Goal: Information Seeking & Learning: Learn about a topic

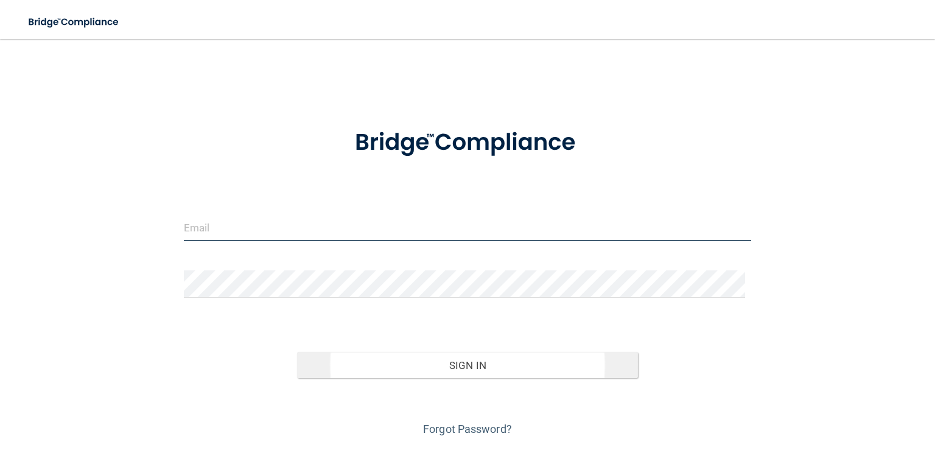
type input "[EMAIL_ADDRESS][DOMAIN_NAME]"
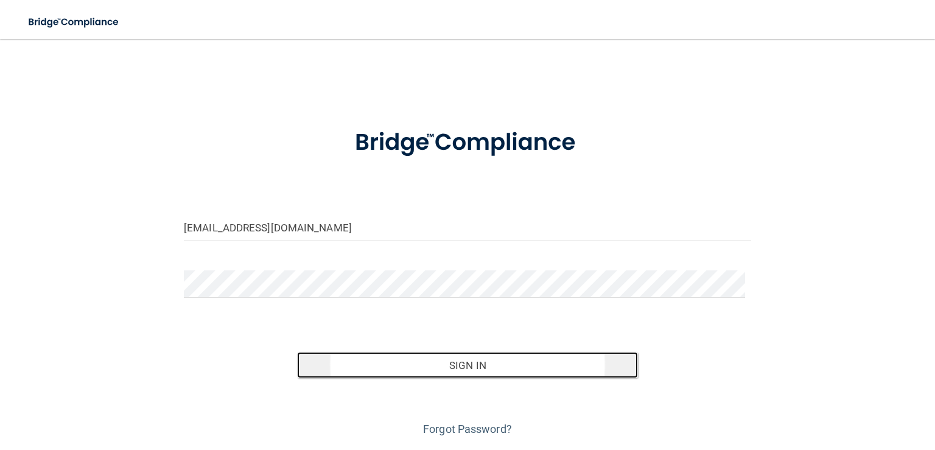
click at [507, 368] on button "Sign In" at bounding box center [467, 365] width 340 height 27
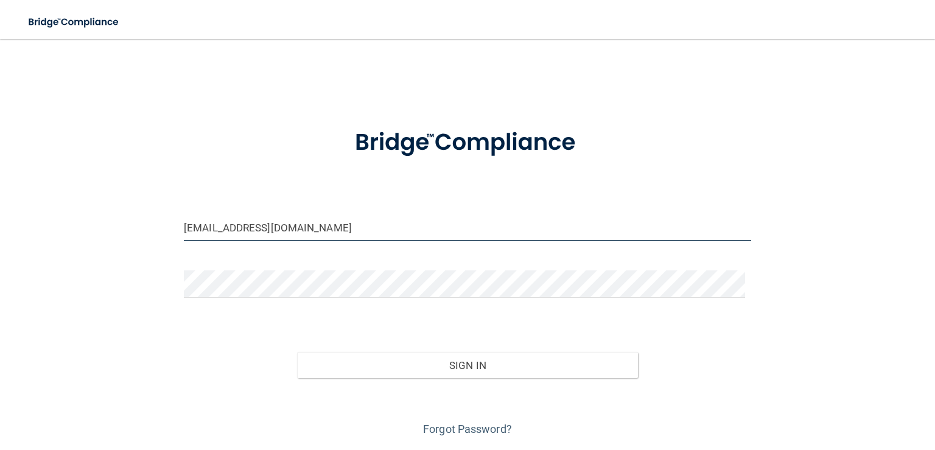
drag, startPoint x: 322, startPoint y: 234, endPoint x: 186, endPoint y: 231, distance: 135.8
click at [186, 231] on input "padilla1055@yahoo.com" at bounding box center [468, 227] width 568 height 27
type input "p"
type input "[EMAIL_ADDRESS][DOMAIN_NAME]"
click at [297, 352] on button "Sign In" at bounding box center [467, 365] width 340 height 27
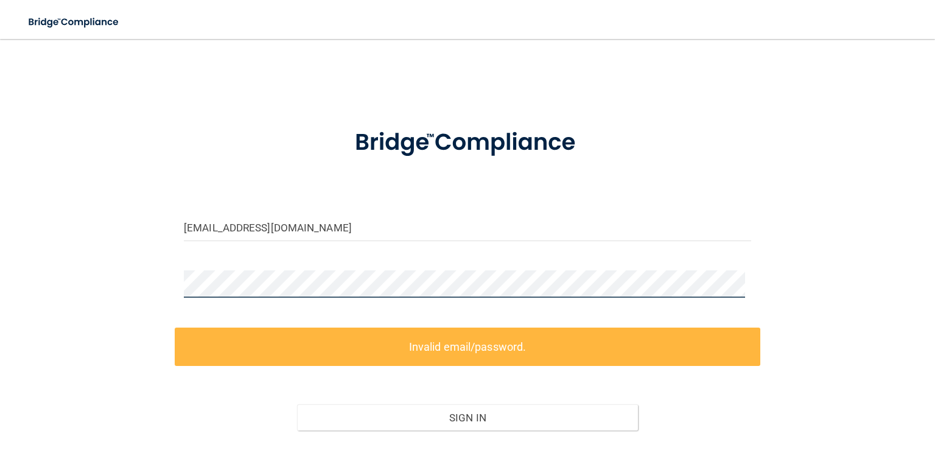
click at [133, 283] on div "moniquebravo73@yahoo.com Invalid email/password. You don't have permission to a…" at bounding box center [467, 271] width 887 height 440
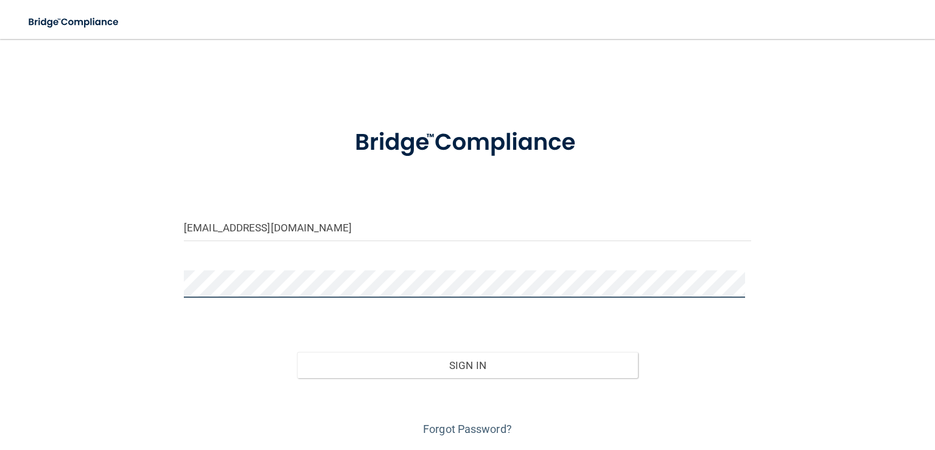
click at [297, 352] on button "Sign In" at bounding box center [467, 365] width 340 height 27
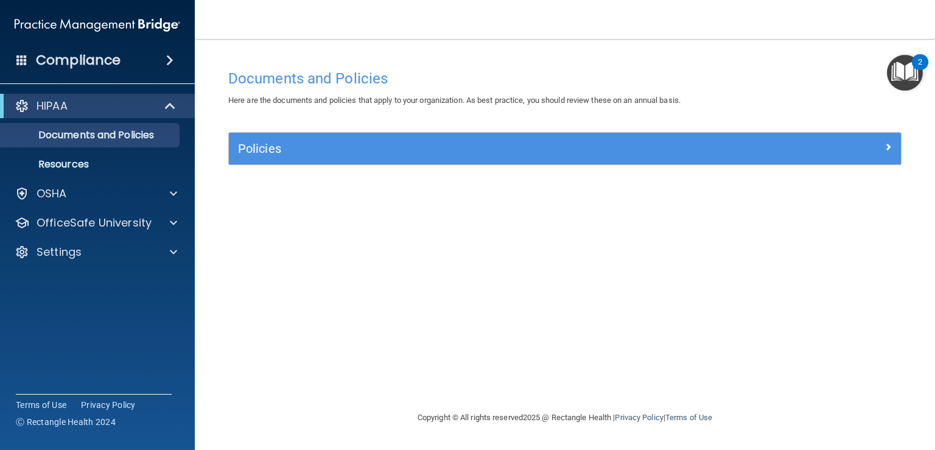
click at [906, 76] on img "Open Resource Center, 2 new notifications" at bounding box center [905, 73] width 36 height 36
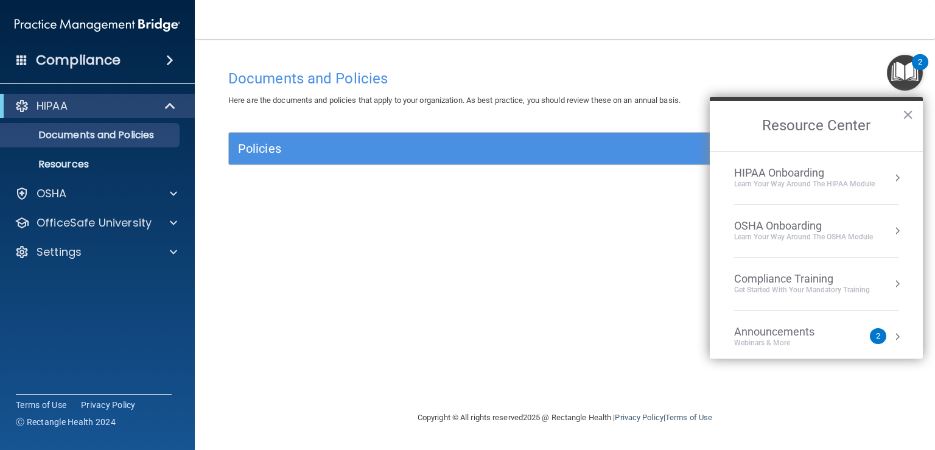
click at [789, 351] on li "Announcements Webinars & More 2" at bounding box center [816, 337] width 164 height 53
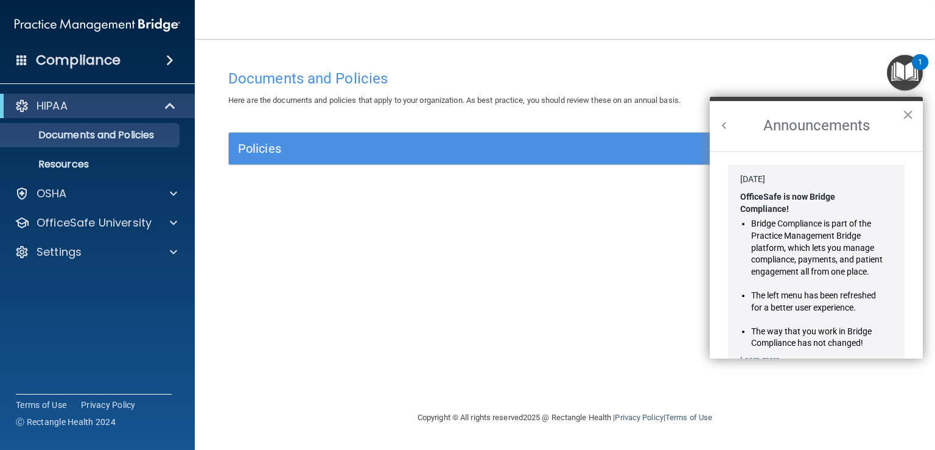
click at [909, 112] on button "×" at bounding box center [908, 114] width 12 height 19
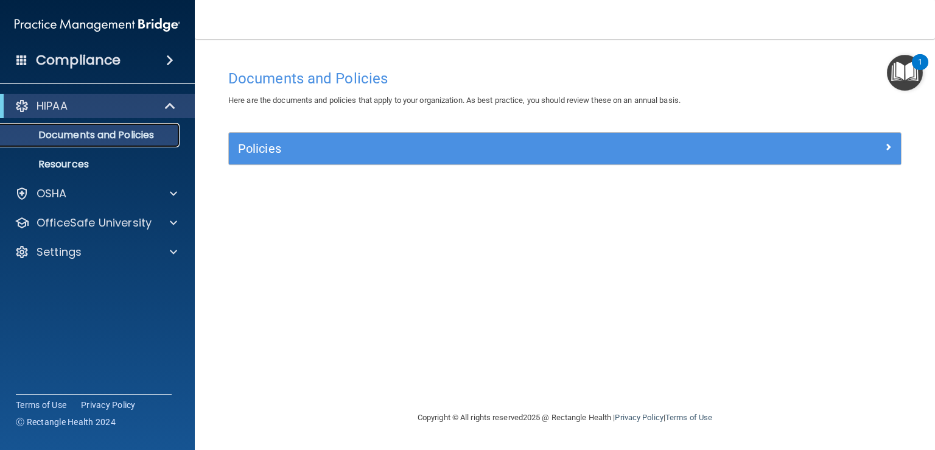
click at [76, 139] on p "Documents and Policies" at bounding box center [91, 135] width 166 height 12
click at [99, 130] on p "Documents and Policies" at bounding box center [91, 135] width 166 height 12
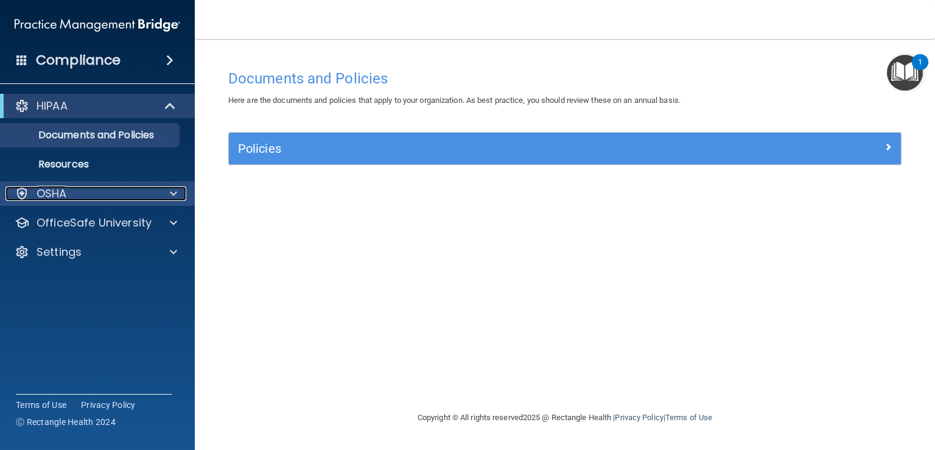
click at [66, 195] on p "OSHA" at bounding box center [52, 193] width 30 height 15
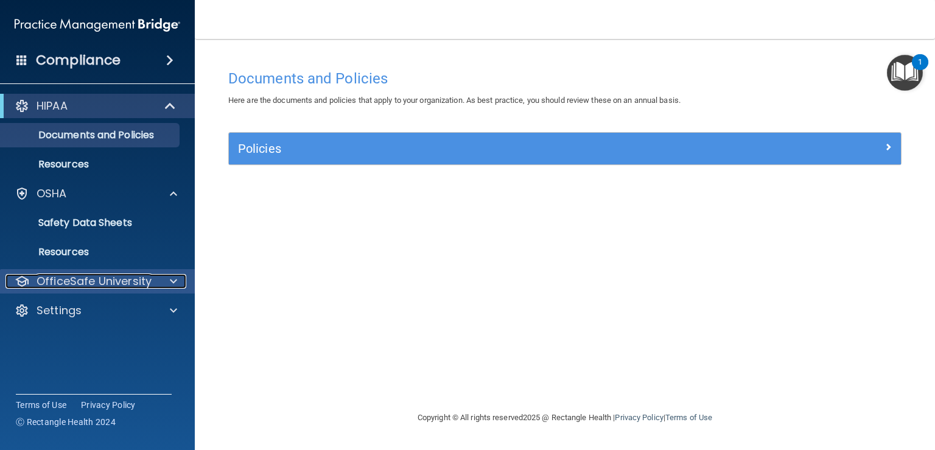
click at [127, 281] on p "OfficeSafe University" at bounding box center [94, 281] width 115 height 15
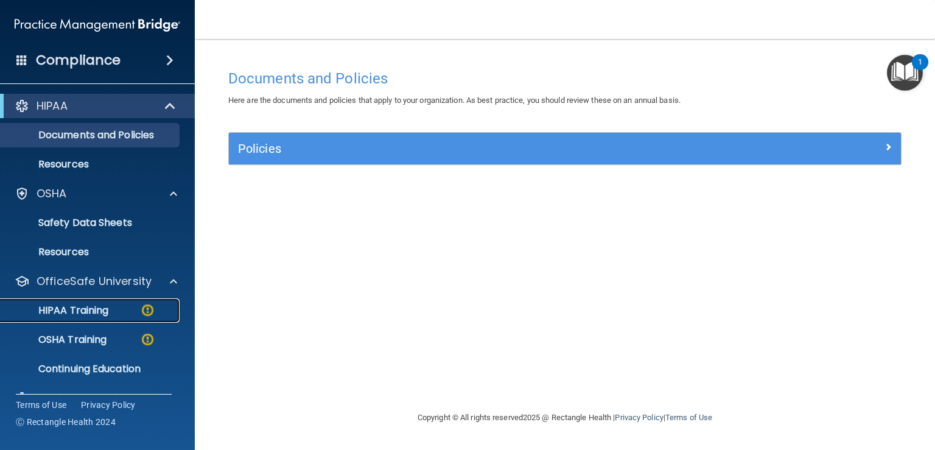
click at [119, 309] on div "HIPAA Training" at bounding box center [91, 310] width 166 height 12
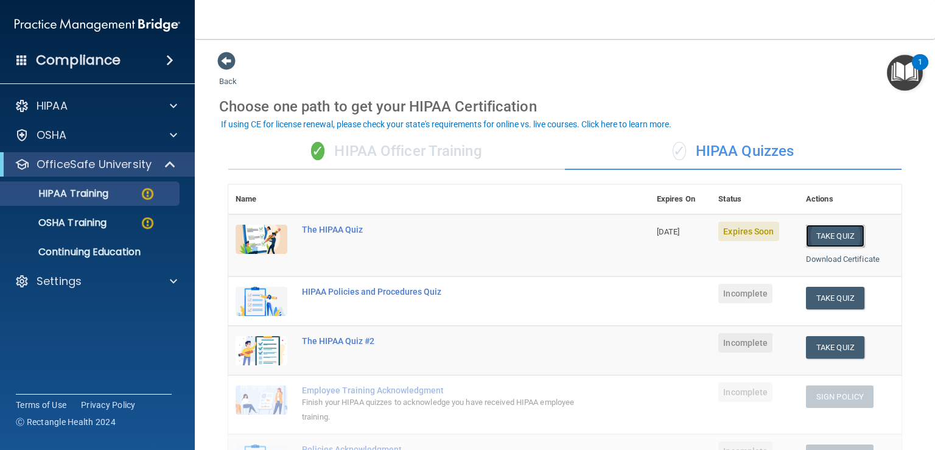
click at [820, 233] on button "Take Quiz" at bounding box center [835, 236] width 58 height 23
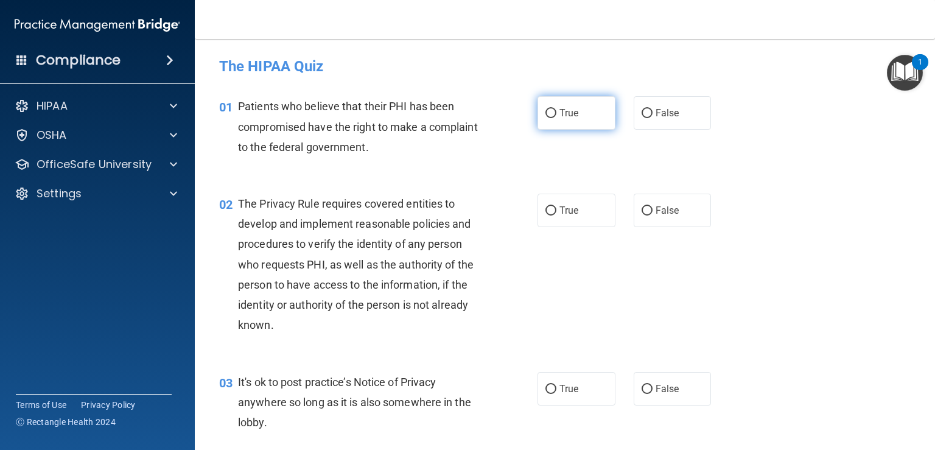
click at [568, 119] on label "True" at bounding box center [577, 112] width 78 height 33
click at [557, 118] on input "True" at bounding box center [551, 113] width 11 height 9
radio input "true"
click at [547, 210] on input "True" at bounding box center [551, 210] width 11 height 9
radio input "true"
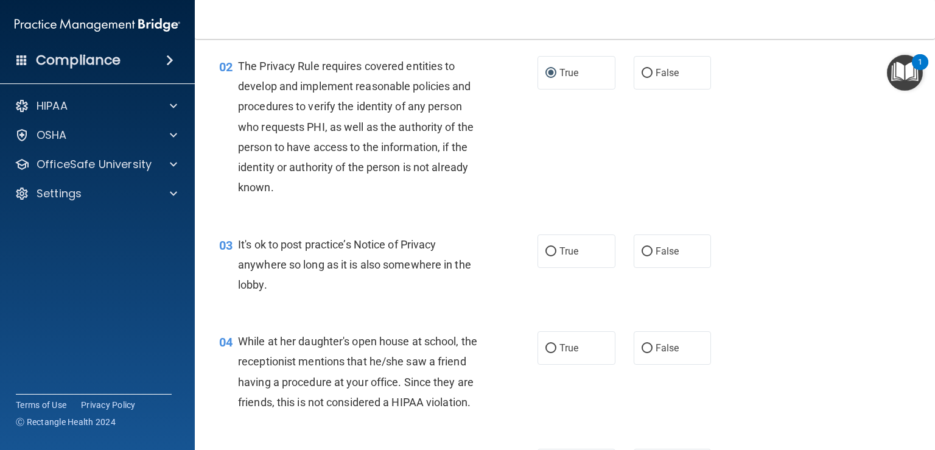
scroll to position [183, 0]
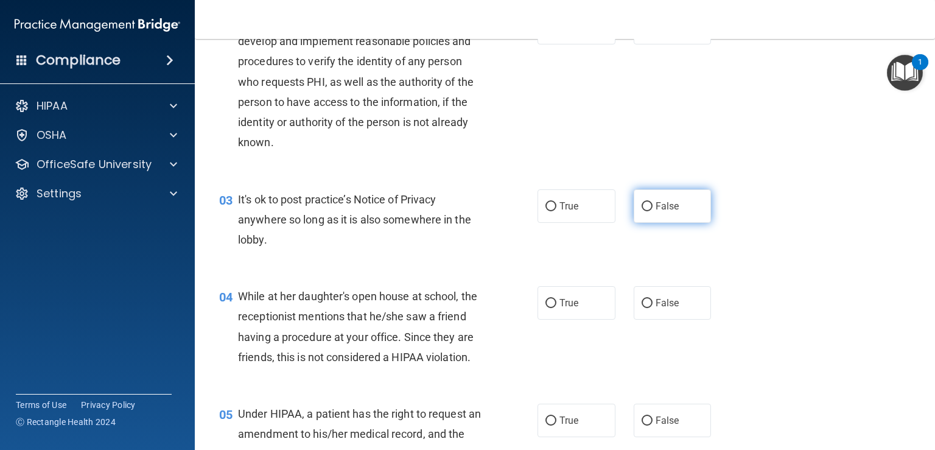
click at [644, 210] on input "False" at bounding box center [647, 206] width 11 height 9
radio input "true"
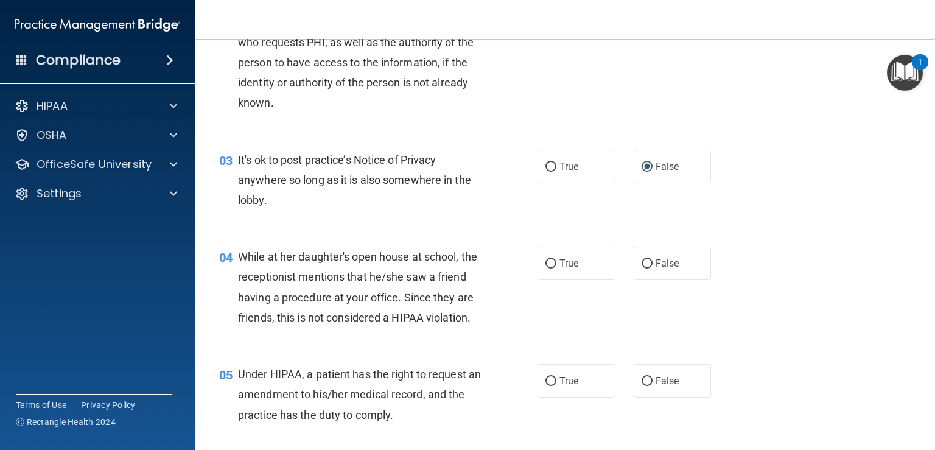
scroll to position [244, 0]
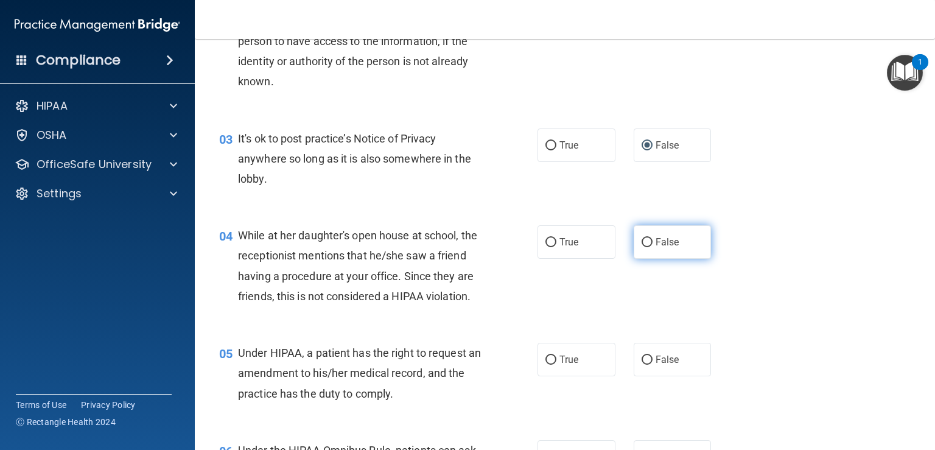
click at [656, 244] on span "False" at bounding box center [668, 242] width 24 height 12
click at [653, 244] on input "False" at bounding box center [647, 242] width 11 height 9
radio input "true"
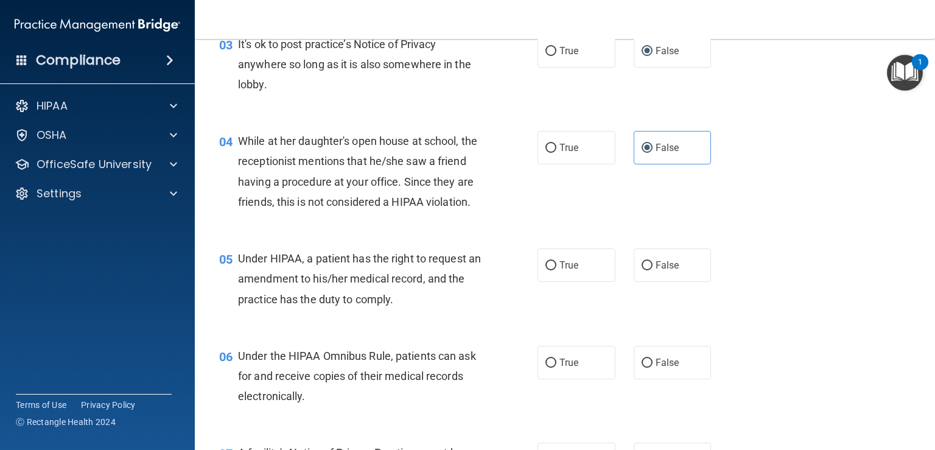
scroll to position [365, 0]
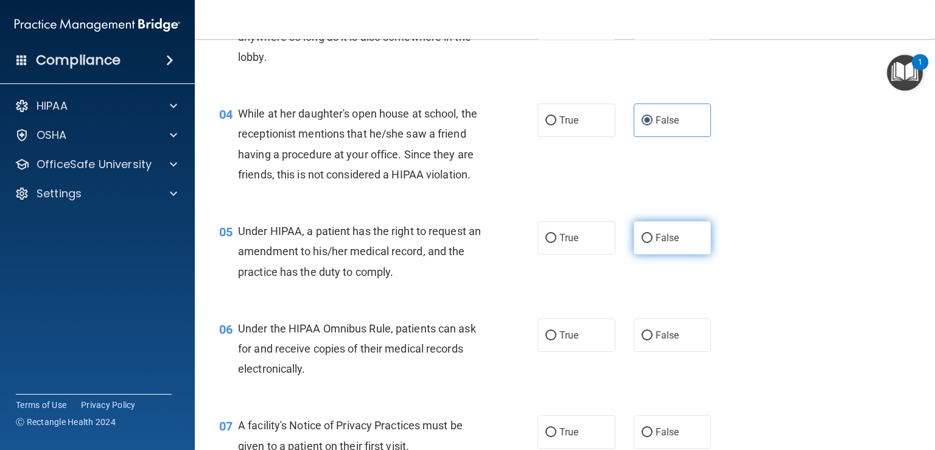
click at [656, 244] on span "False" at bounding box center [668, 238] width 24 height 12
click at [651, 243] on input "False" at bounding box center [647, 238] width 11 height 9
radio input "true"
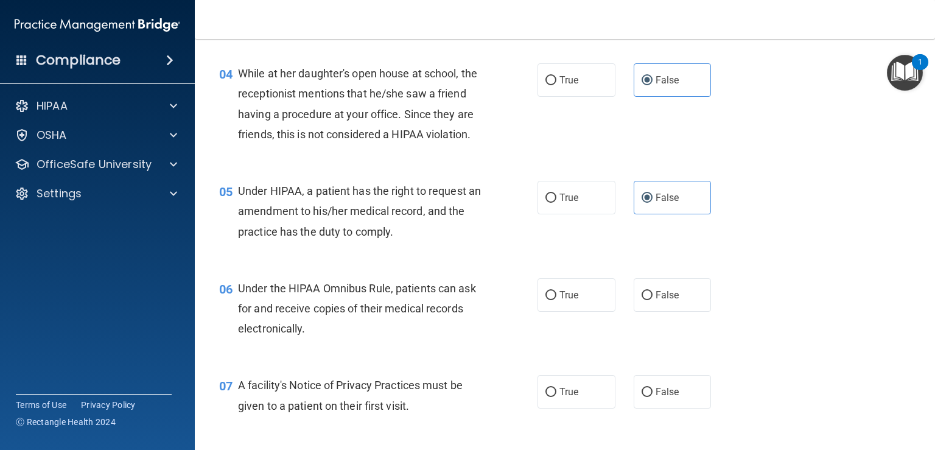
scroll to position [426, 0]
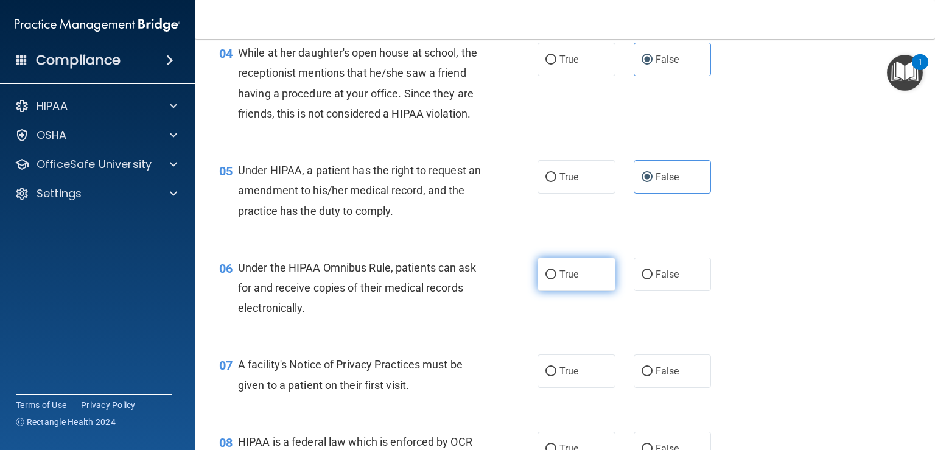
click at [546, 291] on label "True" at bounding box center [577, 274] width 78 height 33
click at [546, 280] on input "True" at bounding box center [551, 274] width 11 height 9
radio input "true"
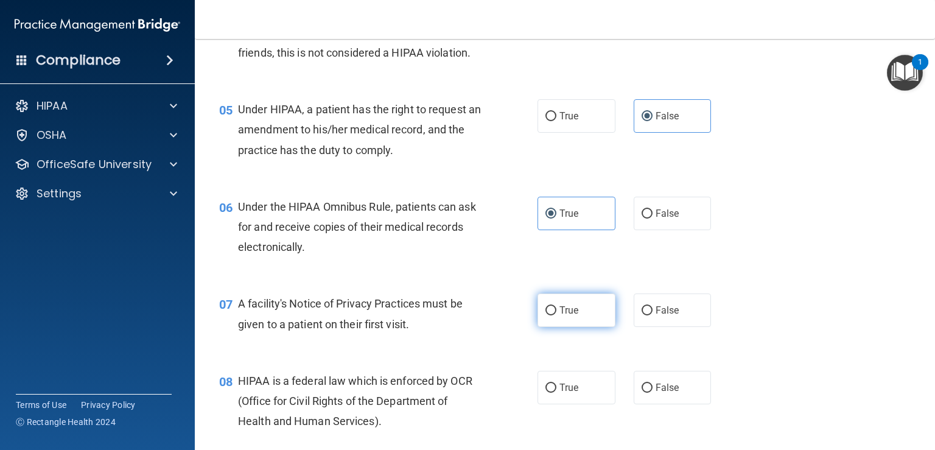
click at [559, 327] on label "True" at bounding box center [577, 310] width 78 height 33
click at [557, 315] on input "True" at bounding box center [551, 310] width 11 height 9
radio input "true"
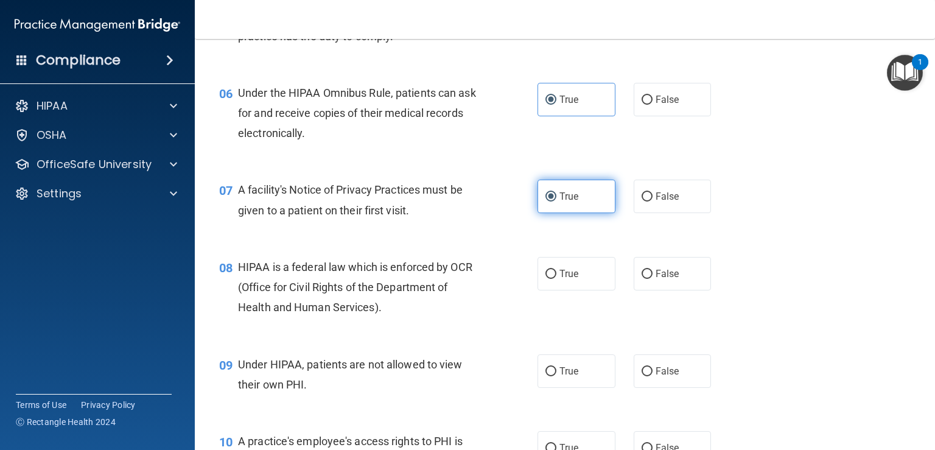
scroll to position [609, 0]
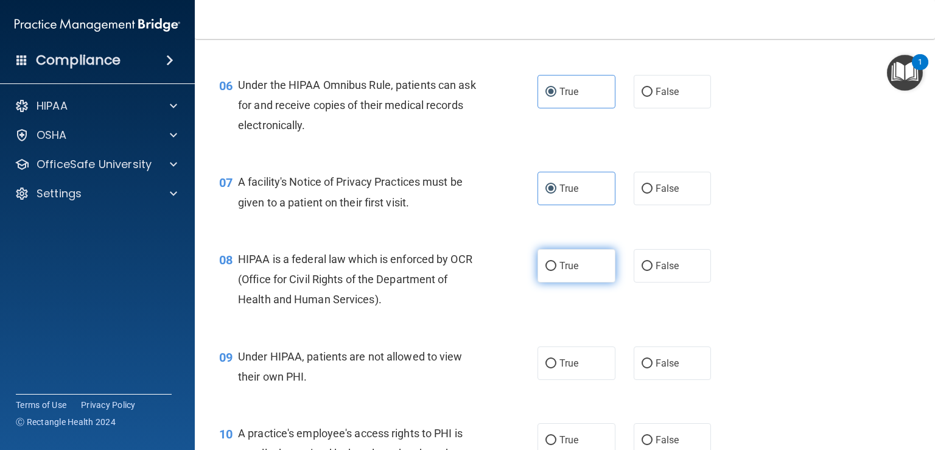
click at [577, 283] on label "True" at bounding box center [577, 265] width 78 height 33
click at [557, 271] on input "True" at bounding box center [551, 266] width 11 height 9
radio input "true"
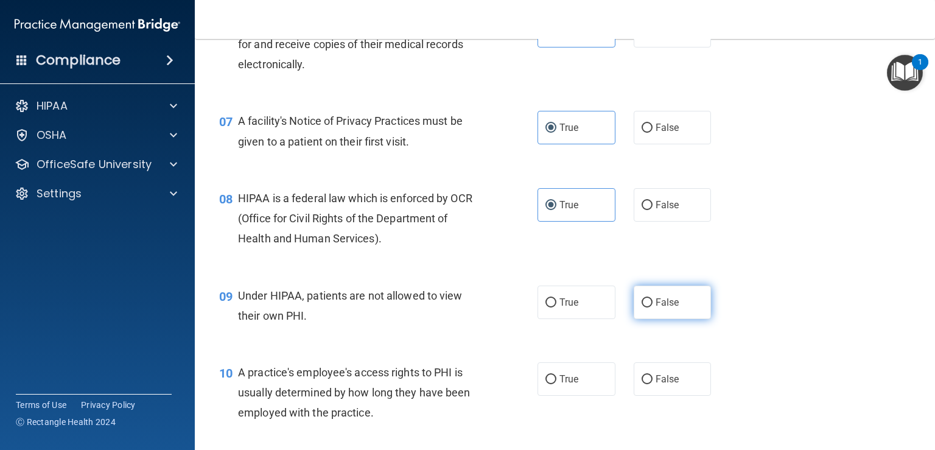
drag, startPoint x: 661, startPoint y: 324, endPoint x: 641, endPoint y: 329, distance: 20.2
click at [661, 308] on span "False" at bounding box center [668, 303] width 24 height 12
click at [653, 308] on input "False" at bounding box center [647, 302] width 11 height 9
radio input "true"
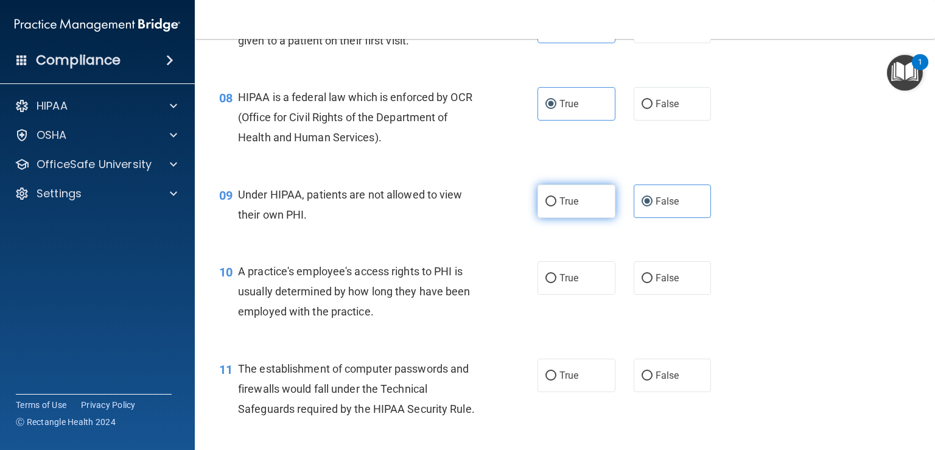
scroll to position [792, 0]
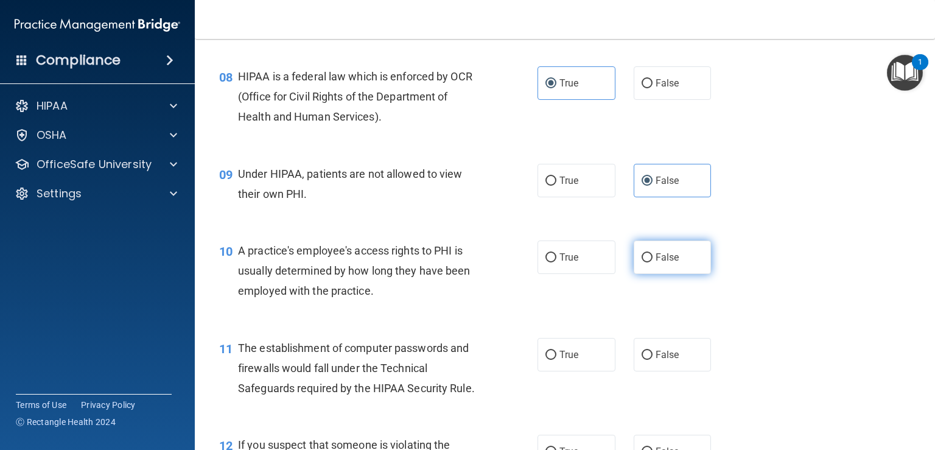
click at [699, 271] on label "False" at bounding box center [673, 257] width 78 height 33
click at [653, 262] on input "False" at bounding box center [647, 257] width 11 height 9
radio input "true"
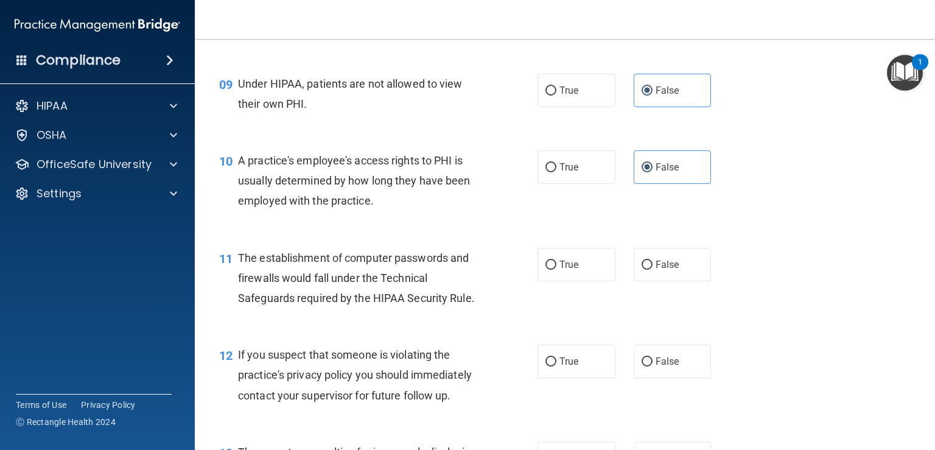
scroll to position [913, 0]
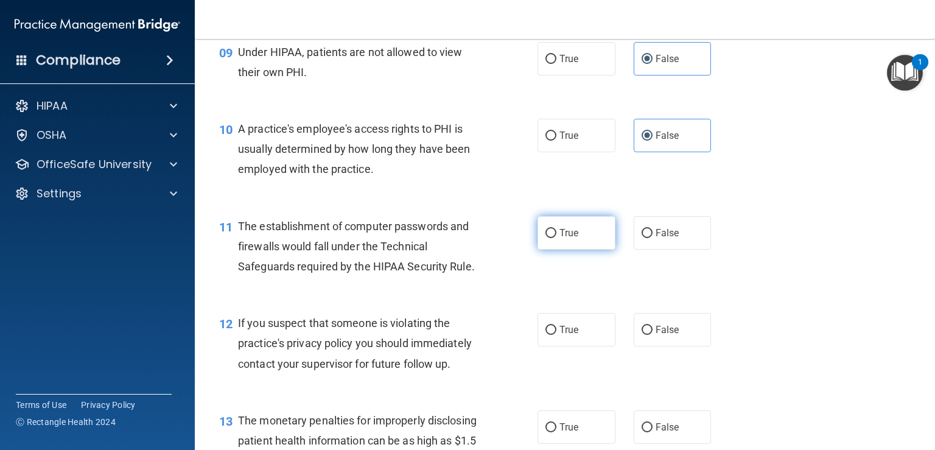
click at [564, 245] on label "True" at bounding box center [577, 232] width 78 height 33
click at [557, 238] on input "True" at bounding box center [551, 233] width 11 height 9
radio input "true"
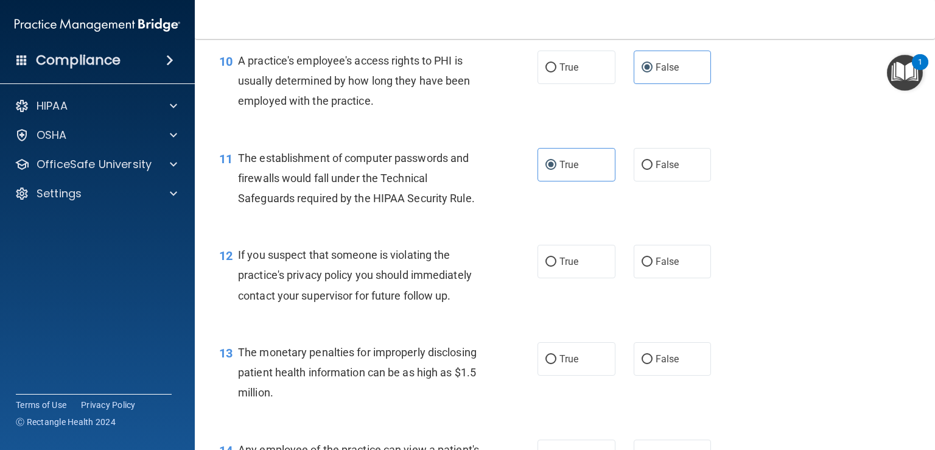
scroll to position [1035, 0]
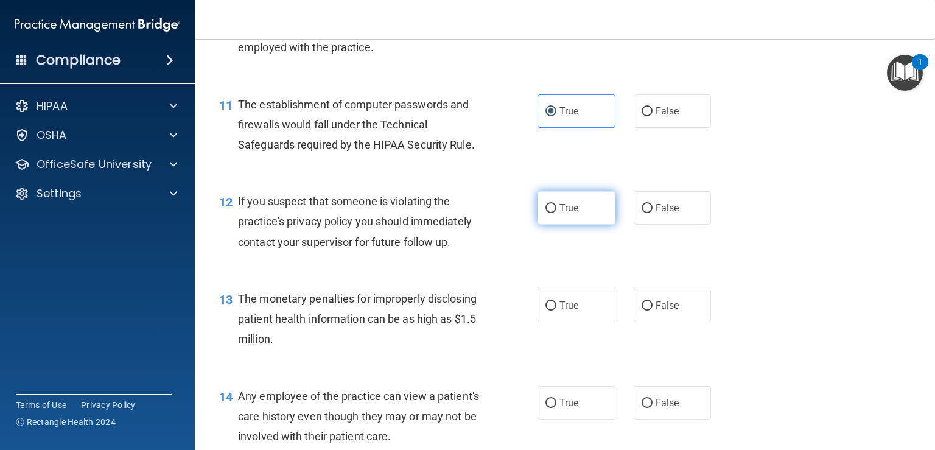
click at [578, 225] on label "True" at bounding box center [577, 207] width 78 height 33
click at [557, 213] on input "True" at bounding box center [551, 208] width 11 height 9
radio input "true"
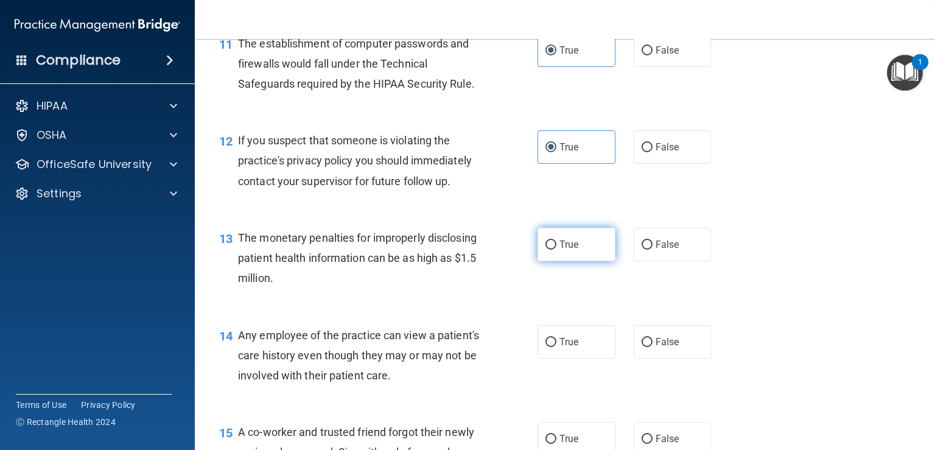
click at [582, 261] on label "True" at bounding box center [577, 244] width 78 height 33
click at [557, 250] on input "True" at bounding box center [551, 245] width 11 height 9
radio input "true"
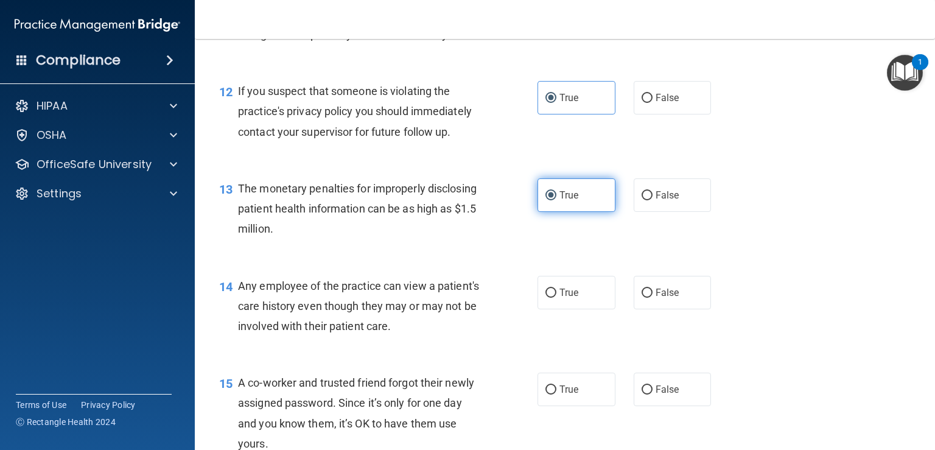
scroll to position [1218, 0]
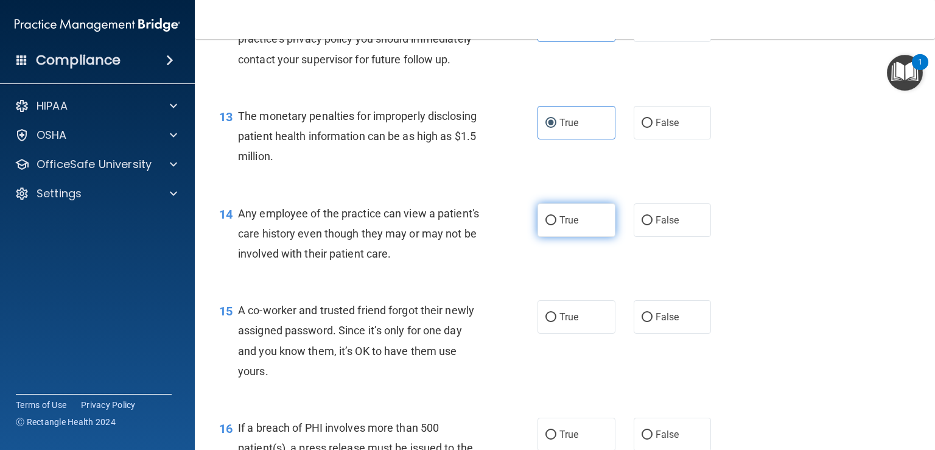
click at [591, 237] on label "True" at bounding box center [577, 219] width 78 height 33
click at [557, 225] on input "True" at bounding box center [551, 220] width 11 height 9
radio input "true"
click at [649, 333] on label "False" at bounding box center [673, 316] width 78 height 33
click at [649, 322] on input "False" at bounding box center [647, 317] width 11 height 9
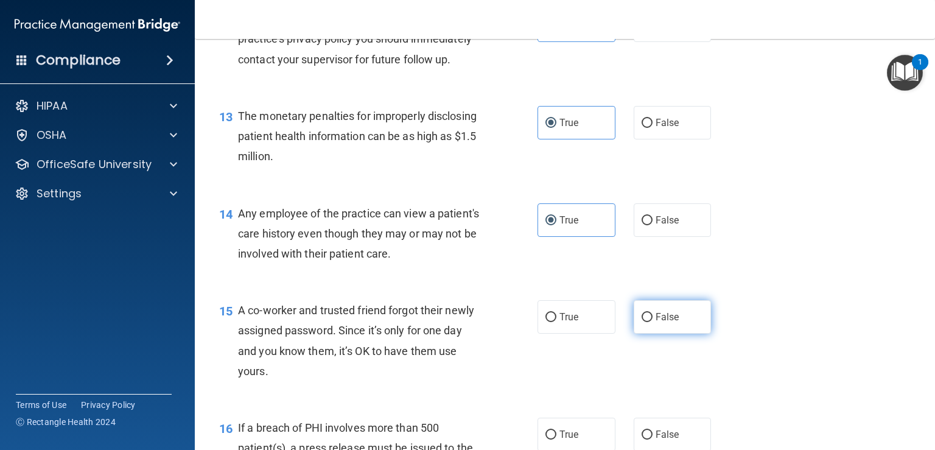
radio input "true"
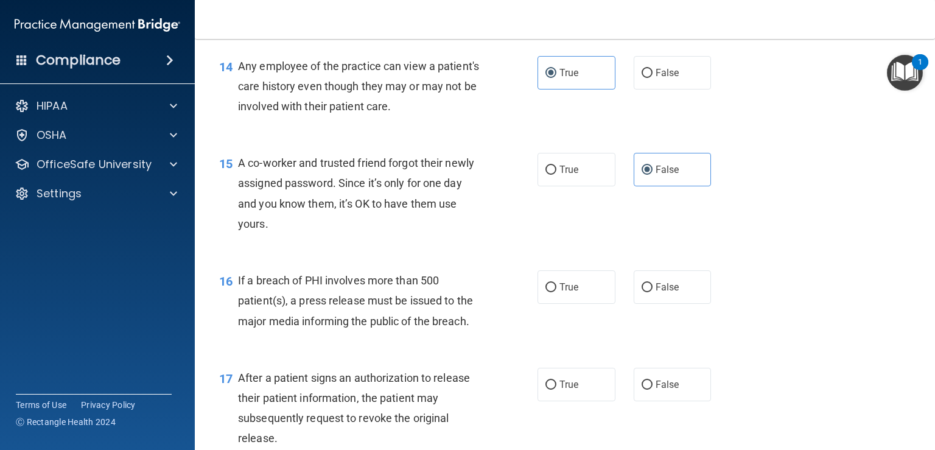
scroll to position [1401, 0]
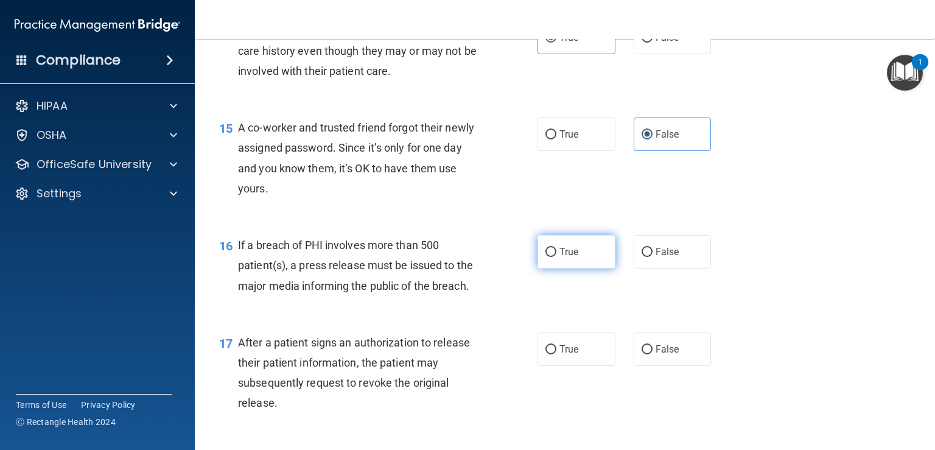
click at [572, 269] on label "True" at bounding box center [577, 251] width 78 height 33
click at [557, 257] on input "True" at bounding box center [551, 252] width 11 height 9
radio input "true"
click at [581, 354] on label "True" at bounding box center [577, 348] width 78 height 33
click at [557, 354] on input "True" at bounding box center [551, 349] width 11 height 9
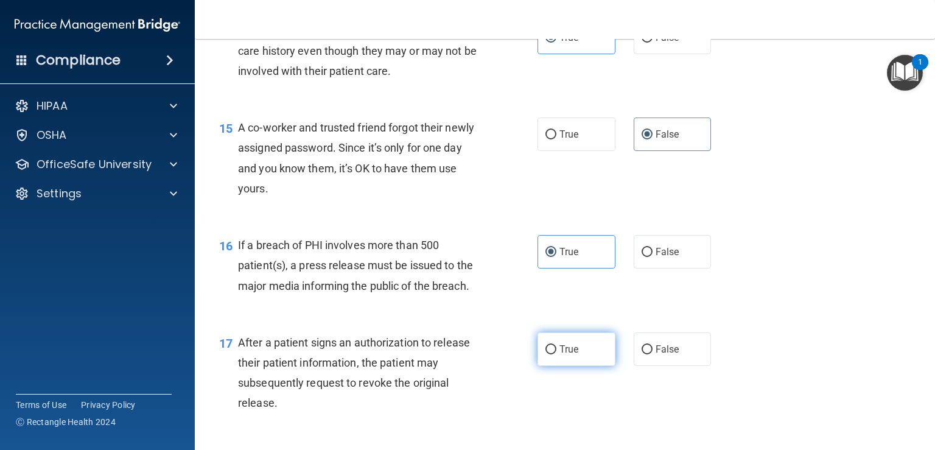
radio input "true"
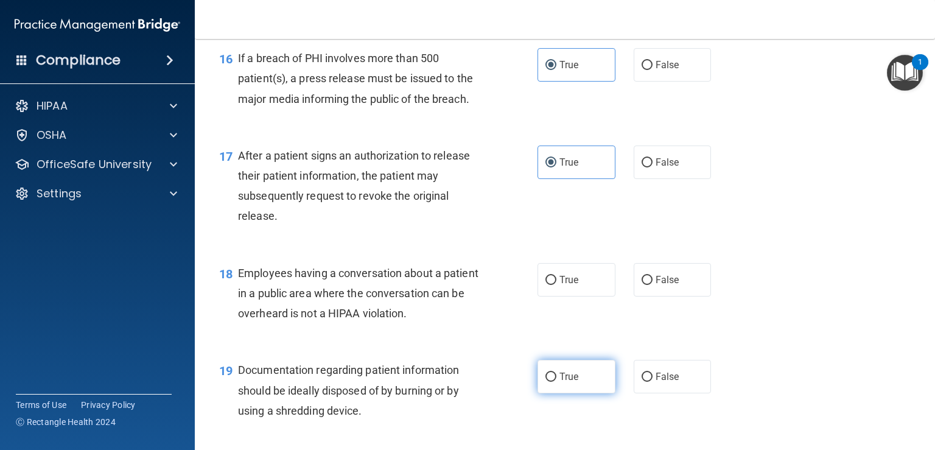
scroll to position [1644, 0]
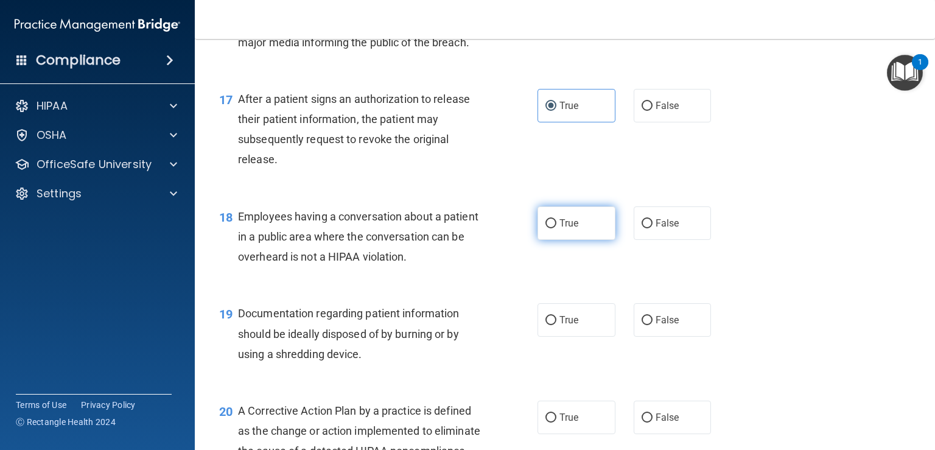
click at [566, 240] on label "True" at bounding box center [577, 222] width 78 height 33
click at [557, 228] on input "True" at bounding box center [551, 223] width 11 height 9
radio input "true"
click at [575, 337] on label "True" at bounding box center [577, 319] width 78 height 33
click at [557, 325] on input "True" at bounding box center [551, 320] width 11 height 9
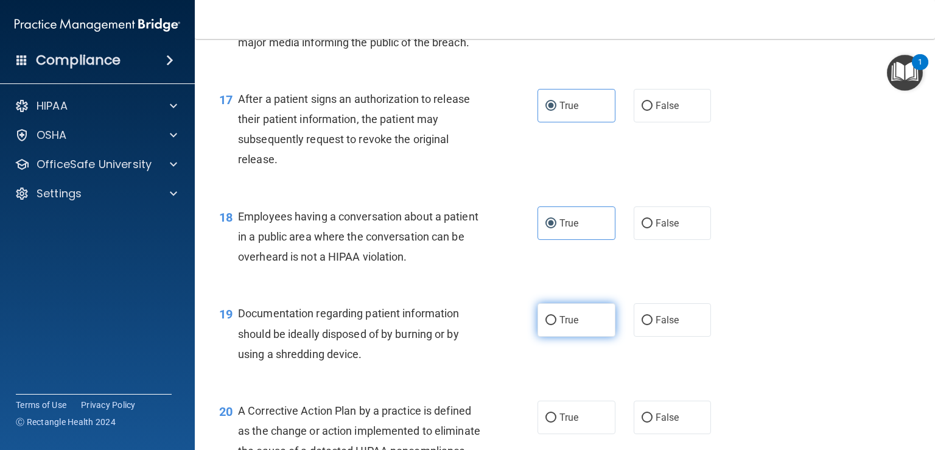
radio input "true"
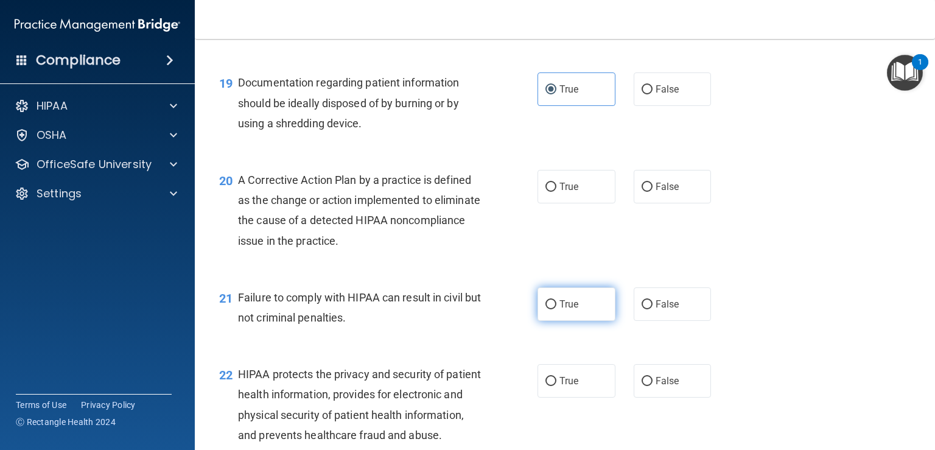
scroll to position [1888, 0]
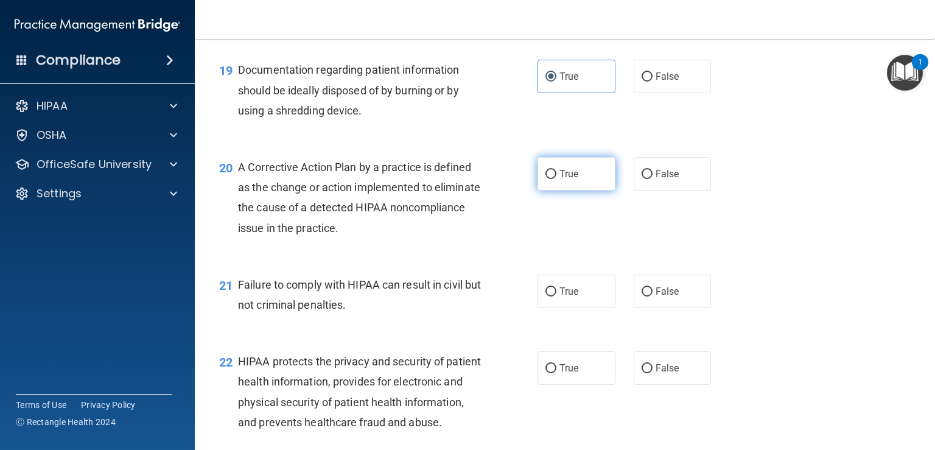
click at [550, 191] on label "True" at bounding box center [577, 173] width 78 height 33
click at [550, 179] on input "True" at bounding box center [551, 174] width 11 height 9
radio input "true"
click at [567, 297] on span "True" at bounding box center [569, 292] width 19 height 12
click at [557, 297] on input "True" at bounding box center [551, 291] width 11 height 9
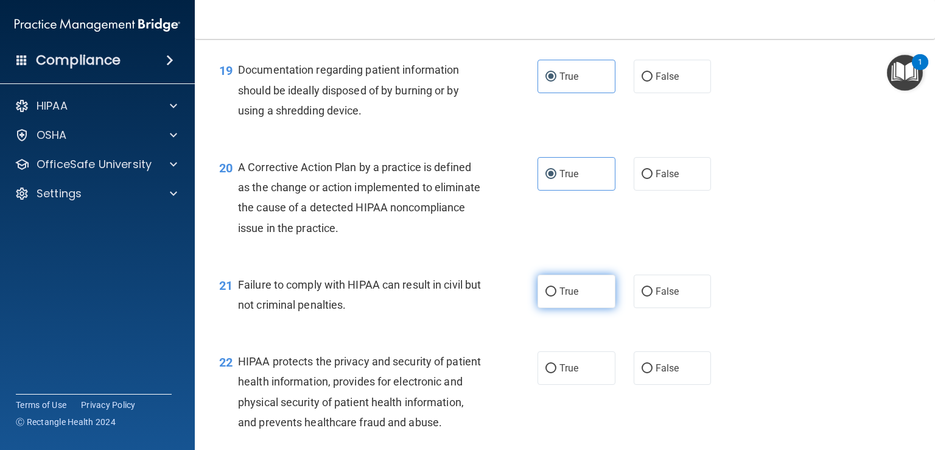
radio input "true"
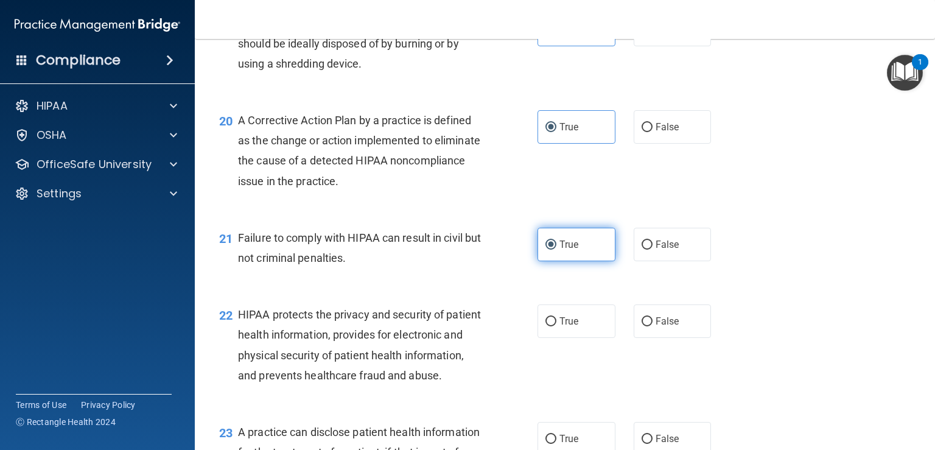
scroll to position [2131, 0]
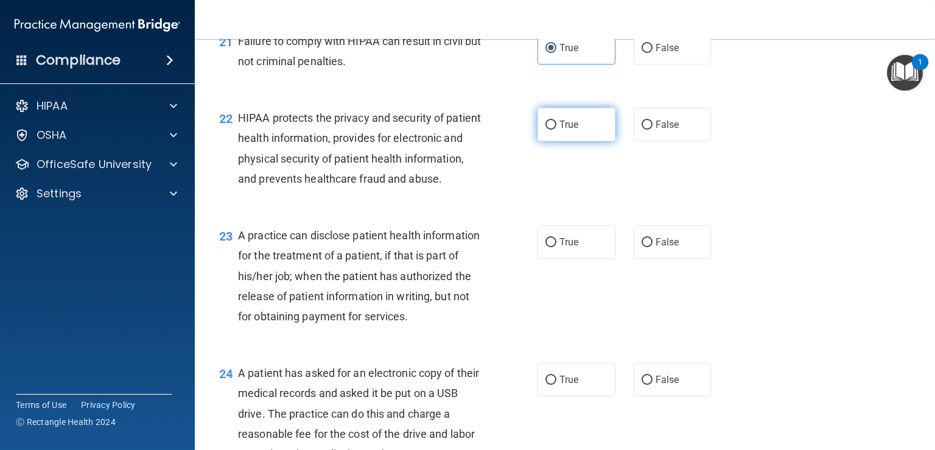
click at [556, 141] on label "True" at bounding box center [577, 124] width 78 height 33
click at [556, 130] on input "True" at bounding box center [551, 125] width 11 height 9
radio input "true"
drag, startPoint x: 551, startPoint y: 234, endPoint x: 553, endPoint y: 265, distance: 30.5
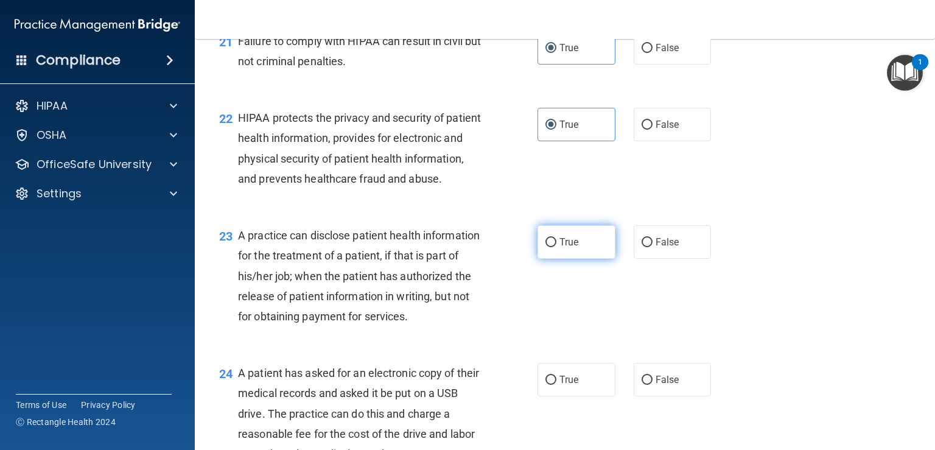
click at [569, 259] on label "True" at bounding box center [577, 241] width 78 height 33
click at [557, 247] on input "True" at bounding box center [551, 242] width 11 height 9
radio input "true"
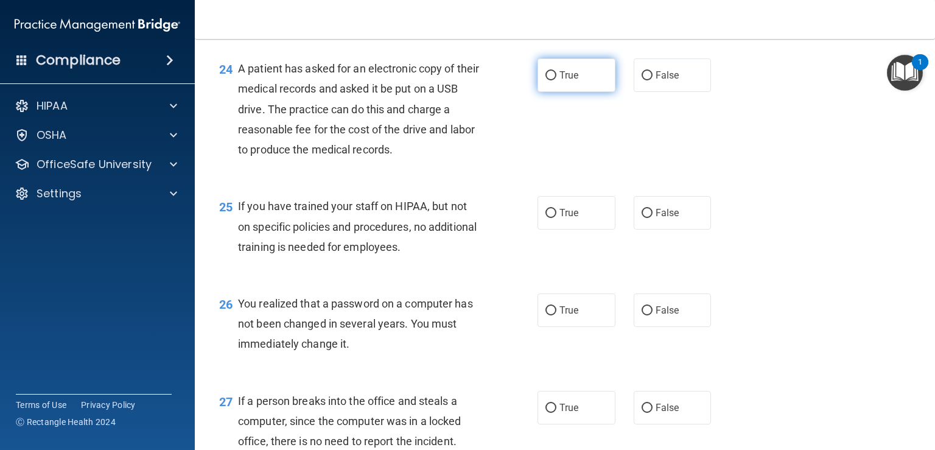
click at [550, 92] on label "True" at bounding box center [577, 74] width 78 height 33
click at [550, 80] on input "True" at bounding box center [551, 75] width 11 height 9
radio input "true"
click at [563, 230] on label "True" at bounding box center [577, 212] width 78 height 33
click at [557, 218] on input "True" at bounding box center [551, 213] width 11 height 9
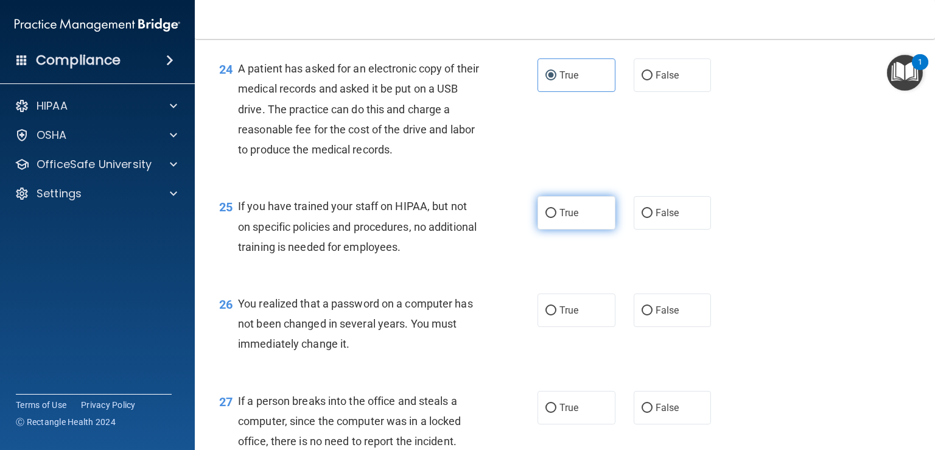
radio input "true"
click at [561, 327] on label "True" at bounding box center [577, 310] width 78 height 33
click at [557, 315] on input "True" at bounding box center [551, 310] width 11 height 9
radio input "true"
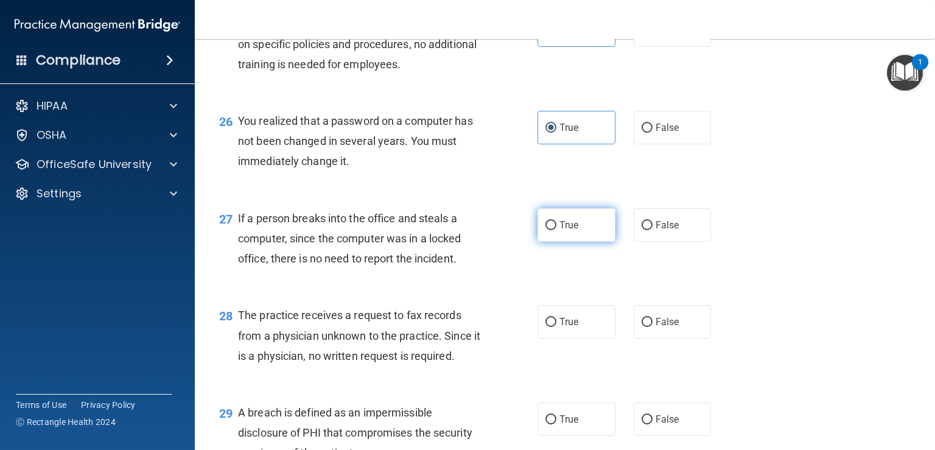
click at [553, 242] on label "True" at bounding box center [577, 224] width 78 height 33
click at [553, 230] on input "True" at bounding box center [551, 225] width 11 height 9
radio input "true"
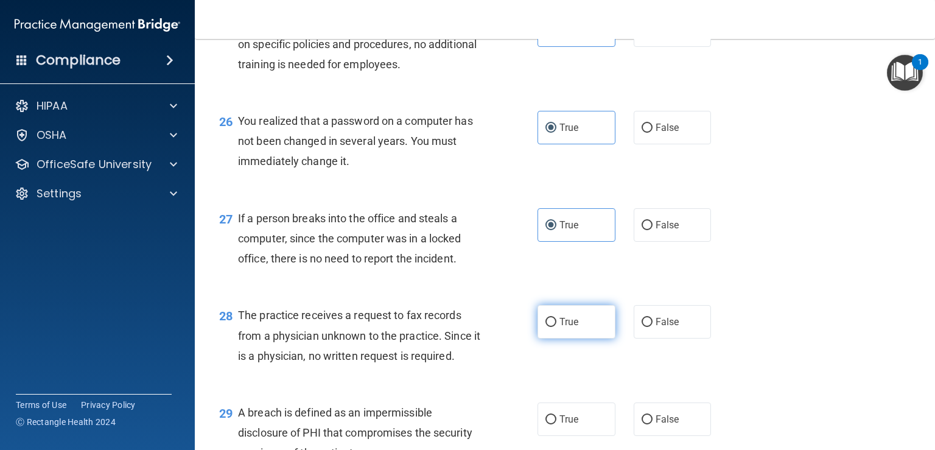
click at [585, 339] on label "True" at bounding box center [577, 321] width 78 height 33
click at [557, 327] on input "True" at bounding box center [551, 322] width 11 height 9
radio input "true"
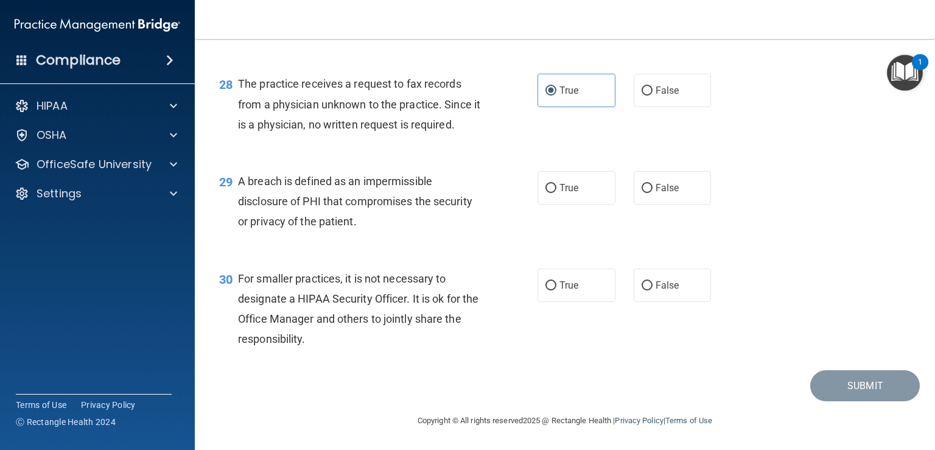
scroll to position [2862, 0]
drag, startPoint x: 558, startPoint y: 237, endPoint x: 561, endPoint y: 289, distance: 52.5
click at [560, 194] on span "True" at bounding box center [569, 188] width 19 height 12
click at [557, 193] on input "True" at bounding box center [551, 188] width 11 height 9
radio input "true"
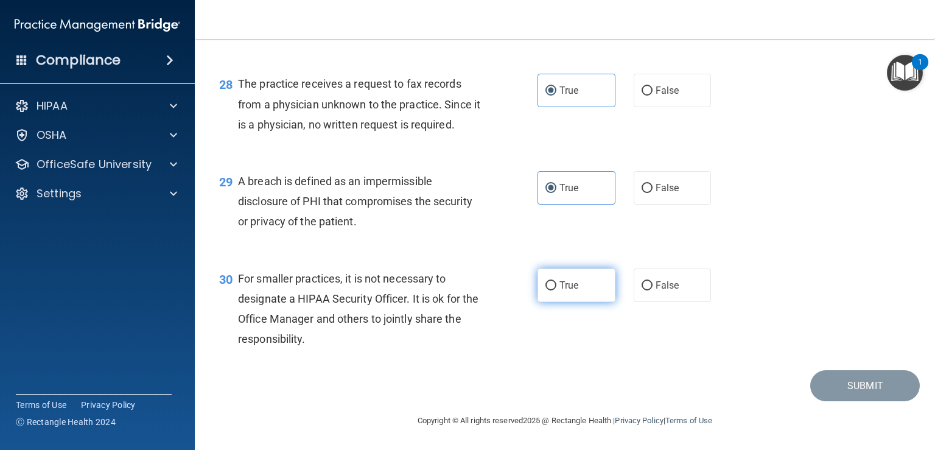
click at [576, 302] on label "True" at bounding box center [577, 285] width 78 height 33
click at [557, 290] on input "True" at bounding box center [551, 285] width 11 height 9
radio input "true"
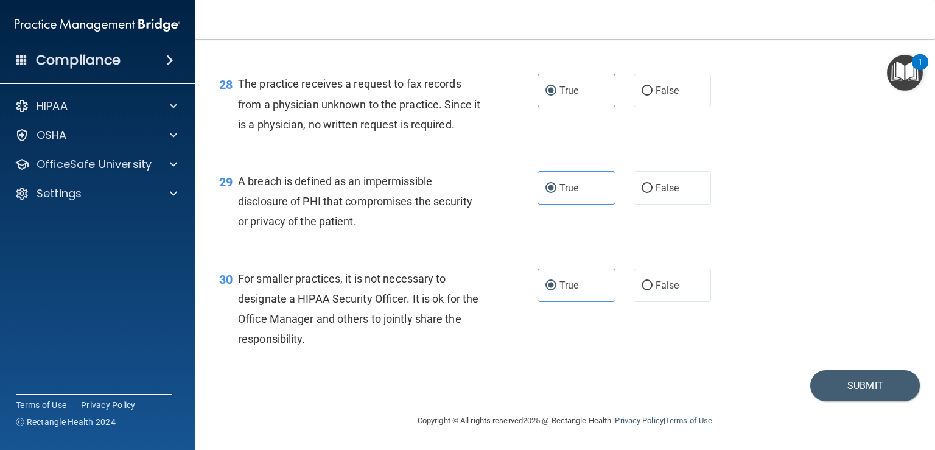
click at [913, 392] on main "- The HIPAA Quiz This quiz doesn’t expire until 10/02/2025. Are you sure you wa…" at bounding box center [565, 244] width 740 height 411
click at [838, 388] on button "Submit" at bounding box center [866, 385] width 110 height 31
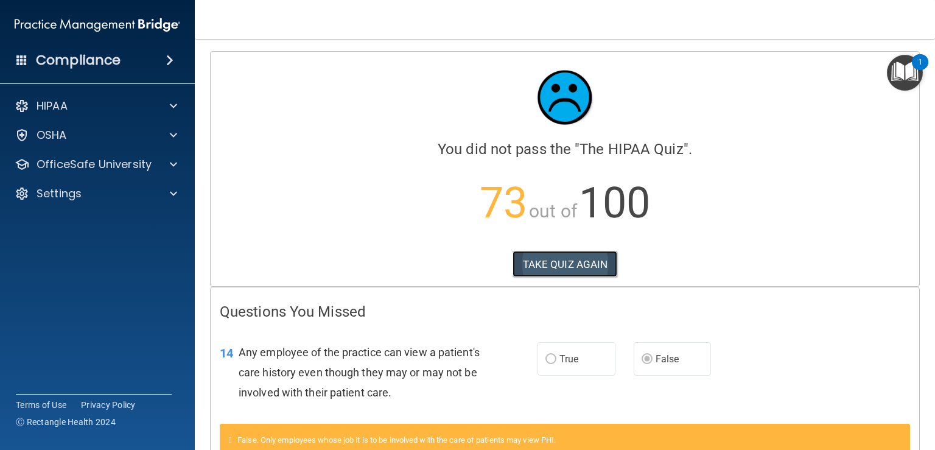
drag, startPoint x: 559, startPoint y: 259, endPoint x: 541, endPoint y: 270, distance: 21.6
click at [558, 259] on button "TAKE QUIZ AGAIN" at bounding box center [565, 264] width 105 height 27
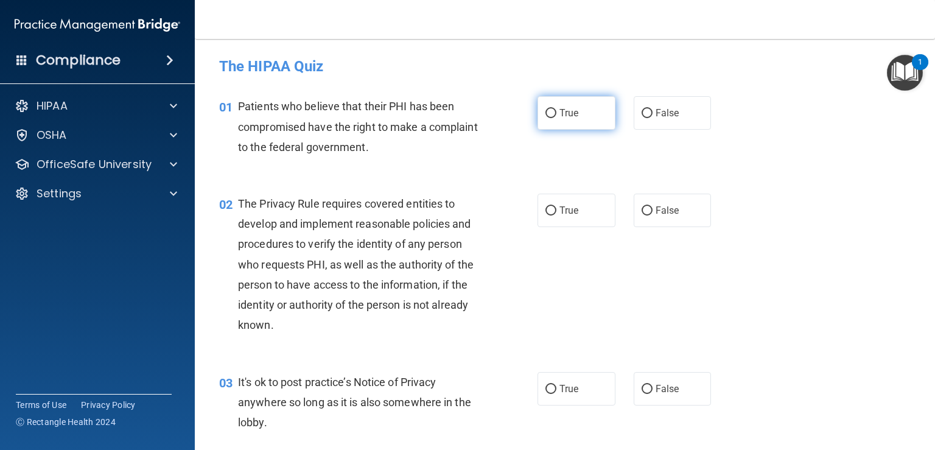
drag, startPoint x: 555, startPoint y: 118, endPoint x: 572, endPoint y: 183, distance: 67.2
click at [560, 118] on span "True" at bounding box center [569, 113] width 19 height 12
click at [555, 118] on input "True" at bounding box center [551, 113] width 11 height 9
radio input "true"
click at [563, 206] on span "True" at bounding box center [569, 211] width 19 height 12
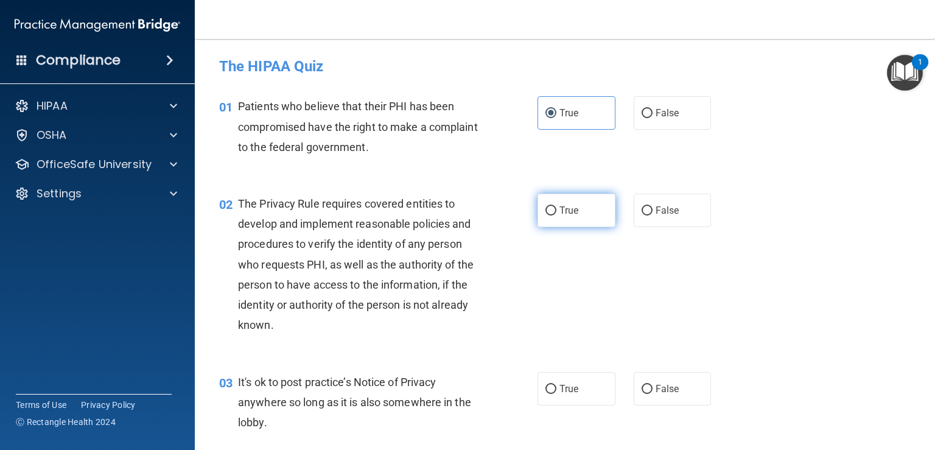
click at [557, 206] on input "True" at bounding box center [551, 210] width 11 height 9
radio input "true"
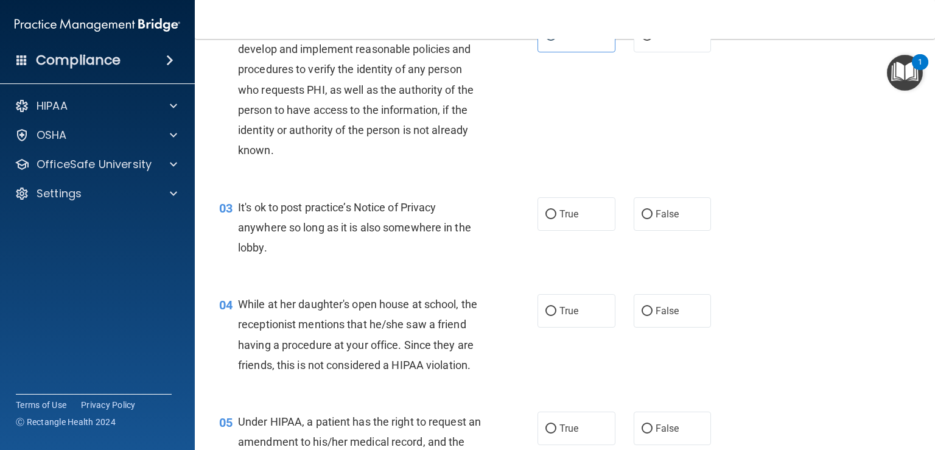
scroll to position [183, 0]
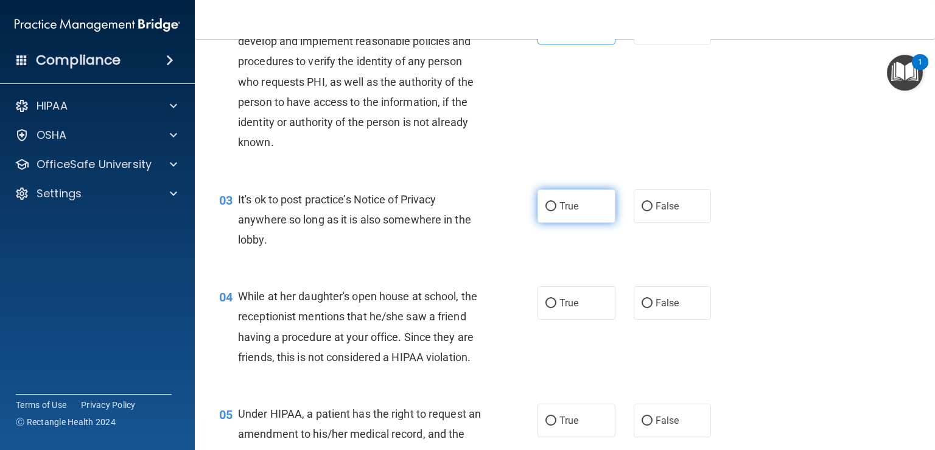
click at [564, 205] on span "True" at bounding box center [569, 206] width 19 height 12
click at [557, 205] on input "True" at bounding box center [551, 206] width 11 height 9
radio input "true"
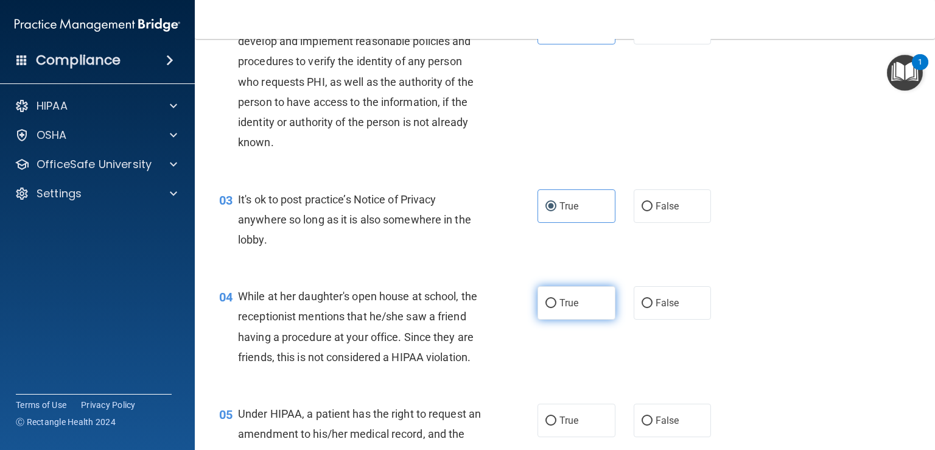
click at [570, 308] on span "True" at bounding box center [569, 303] width 19 height 12
click at [557, 308] on input "True" at bounding box center [551, 303] width 11 height 9
radio input "true"
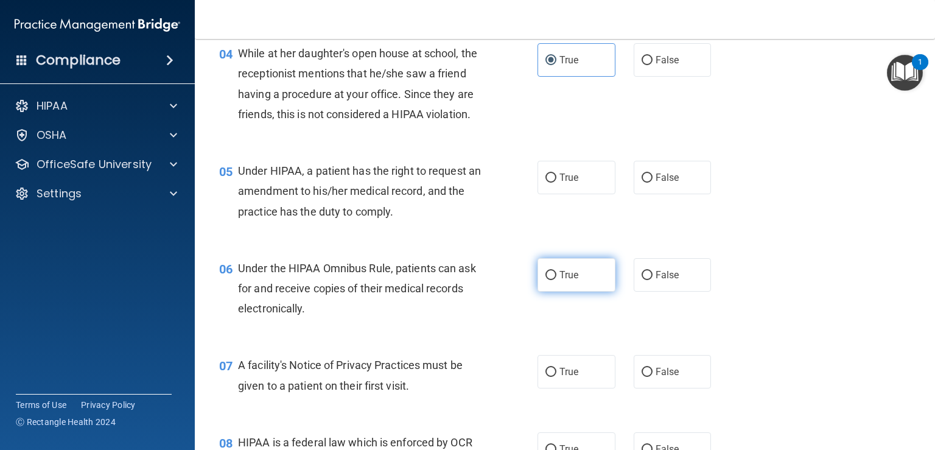
scroll to position [426, 0]
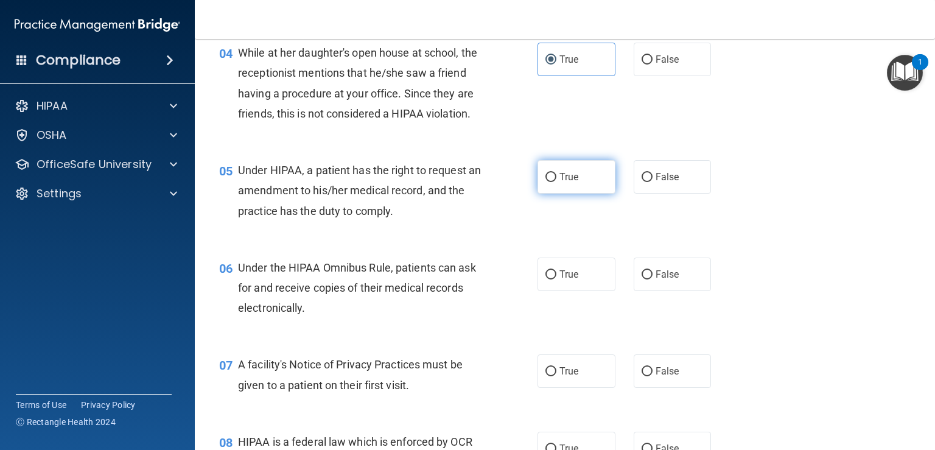
click at [566, 194] on label "True" at bounding box center [577, 176] width 78 height 33
click at [557, 182] on input "True" at bounding box center [551, 177] width 11 height 9
radio input "true"
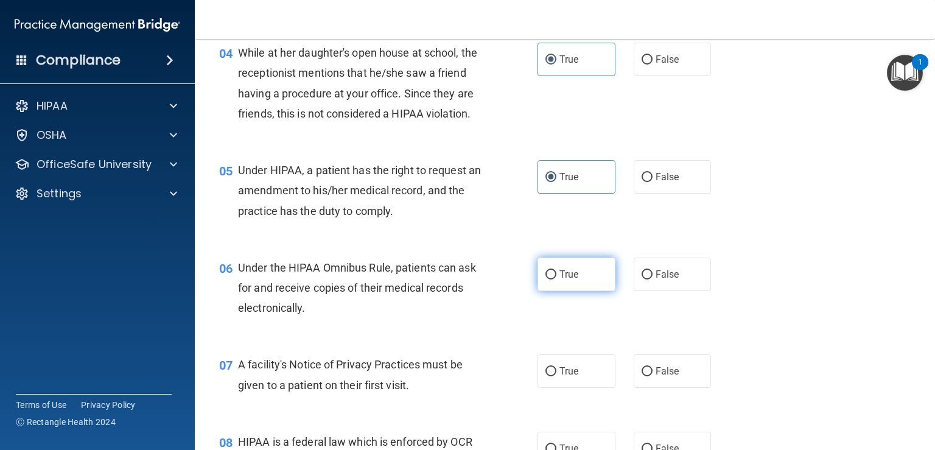
click at [568, 280] on span "True" at bounding box center [569, 275] width 19 height 12
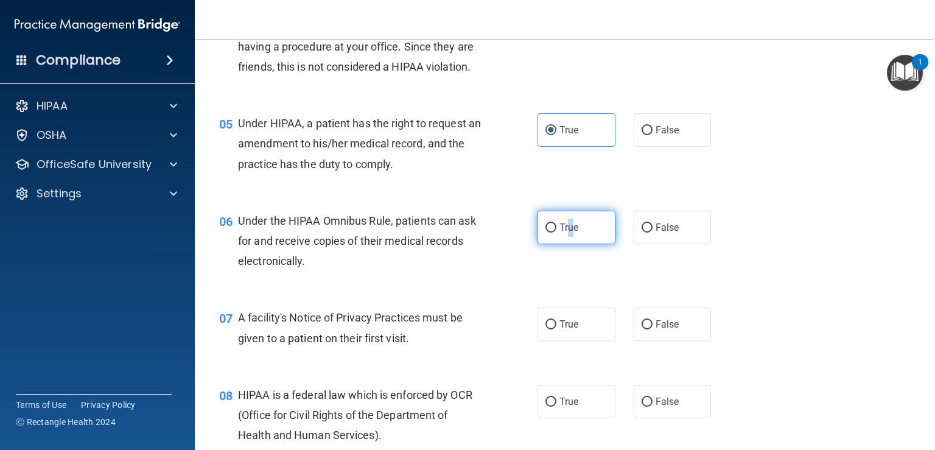
scroll to position [548, 0]
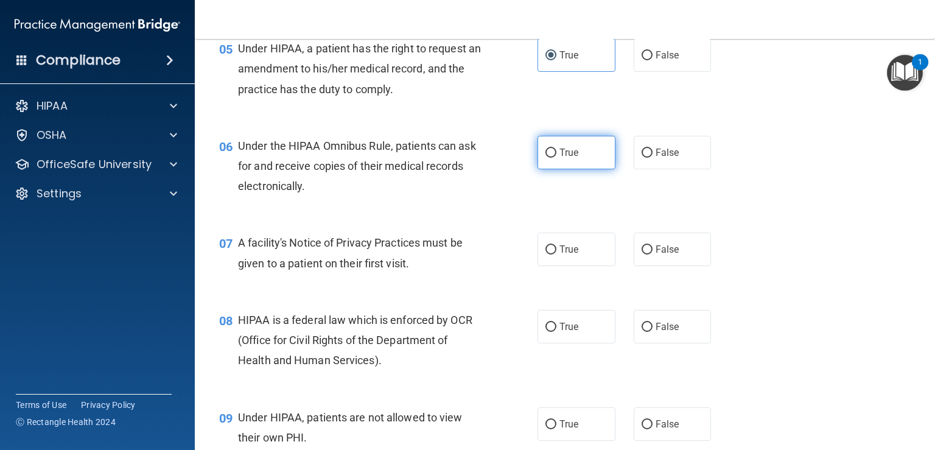
click at [543, 166] on label "True" at bounding box center [577, 152] width 78 height 33
click at [546, 158] on input "True" at bounding box center [551, 153] width 11 height 9
radio input "true"
click at [549, 255] on input "True" at bounding box center [551, 249] width 11 height 9
radio input "true"
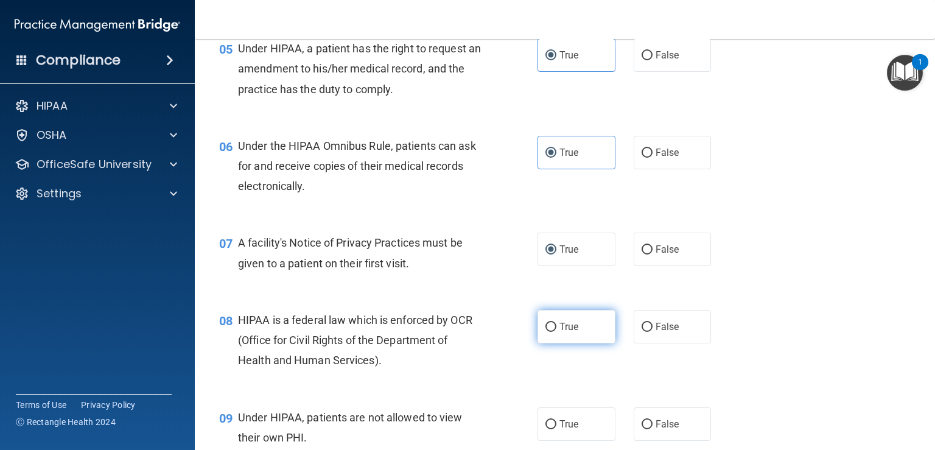
click at [546, 332] on input "True" at bounding box center [551, 327] width 11 height 9
radio input "true"
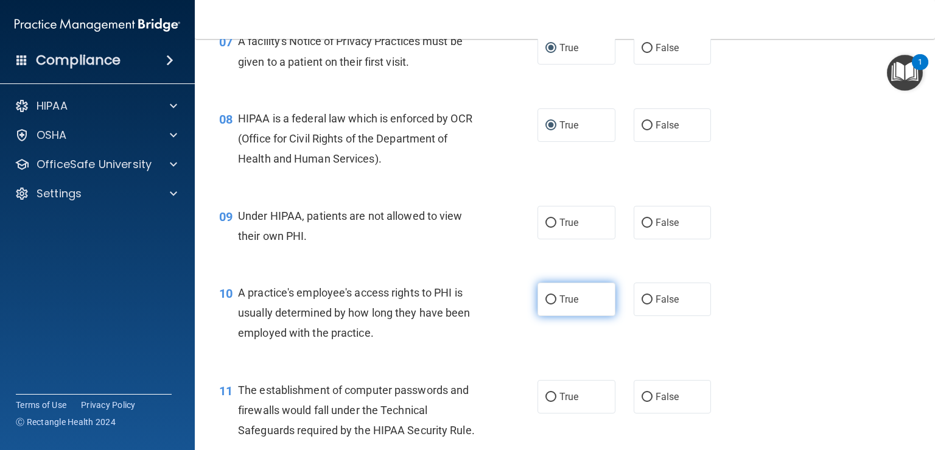
scroll to position [792, 0]
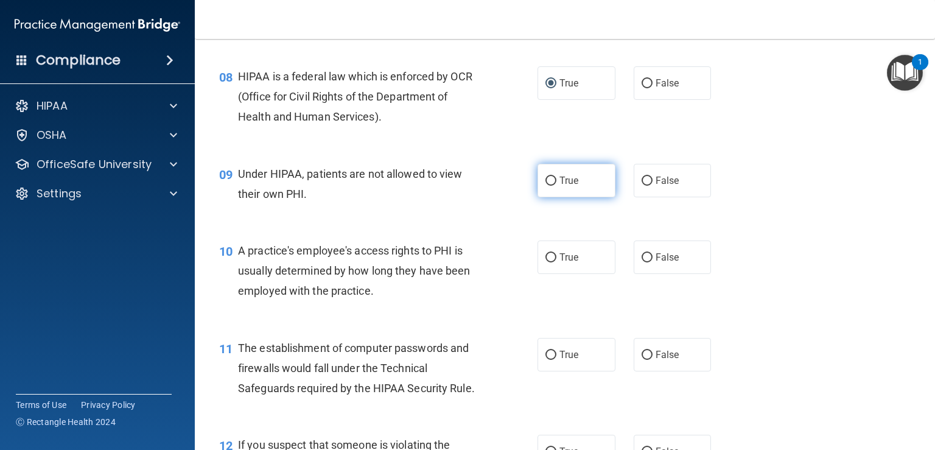
click at [548, 186] on input "True" at bounding box center [551, 181] width 11 height 9
radio input "true"
click at [546, 262] on input "True" at bounding box center [551, 257] width 11 height 9
radio input "true"
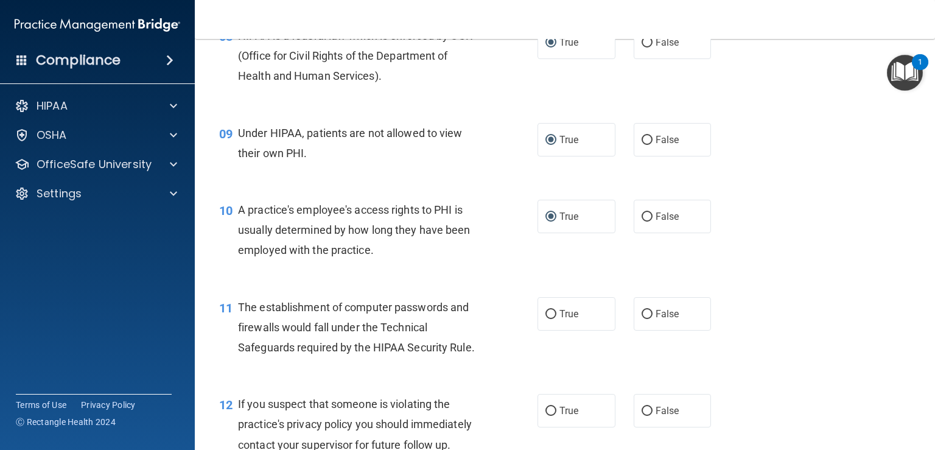
scroll to position [974, 0]
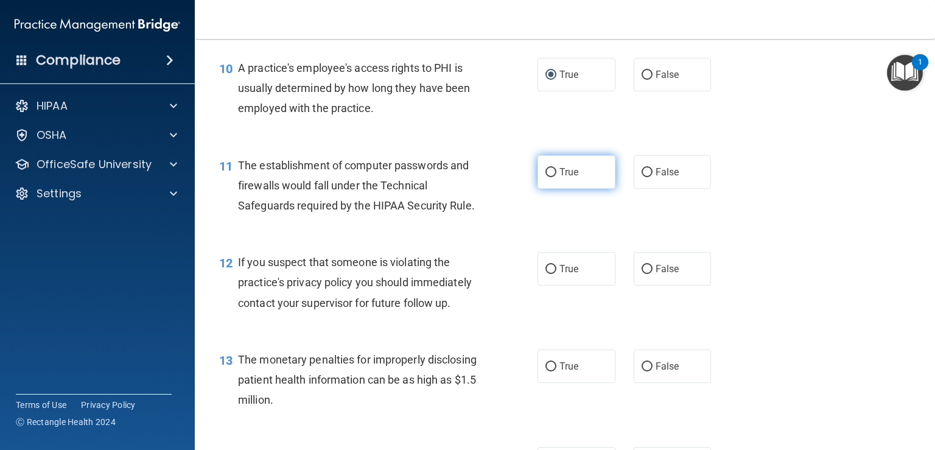
click at [540, 189] on label "True" at bounding box center [577, 171] width 78 height 33
click at [546, 177] on input "True" at bounding box center [551, 172] width 11 height 9
radio input "true"
click at [542, 286] on label "True" at bounding box center [577, 268] width 78 height 33
click at [546, 274] on input "True" at bounding box center [551, 269] width 11 height 9
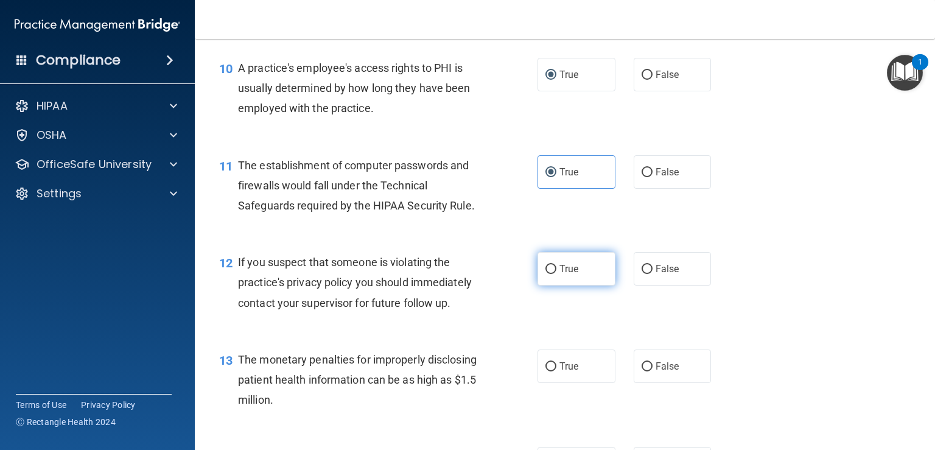
radio input "true"
click at [560, 372] on span "True" at bounding box center [569, 366] width 19 height 12
click at [555, 371] on input "True" at bounding box center [551, 366] width 11 height 9
radio input "true"
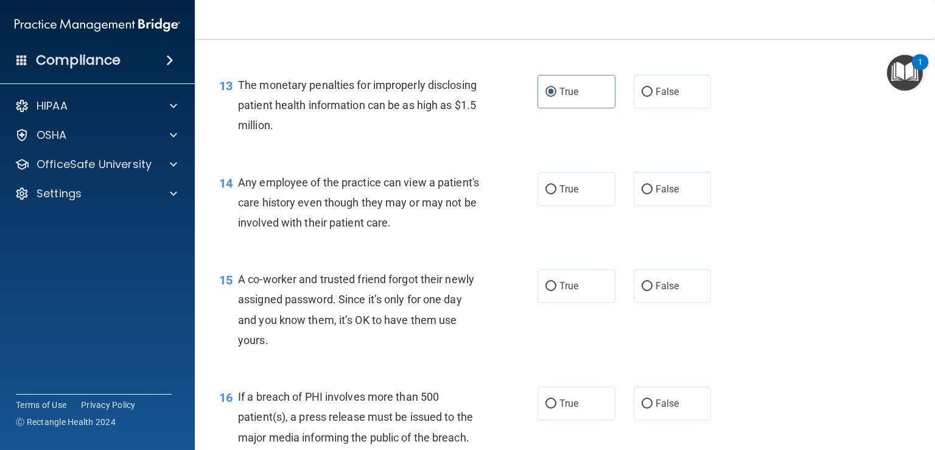
scroll to position [1279, 0]
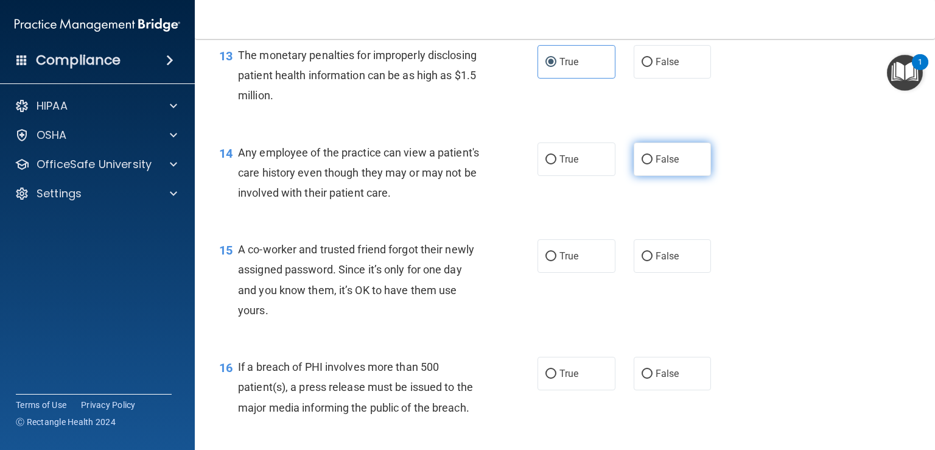
click at [656, 165] on span "False" at bounding box center [668, 159] width 24 height 12
click at [653, 164] on input "False" at bounding box center [647, 159] width 11 height 9
radio input "true"
drag, startPoint x: 567, startPoint y: 278, endPoint x: 575, endPoint y: 310, distance: 32.8
click at [565, 262] on span "True" at bounding box center [569, 256] width 19 height 12
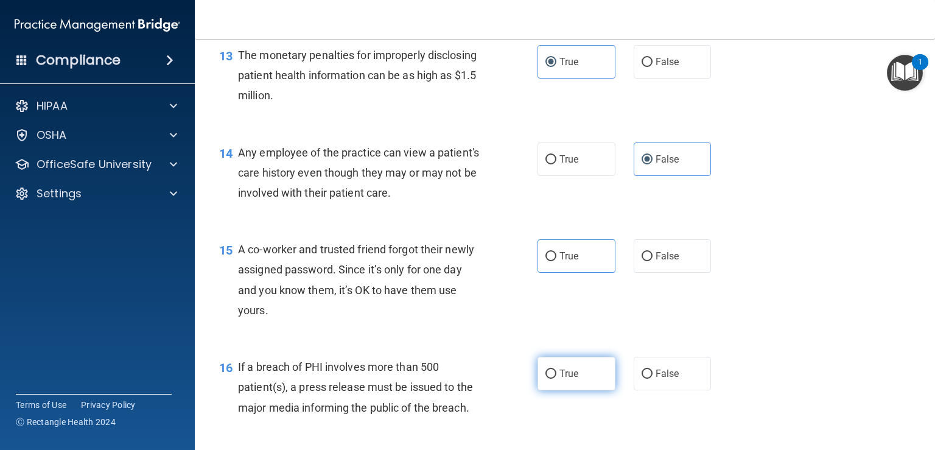
click at [580, 390] on label "True" at bounding box center [577, 373] width 78 height 33
click at [557, 379] on input "True" at bounding box center [551, 374] width 11 height 9
radio input "true"
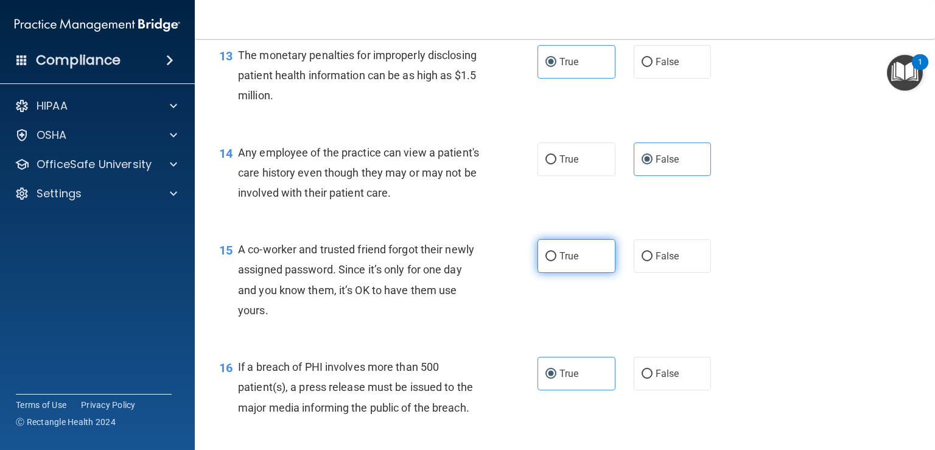
click at [550, 268] on label "True" at bounding box center [577, 255] width 78 height 33
click at [550, 261] on input "True" at bounding box center [551, 256] width 11 height 9
radio input "true"
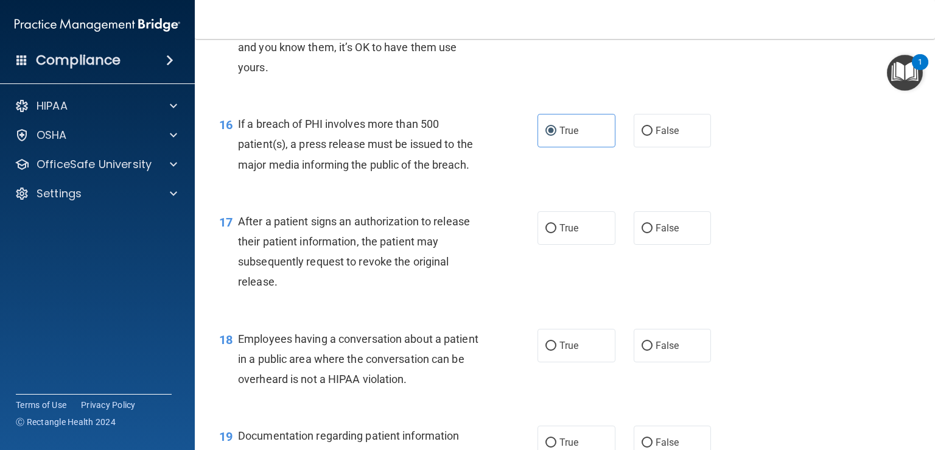
scroll to position [1522, 0]
click at [561, 233] on span "True" at bounding box center [569, 228] width 19 height 12
click at [557, 233] on input "True" at bounding box center [551, 227] width 11 height 9
radio input "true"
click at [656, 351] on span "False" at bounding box center [668, 345] width 24 height 12
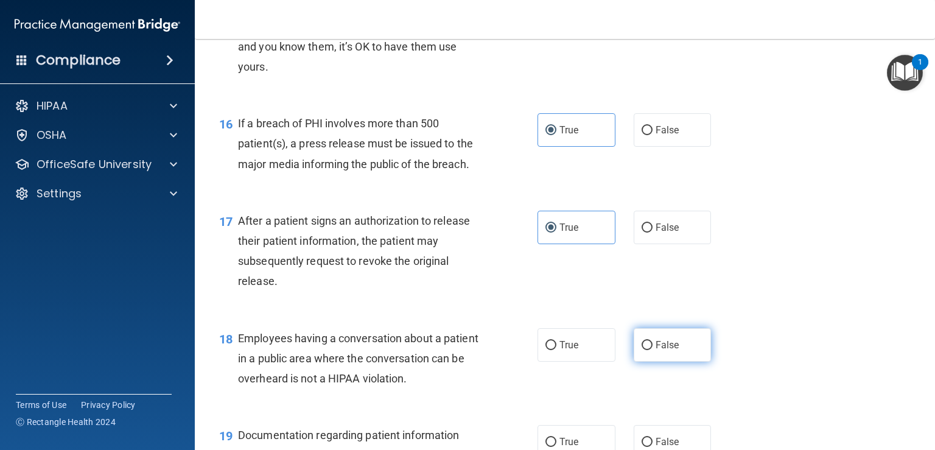
click at [653, 350] on input "False" at bounding box center [647, 345] width 11 height 9
radio input "true"
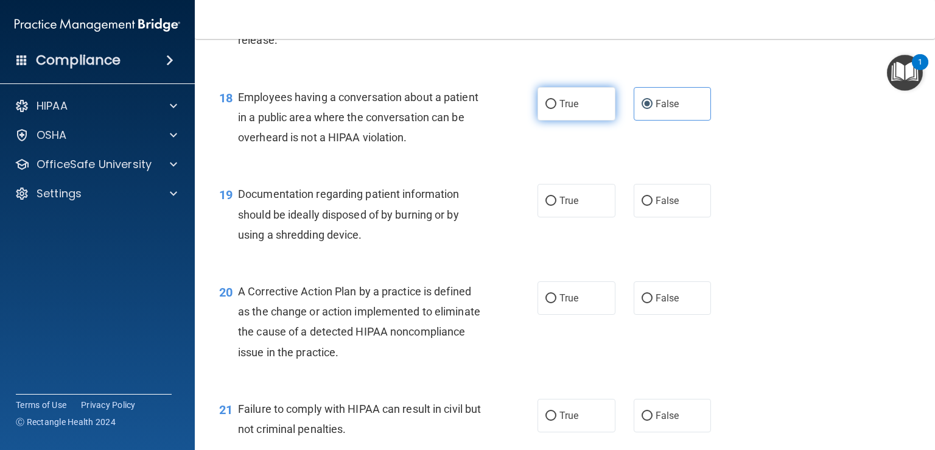
scroll to position [1766, 0]
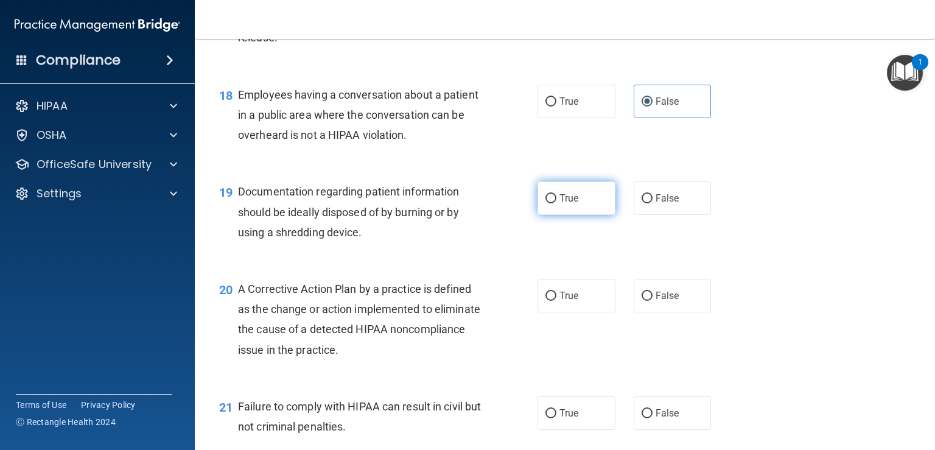
click at [547, 203] on input "True" at bounding box center [551, 198] width 11 height 9
radio input "true"
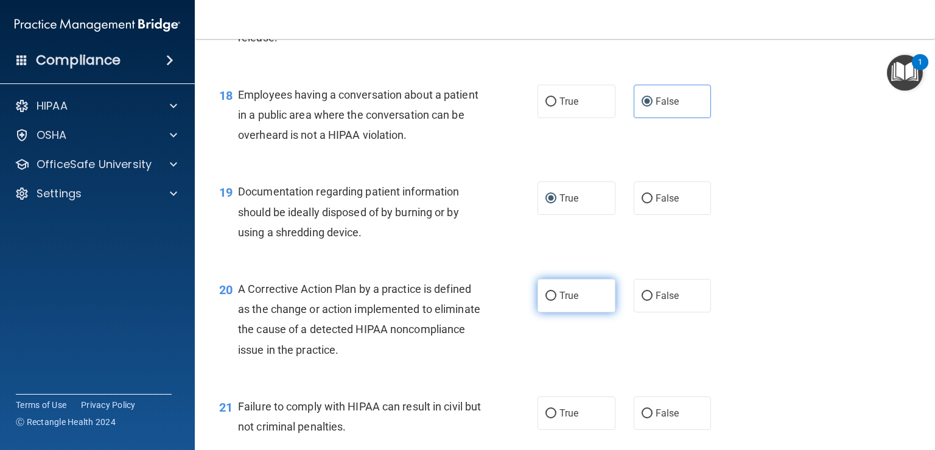
click at [565, 312] on label "True" at bounding box center [577, 295] width 78 height 33
click at [557, 301] on input "True" at bounding box center [551, 296] width 11 height 9
radio input "true"
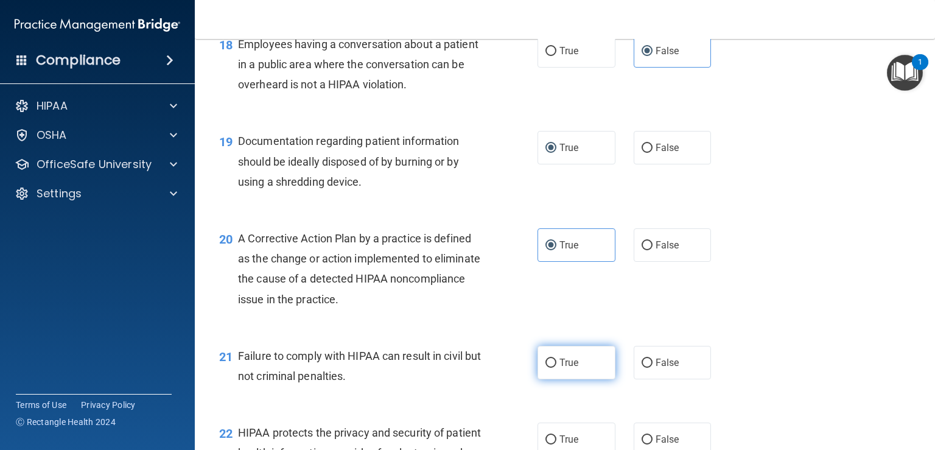
scroll to position [1888, 0]
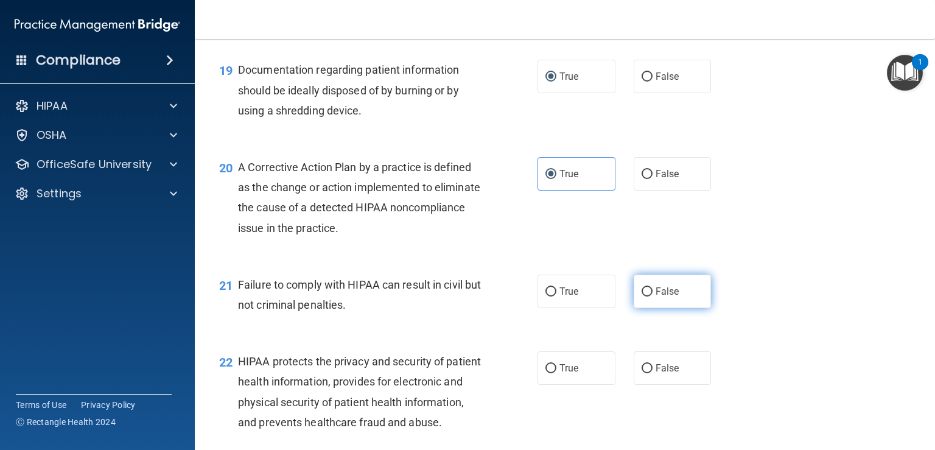
click at [648, 308] on label "False" at bounding box center [673, 291] width 78 height 33
click at [648, 297] on input "False" at bounding box center [647, 291] width 11 height 9
radio input "true"
click at [578, 385] on label "True" at bounding box center [577, 367] width 78 height 33
click at [557, 373] on input "True" at bounding box center [551, 368] width 11 height 9
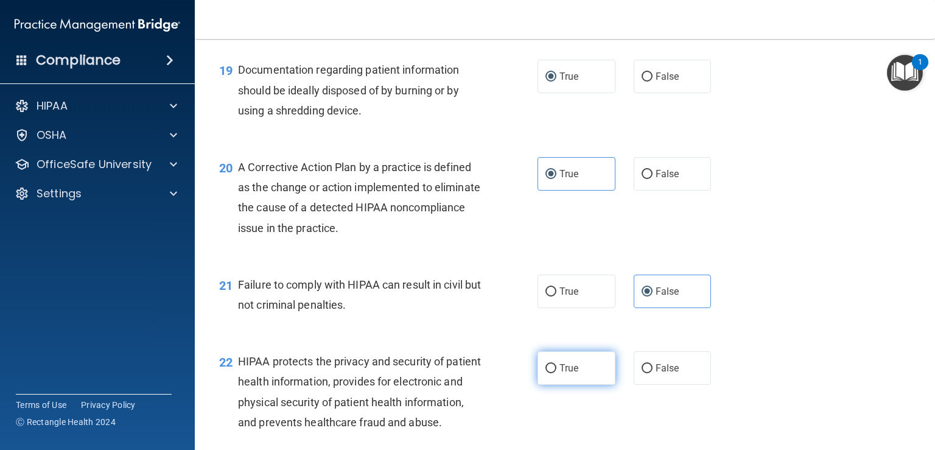
radio input "true"
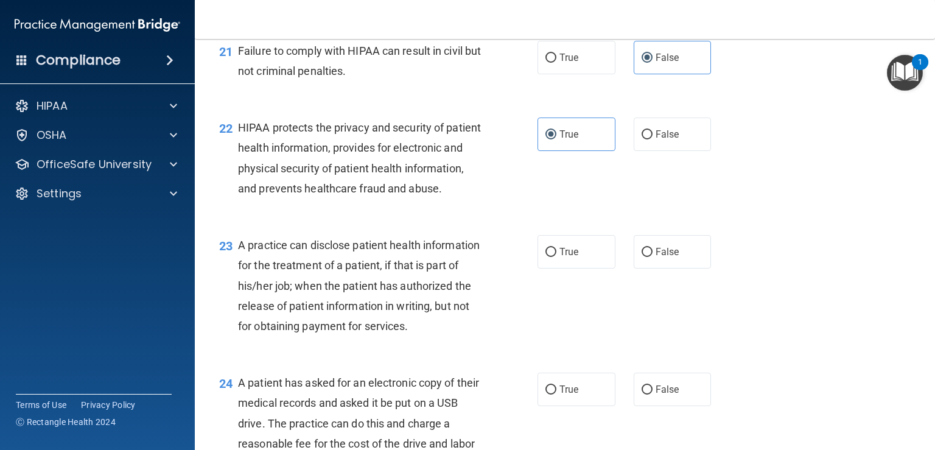
scroll to position [2192, 0]
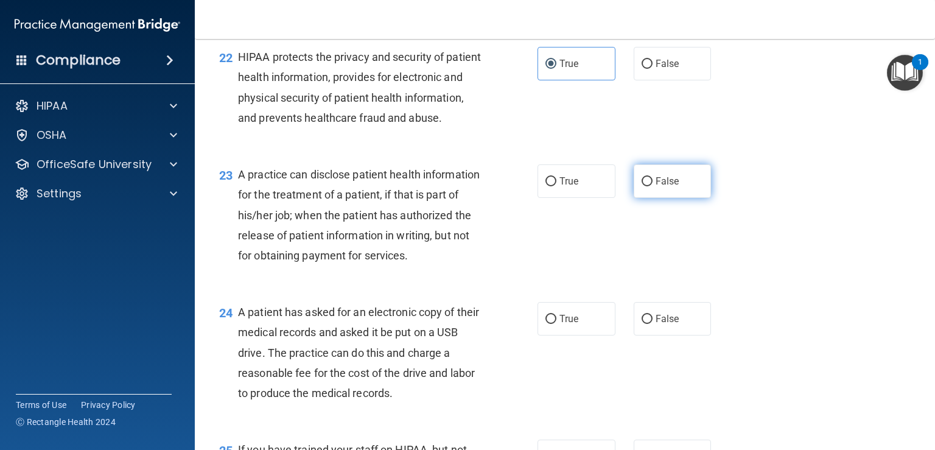
click at [656, 187] on span "False" at bounding box center [668, 181] width 24 height 12
click at [652, 186] on input "False" at bounding box center [647, 181] width 11 height 9
radio input "true"
click at [575, 336] on label "True" at bounding box center [577, 318] width 78 height 33
click at [557, 324] on input "True" at bounding box center [551, 319] width 11 height 9
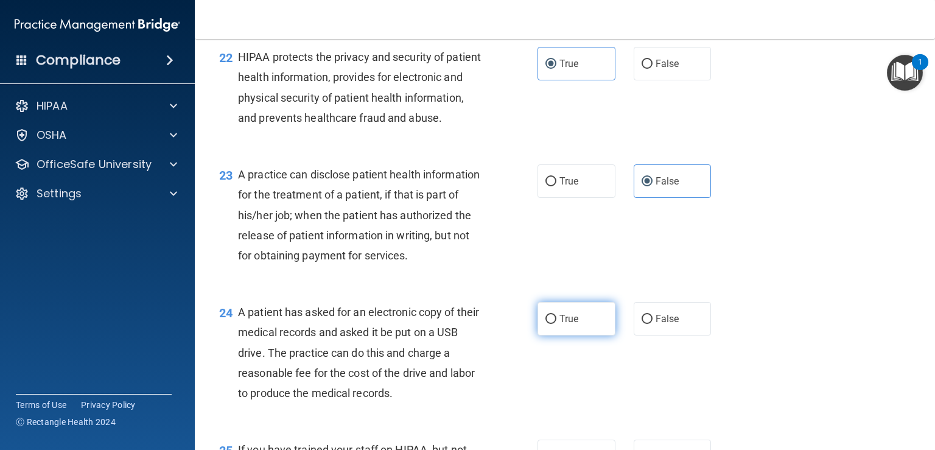
radio input "true"
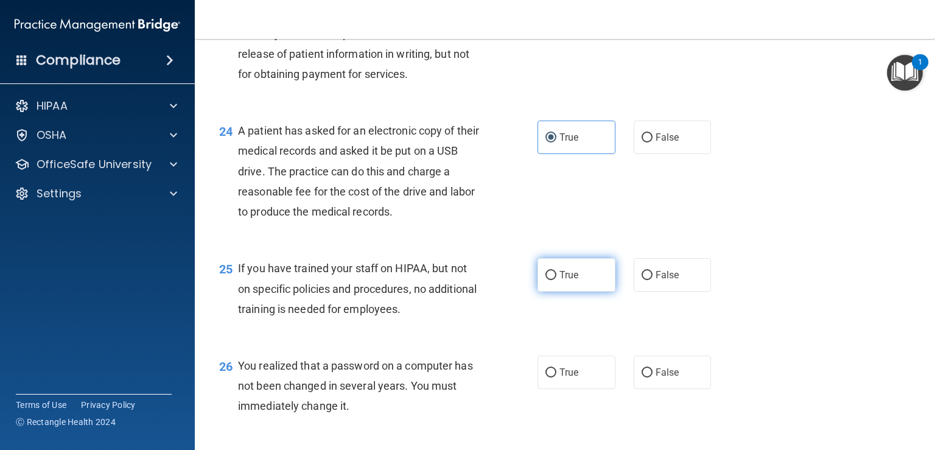
scroll to position [2375, 0]
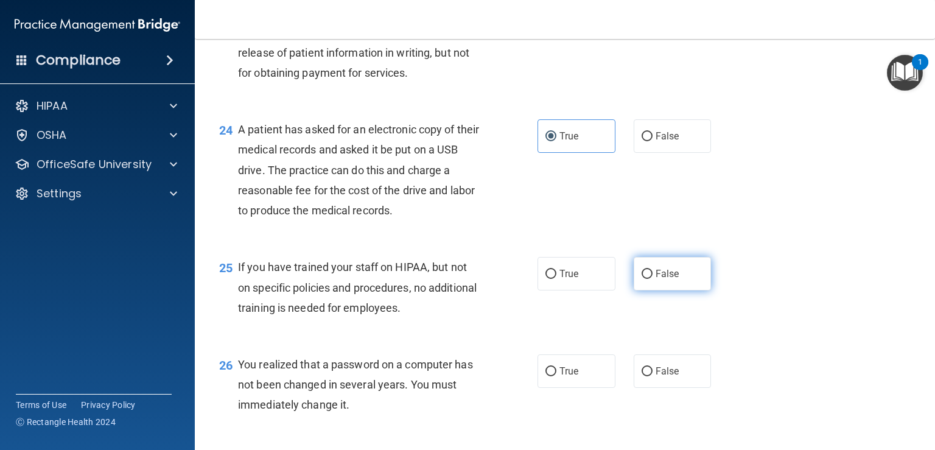
click at [642, 279] on input "False" at bounding box center [647, 274] width 11 height 9
radio input "true"
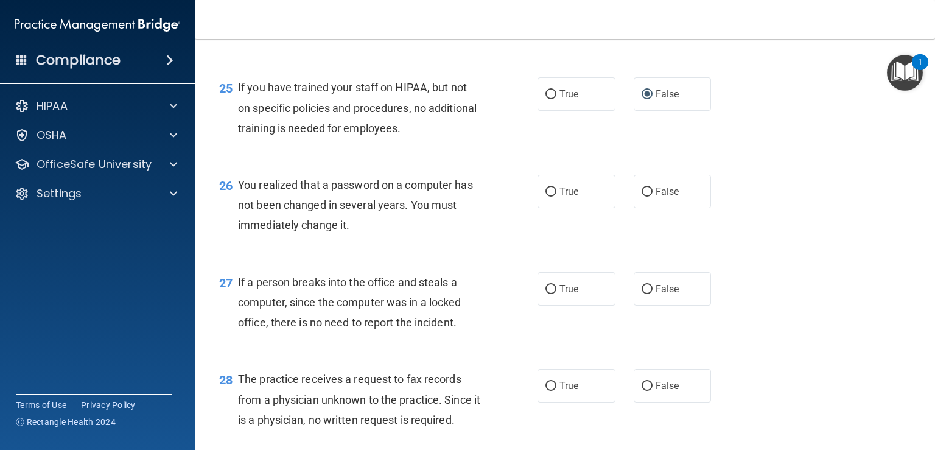
scroll to position [2558, 0]
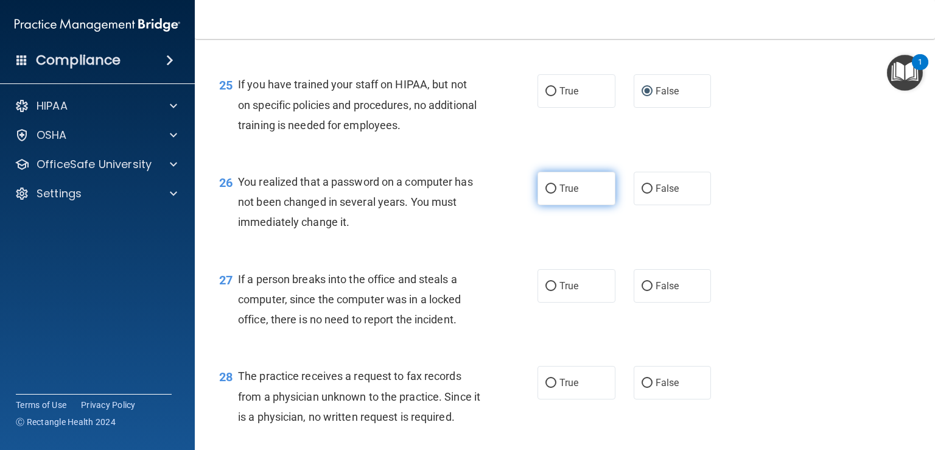
click at [563, 194] on span "True" at bounding box center [569, 189] width 19 height 12
click at [557, 194] on input "True" at bounding box center [551, 189] width 11 height 9
radio input "true"
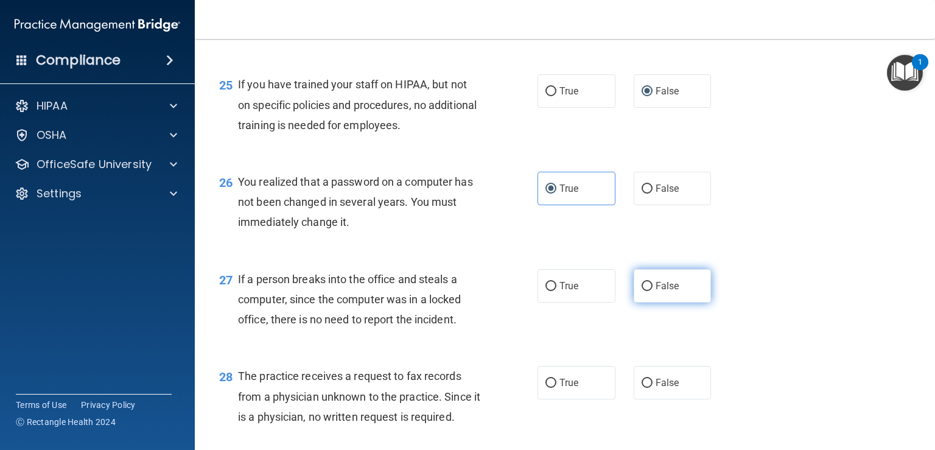
click at [656, 292] on span "False" at bounding box center [668, 286] width 24 height 12
click at [653, 291] on input "False" at bounding box center [647, 286] width 11 height 9
radio input "true"
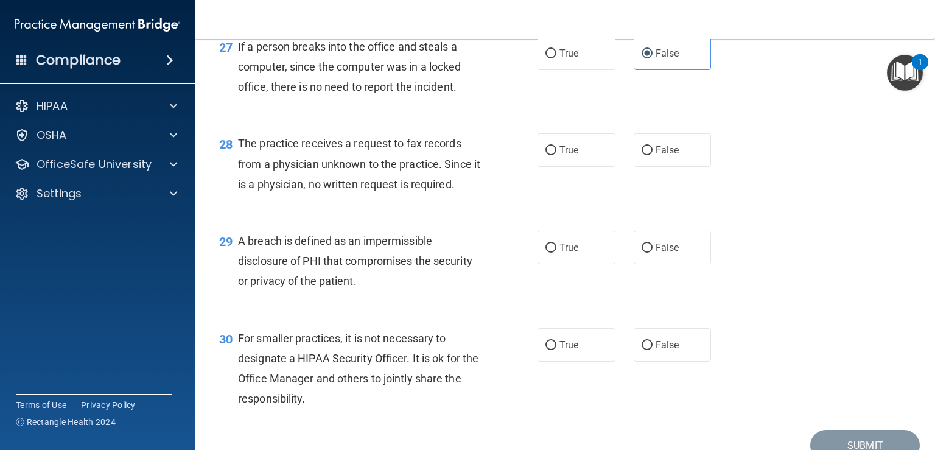
scroll to position [2801, 0]
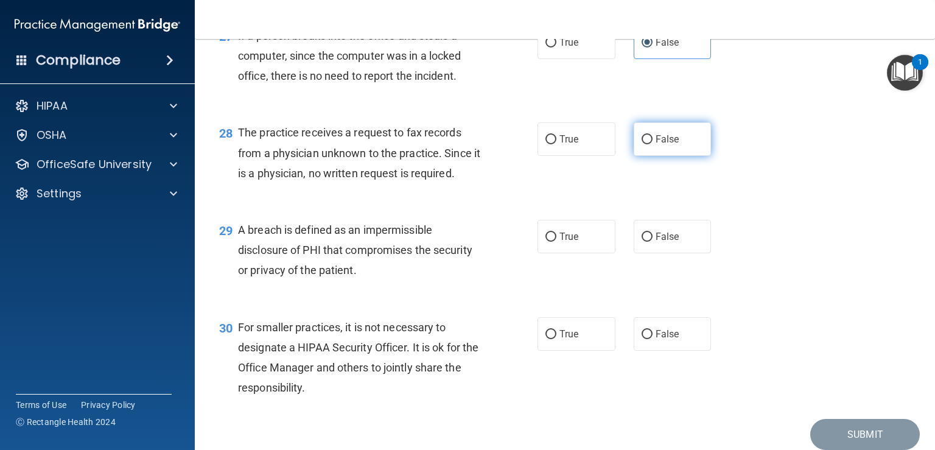
click at [664, 145] on span "False" at bounding box center [668, 139] width 24 height 12
click at [653, 144] on input "False" at bounding box center [647, 139] width 11 height 9
radio input "true"
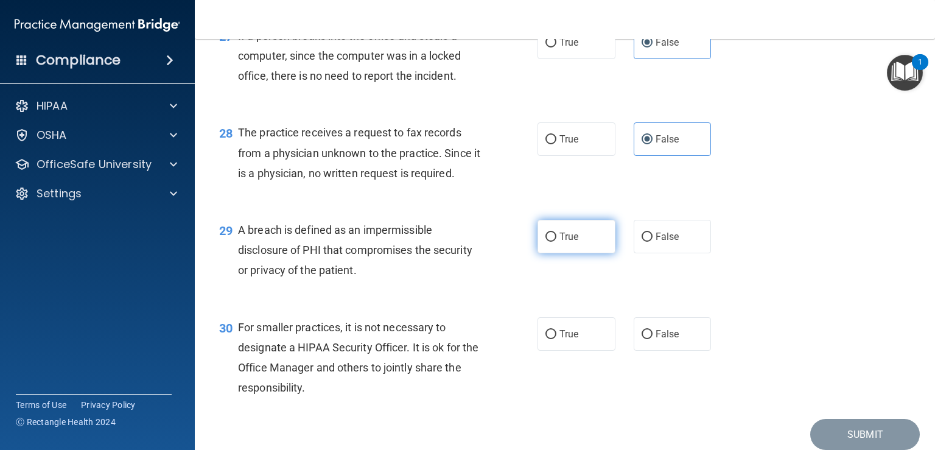
click at [554, 253] on label "True" at bounding box center [577, 236] width 78 height 33
click at [554, 242] on input "True" at bounding box center [551, 237] width 11 height 9
radio input "true"
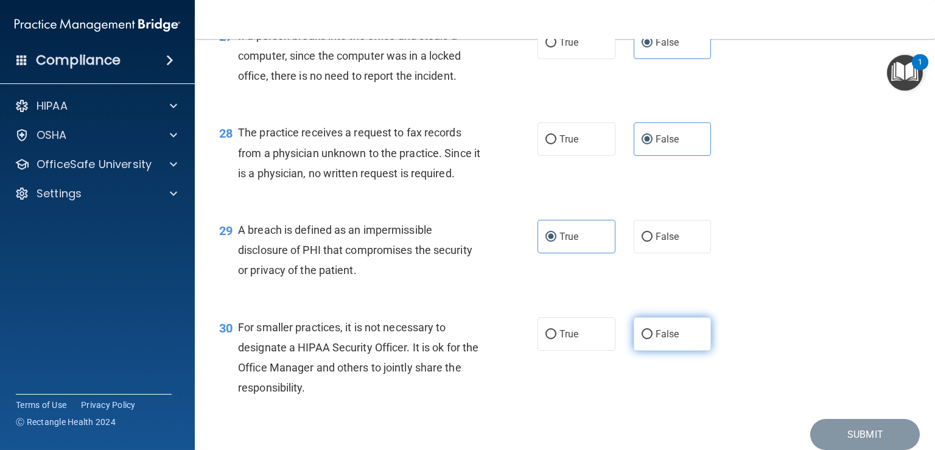
click at [670, 340] on span "False" at bounding box center [668, 334] width 24 height 12
click at [653, 339] on input "False" at bounding box center [647, 334] width 11 height 9
radio input "true"
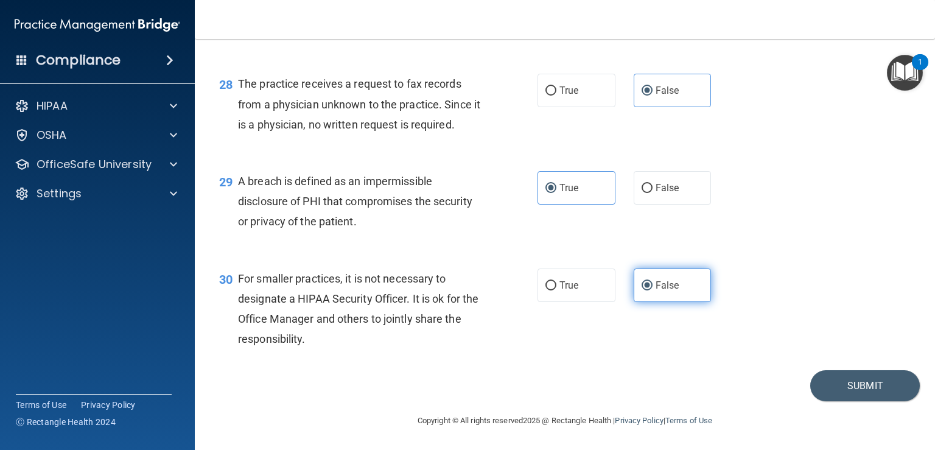
scroll to position [2911, 0]
click at [879, 385] on button "Submit" at bounding box center [866, 385] width 110 height 31
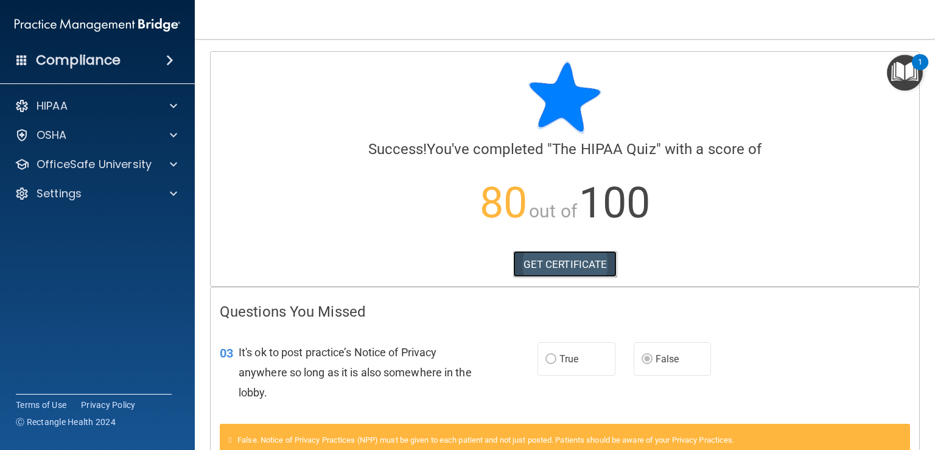
click at [582, 258] on link "GET CERTIFICATE" at bounding box center [565, 264] width 104 height 27
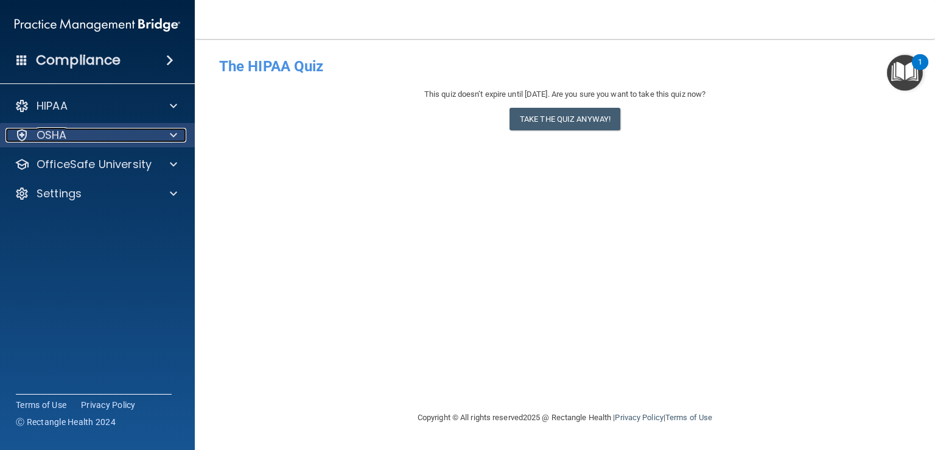
click at [156, 139] on div at bounding box center [171, 135] width 30 height 15
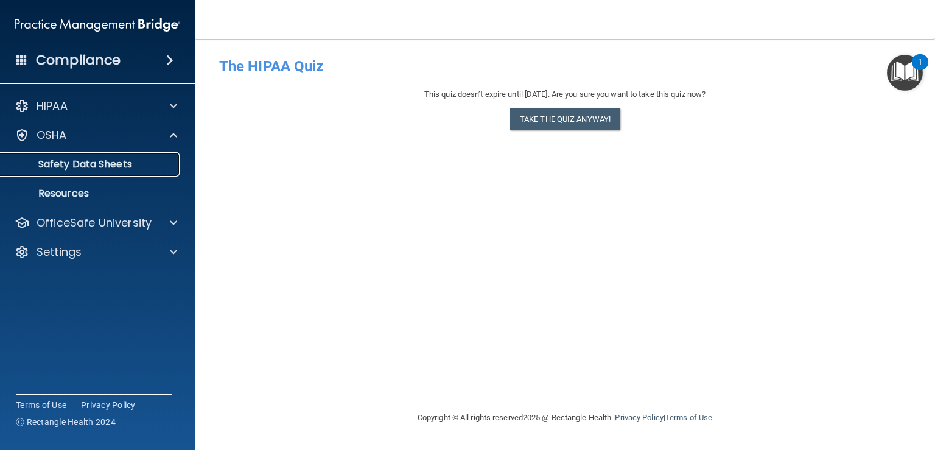
click at [139, 169] on p "Safety Data Sheets" at bounding box center [91, 164] width 166 height 12
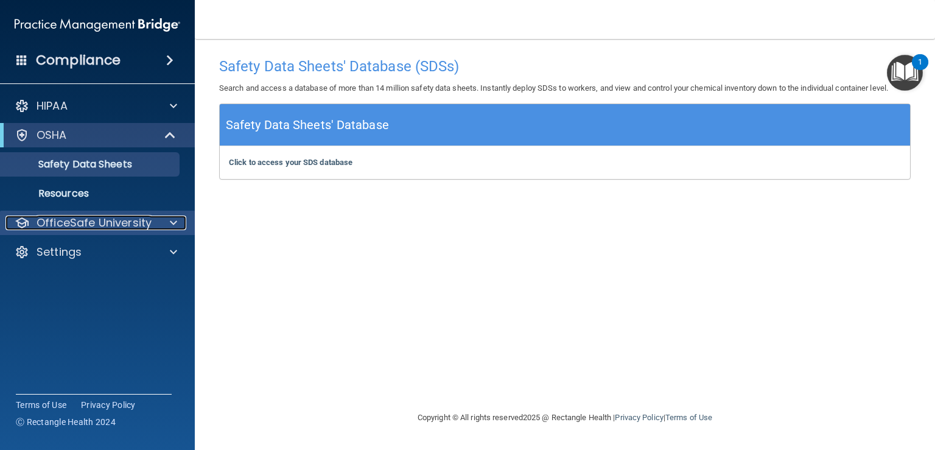
click at [93, 222] on p "OfficeSafe University" at bounding box center [94, 223] width 115 height 15
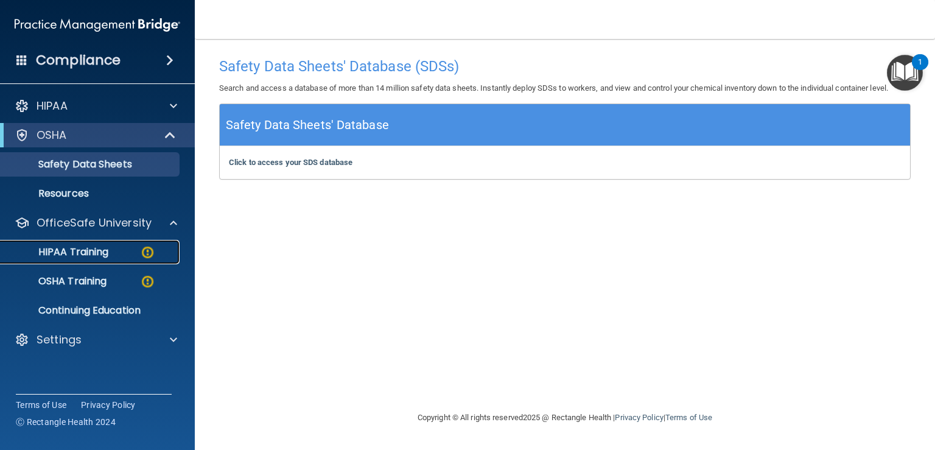
click at [74, 251] on p "HIPAA Training" at bounding box center [58, 252] width 100 height 12
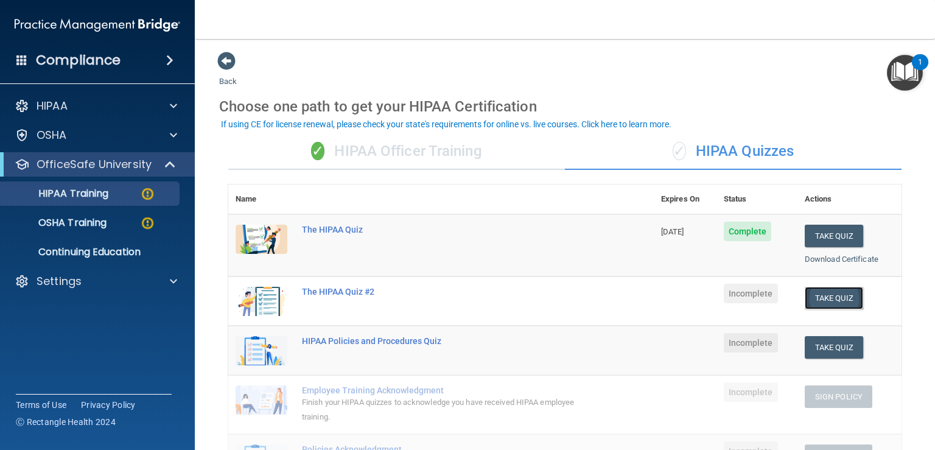
click at [821, 299] on button "Take Quiz" at bounding box center [834, 298] width 58 height 23
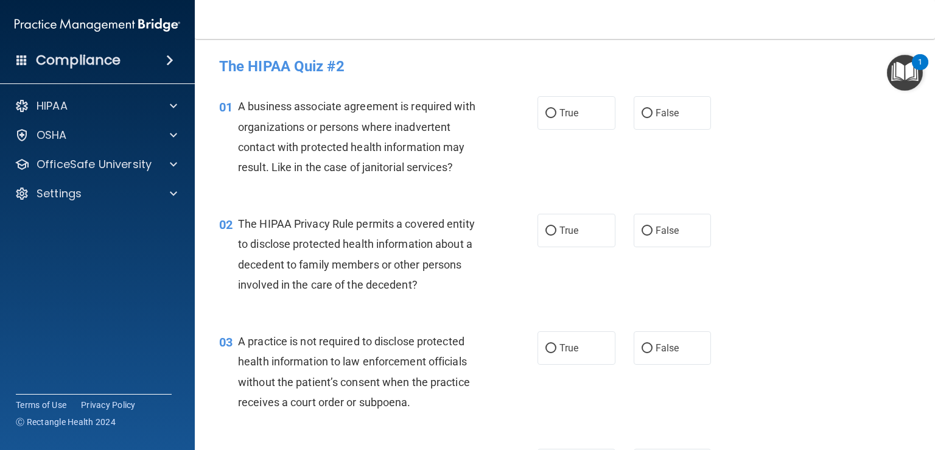
drag, startPoint x: 552, startPoint y: 119, endPoint x: 546, endPoint y: 151, distance: 32.7
click at [552, 118] on label "True" at bounding box center [577, 112] width 78 height 33
click at [552, 118] on input "True" at bounding box center [551, 113] width 11 height 9
radio input "true"
click at [553, 227] on label "True" at bounding box center [577, 230] width 78 height 33
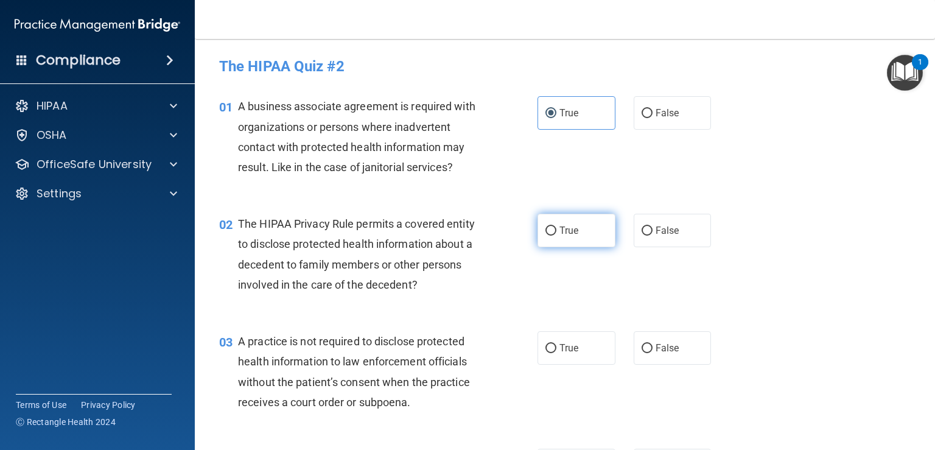
click at [553, 227] on input "True" at bounding box center [551, 231] width 11 height 9
radio input "true"
click at [547, 344] on input "True" at bounding box center [551, 348] width 11 height 9
radio input "true"
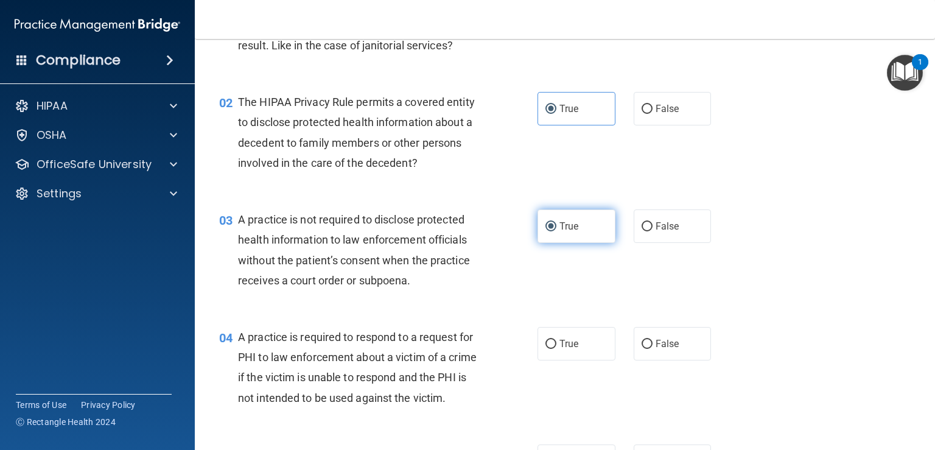
click at [548, 344] on input "True" at bounding box center [551, 344] width 11 height 9
radio input "true"
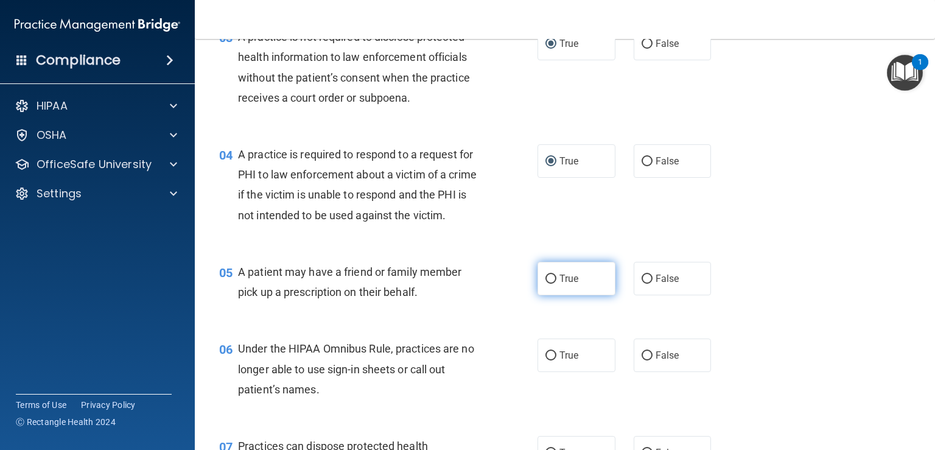
click at [554, 295] on label "True" at bounding box center [577, 278] width 78 height 33
click at [554, 284] on input "True" at bounding box center [551, 279] width 11 height 9
radio input "true"
click at [560, 356] on div "06 Under the HIPAA Omnibus Rule, practices are no longer able to use sign-in sh…" at bounding box center [565, 371] width 710 height 97
click at [560, 361] on span "True" at bounding box center [569, 356] width 19 height 12
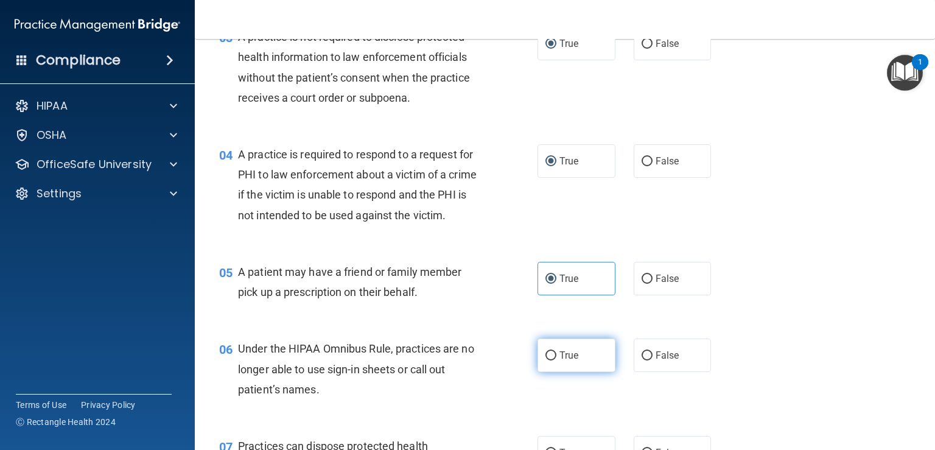
click at [557, 360] on input "True" at bounding box center [551, 355] width 11 height 9
radio input "true"
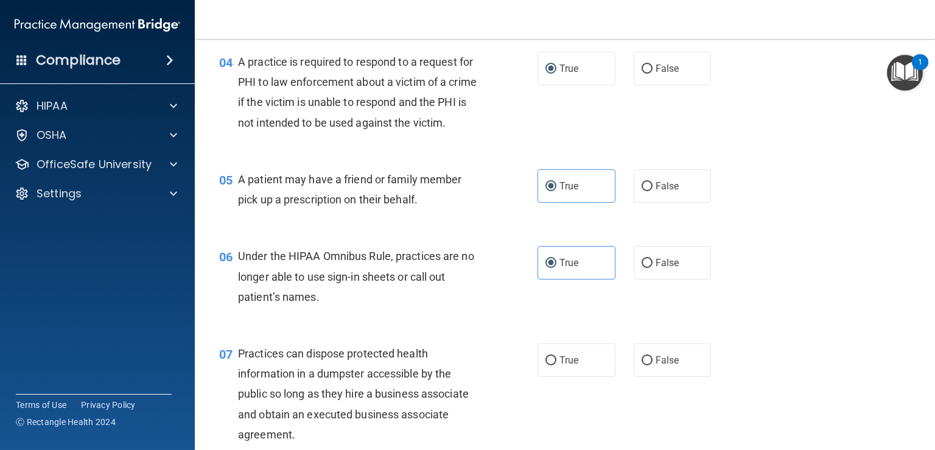
scroll to position [548, 0]
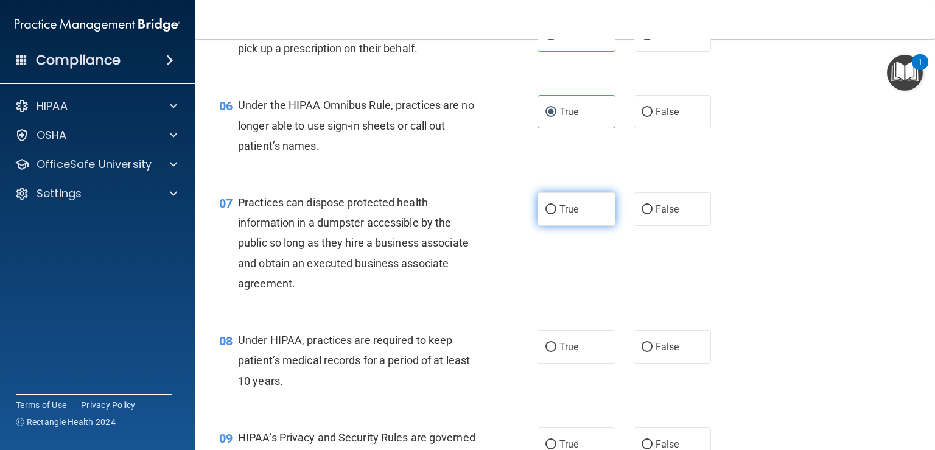
click at [538, 223] on label "True" at bounding box center [577, 208] width 78 height 33
click at [546, 214] on input "True" at bounding box center [551, 209] width 11 height 9
radio input "true"
click at [560, 215] on span "True" at bounding box center [569, 209] width 19 height 12
click at [557, 214] on input "True" at bounding box center [551, 209] width 11 height 9
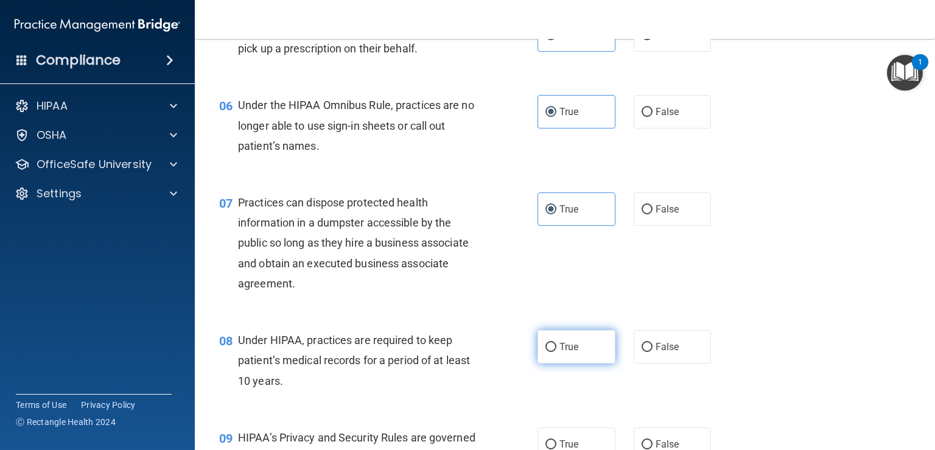
click at [554, 363] on label "True" at bounding box center [577, 346] width 78 height 33
click at [554, 352] on input "True" at bounding box center [551, 347] width 11 height 9
radio input "true"
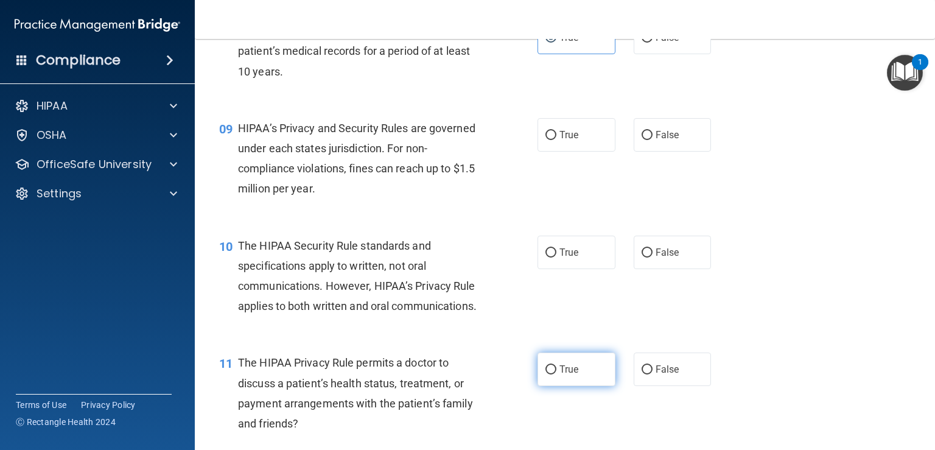
scroll to position [913, 0]
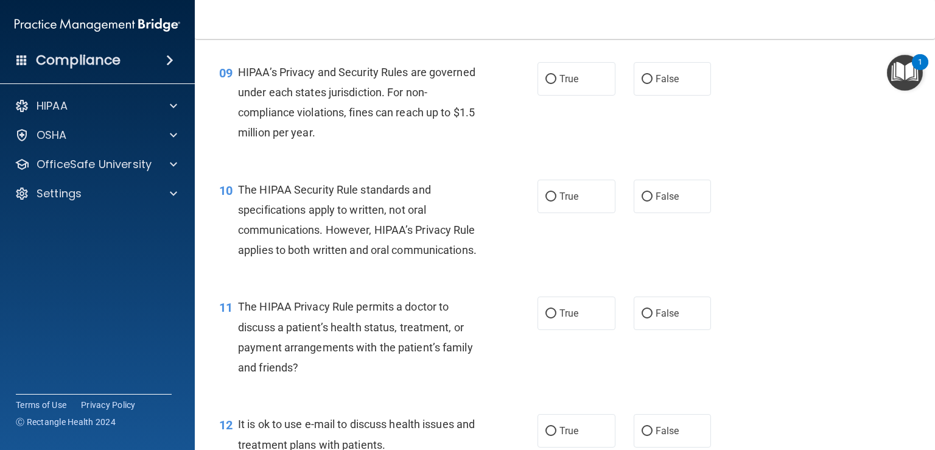
drag, startPoint x: 541, startPoint y: 108, endPoint x: 585, endPoint y: 179, distance: 83.3
click at [541, 96] on label "True" at bounding box center [577, 78] width 78 height 33
click at [546, 84] on input "True" at bounding box center [551, 79] width 11 height 9
radio input "true"
click at [563, 202] on label "True" at bounding box center [577, 196] width 78 height 33
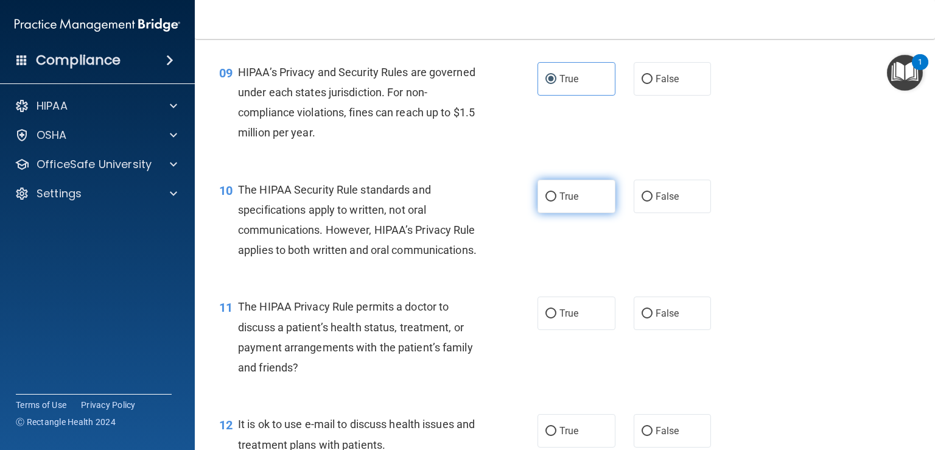
click at [557, 202] on input "True" at bounding box center [551, 196] width 11 height 9
radio input "true"
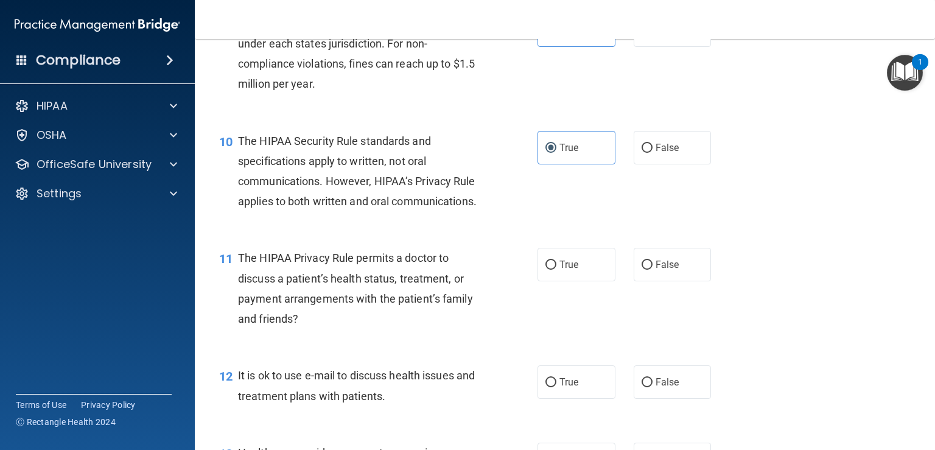
scroll to position [1035, 0]
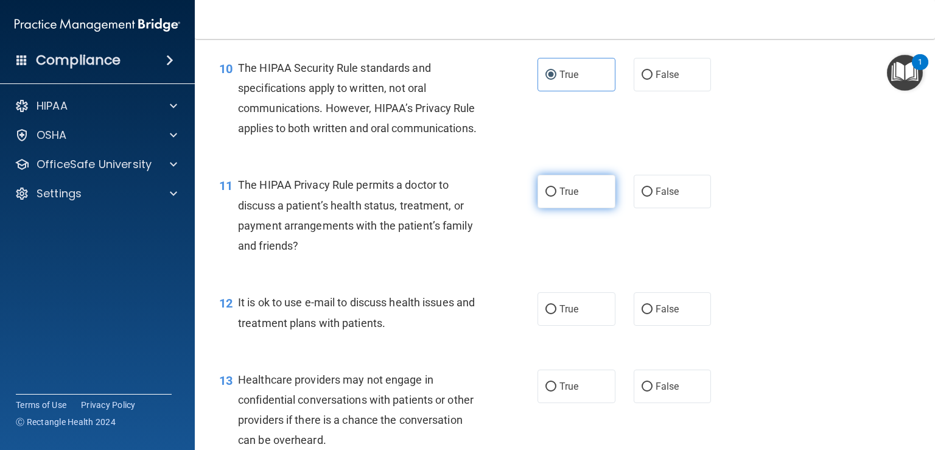
click at [547, 208] on label "True" at bounding box center [577, 191] width 78 height 33
click at [547, 197] on input "True" at bounding box center [551, 192] width 11 height 9
radio input "true"
click at [546, 326] on label "True" at bounding box center [577, 308] width 78 height 33
click at [546, 314] on input "True" at bounding box center [551, 309] width 11 height 9
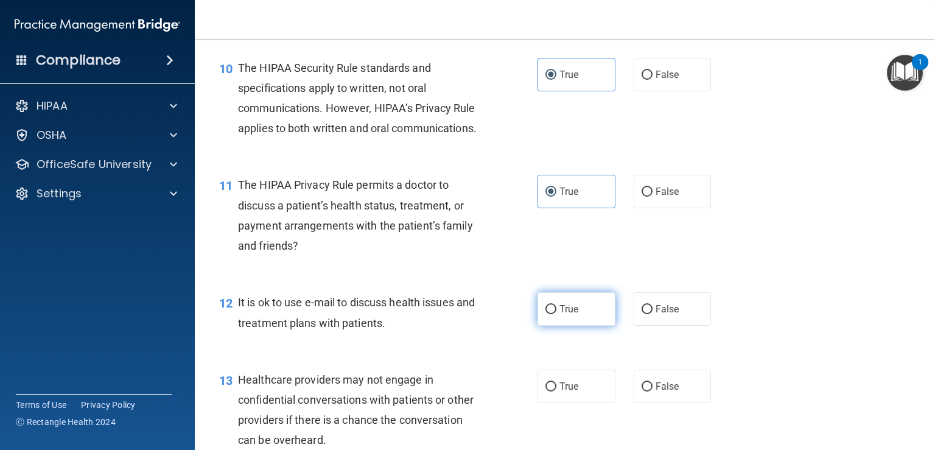
radio input "true"
click at [559, 403] on label "True" at bounding box center [577, 386] width 78 height 33
click at [557, 392] on input "True" at bounding box center [551, 386] width 11 height 9
radio input "true"
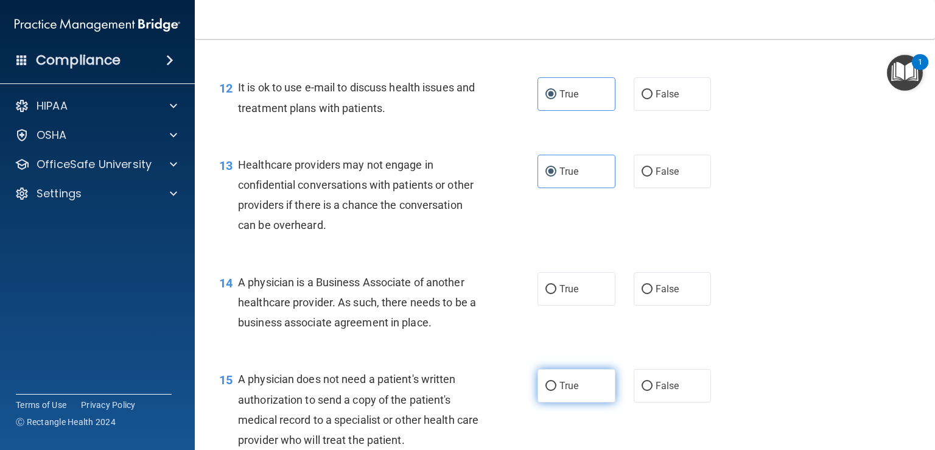
scroll to position [1279, 0]
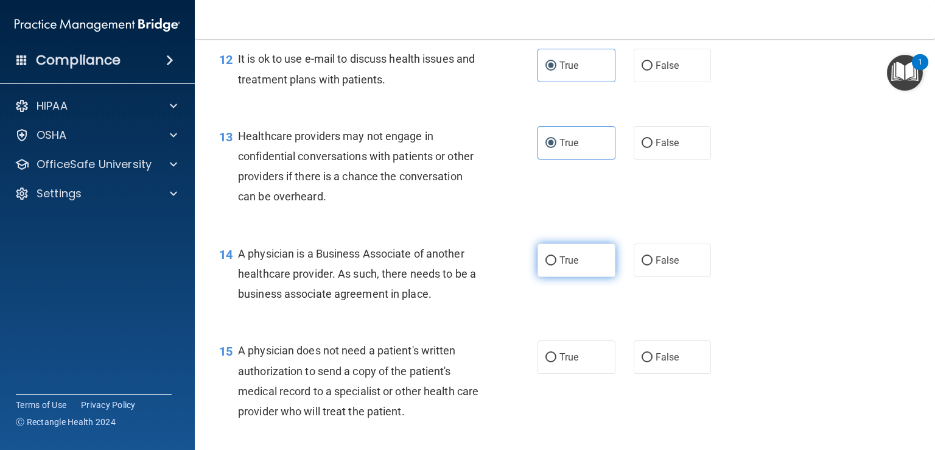
click at [551, 277] on label "True" at bounding box center [577, 260] width 78 height 33
click at [551, 266] on input "True" at bounding box center [551, 260] width 11 height 9
radio input "true"
click at [564, 374] on label "True" at bounding box center [577, 356] width 78 height 33
click at [557, 362] on input "True" at bounding box center [551, 357] width 11 height 9
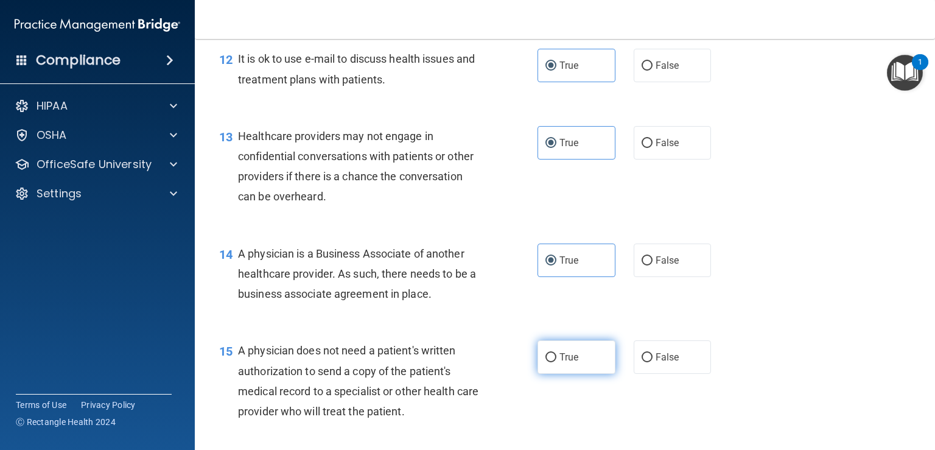
radio input "true"
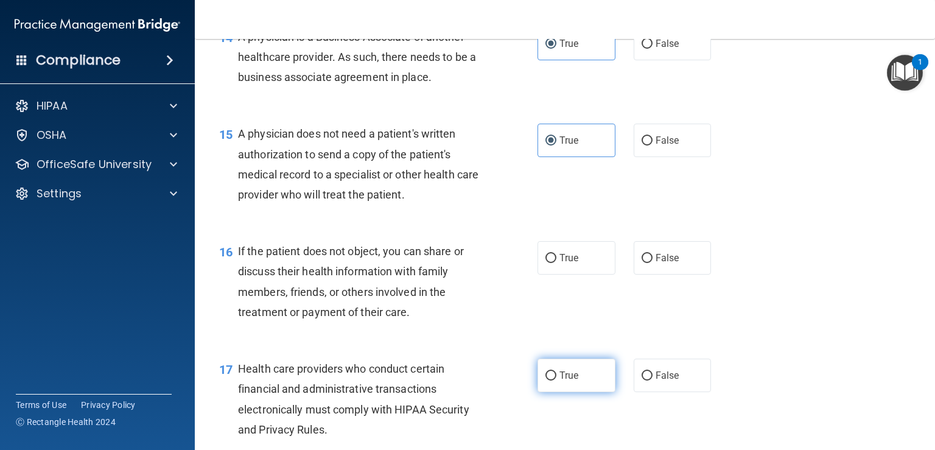
scroll to position [1522, 0]
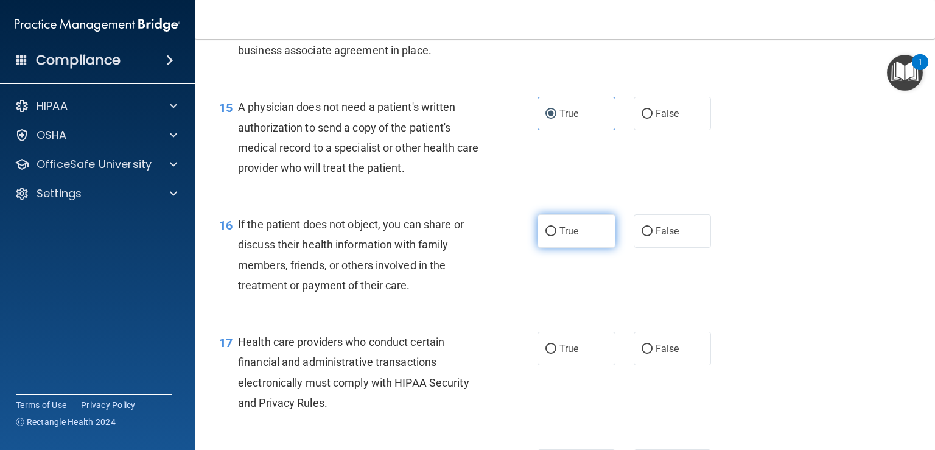
click at [546, 236] on input "True" at bounding box center [551, 231] width 11 height 9
radio input "true"
click at [546, 354] on input "True" at bounding box center [551, 349] width 11 height 9
radio input "true"
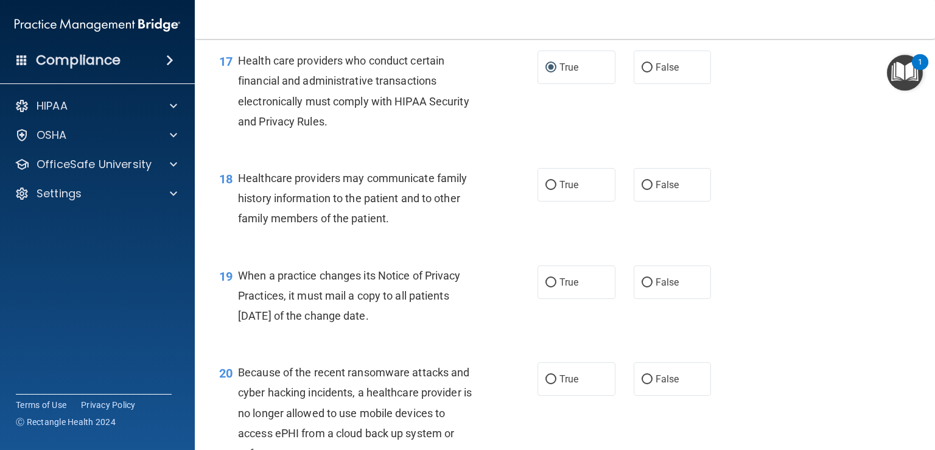
scroll to position [1827, 0]
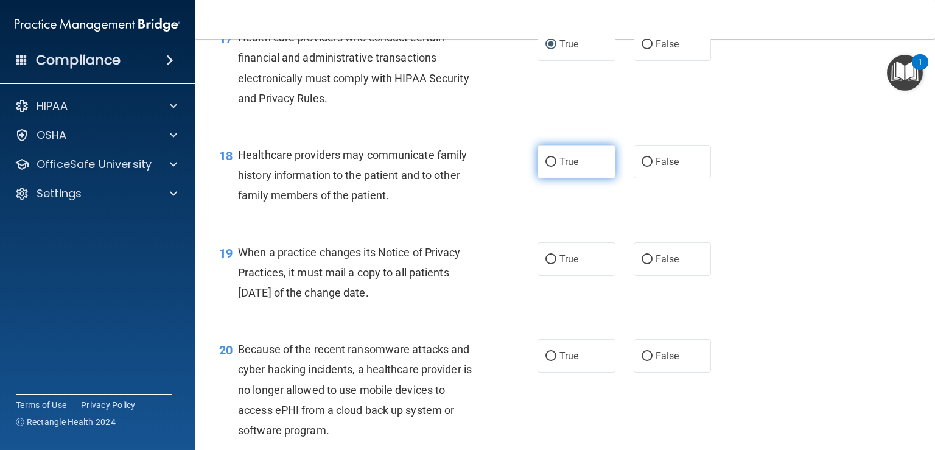
click at [549, 167] on input "True" at bounding box center [551, 162] width 11 height 9
radio input "true"
drag, startPoint x: 555, startPoint y: 300, endPoint x: 562, endPoint y: 334, distance: 34.9
click at [560, 265] on span "True" at bounding box center [569, 259] width 19 height 12
click at [555, 264] on input "True" at bounding box center [551, 259] width 11 height 9
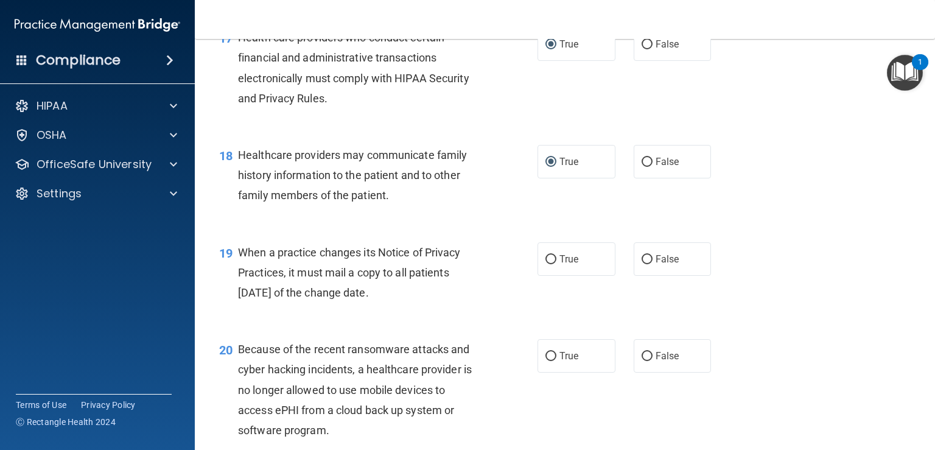
radio input "true"
click at [571, 362] on span "True" at bounding box center [569, 356] width 19 height 12
click at [557, 361] on input "True" at bounding box center [551, 356] width 11 height 9
radio input "true"
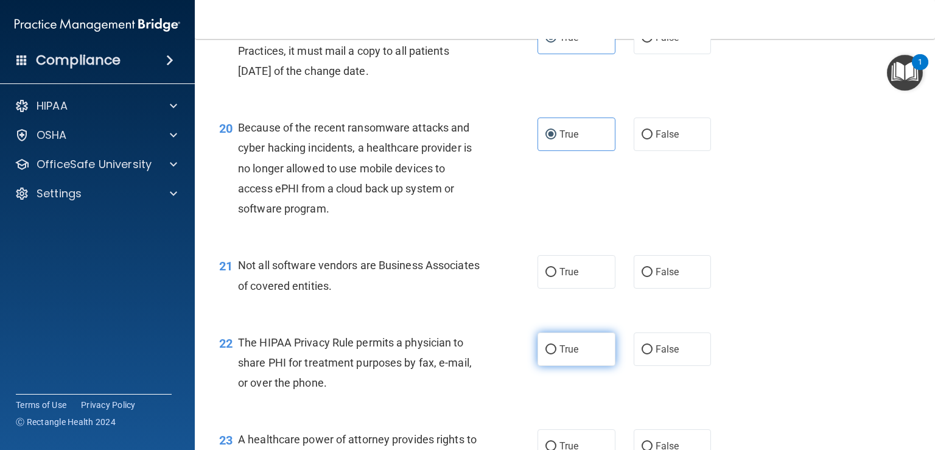
scroll to position [2070, 0]
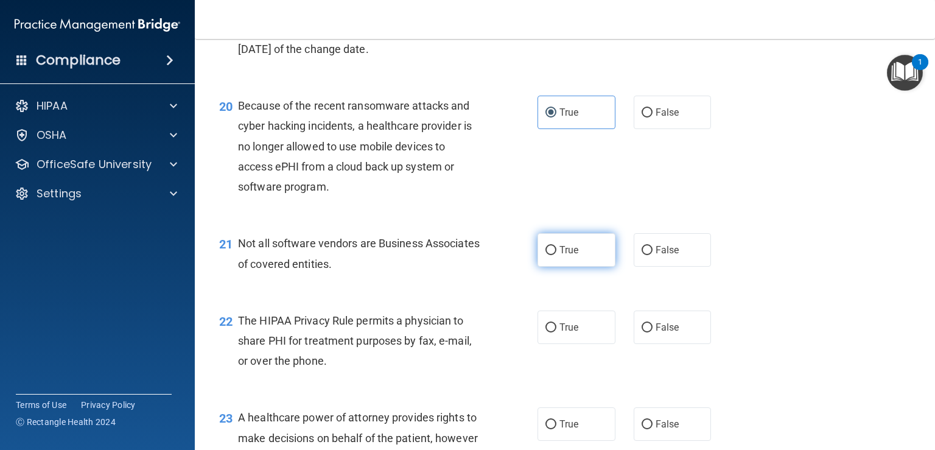
click at [546, 255] on input "True" at bounding box center [551, 250] width 11 height 9
radio input "true"
click at [551, 344] on label "True" at bounding box center [577, 327] width 78 height 33
click at [551, 332] on input "True" at bounding box center [551, 327] width 11 height 9
radio input "true"
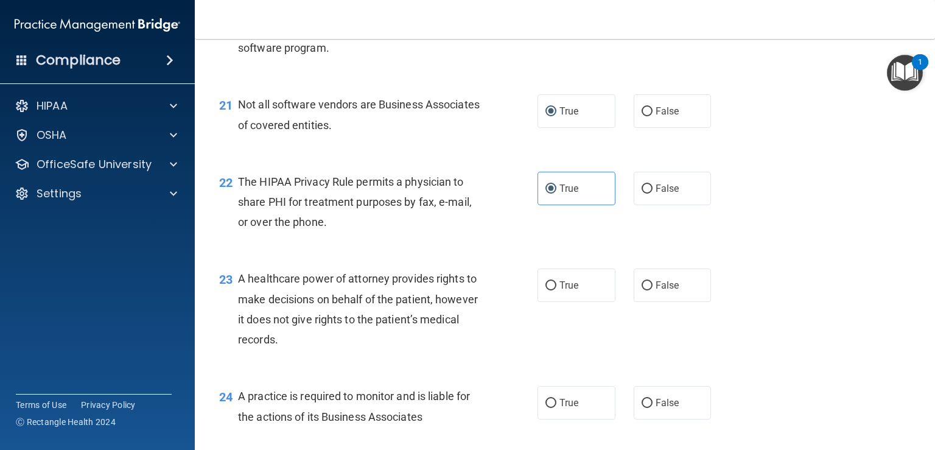
scroll to position [2314, 0]
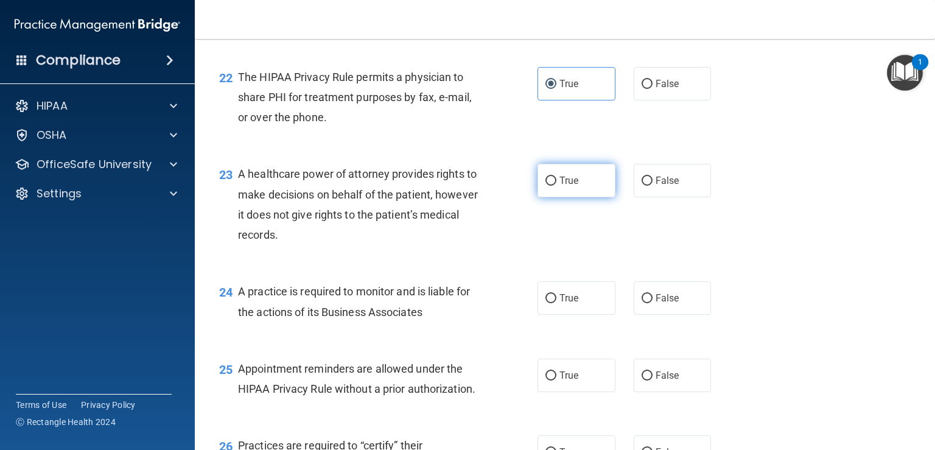
click at [563, 197] on label "True" at bounding box center [577, 180] width 78 height 33
click at [557, 186] on input "True" at bounding box center [551, 181] width 11 height 9
radio input "true"
click at [568, 304] on span "True" at bounding box center [569, 298] width 19 height 12
click at [557, 303] on input "True" at bounding box center [551, 298] width 11 height 9
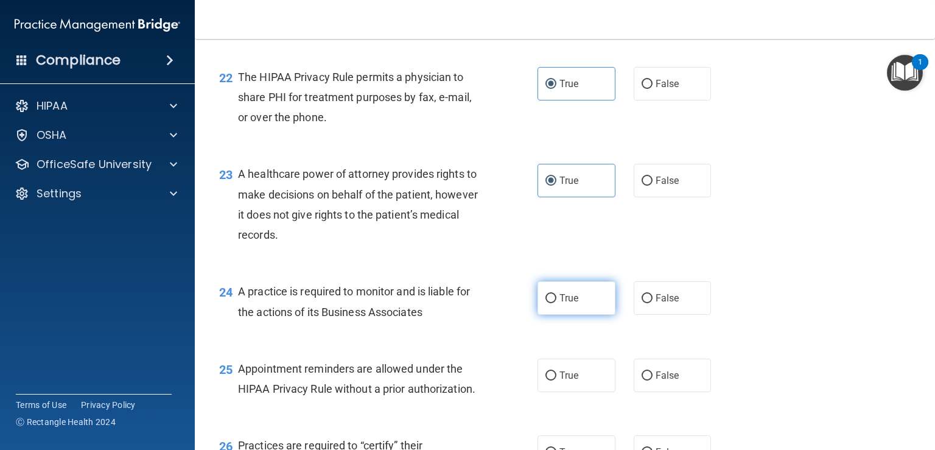
radio input "true"
click at [586, 392] on label "True" at bounding box center [577, 375] width 78 height 33
click at [557, 381] on input "True" at bounding box center [551, 375] width 11 height 9
radio input "true"
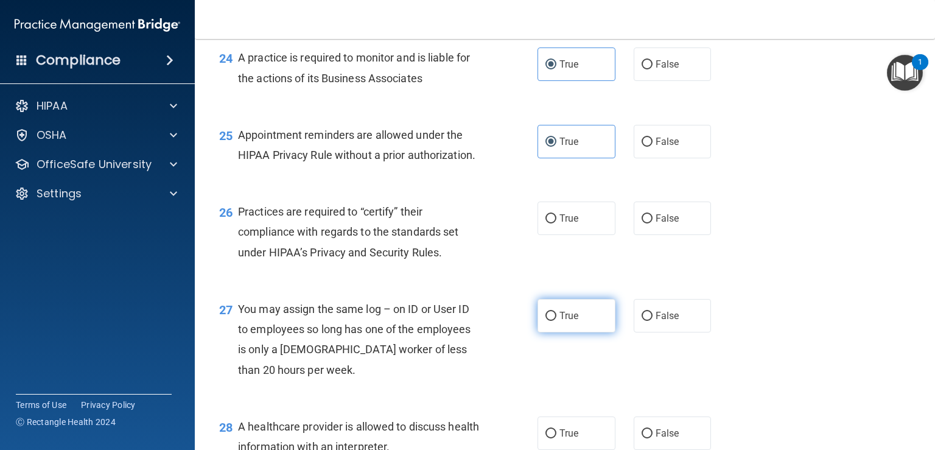
scroll to position [2558, 0]
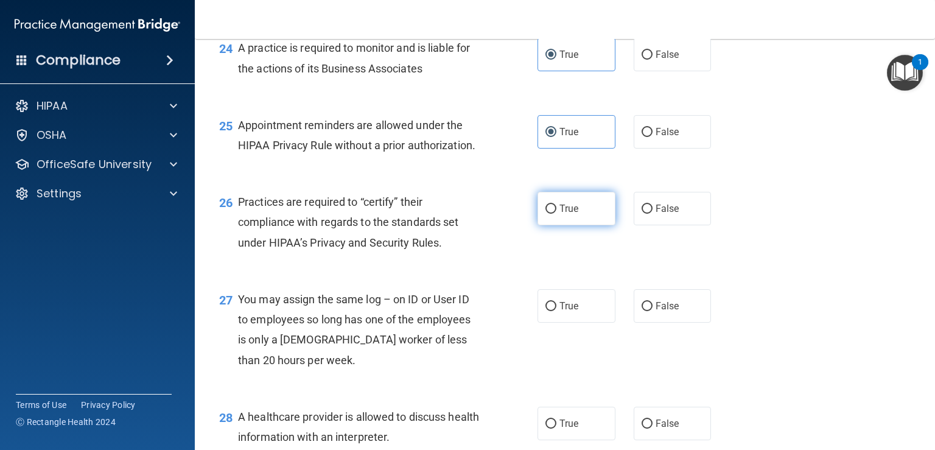
click at [546, 214] on input "True" at bounding box center [551, 209] width 11 height 9
radio input "true"
click at [568, 323] on label "True" at bounding box center [577, 305] width 78 height 33
click at [557, 311] on input "True" at bounding box center [551, 306] width 11 height 9
radio input "true"
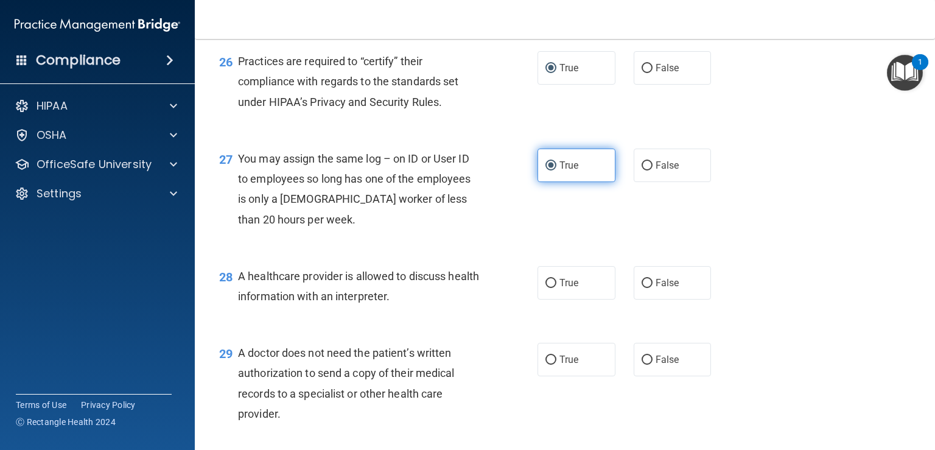
scroll to position [2740, 0]
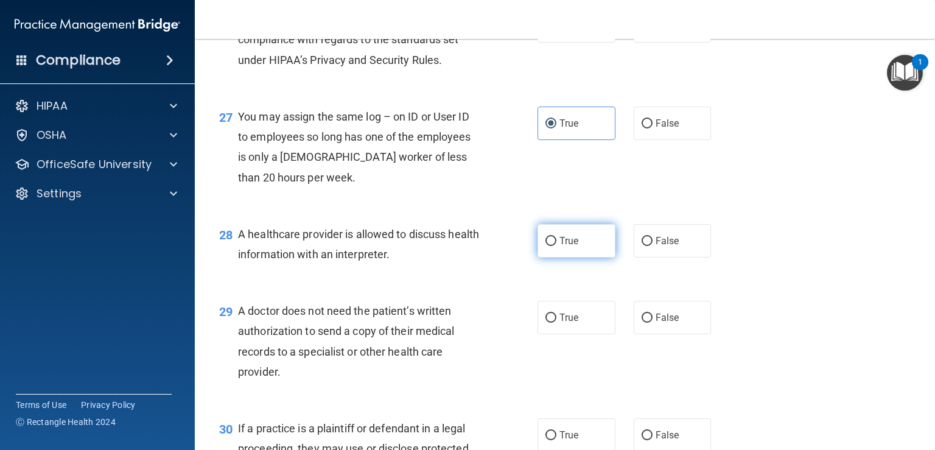
click at [546, 246] on input "True" at bounding box center [551, 241] width 11 height 9
radio input "true"
click at [541, 376] on div "29 A doctor does not need the patient’s written authorization to send a copy of…" at bounding box center [378, 344] width 355 height 87
click at [549, 323] on input "True" at bounding box center [551, 318] width 11 height 9
radio input "true"
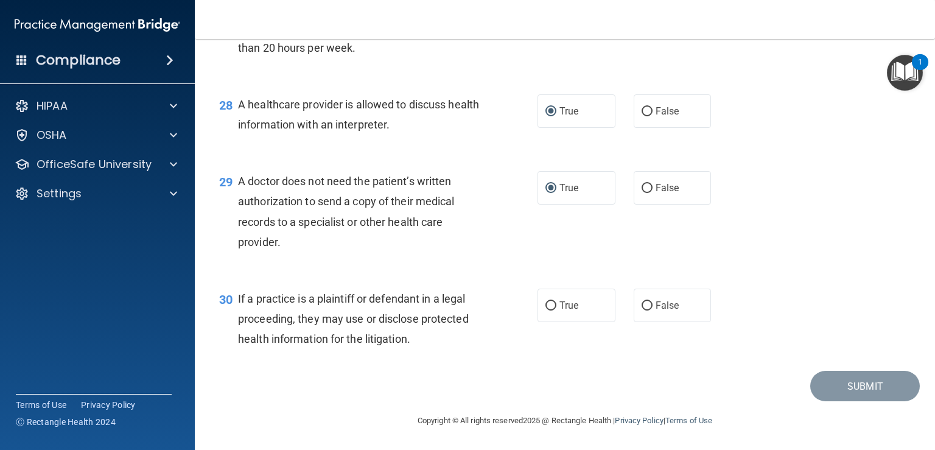
scroll to position [2911, 0]
click at [560, 310] on span "True" at bounding box center [569, 306] width 19 height 12
click at [557, 310] on input "True" at bounding box center [551, 305] width 11 height 9
radio input "true"
click at [871, 385] on button "Submit" at bounding box center [866, 386] width 110 height 31
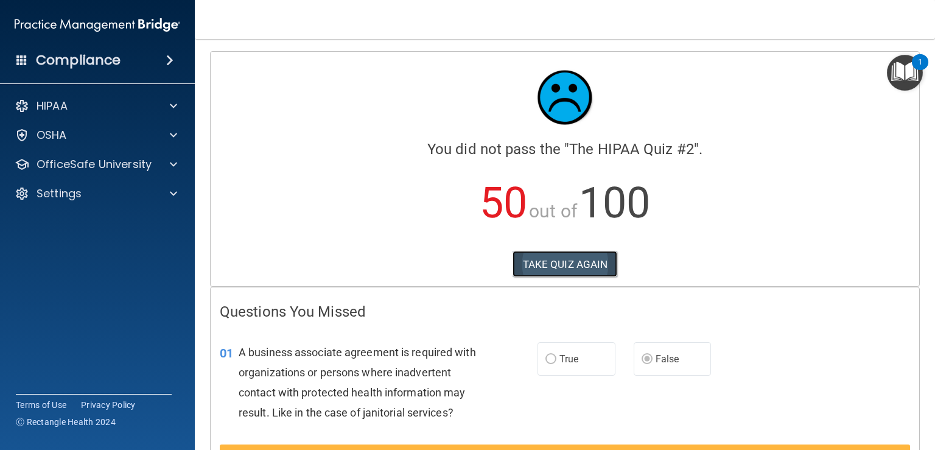
click at [531, 261] on button "TAKE QUIZ AGAIN" at bounding box center [565, 264] width 105 height 27
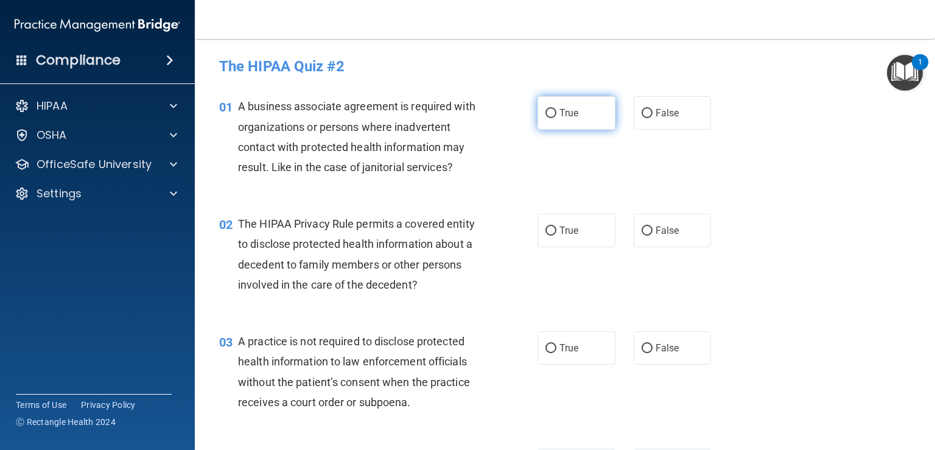
click at [554, 110] on label "True" at bounding box center [577, 112] width 78 height 33
click at [554, 110] on input "True" at bounding box center [551, 113] width 11 height 9
radio input "true"
click at [573, 236] on label "True" at bounding box center [577, 230] width 78 height 33
click at [557, 236] on input "True" at bounding box center [551, 231] width 11 height 9
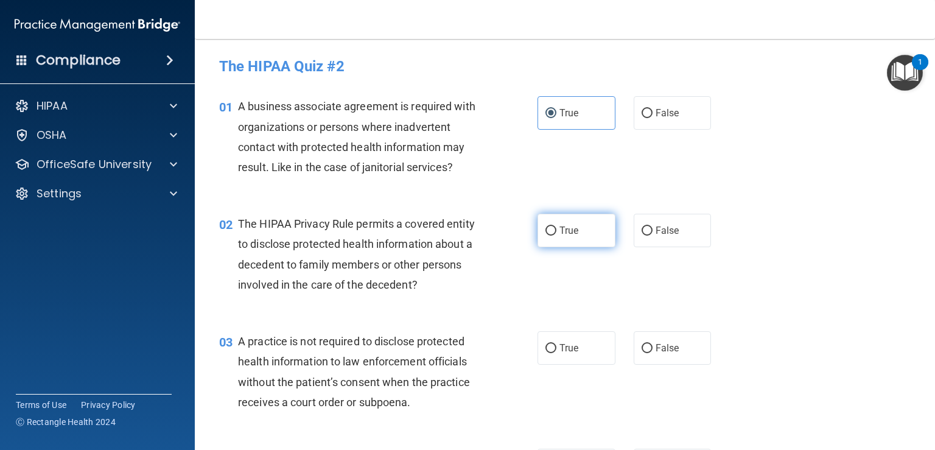
radio input "true"
click at [582, 343] on label "True" at bounding box center [577, 347] width 78 height 33
click at [557, 344] on input "True" at bounding box center [551, 348] width 11 height 9
radio input "true"
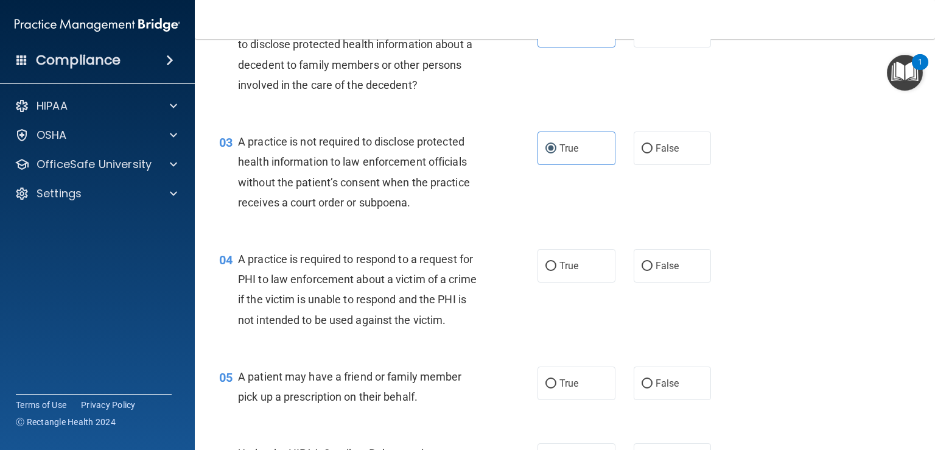
scroll to position [244, 0]
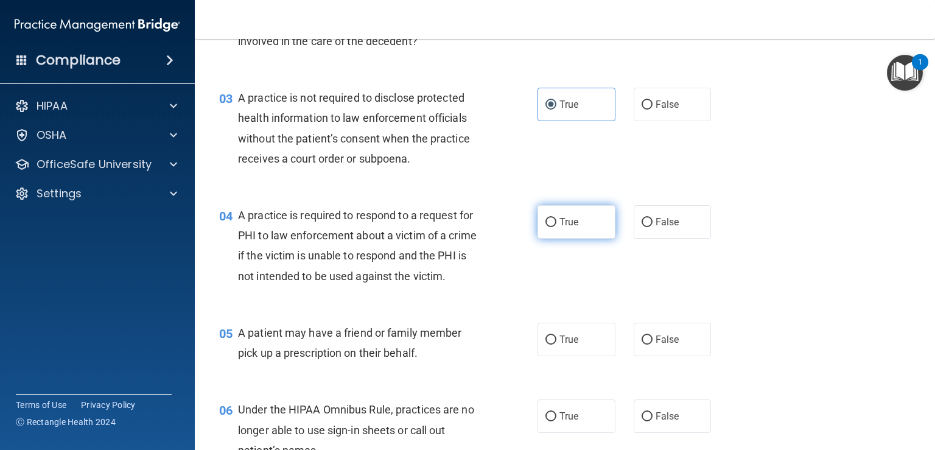
click at [566, 231] on label "True" at bounding box center [577, 221] width 78 height 33
click at [557, 227] on input "True" at bounding box center [551, 222] width 11 height 9
radio input "true"
click at [580, 356] on label "True" at bounding box center [577, 339] width 78 height 33
click at [557, 345] on input "True" at bounding box center [551, 340] width 11 height 9
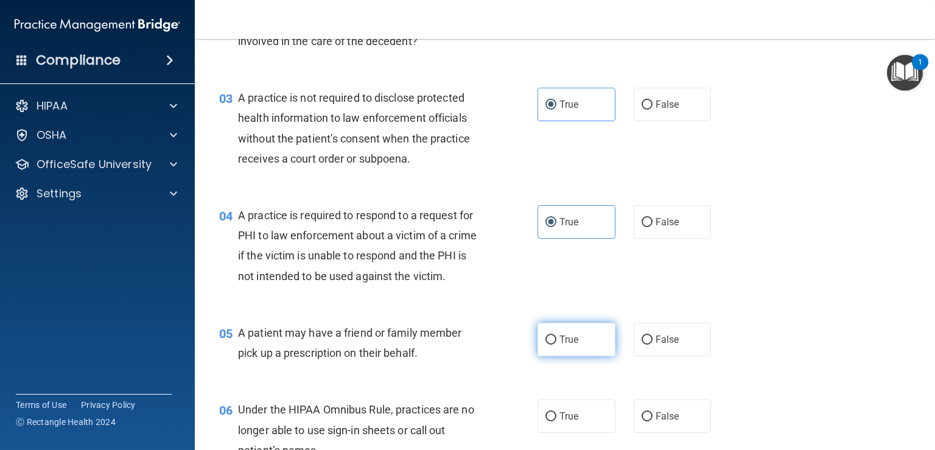
radio input "true"
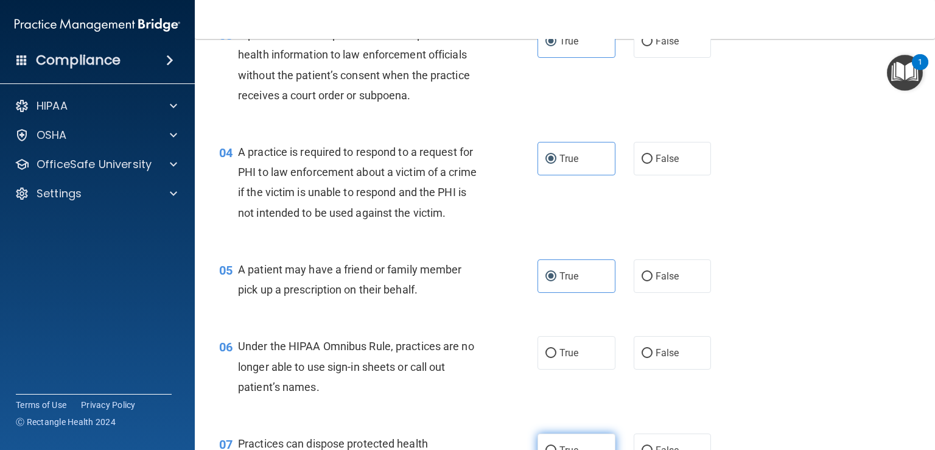
scroll to position [426, 0]
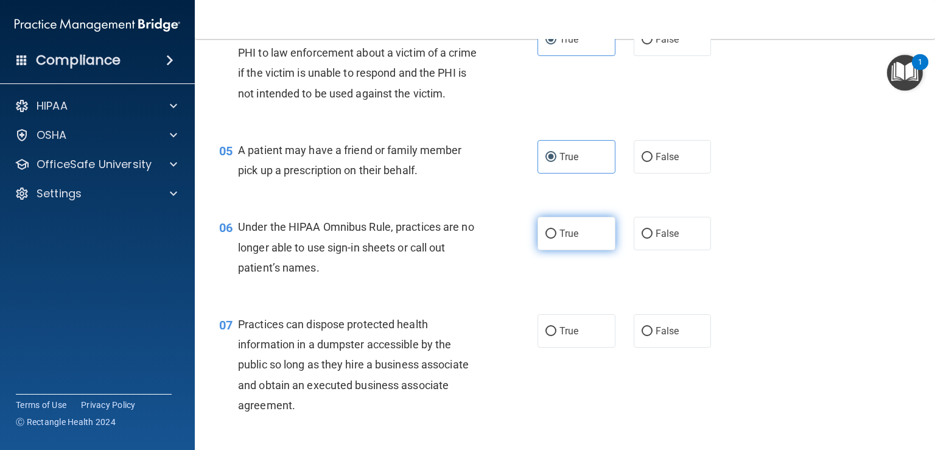
click at [563, 239] on span "True" at bounding box center [569, 234] width 19 height 12
click at [557, 239] on input "True" at bounding box center [551, 234] width 11 height 9
radio input "true"
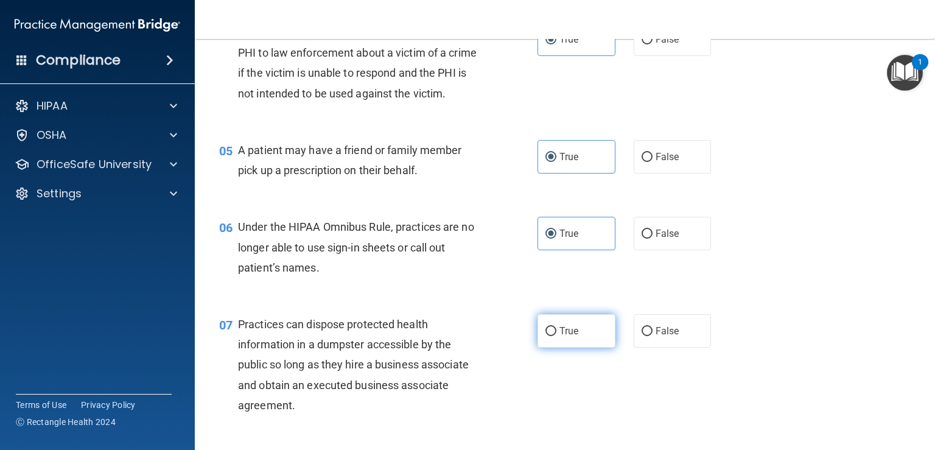
click at [574, 346] on label "True" at bounding box center [577, 330] width 78 height 33
click at [557, 336] on input "True" at bounding box center [551, 331] width 11 height 9
radio input "true"
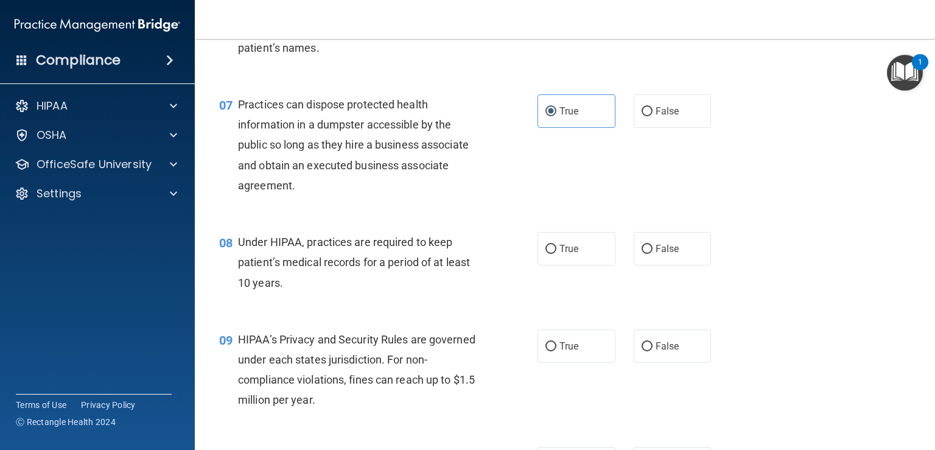
scroll to position [670, 0]
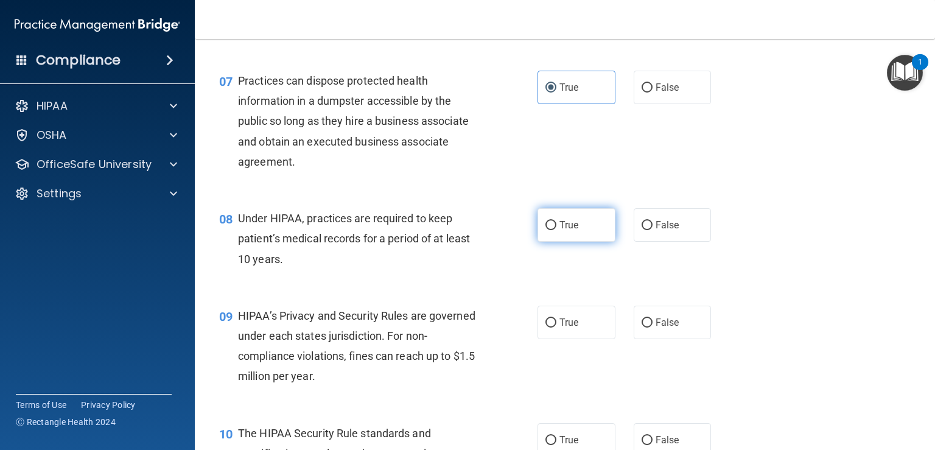
click at [566, 231] on span "True" at bounding box center [569, 225] width 19 height 12
click at [557, 230] on input "True" at bounding box center [551, 225] width 11 height 9
radio input "true"
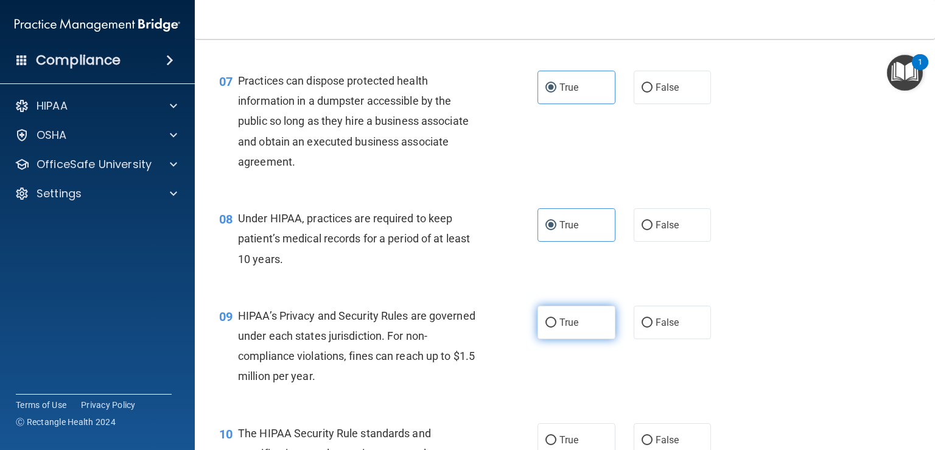
click at [550, 339] on label "True" at bounding box center [577, 322] width 78 height 33
click at [550, 328] on input "True" at bounding box center [551, 322] width 11 height 9
radio input "true"
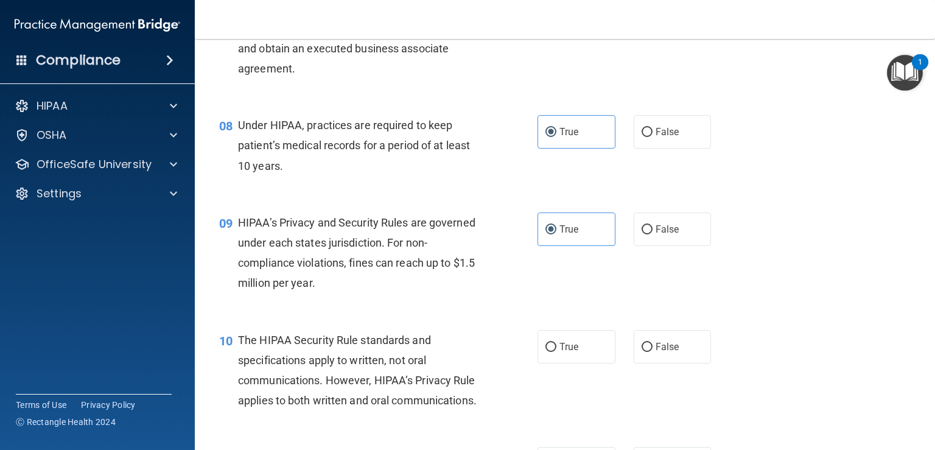
scroll to position [913, 0]
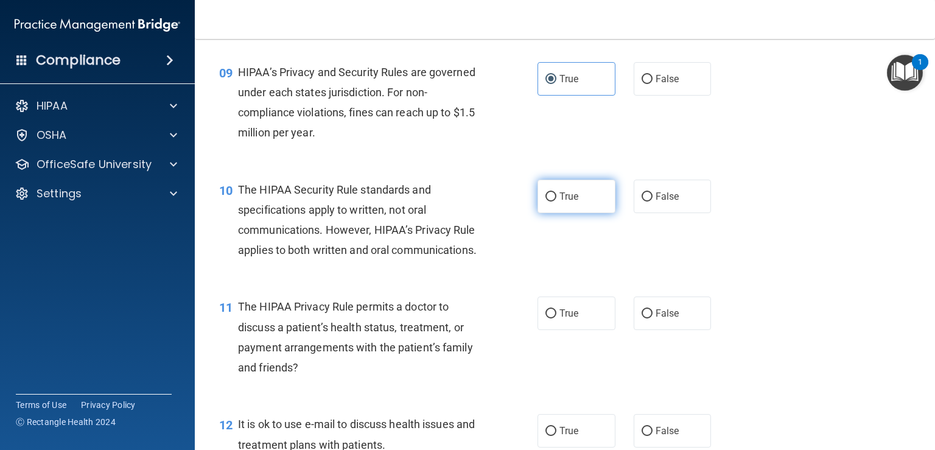
click at [553, 213] on label "True" at bounding box center [577, 196] width 78 height 33
click at [553, 202] on input "True" at bounding box center [551, 196] width 11 height 9
radio input "true"
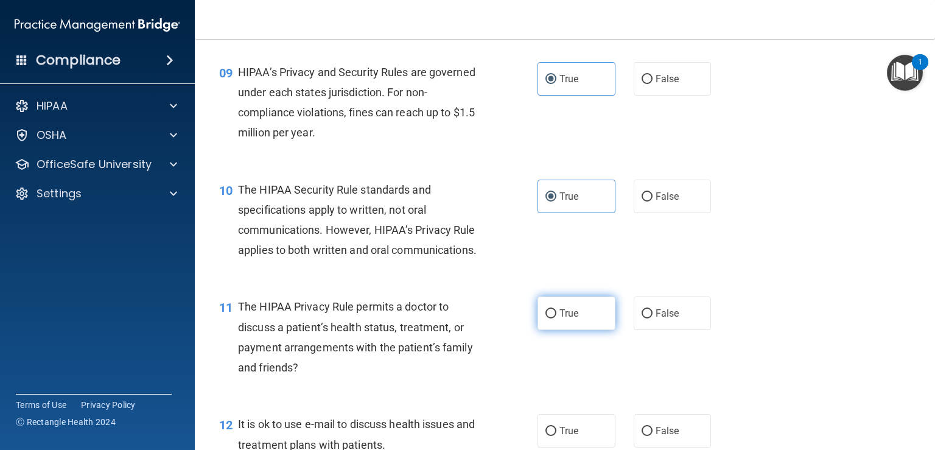
click at [579, 330] on label "True" at bounding box center [577, 313] width 78 height 33
click at [557, 318] on input "True" at bounding box center [551, 313] width 11 height 9
radio input "true"
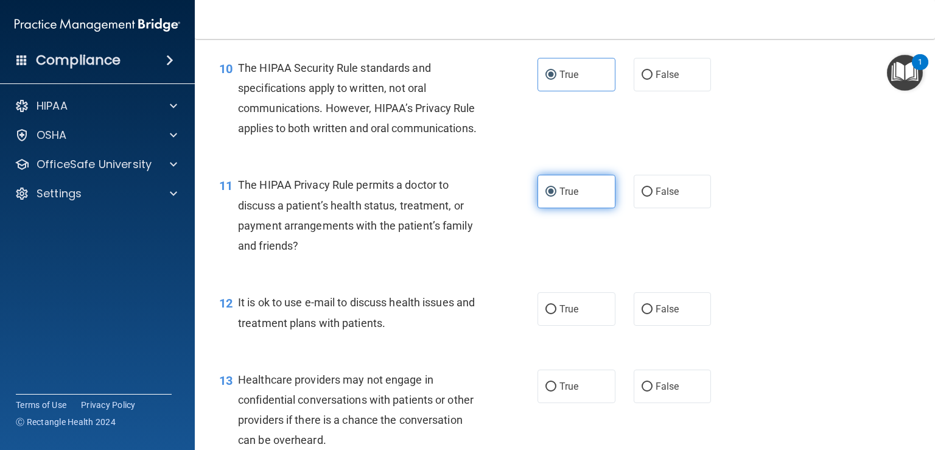
scroll to position [1157, 0]
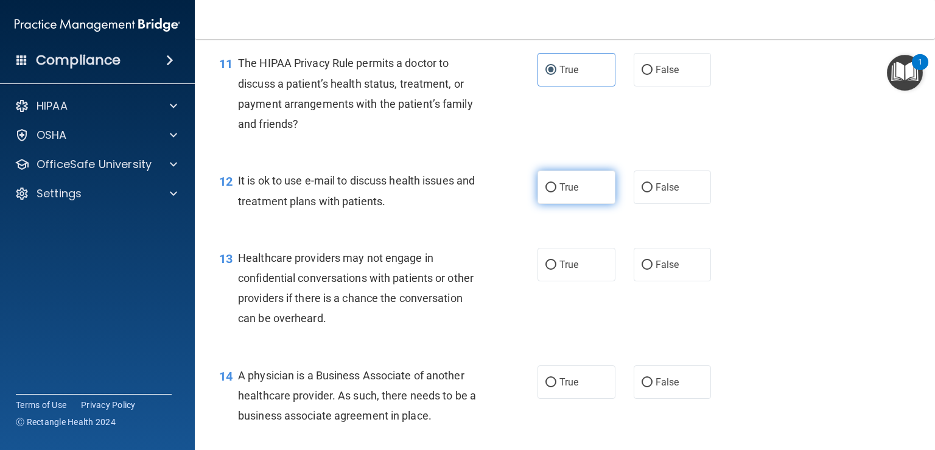
click at [568, 193] on span "True" at bounding box center [569, 187] width 19 height 12
click at [557, 192] on input "True" at bounding box center [551, 187] width 11 height 9
radio input "true"
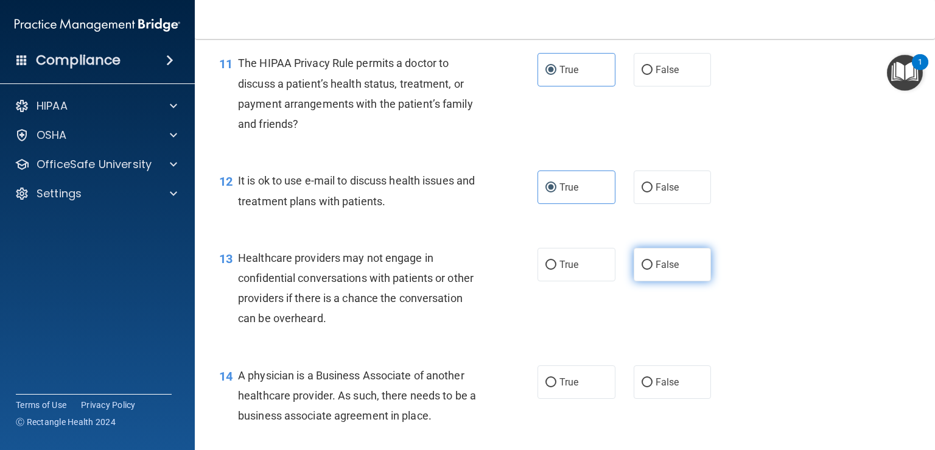
click at [654, 281] on label "False" at bounding box center [673, 264] width 78 height 33
click at [653, 270] on input "False" at bounding box center [647, 265] width 11 height 9
radio input "true"
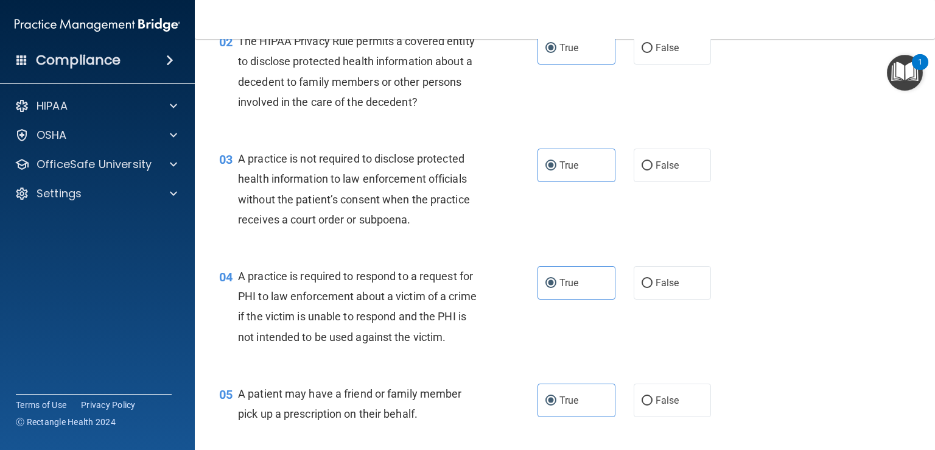
scroll to position [0, 0]
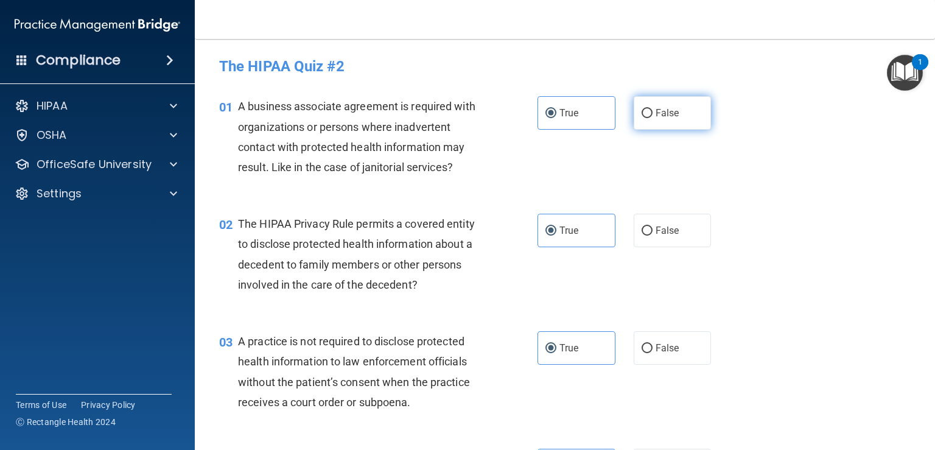
click at [661, 111] on span "False" at bounding box center [668, 113] width 24 height 12
click at [653, 111] on input "False" at bounding box center [647, 113] width 11 height 9
radio input "true"
radio input "false"
click at [634, 343] on label "False" at bounding box center [673, 347] width 78 height 33
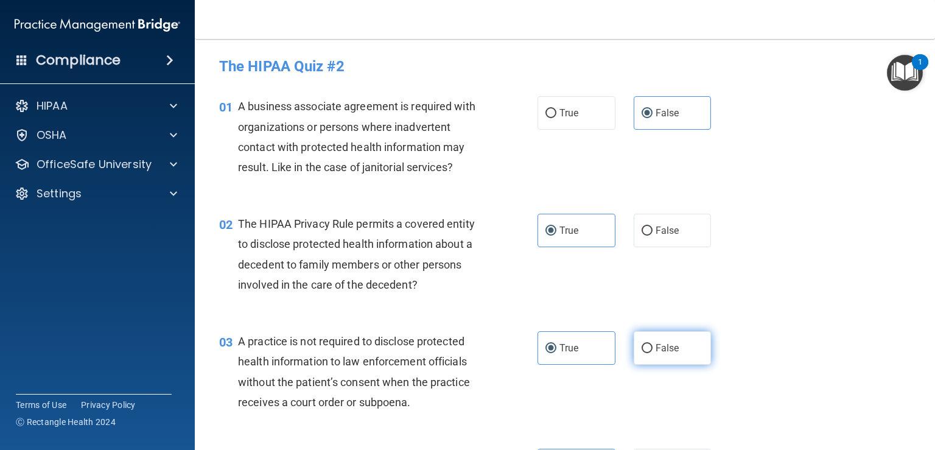
click at [642, 344] on input "False" at bounding box center [647, 348] width 11 height 9
radio input "true"
radio input "false"
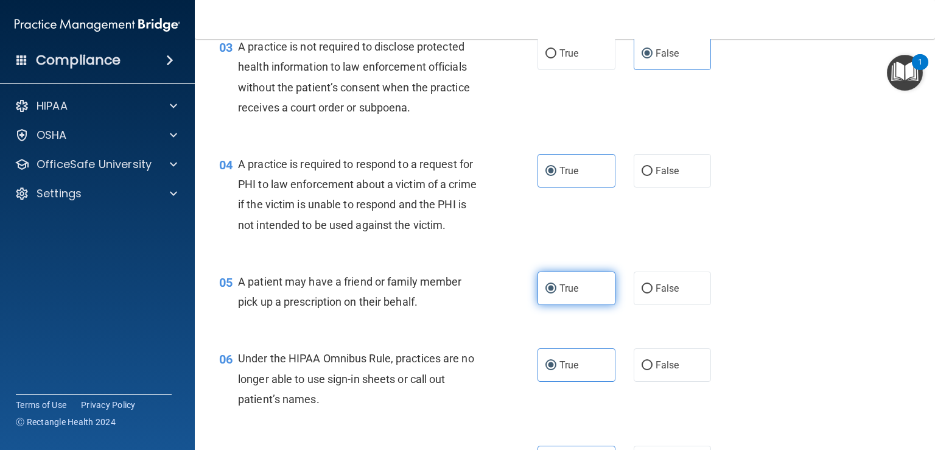
scroll to position [365, 0]
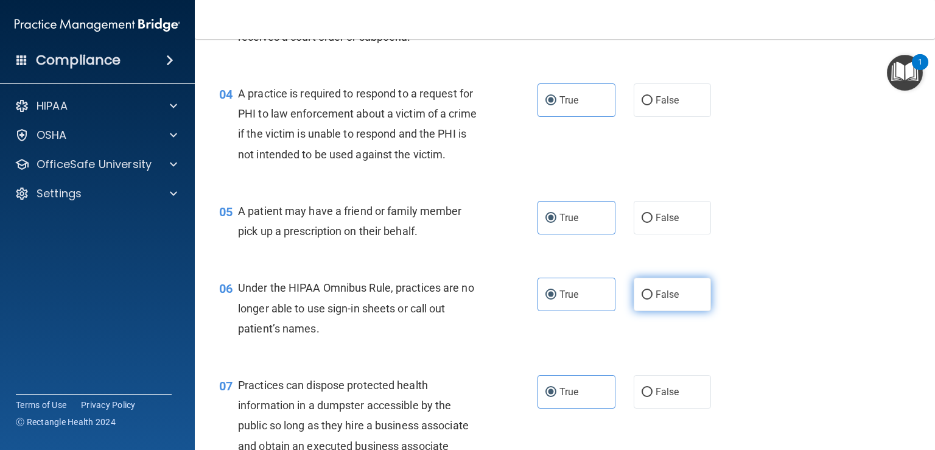
click at [656, 300] on span "False" at bounding box center [668, 295] width 24 height 12
click at [653, 300] on input "False" at bounding box center [647, 294] width 11 height 9
radio input "true"
radio input "false"
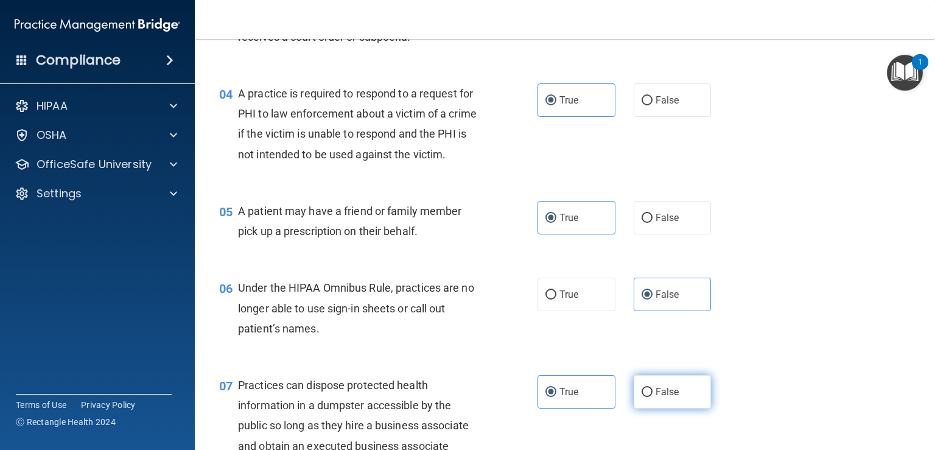
click at [661, 398] on span "False" at bounding box center [668, 392] width 24 height 12
click at [653, 397] on input "False" at bounding box center [647, 392] width 11 height 9
radio input "true"
radio input "false"
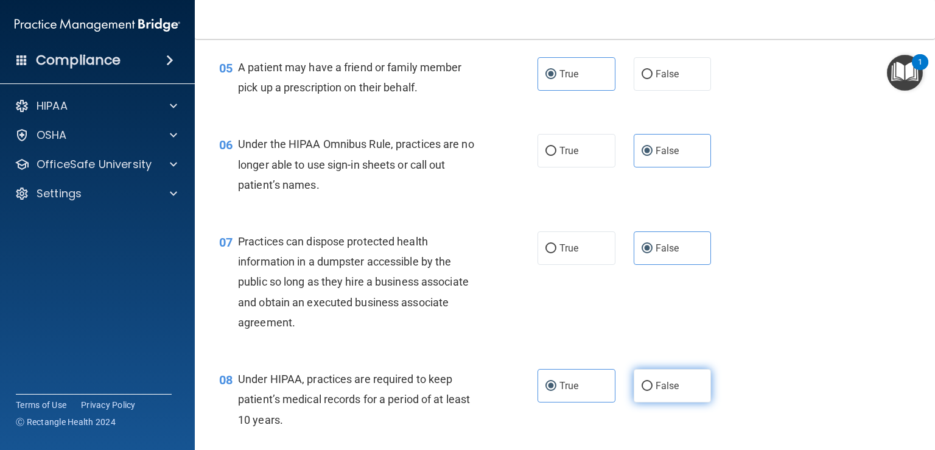
scroll to position [548, 0]
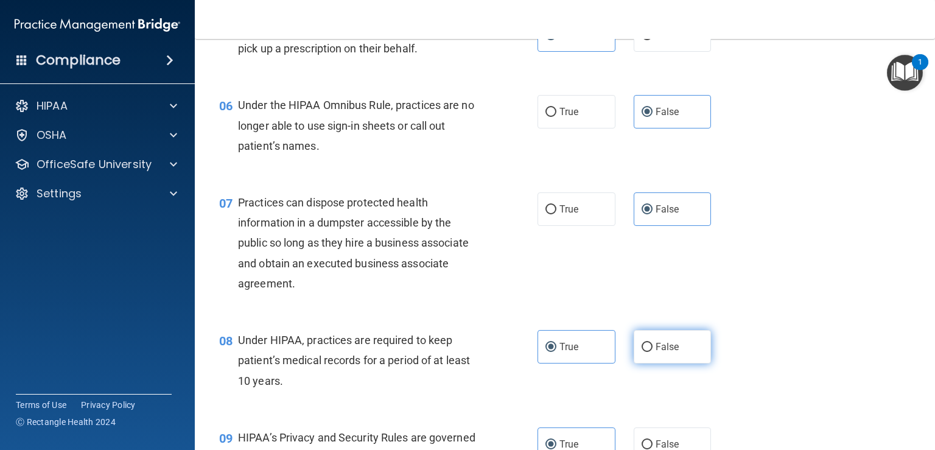
click at [658, 353] on span "False" at bounding box center [668, 347] width 24 height 12
click at [653, 352] on input "False" at bounding box center [647, 347] width 11 height 9
radio input "true"
radio input "false"
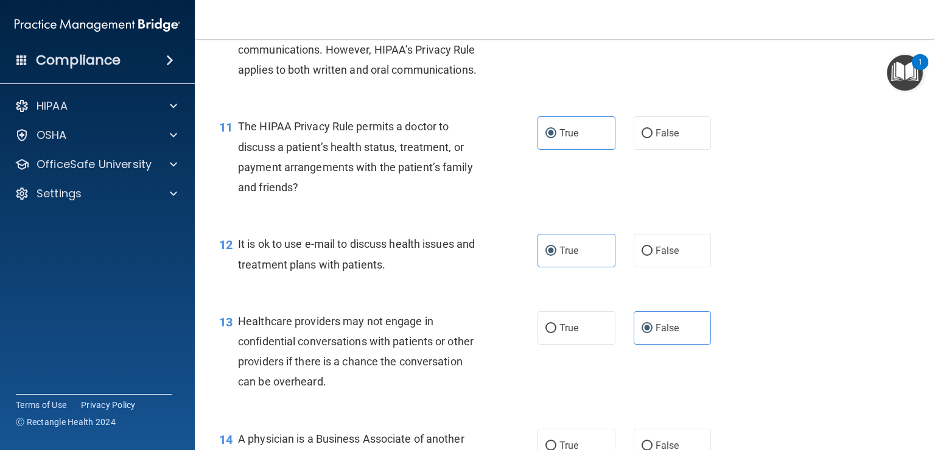
scroll to position [1096, 0]
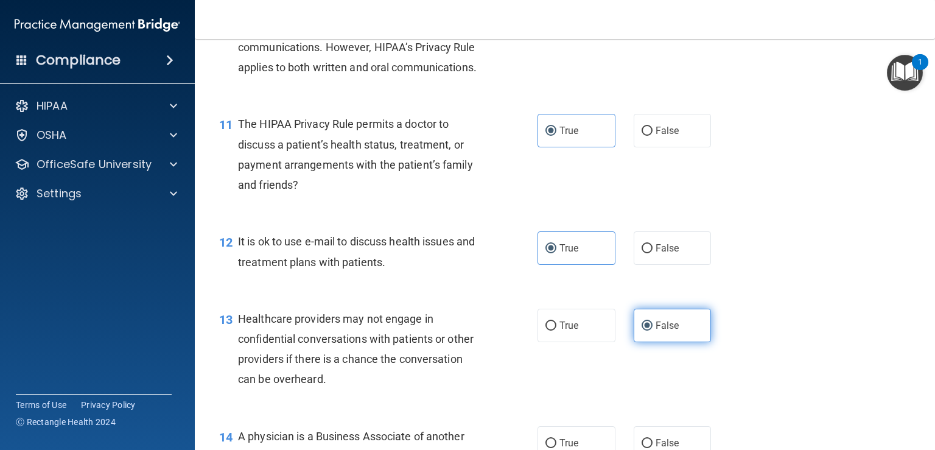
click at [656, 331] on span "False" at bounding box center [668, 326] width 24 height 12
click at [651, 331] on input "False" at bounding box center [647, 326] width 11 height 9
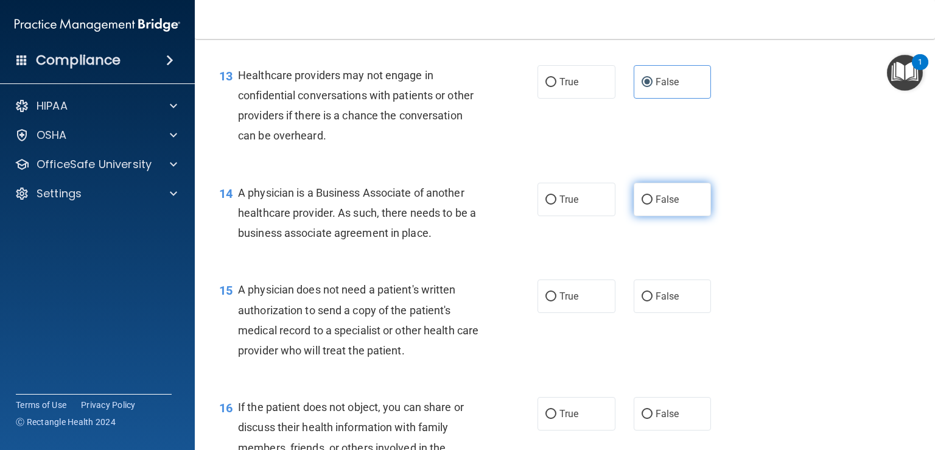
click at [656, 205] on span "False" at bounding box center [668, 200] width 24 height 12
click at [652, 205] on input "False" at bounding box center [647, 199] width 11 height 9
radio input "true"
click at [586, 313] on label "True" at bounding box center [577, 296] width 78 height 33
click at [557, 301] on input "True" at bounding box center [551, 296] width 11 height 9
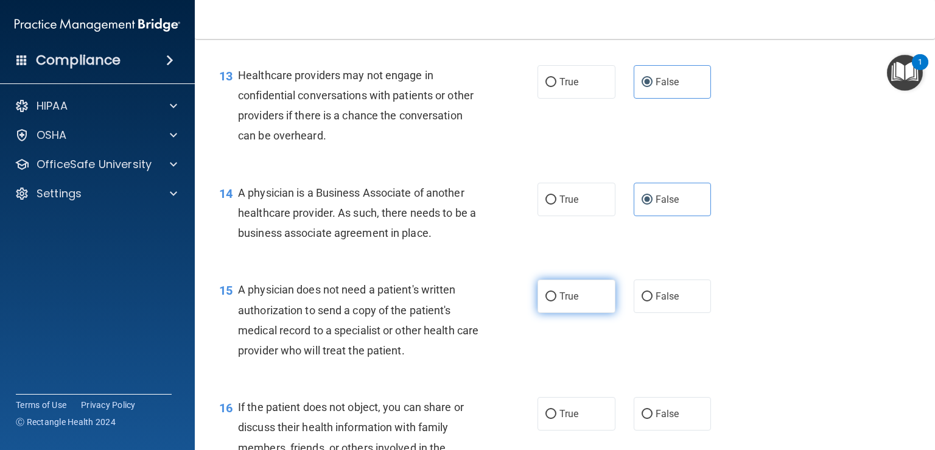
radio input "true"
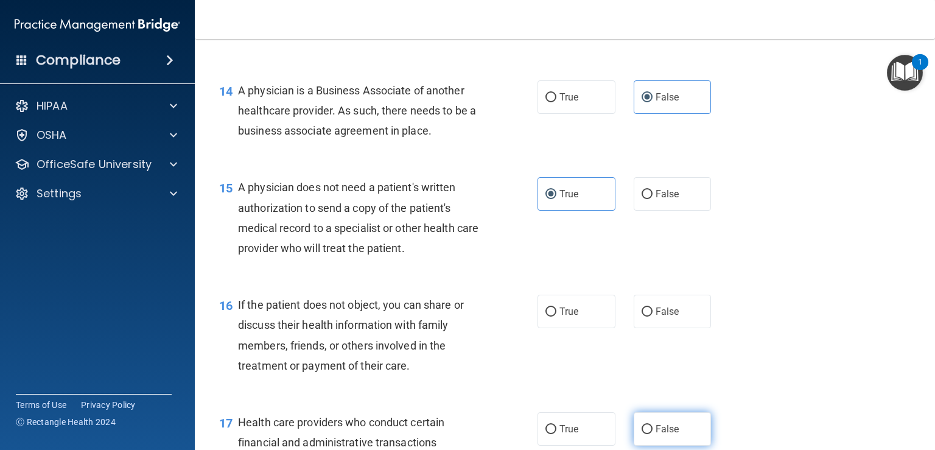
scroll to position [1583, 0]
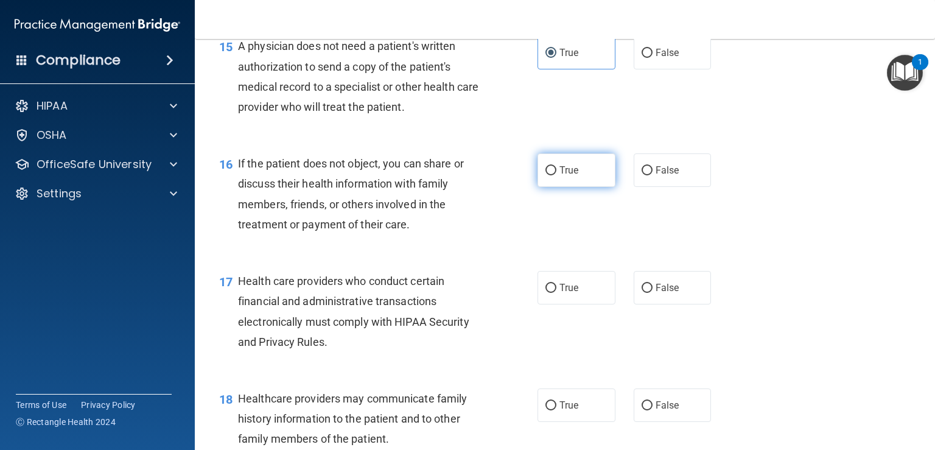
click at [571, 176] on span "True" at bounding box center [569, 170] width 19 height 12
click at [557, 175] on input "True" at bounding box center [551, 170] width 11 height 9
radio input "true"
click at [550, 304] on label "True" at bounding box center [577, 287] width 78 height 33
click at [550, 293] on input "True" at bounding box center [551, 288] width 11 height 9
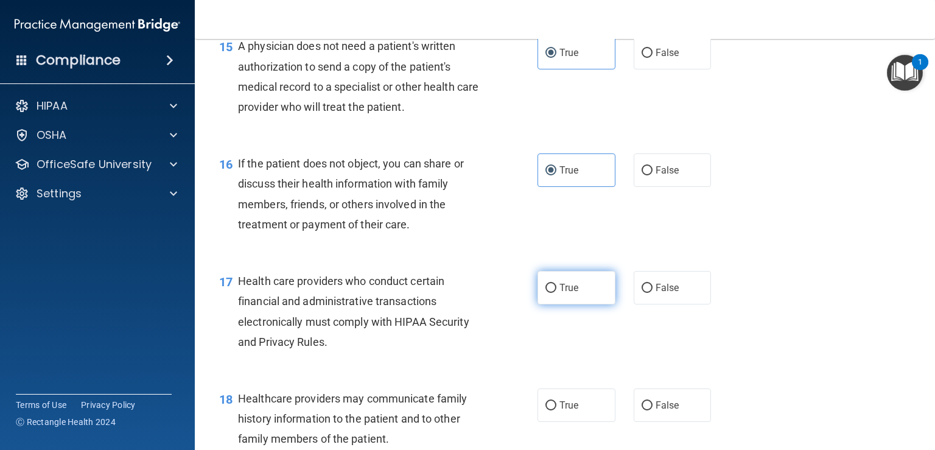
radio input "true"
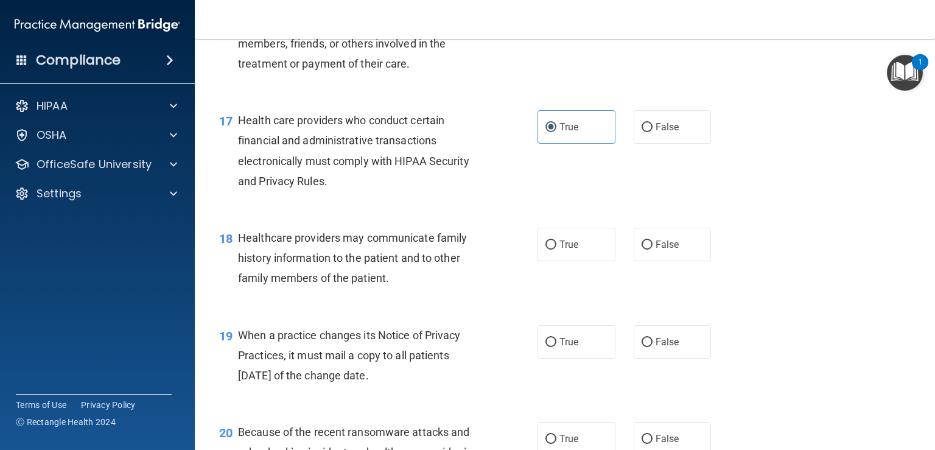
scroll to position [1766, 0]
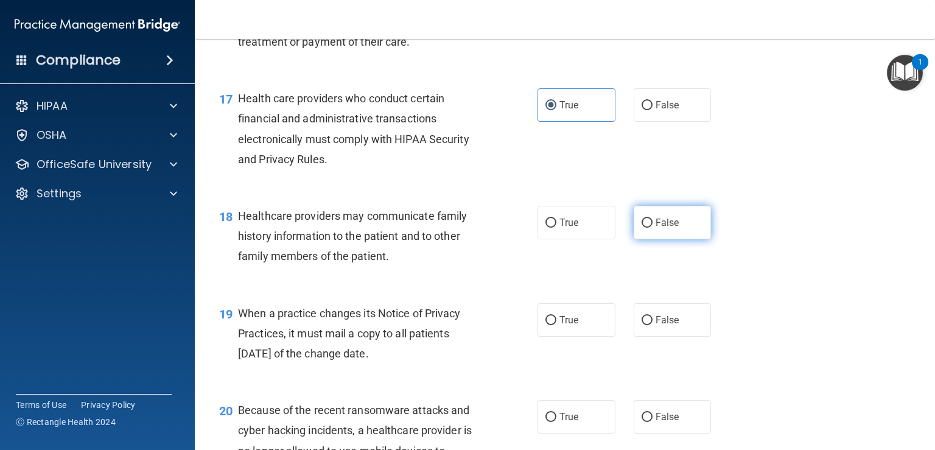
drag, startPoint x: 662, startPoint y: 271, endPoint x: 664, endPoint y: 278, distance: 7.5
click at [662, 239] on label "False" at bounding box center [673, 222] width 78 height 33
click at [653, 228] on input "False" at bounding box center [647, 223] width 11 height 9
radio input "true"
click at [656, 326] on span "False" at bounding box center [668, 320] width 24 height 12
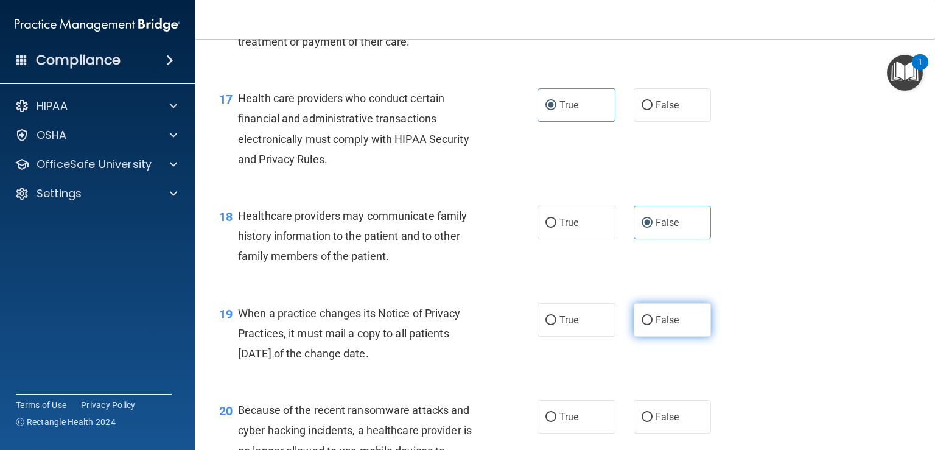
click at [650, 325] on input "False" at bounding box center [647, 320] width 11 height 9
radio input "true"
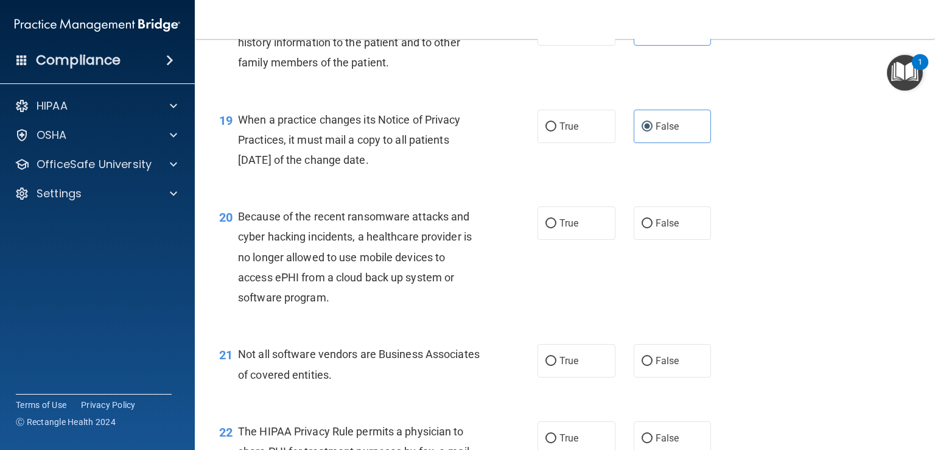
scroll to position [2010, 0]
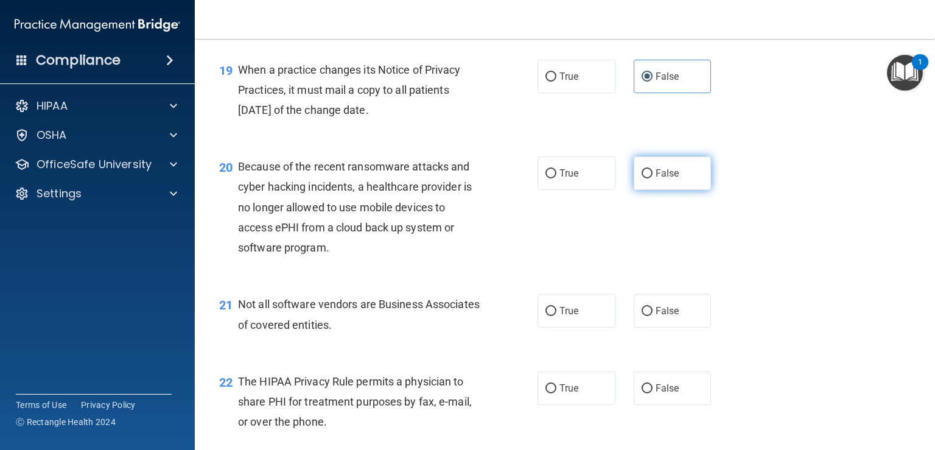
drag, startPoint x: 642, startPoint y: 205, endPoint x: 655, endPoint y: 216, distance: 16.8
click at [642, 190] on label "False" at bounding box center [673, 172] width 78 height 33
click at [642, 178] on input "False" at bounding box center [647, 173] width 11 height 9
radio input "true"
click at [596, 328] on label "True" at bounding box center [577, 310] width 78 height 33
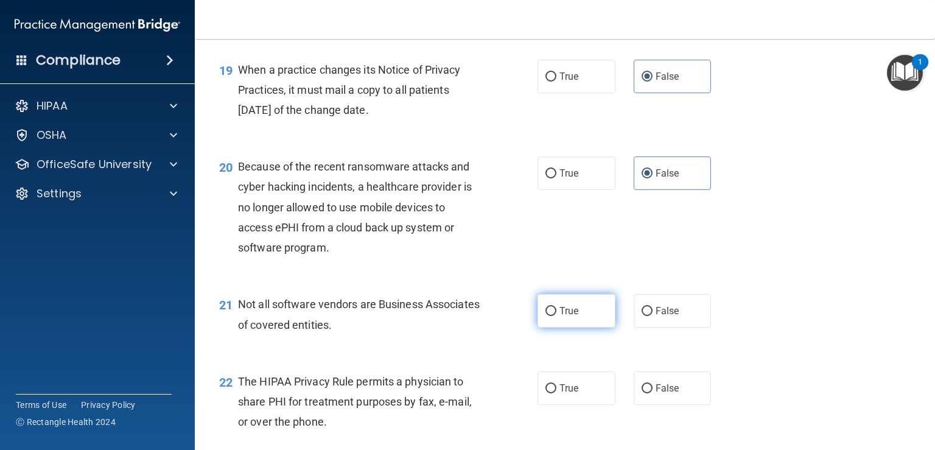
click at [557, 316] on input "True" at bounding box center [551, 311] width 11 height 9
radio input "true"
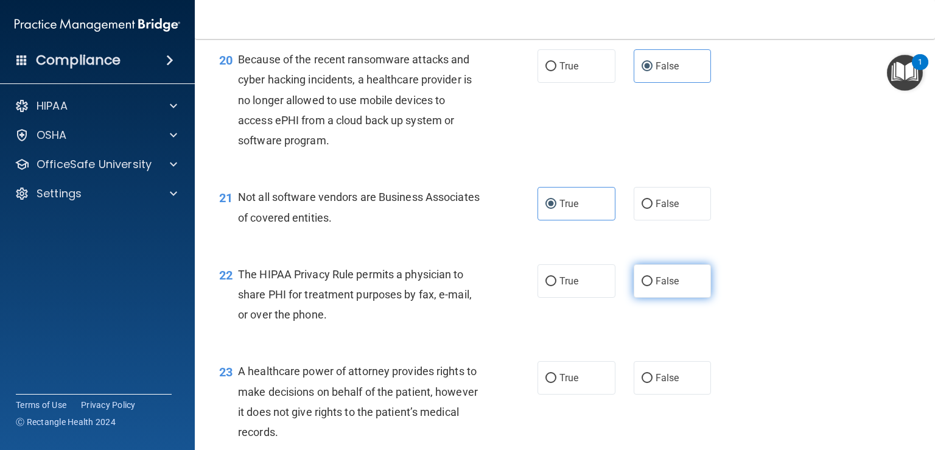
scroll to position [2131, 0]
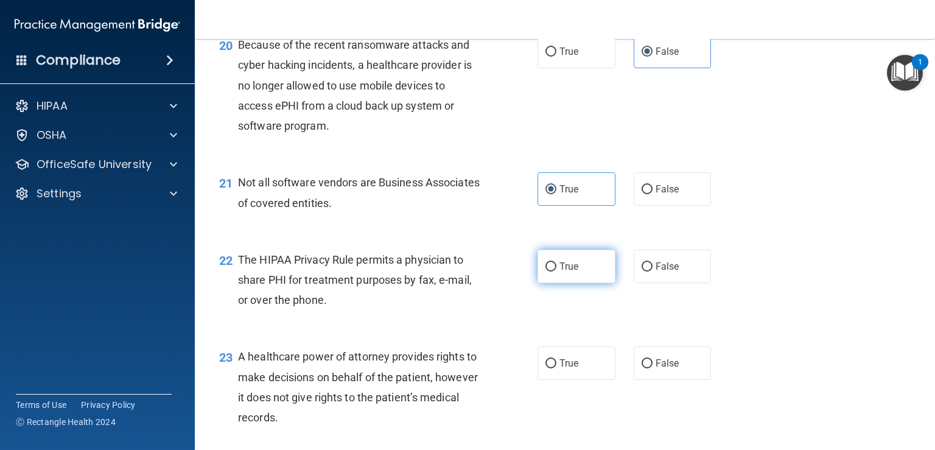
click at [564, 272] on span "True" at bounding box center [569, 267] width 19 height 12
click at [557, 272] on input "True" at bounding box center [551, 266] width 11 height 9
radio input "true"
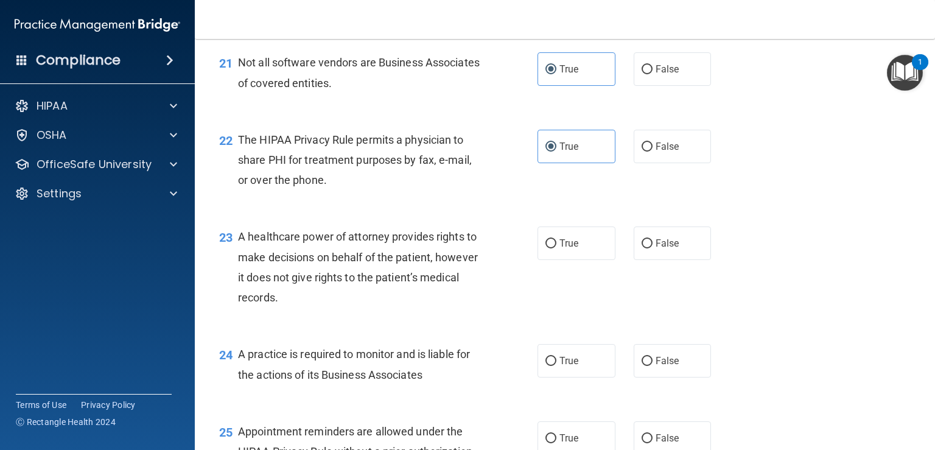
scroll to position [2253, 0]
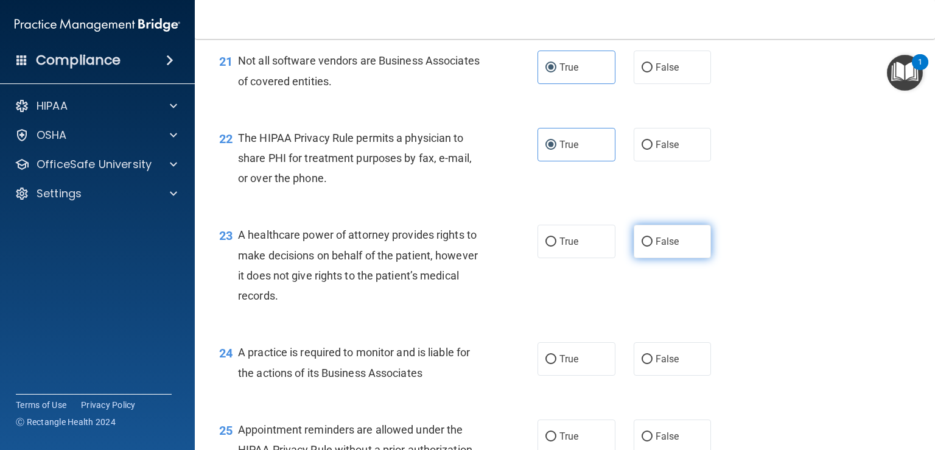
click at [680, 258] on label "False" at bounding box center [673, 241] width 78 height 33
click at [653, 247] on input "False" at bounding box center [647, 241] width 11 height 9
radio input "true"
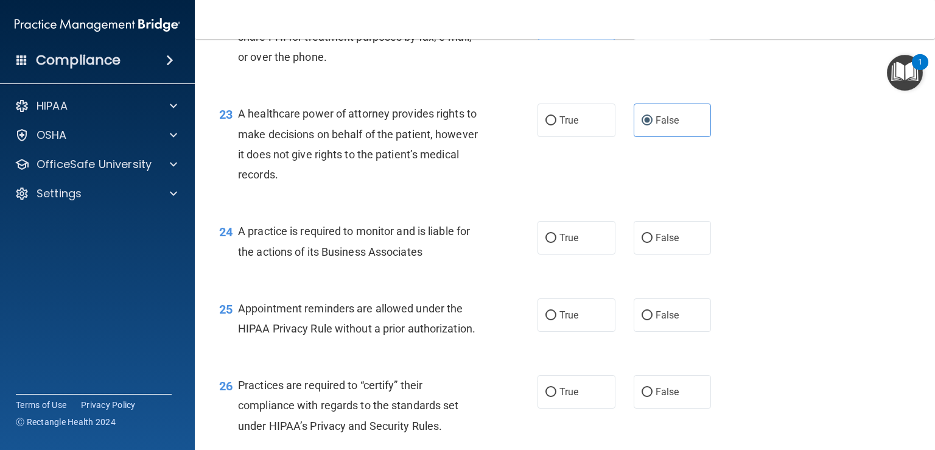
scroll to position [2375, 0]
click at [659, 243] on span "False" at bounding box center [668, 237] width 24 height 12
click at [653, 242] on input "False" at bounding box center [647, 237] width 11 height 9
radio input "true"
drag, startPoint x: 541, startPoint y: 361, endPoint x: 550, endPoint y: 359, distance: 10.0
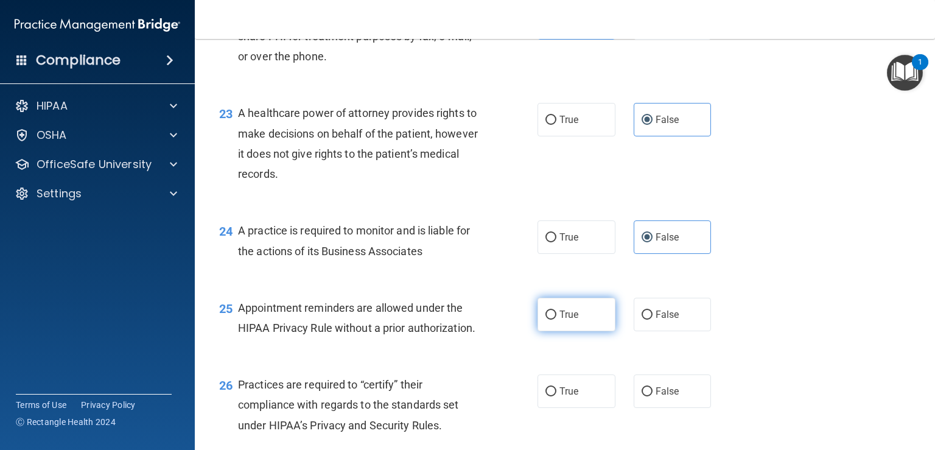
click at [541, 331] on label "True" at bounding box center [577, 314] width 78 height 33
click at [546, 320] on input "True" at bounding box center [551, 315] width 11 height 9
radio input "true"
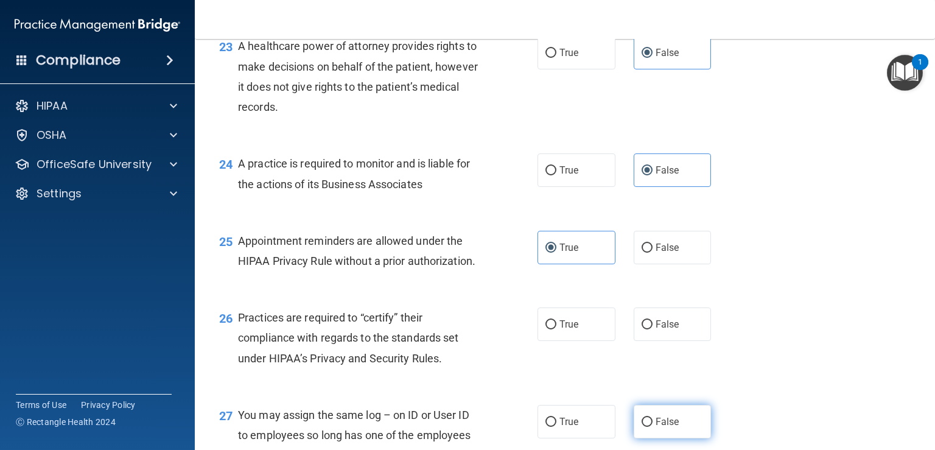
scroll to position [2558, 0]
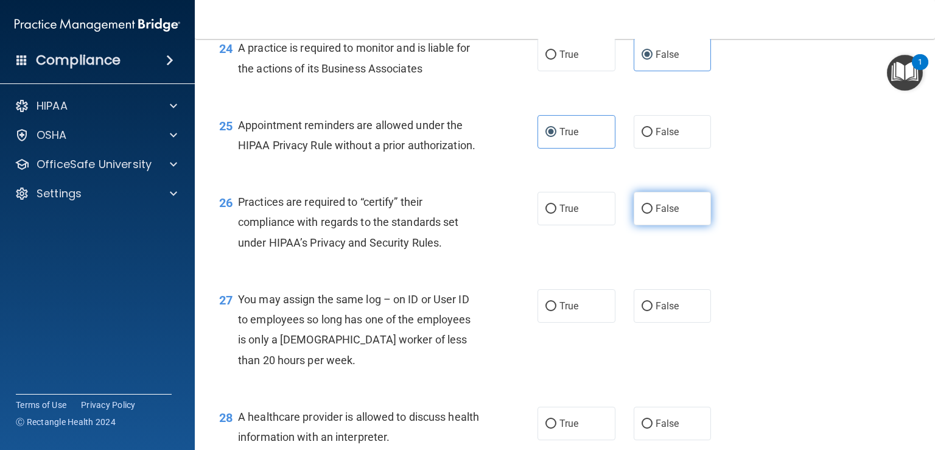
click at [670, 214] on span "False" at bounding box center [668, 209] width 24 height 12
click at [653, 214] on input "False" at bounding box center [647, 209] width 11 height 9
radio input "true"
drag, startPoint x: 636, startPoint y: 334, endPoint x: 654, endPoint y: 343, distance: 20.4
click at [638, 323] on label "False" at bounding box center [673, 305] width 78 height 33
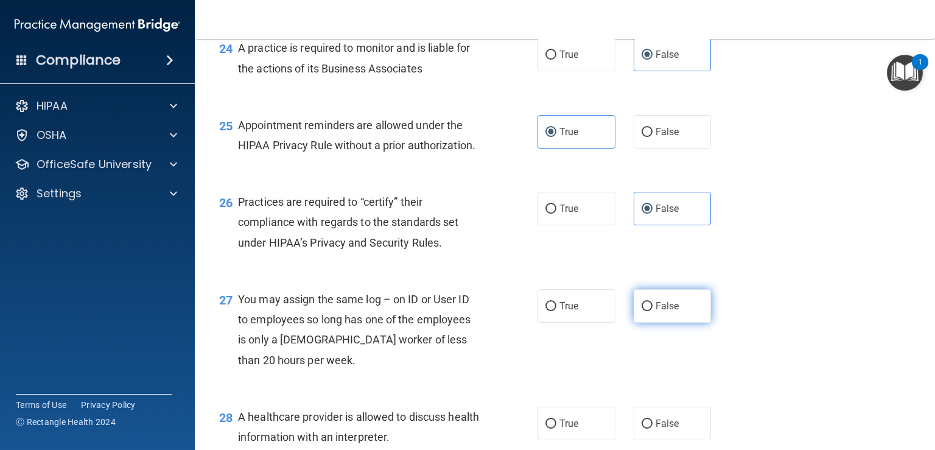
click at [642, 311] on input "False" at bounding box center [647, 306] width 11 height 9
radio input "true"
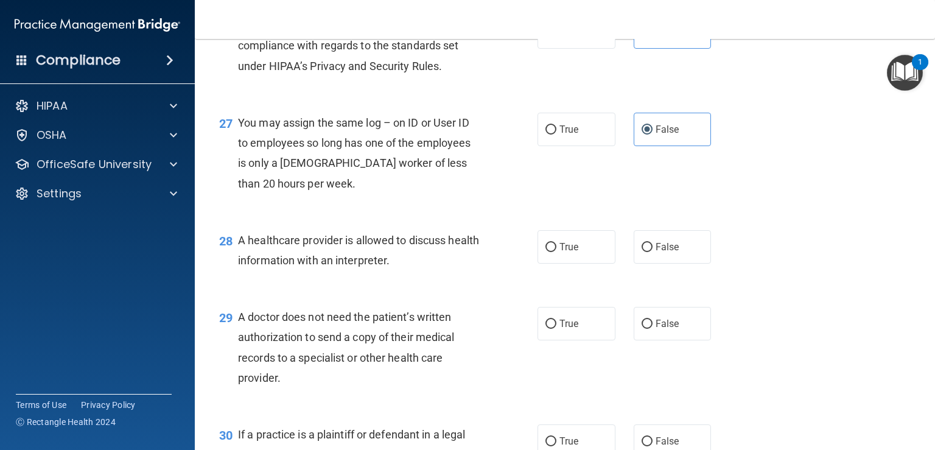
scroll to position [2740, 0]
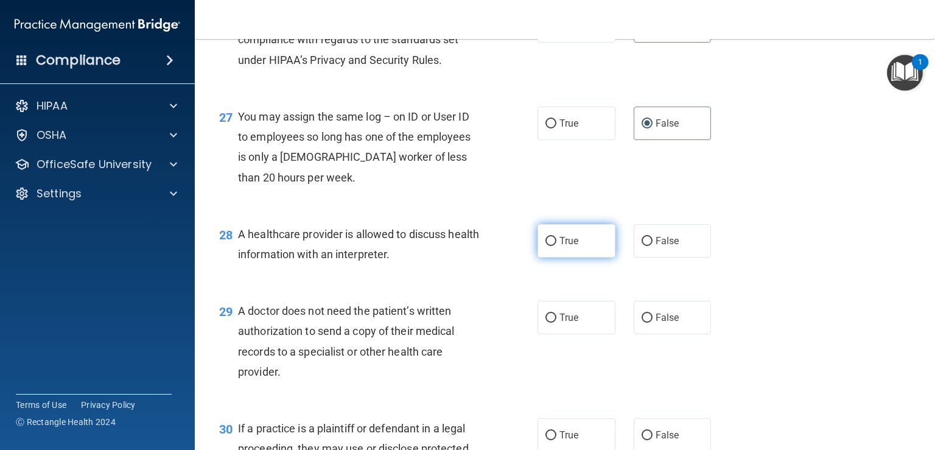
click at [561, 247] on span "True" at bounding box center [569, 241] width 19 height 12
click at [557, 246] on input "True" at bounding box center [551, 241] width 11 height 9
radio input "true"
click at [568, 334] on label "True" at bounding box center [577, 317] width 78 height 33
click at [557, 323] on input "True" at bounding box center [551, 318] width 11 height 9
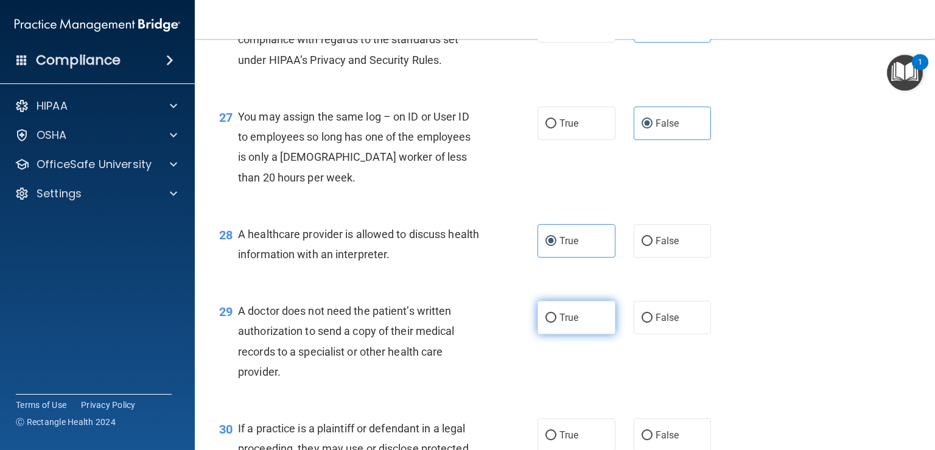
radio input "true"
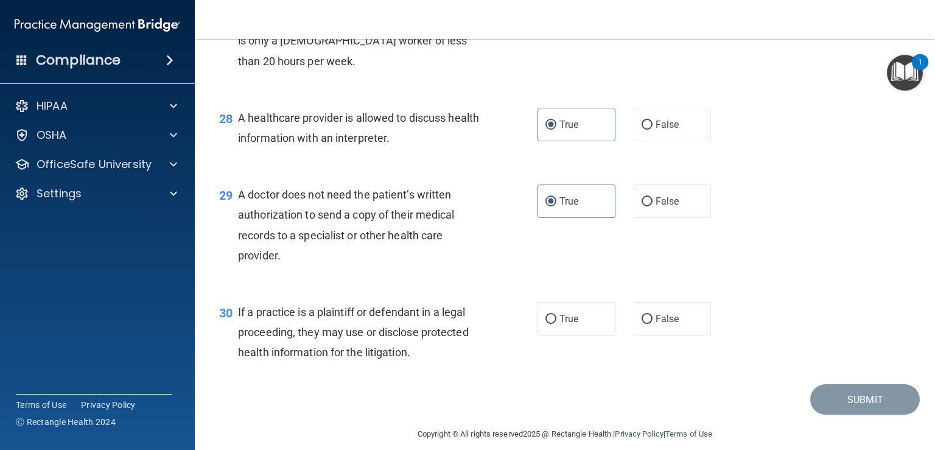
scroll to position [2862, 0]
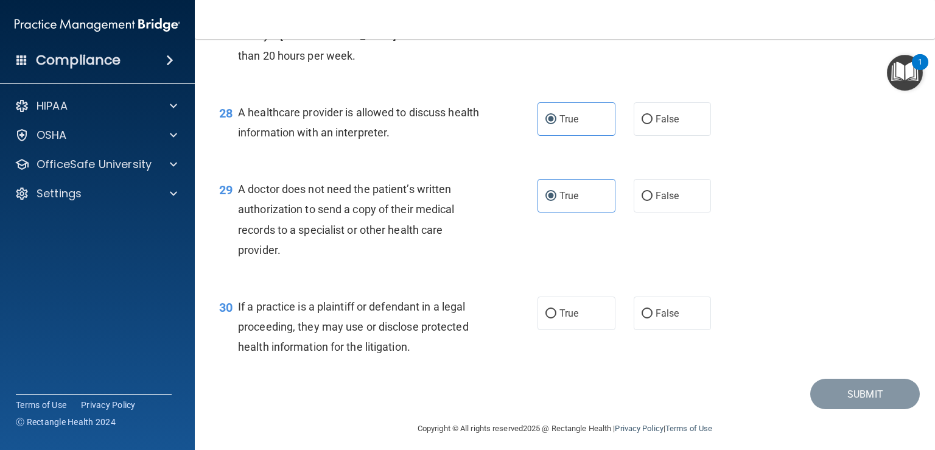
click at [583, 371] on div "30 If a practice is a plaintiff or defendant in a legal proceeding, they may us…" at bounding box center [565, 329] width 710 height 97
click at [579, 330] on label "True" at bounding box center [577, 313] width 78 height 33
click at [557, 318] on input "True" at bounding box center [551, 313] width 11 height 9
radio input "true"
click at [843, 410] on button "Submit" at bounding box center [866, 394] width 110 height 31
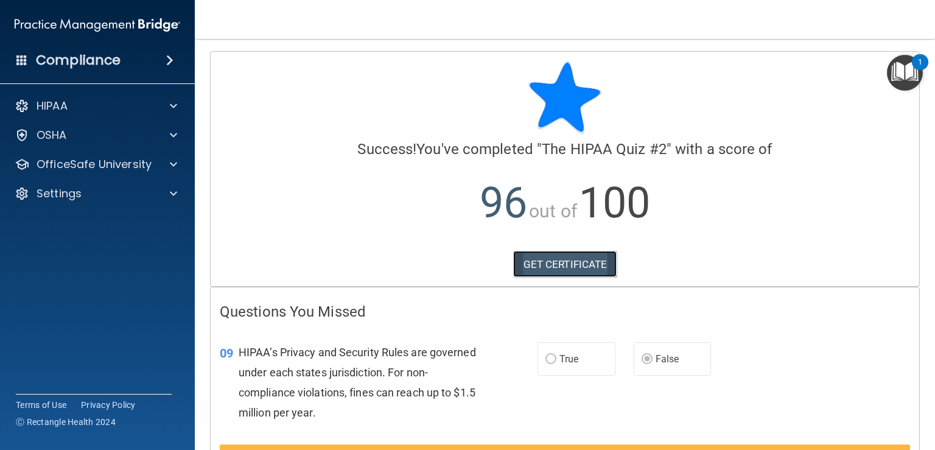
click at [561, 266] on link "GET CERTIFICATE" at bounding box center [565, 264] width 104 height 27
click at [96, 164] on p "OfficeSafe University" at bounding box center [94, 164] width 115 height 15
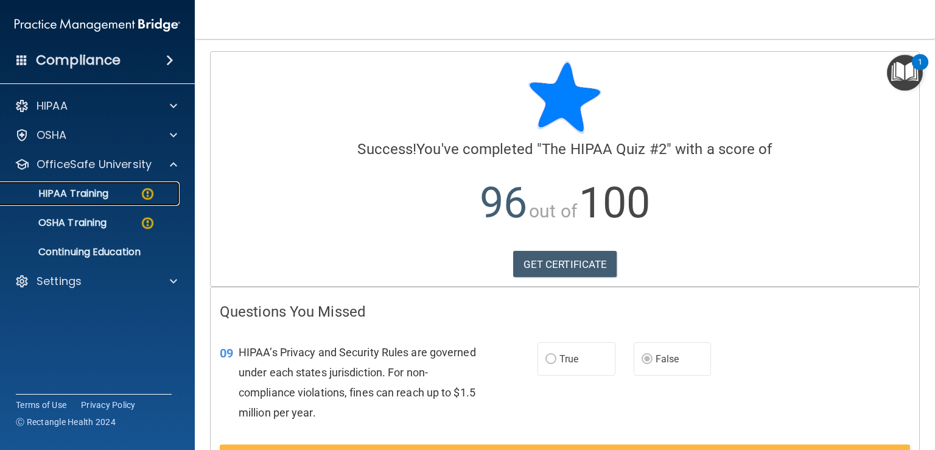
click at [112, 191] on div "HIPAA Training" at bounding box center [91, 194] width 166 height 12
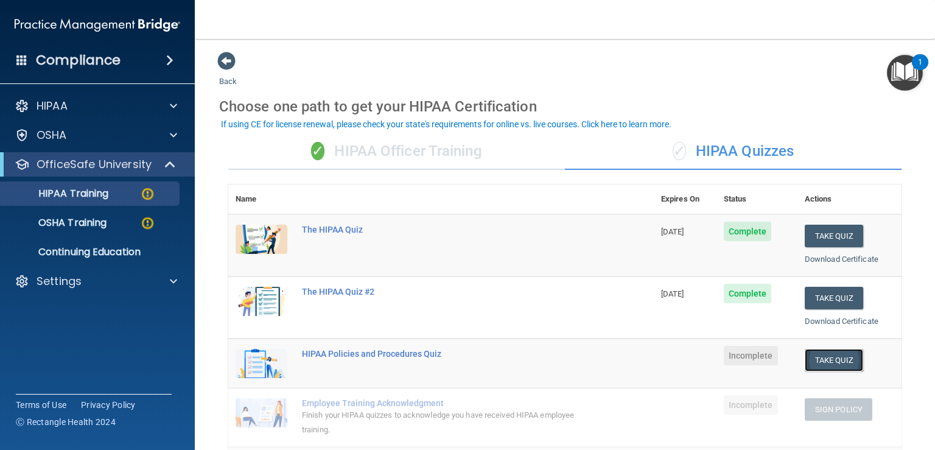
click at [819, 356] on button "Take Quiz" at bounding box center [834, 360] width 58 height 23
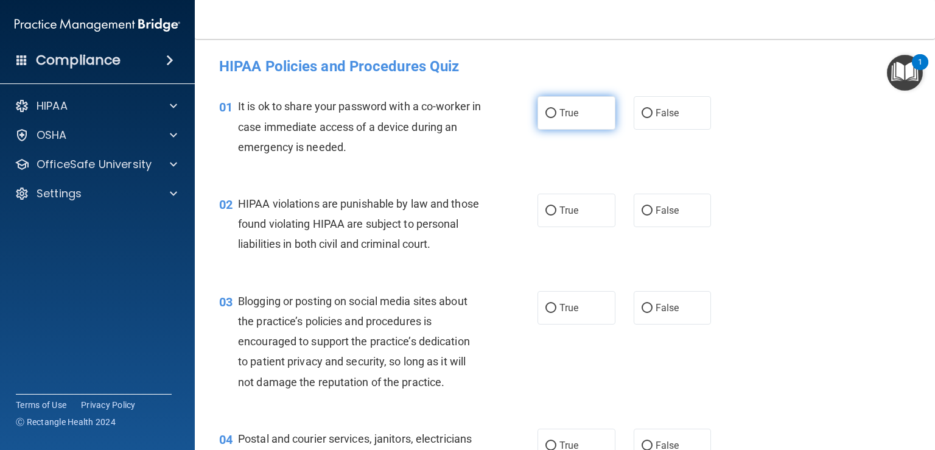
click at [580, 100] on label "True" at bounding box center [577, 112] width 78 height 33
click at [557, 109] on input "True" at bounding box center [551, 113] width 11 height 9
radio input "true"
click at [549, 220] on label "True" at bounding box center [577, 210] width 78 height 33
click at [549, 216] on input "True" at bounding box center [551, 210] width 11 height 9
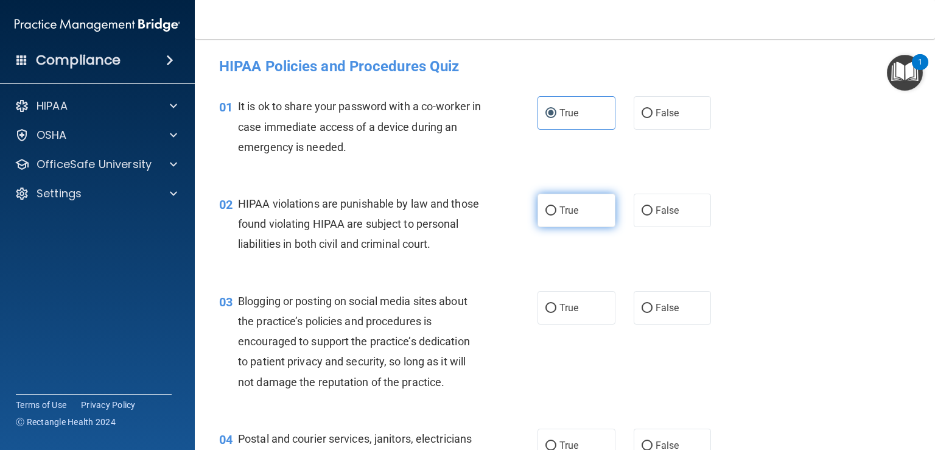
radio input "true"
click at [586, 324] on label "True" at bounding box center [577, 307] width 78 height 33
click at [557, 313] on input "True" at bounding box center [551, 308] width 11 height 9
radio input "true"
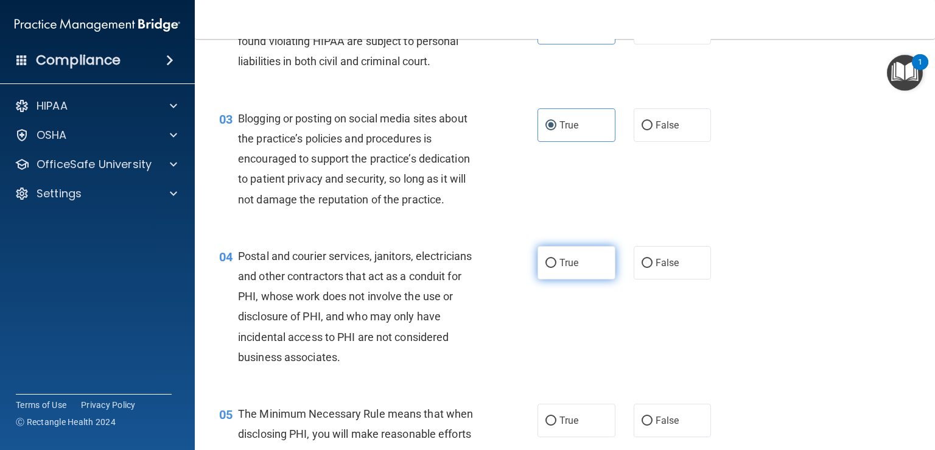
click at [568, 280] on label "True" at bounding box center [577, 262] width 78 height 33
click at [557, 268] on input "True" at bounding box center [551, 263] width 11 height 9
radio input "true"
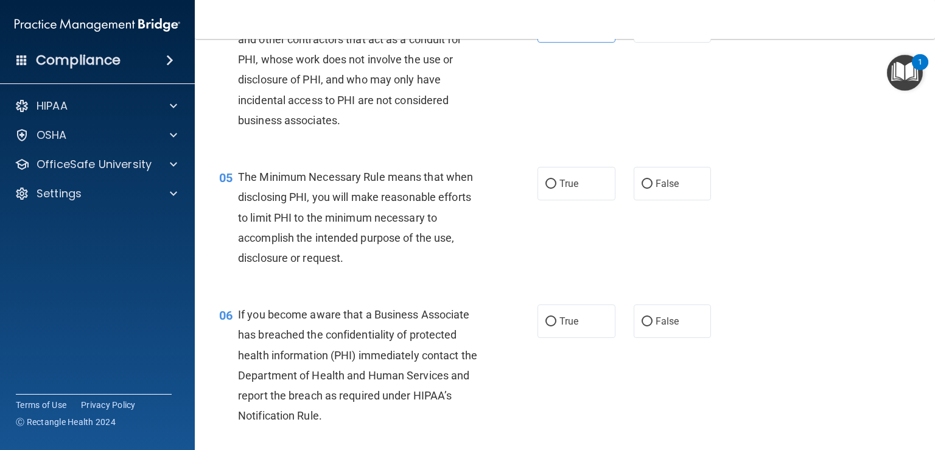
scroll to position [426, 0]
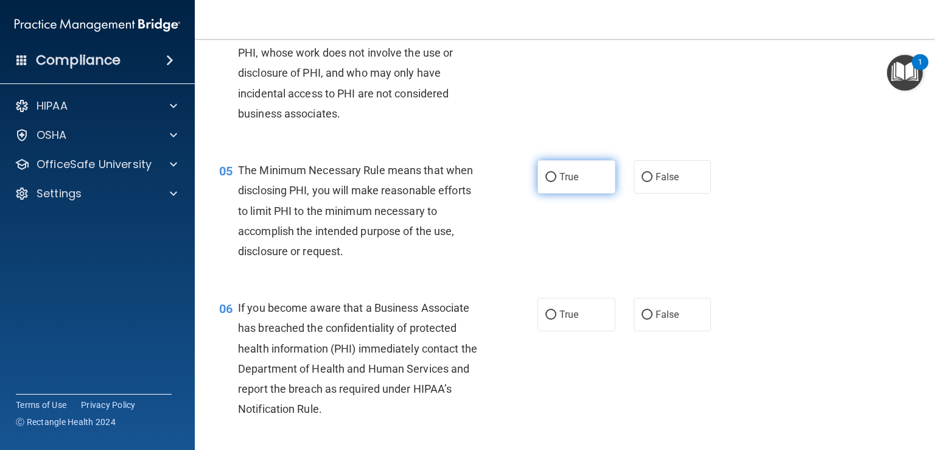
click at [540, 190] on label "True" at bounding box center [577, 176] width 78 height 33
click at [546, 182] on input "True" at bounding box center [551, 177] width 11 height 9
radio input "true"
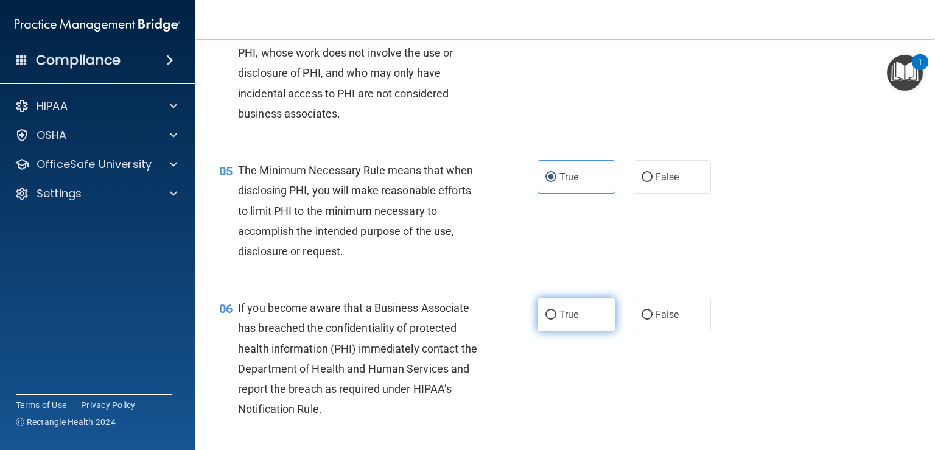
click at [564, 320] on span "True" at bounding box center [569, 315] width 19 height 12
click at [557, 320] on input "True" at bounding box center [551, 315] width 11 height 9
radio input "true"
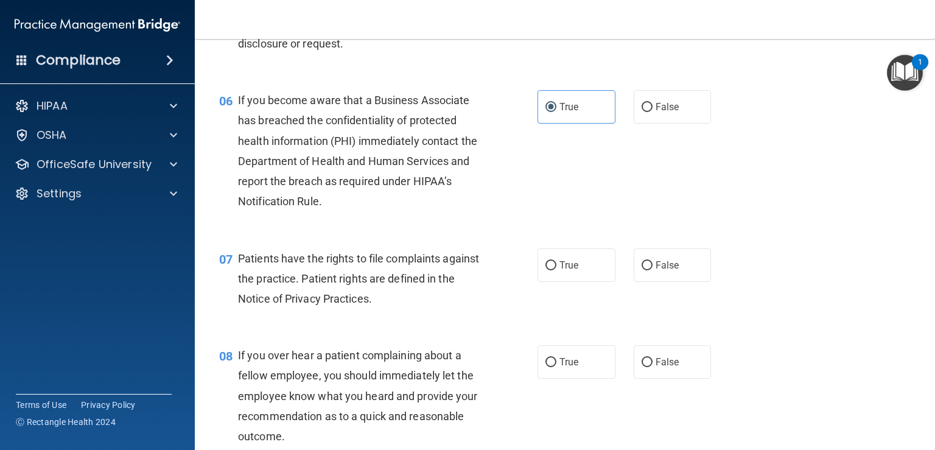
scroll to position [670, 0]
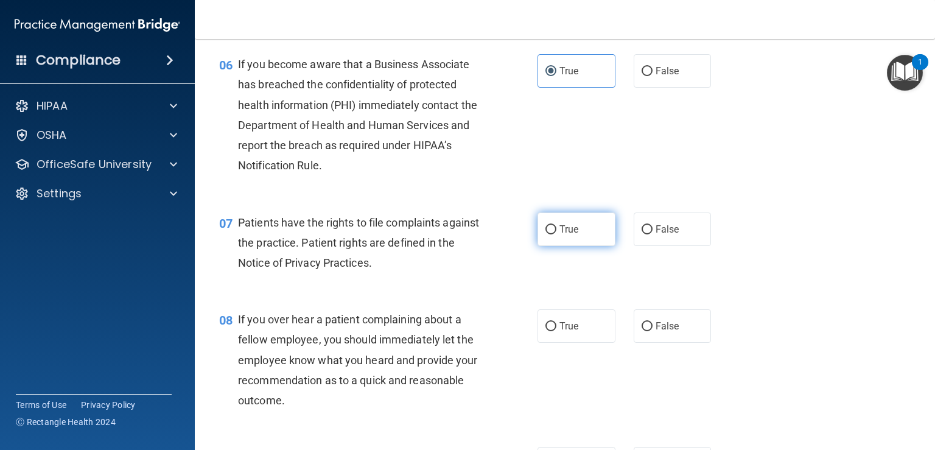
click at [569, 239] on label "True" at bounding box center [577, 229] width 78 height 33
click at [557, 234] on input "True" at bounding box center [551, 229] width 11 height 9
radio input "true"
click at [569, 332] on span "True" at bounding box center [569, 326] width 19 height 12
click at [557, 331] on input "True" at bounding box center [551, 326] width 11 height 9
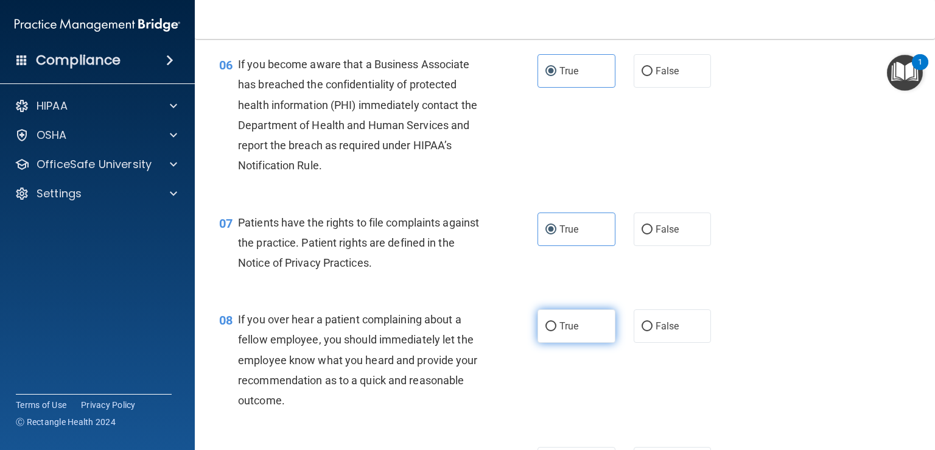
radio input "true"
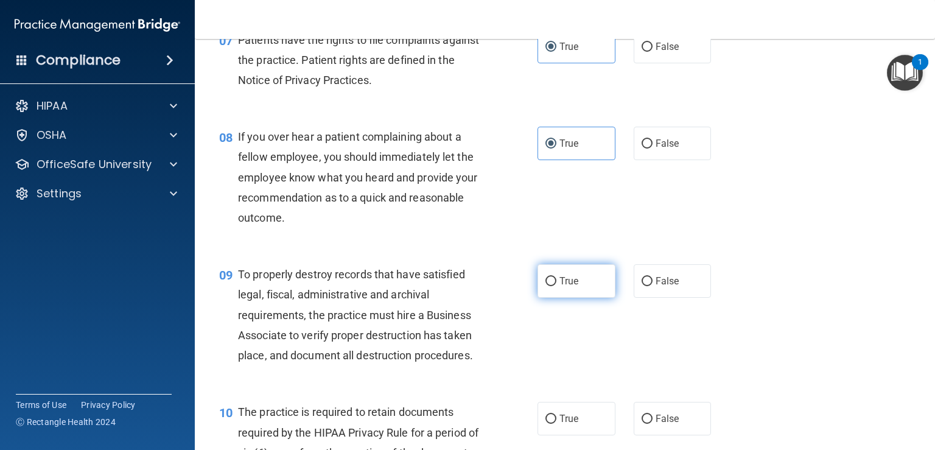
click at [560, 287] on span "True" at bounding box center [569, 281] width 19 height 12
click at [557, 286] on input "True" at bounding box center [551, 281] width 11 height 9
radio input "true"
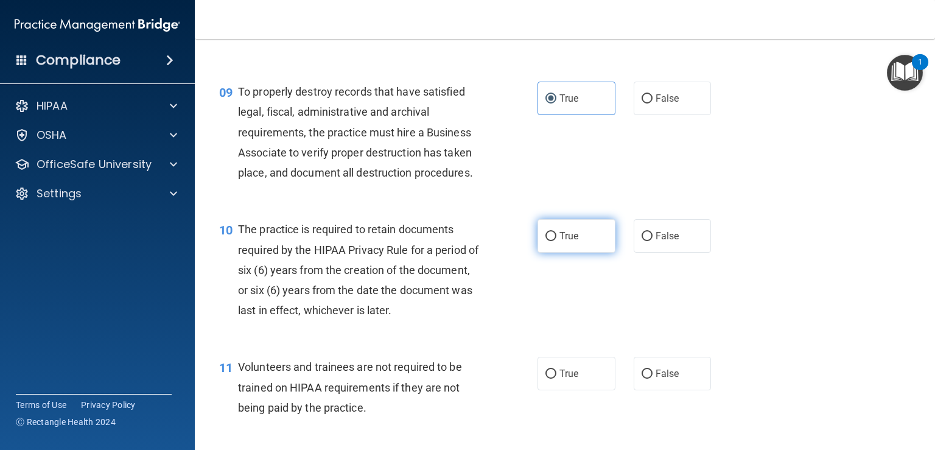
click at [570, 253] on label "True" at bounding box center [577, 235] width 78 height 33
click at [557, 241] on input "True" at bounding box center [551, 236] width 11 height 9
radio input "true"
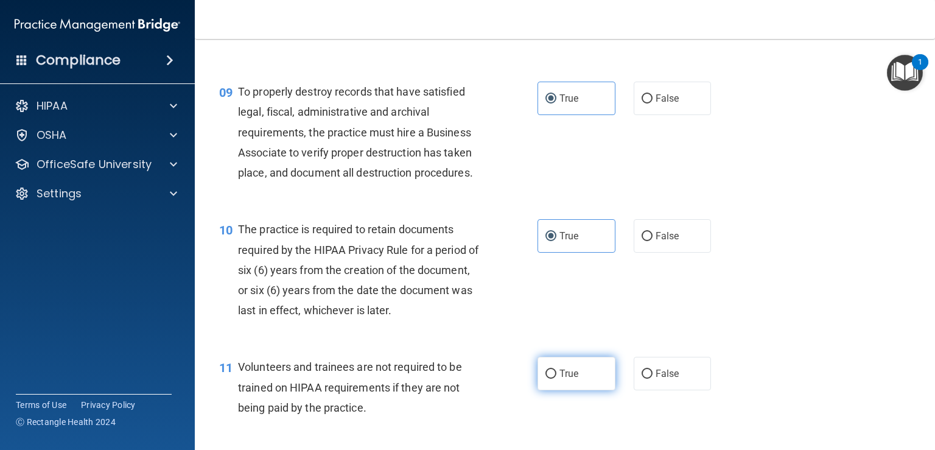
click at [561, 379] on span "True" at bounding box center [569, 374] width 19 height 12
click at [557, 379] on input "True" at bounding box center [551, 374] width 11 height 9
radio input "true"
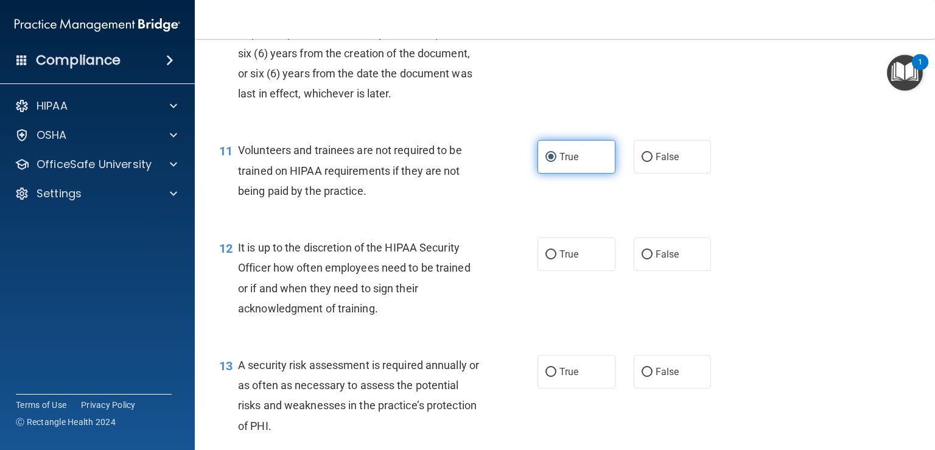
scroll to position [1279, 0]
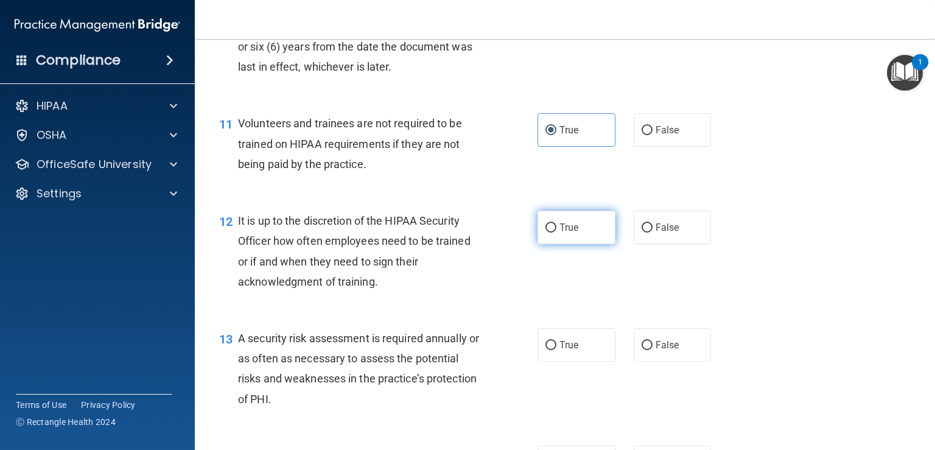
drag, startPoint x: 566, startPoint y: 250, endPoint x: 574, endPoint y: 250, distance: 7.9
click at [569, 233] on span "True" at bounding box center [569, 228] width 19 height 12
click at [557, 233] on input "True" at bounding box center [551, 227] width 11 height 9
radio input "true"
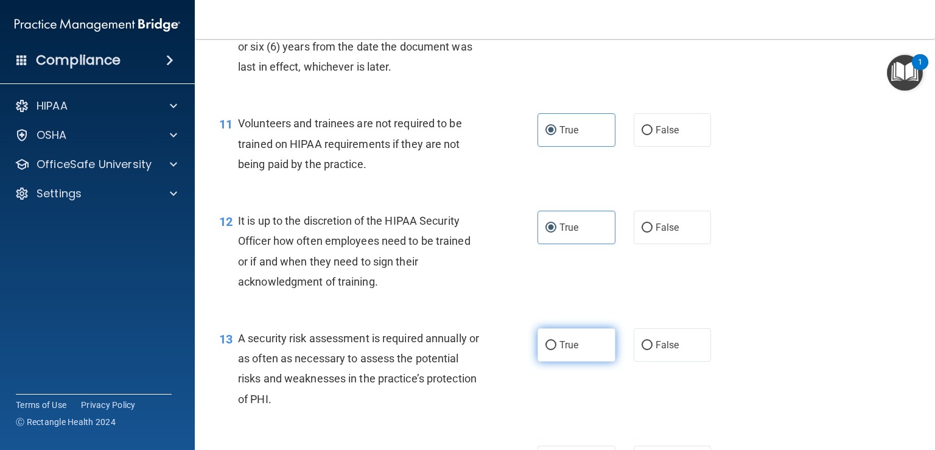
click at [584, 360] on label "True" at bounding box center [577, 344] width 78 height 33
click at [557, 350] on input "True" at bounding box center [551, 345] width 11 height 9
radio input "true"
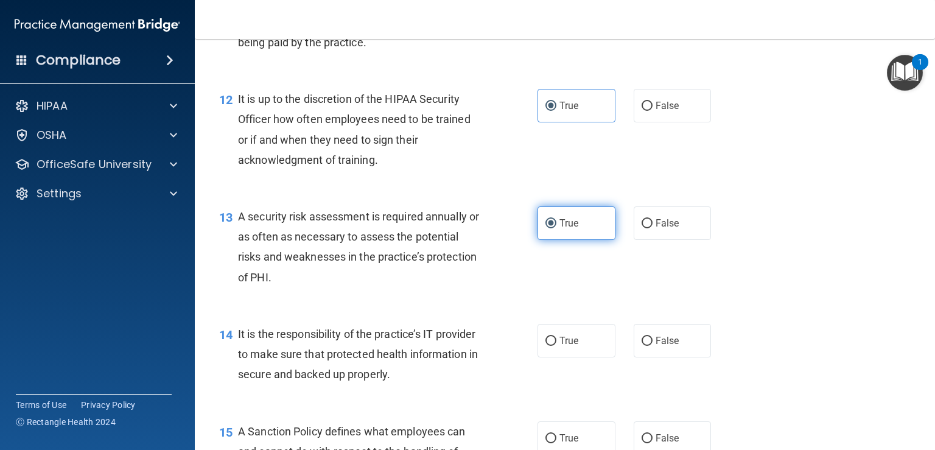
click at [584, 357] on label "True" at bounding box center [577, 340] width 78 height 33
click at [557, 346] on input "True" at bounding box center [551, 341] width 11 height 9
radio input "true"
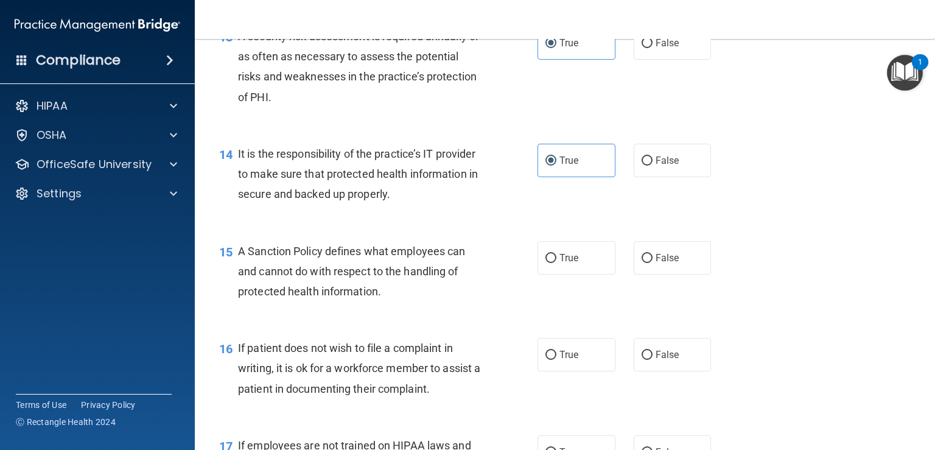
scroll to position [1583, 0]
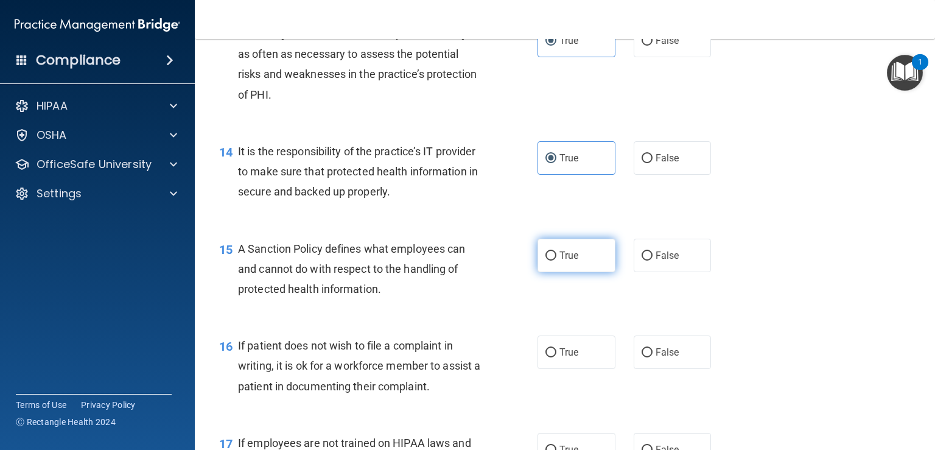
drag, startPoint x: 555, startPoint y: 278, endPoint x: 566, endPoint y: 276, distance: 11.7
click at [560, 261] on span "True" at bounding box center [569, 256] width 19 height 12
click at [555, 261] on input "True" at bounding box center [551, 255] width 11 height 9
radio input "true"
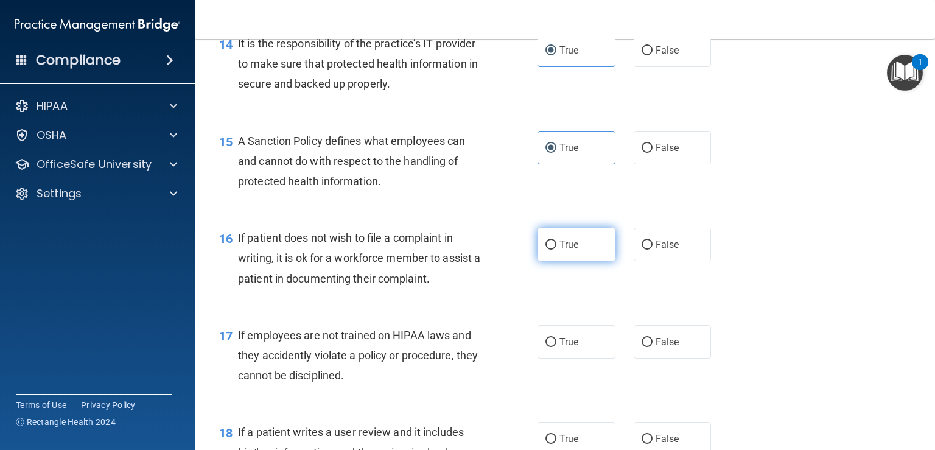
scroll to position [1705, 0]
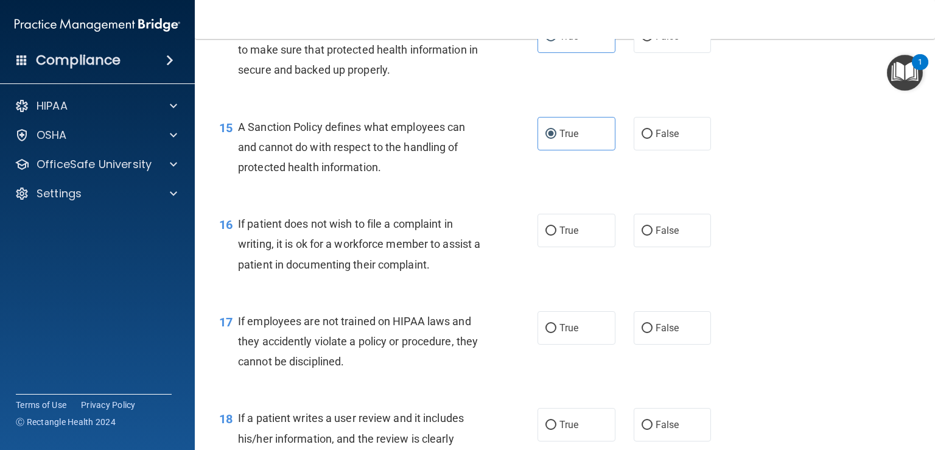
drag, startPoint x: 562, startPoint y: 247, endPoint x: 572, endPoint y: 294, distance: 48.6
click at [562, 236] on span "True" at bounding box center [569, 231] width 19 height 12
click at [557, 236] on input "True" at bounding box center [551, 231] width 11 height 9
radio input "true"
click at [568, 345] on label "True" at bounding box center [577, 327] width 78 height 33
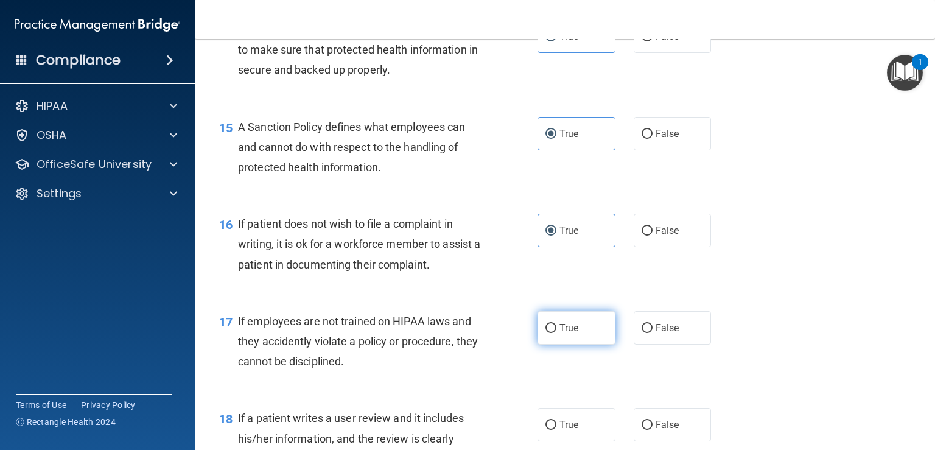
click at [557, 333] on input "True" at bounding box center [551, 328] width 11 height 9
radio input "true"
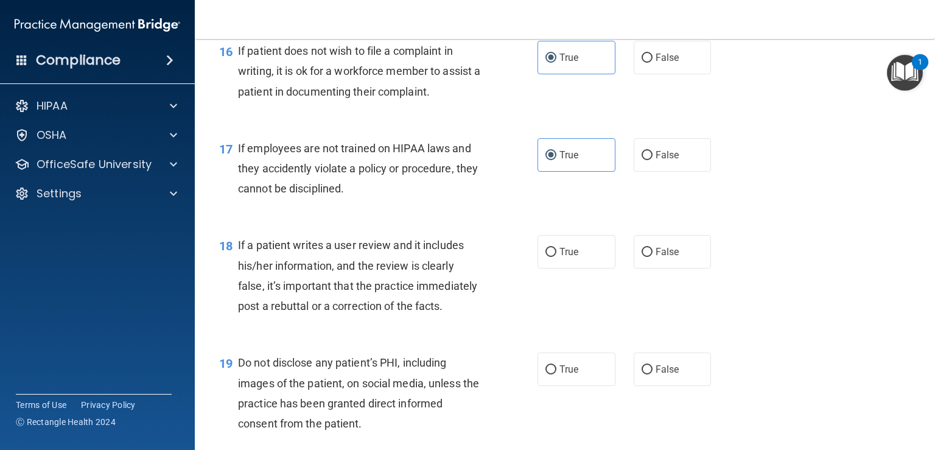
scroll to position [1888, 0]
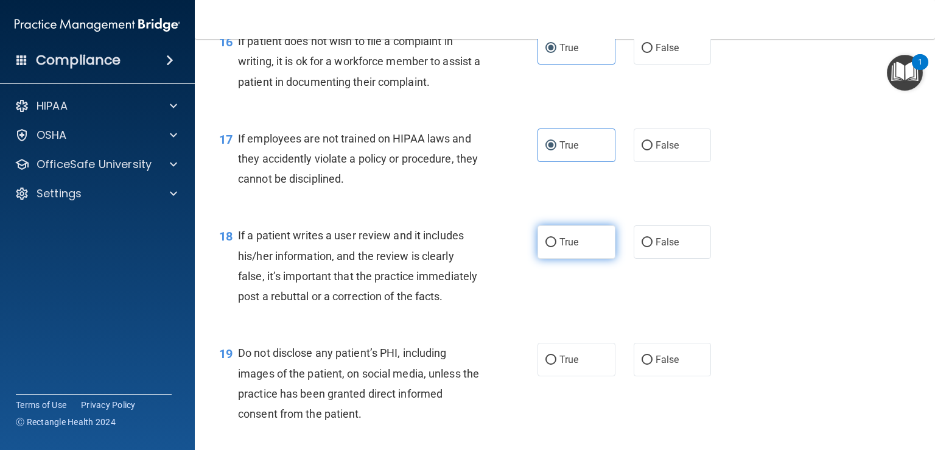
click at [549, 247] on input "True" at bounding box center [551, 242] width 11 height 9
radio input "true"
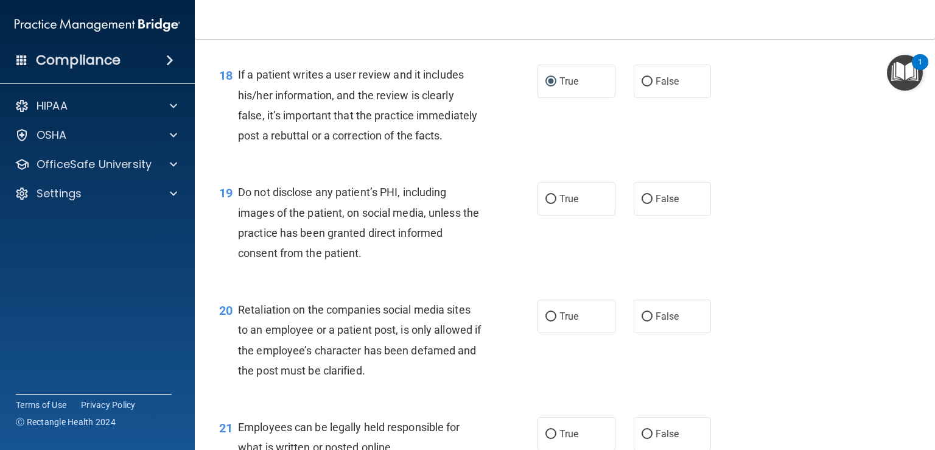
scroll to position [2070, 0]
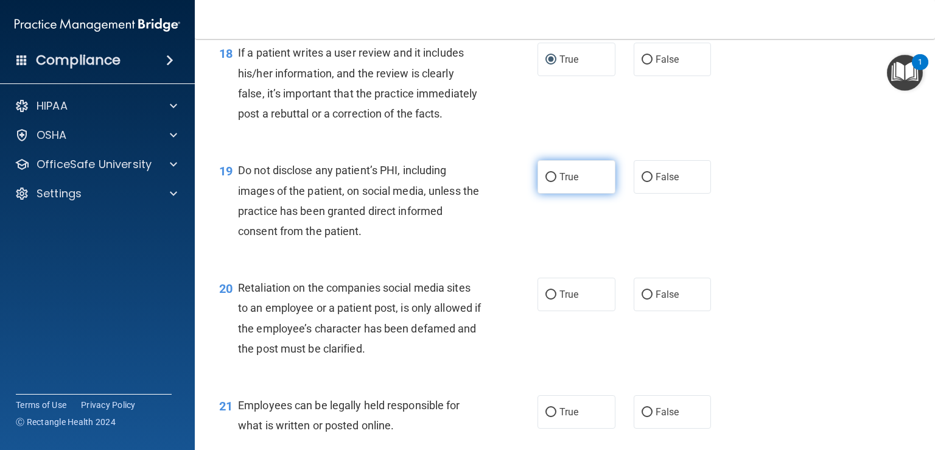
click at [566, 194] on label "True" at bounding box center [577, 176] width 78 height 33
click at [557, 182] on input "True" at bounding box center [551, 177] width 11 height 9
radio input "true"
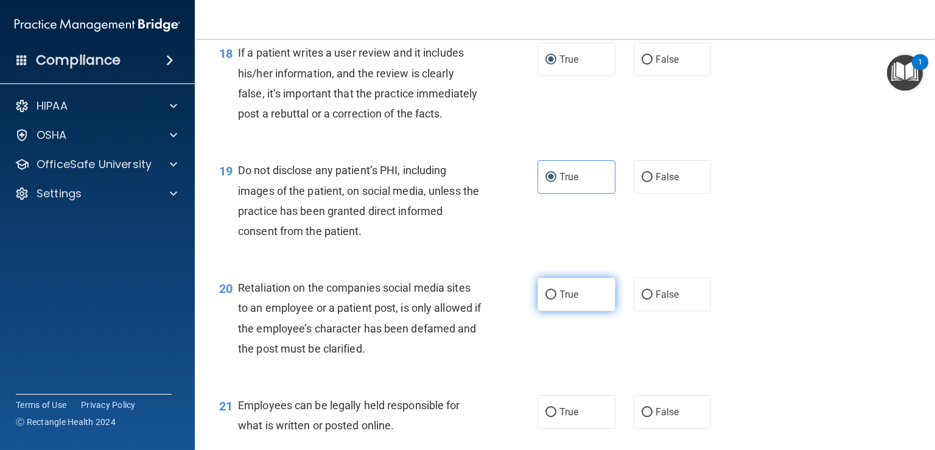
click at [560, 311] on label "True" at bounding box center [577, 294] width 78 height 33
click at [557, 300] on input "True" at bounding box center [551, 294] width 11 height 9
radio input "true"
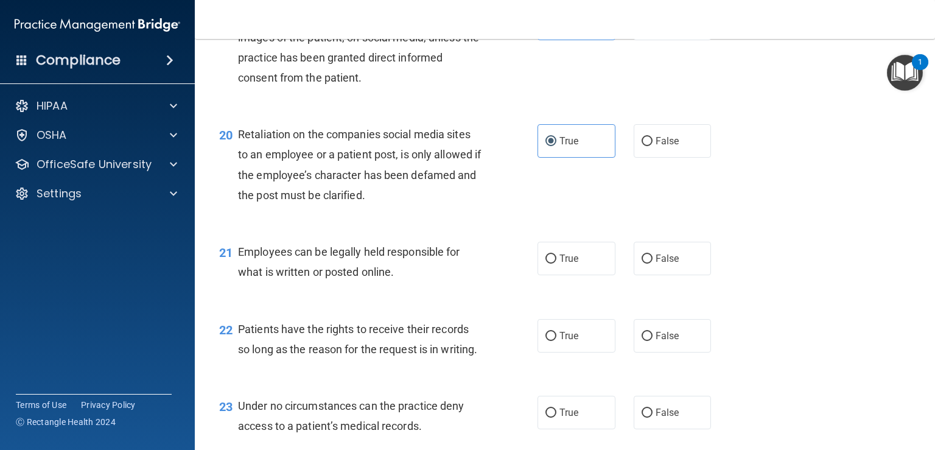
scroll to position [2253, 0]
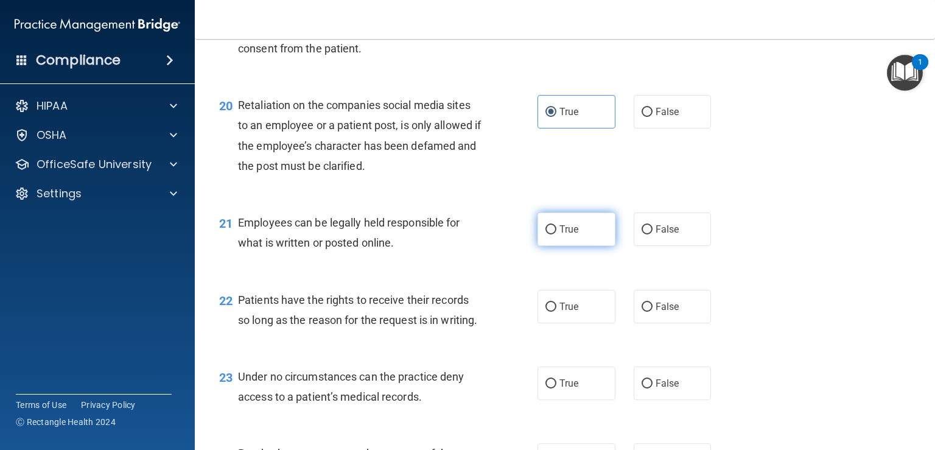
click at [548, 234] on input "True" at bounding box center [551, 229] width 11 height 9
radio input "true"
click at [579, 323] on label "True" at bounding box center [577, 306] width 78 height 33
click at [557, 312] on input "True" at bounding box center [551, 307] width 11 height 9
radio input "true"
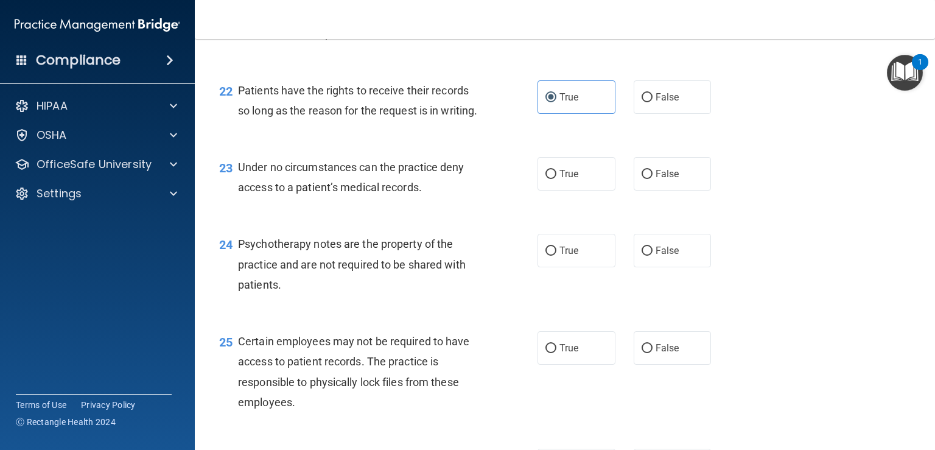
scroll to position [2497, 0]
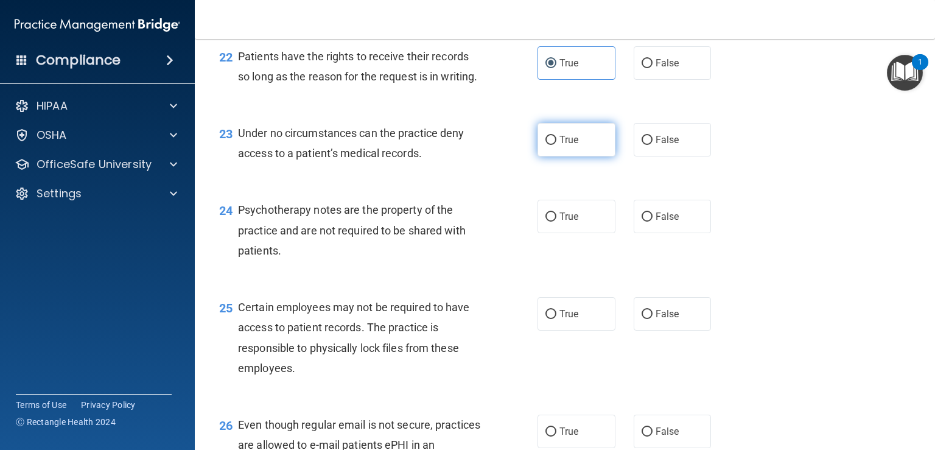
drag, startPoint x: 588, startPoint y: 203, endPoint x: 569, endPoint y: 256, distance: 56.8
click at [588, 156] on label "True" at bounding box center [577, 139] width 78 height 33
click at [557, 145] on input "True" at bounding box center [551, 140] width 11 height 9
radio input "true"
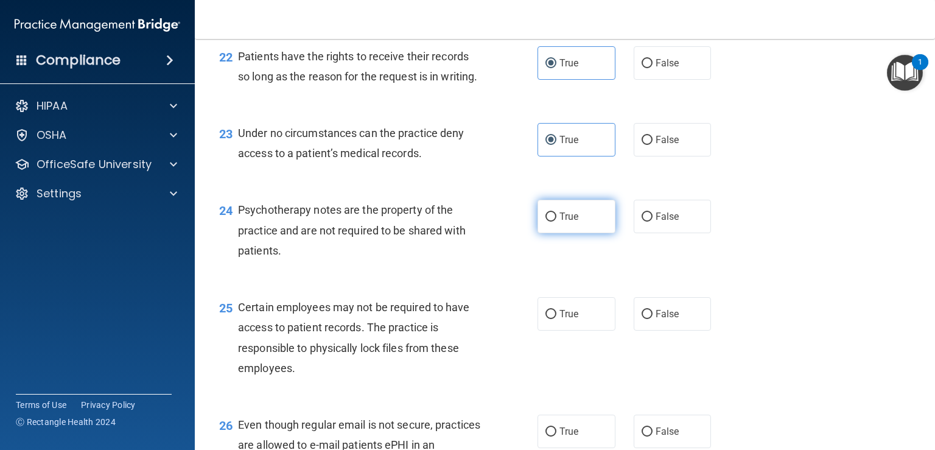
click at [569, 222] on span "True" at bounding box center [569, 217] width 19 height 12
click at [557, 222] on input "True" at bounding box center [551, 217] width 11 height 9
radio input "true"
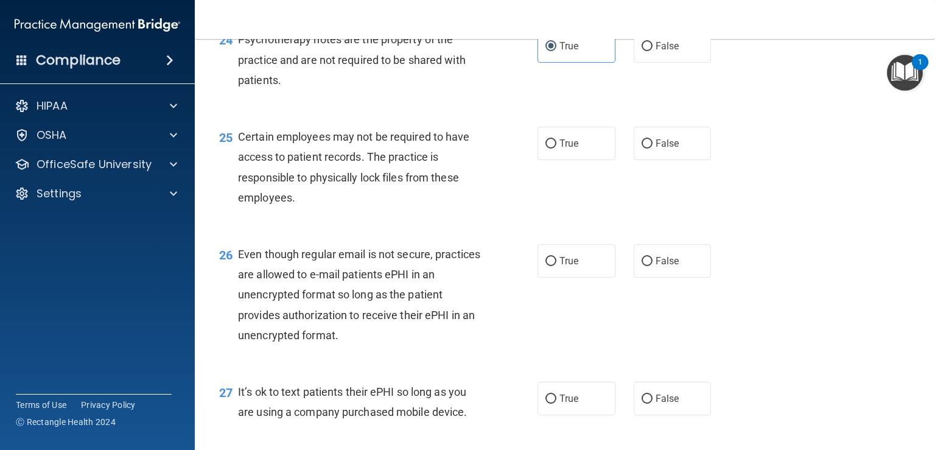
scroll to position [2679, 0]
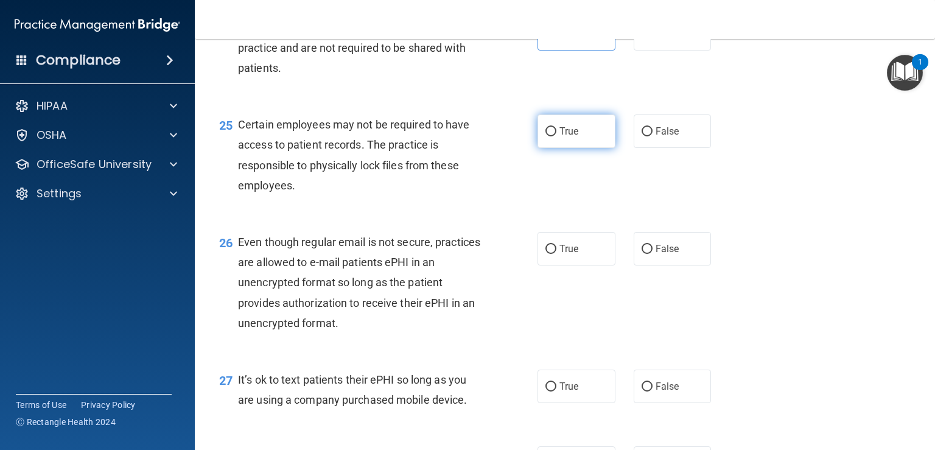
click at [560, 137] on span "True" at bounding box center [569, 131] width 19 height 12
click at [557, 136] on input "True" at bounding box center [551, 131] width 11 height 9
radio input "true"
click at [574, 266] on label "True" at bounding box center [577, 248] width 78 height 33
click at [557, 254] on input "True" at bounding box center [551, 249] width 11 height 9
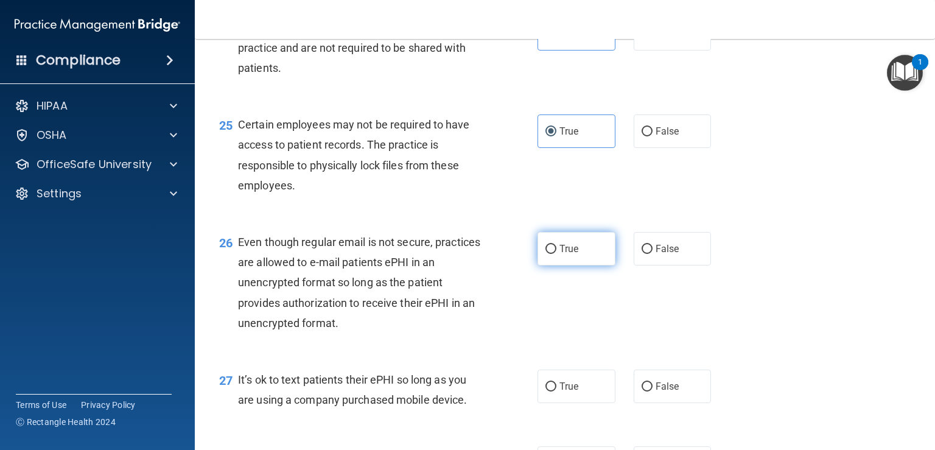
radio input "true"
click at [563, 255] on span "True" at bounding box center [569, 249] width 19 height 12
click at [557, 254] on input "True" at bounding box center [551, 249] width 11 height 9
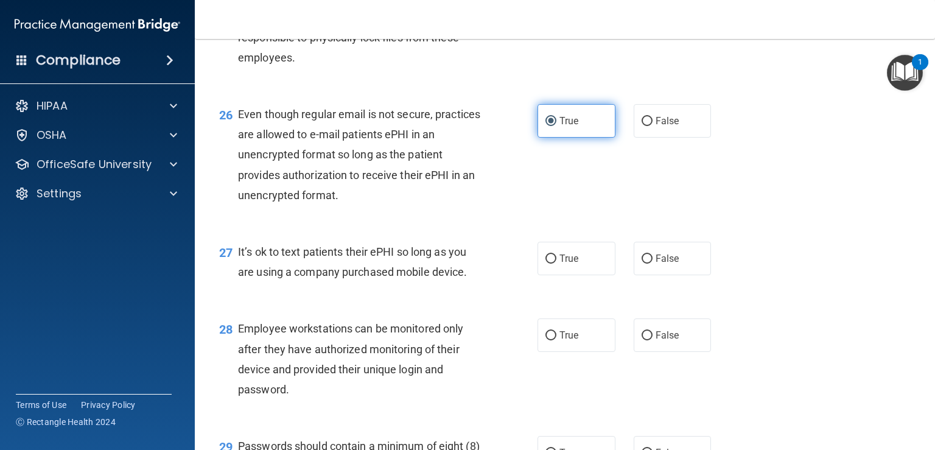
scroll to position [2862, 0]
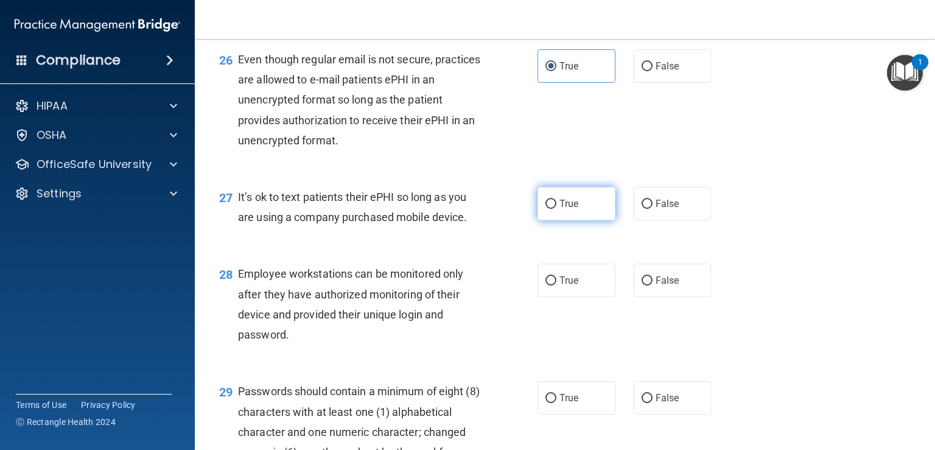
click at [547, 209] on input "True" at bounding box center [551, 204] width 11 height 9
radio input "true"
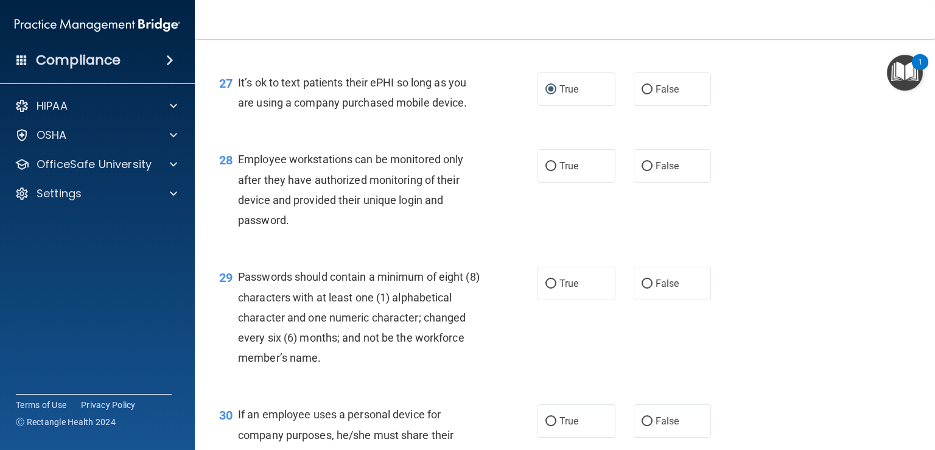
scroll to position [2984, 0]
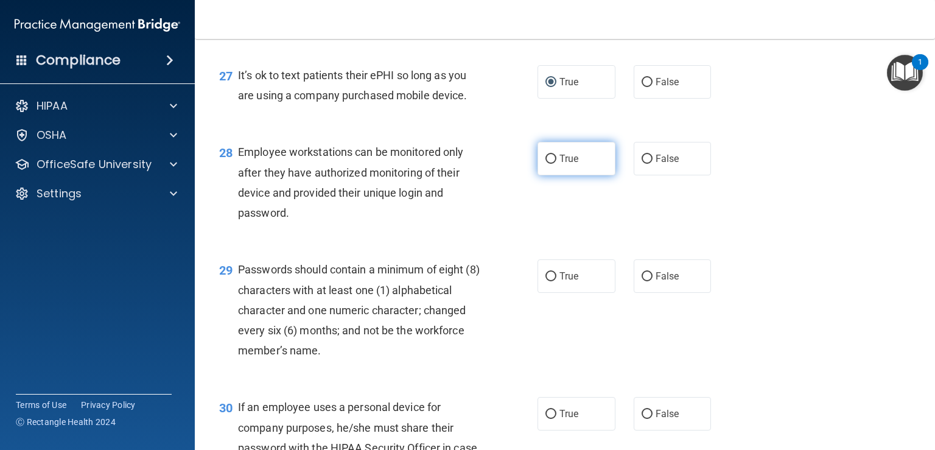
click at [563, 164] on span "True" at bounding box center [569, 159] width 19 height 12
click at [557, 164] on input "True" at bounding box center [551, 159] width 11 height 9
radio input "true"
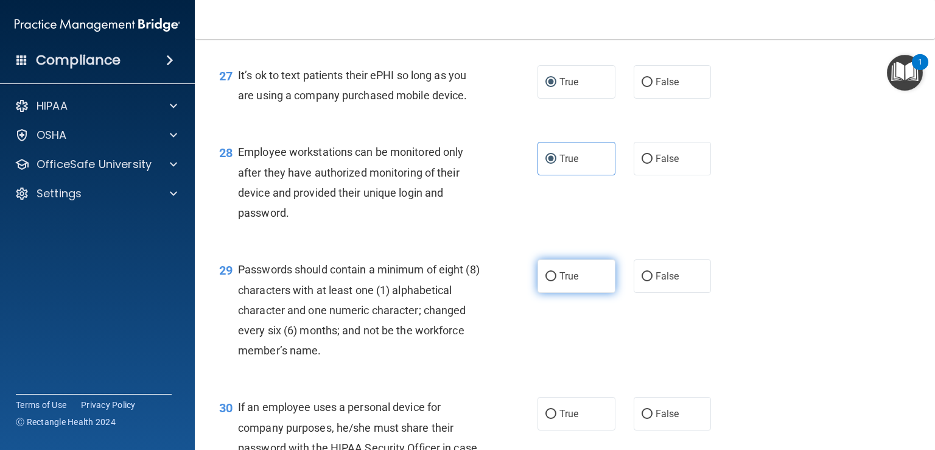
click at [584, 293] on label "True" at bounding box center [577, 275] width 78 height 33
click at [557, 281] on input "True" at bounding box center [551, 276] width 11 height 9
radio input "true"
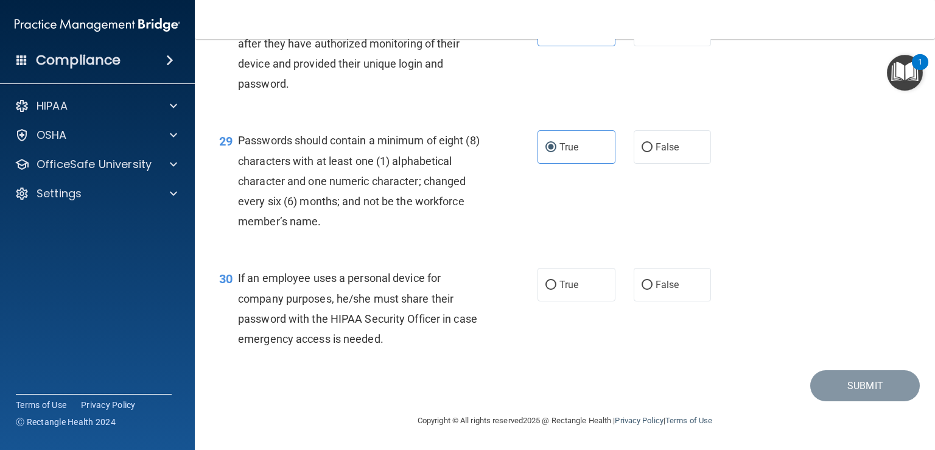
scroll to position [3167, 0]
click at [560, 290] on span "True" at bounding box center [569, 285] width 19 height 12
click at [557, 290] on input "True" at bounding box center [551, 285] width 11 height 9
radio input "true"
click at [861, 387] on button "Submit" at bounding box center [866, 385] width 110 height 31
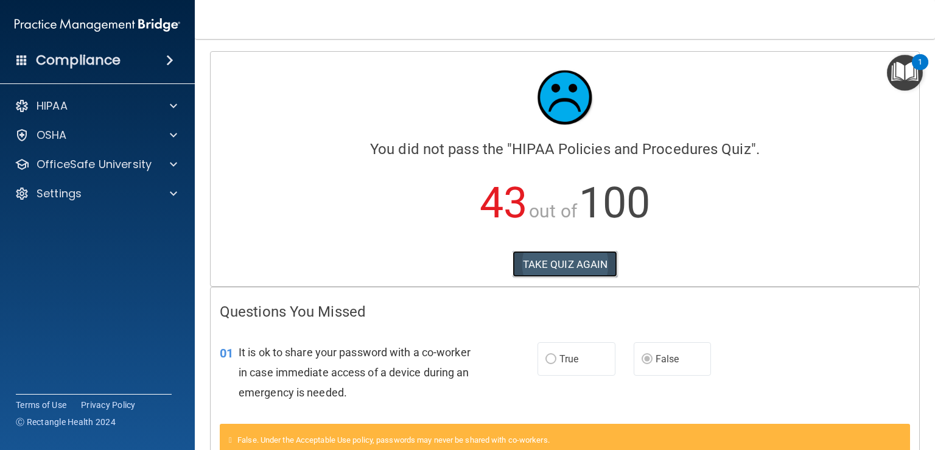
click at [560, 275] on button "TAKE QUIZ AGAIN" at bounding box center [565, 264] width 105 height 27
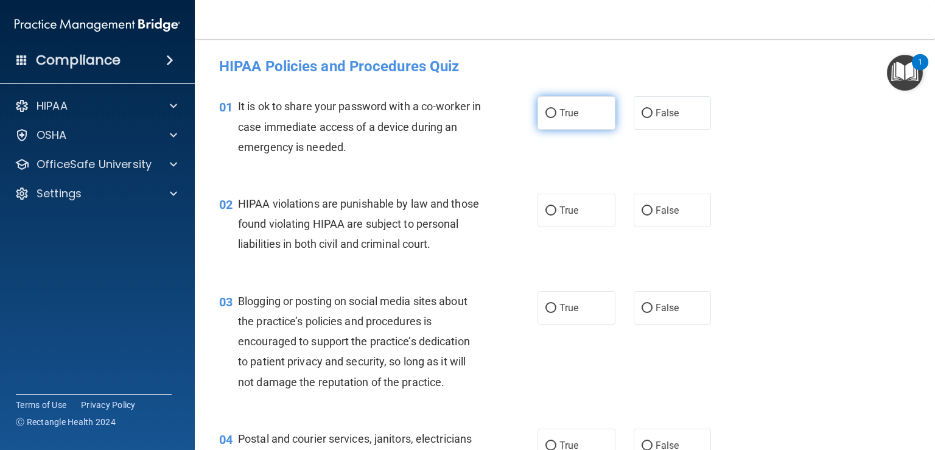
click at [560, 113] on span "True" at bounding box center [569, 113] width 19 height 12
click at [557, 113] on input "True" at bounding box center [551, 113] width 11 height 9
radio input "true"
drag, startPoint x: 668, startPoint y: 114, endPoint x: 659, endPoint y: 122, distance: 11.7
click at [663, 118] on span "False" at bounding box center [668, 113] width 24 height 12
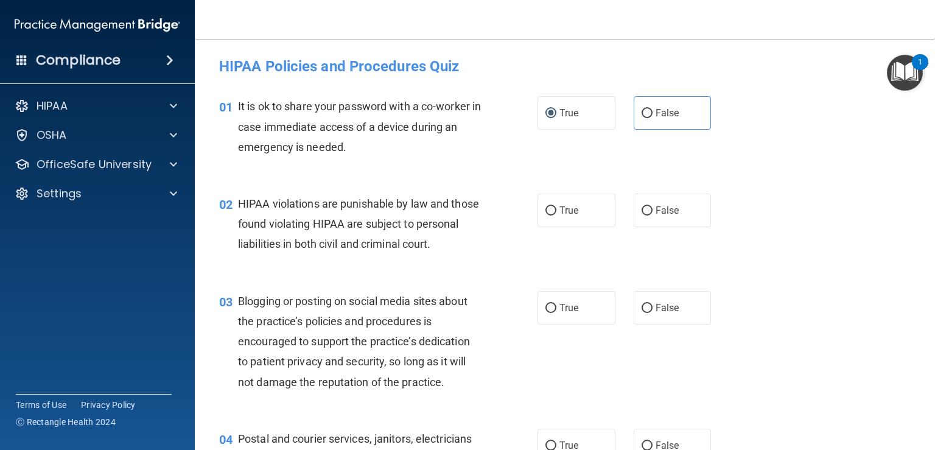
drag, startPoint x: 563, startPoint y: 207, endPoint x: 621, endPoint y: 290, distance: 101.0
click at [577, 217] on label "True" at bounding box center [577, 210] width 78 height 33
click at [546, 215] on input "True" at bounding box center [551, 210] width 11 height 9
radio input "true"
click at [657, 314] on span "False" at bounding box center [668, 308] width 24 height 12
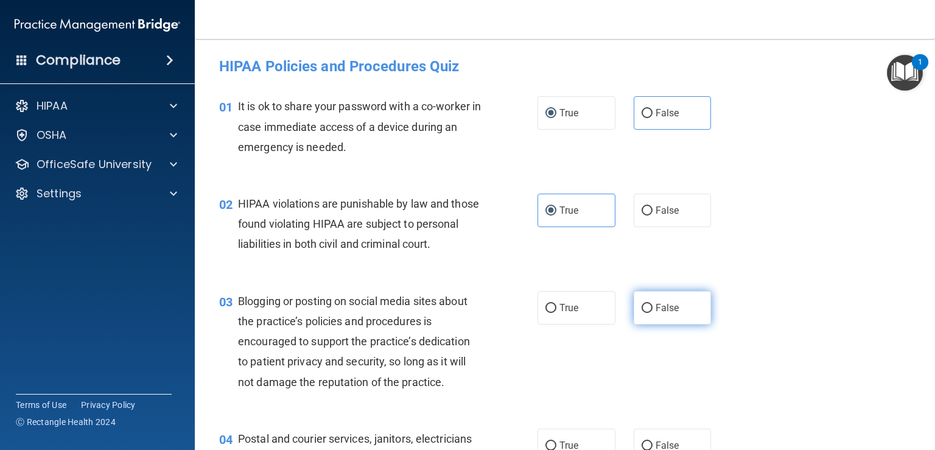
click at [653, 313] on input "False" at bounding box center [647, 308] width 11 height 9
radio input "true"
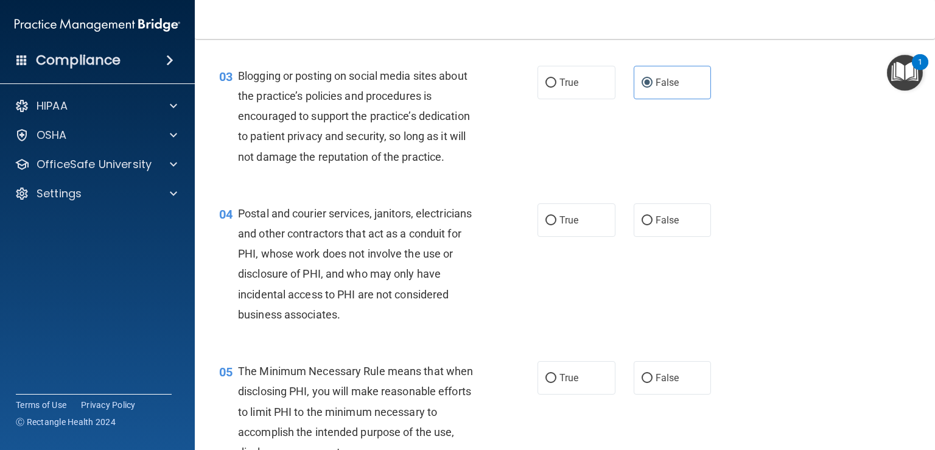
scroll to position [244, 0]
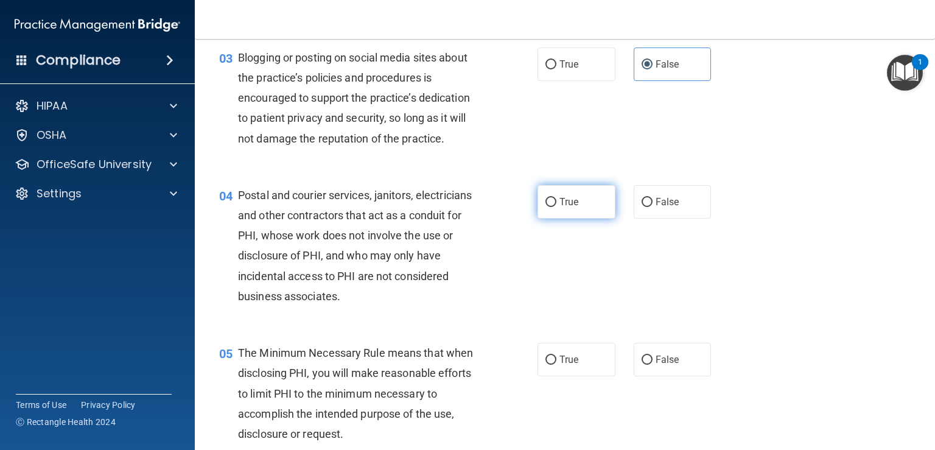
click at [566, 208] on span "True" at bounding box center [569, 202] width 19 height 12
click at [557, 207] on input "True" at bounding box center [551, 202] width 11 height 9
radio input "true"
click at [553, 376] on label "True" at bounding box center [577, 359] width 78 height 33
click at [553, 365] on input "True" at bounding box center [551, 360] width 11 height 9
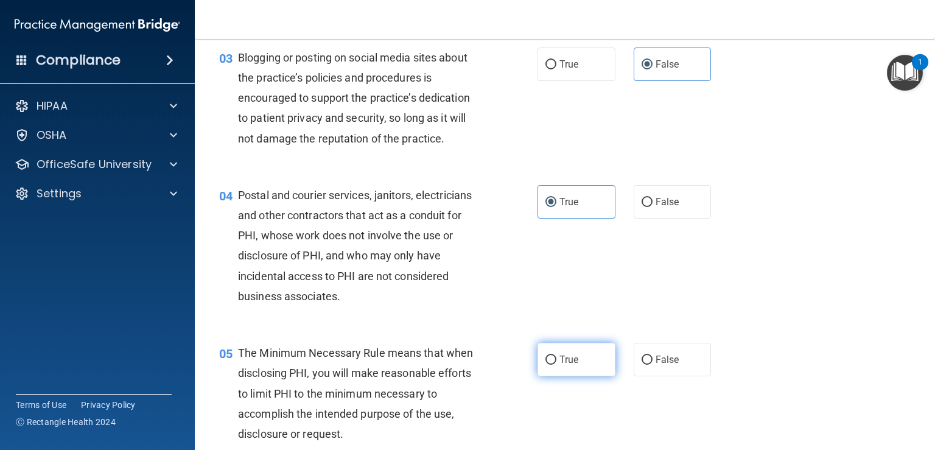
radio input "true"
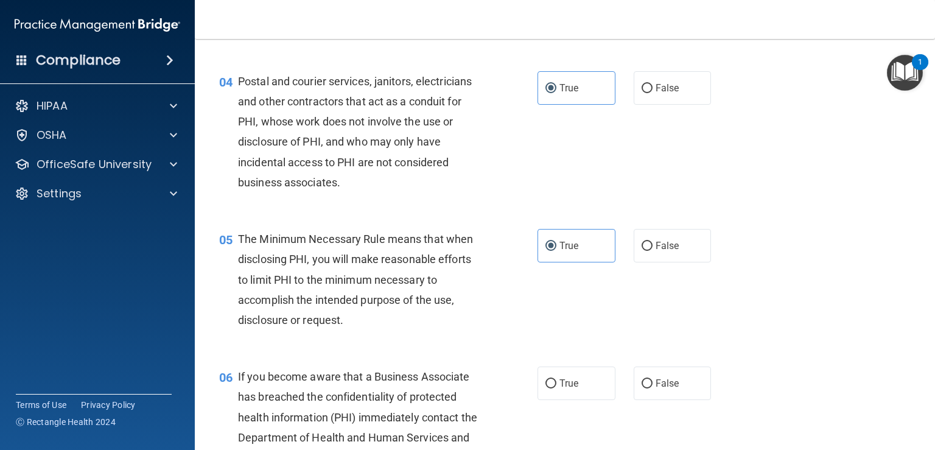
scroll to position [365, 0]
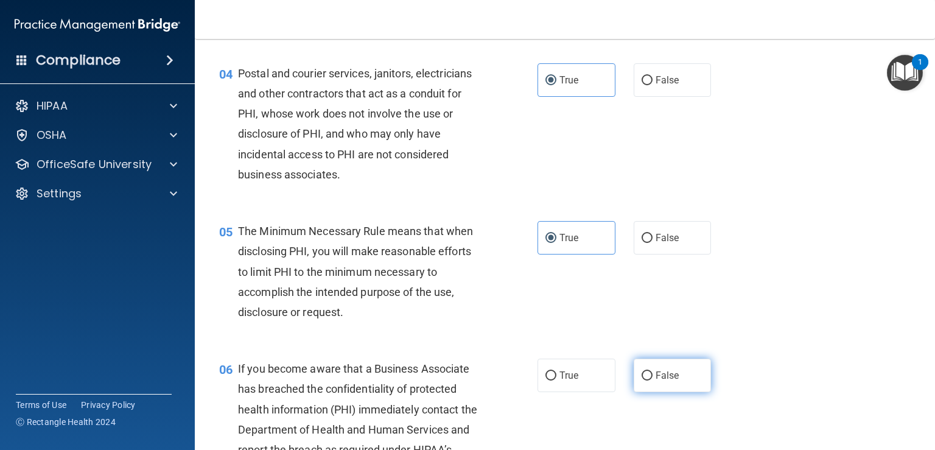
click at [656, 381] on span "False" at bounding box center [668, 376] width 24 height 12
click at [653, 381] on input "False" at bounding box center [647, 375] width 11 height 9
radio input "true"
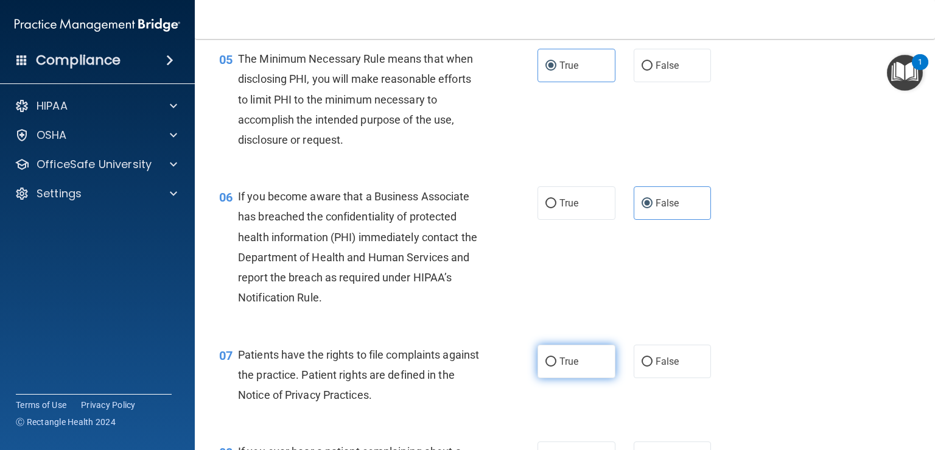
scroll to position [548, 0]
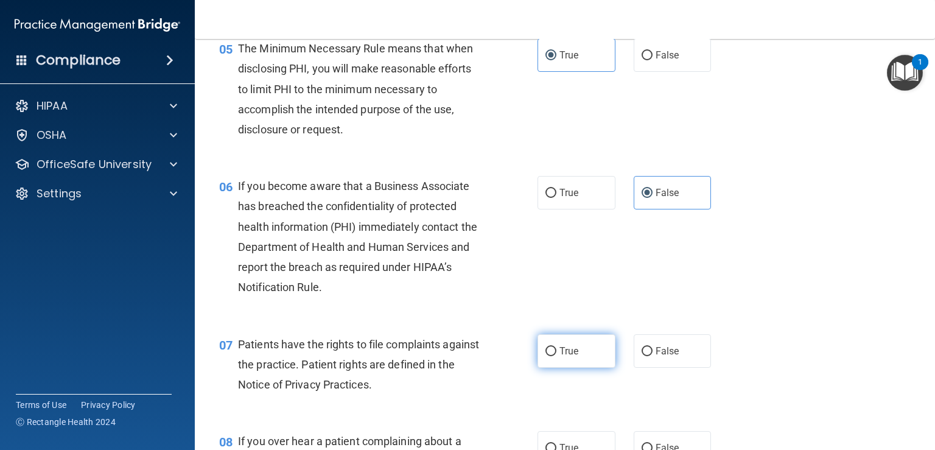
click at [562, 357] on span "True" at bounding box center [569, 351] width 19 height 12
click at [557, 356] on input "True" at bounding box center [551, 351] width 11 height 9
radio input "true"
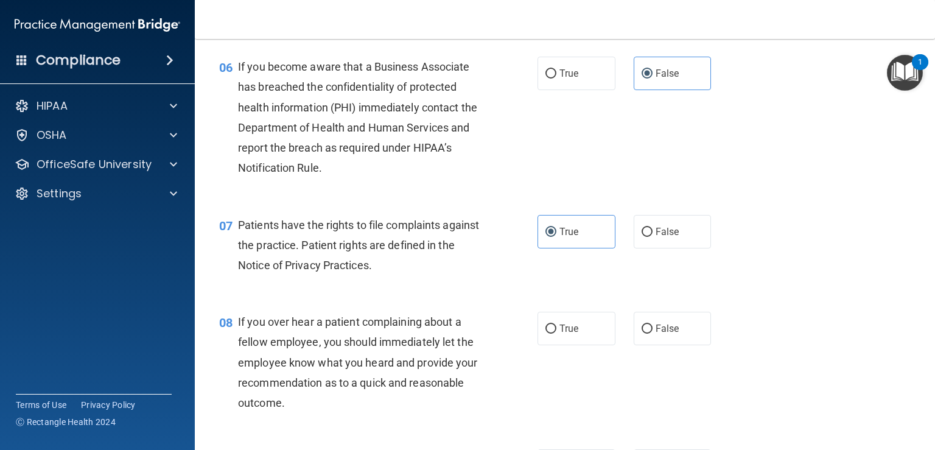
scroll to position [670, 0]
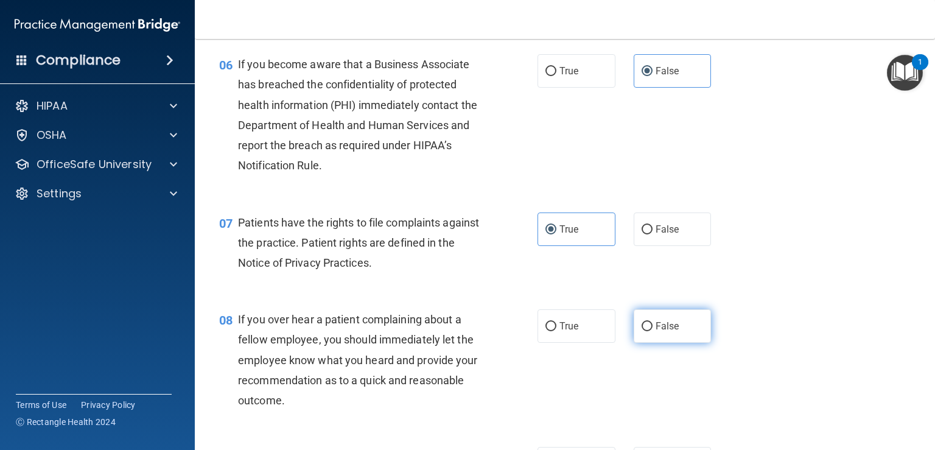
click at [672, 343] on label "False" at bounding box center [673, 325] width 78 height 33
click at [653, 331] on input "False" at bounding box center [647, 326] width 11 height 9
radio input "true"
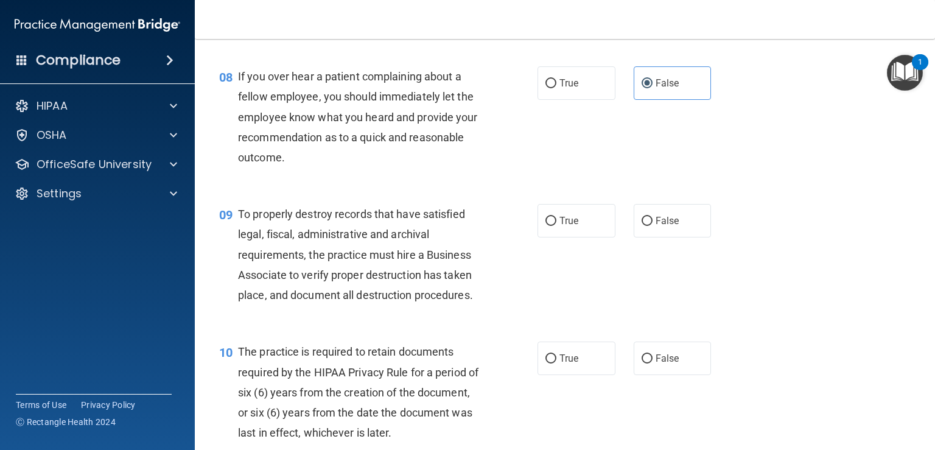
scroll to position [913, 0]
click at [664, 226] on span "False" at bounding box center [668, 220] width 24 height 12
click at [653, 225] on input "False" at bounding box center [647, 220] width 11 height 9
radio input "true"
click at [575, 373] on label "True" at bounding box center [577, 357] width 78 height 33
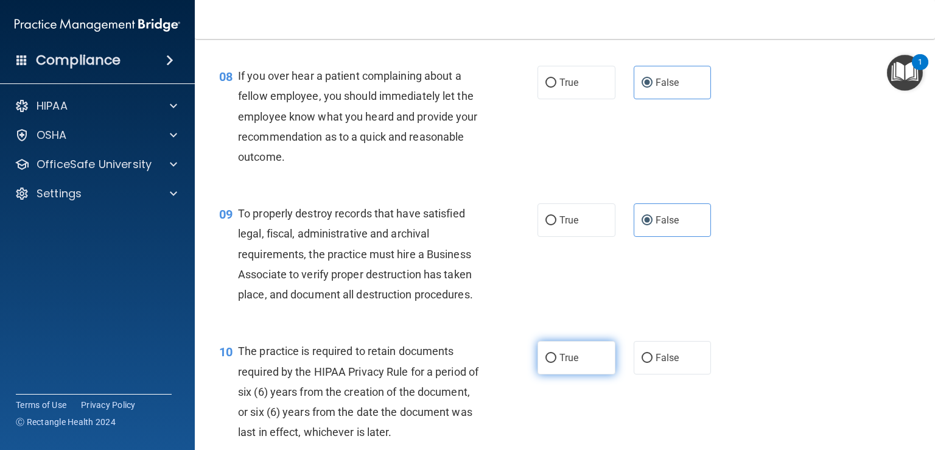
click at [557, 363] on input "True" at bounding box center [551, 358] width 11 height 9
radio input "true"
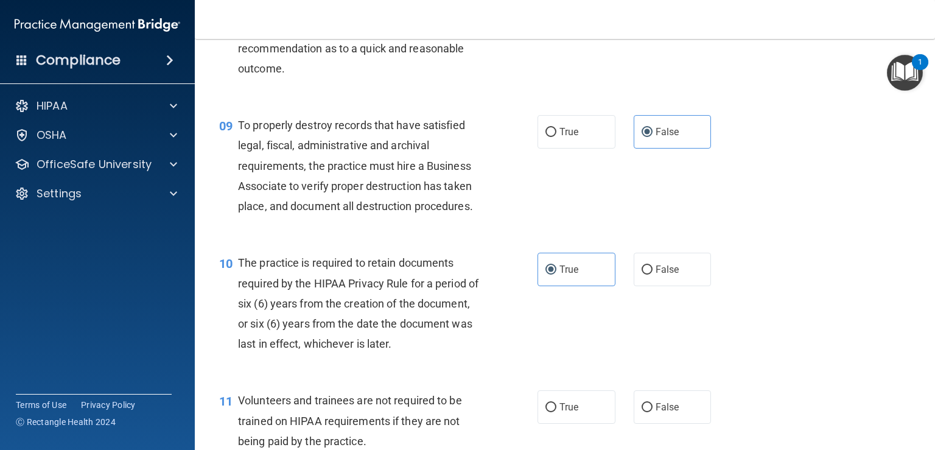
scroll to position [1035, 0]
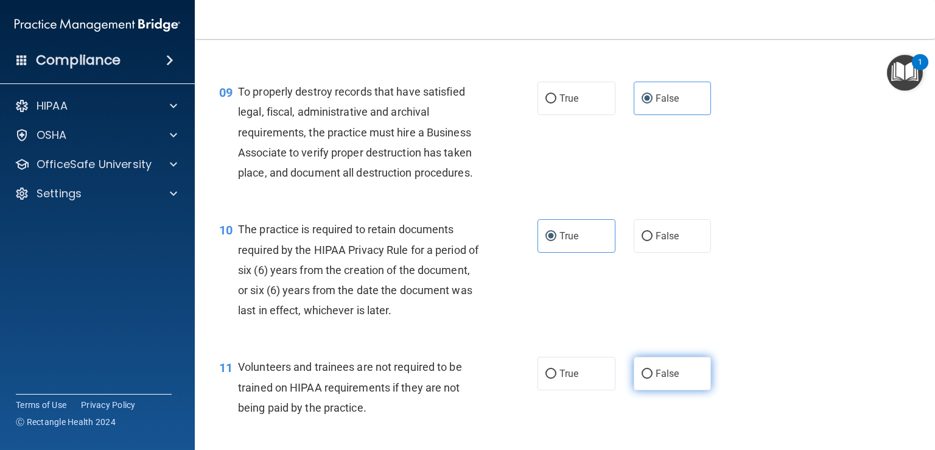
click at [657, 379] on span "False" at bounding box center [668, 374] width 24 height 12
click at [653, 379] on input "False" at bounding box center [647, 374] width 11 height 9
radio input "true"
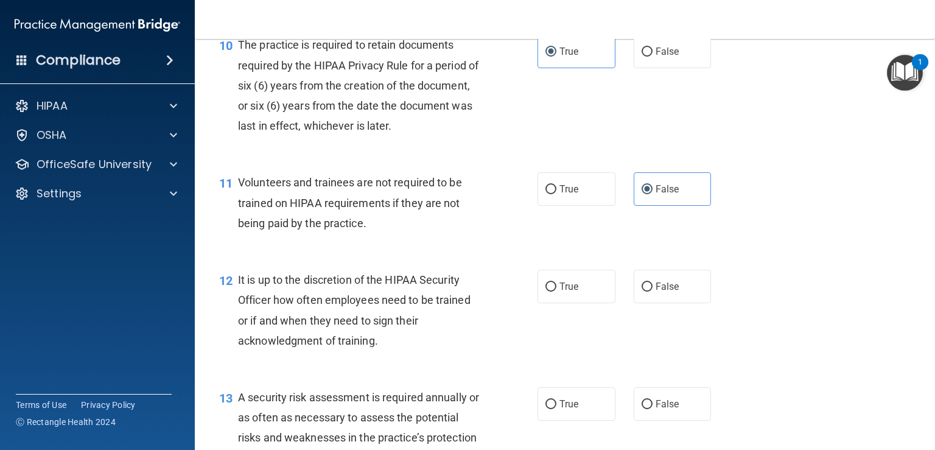
scroll to position [1279, 0]
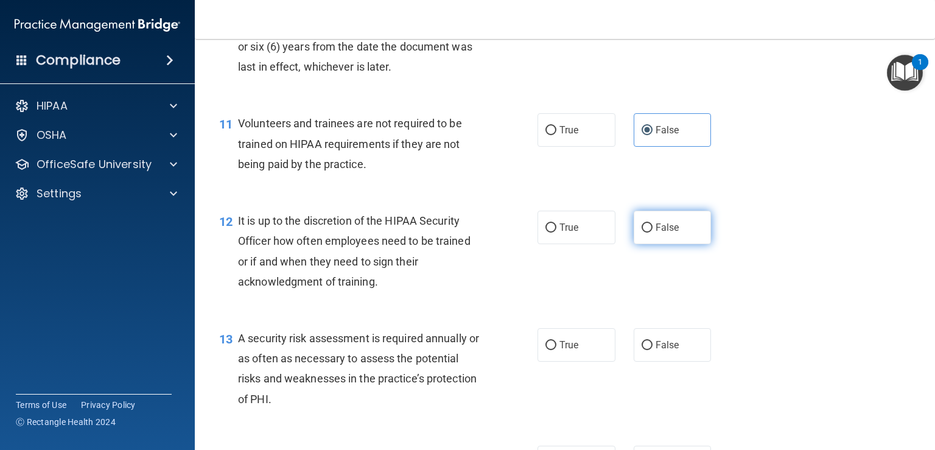
click at [642, 233] on input "False" at bounding box center [647, 227] width 11 height 9
radio input "true"
click at [569, 385] on div "13 A security risk assessment is required annually or as often as necessary to …" at bounding box center [565, 372] width 710 height 118
drag, startPoint x: 570, startPoint y: 368, endPoint x: 614, endPoint y: 361, distance: 45.0
click at [578, 362] on label "True" at bounding box center [577, 344] width 78 height 33
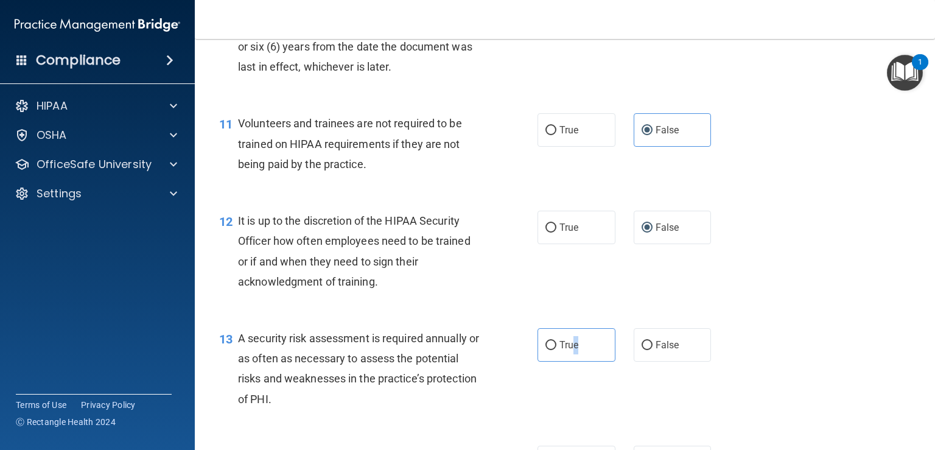
scroll to position [1340, 0]
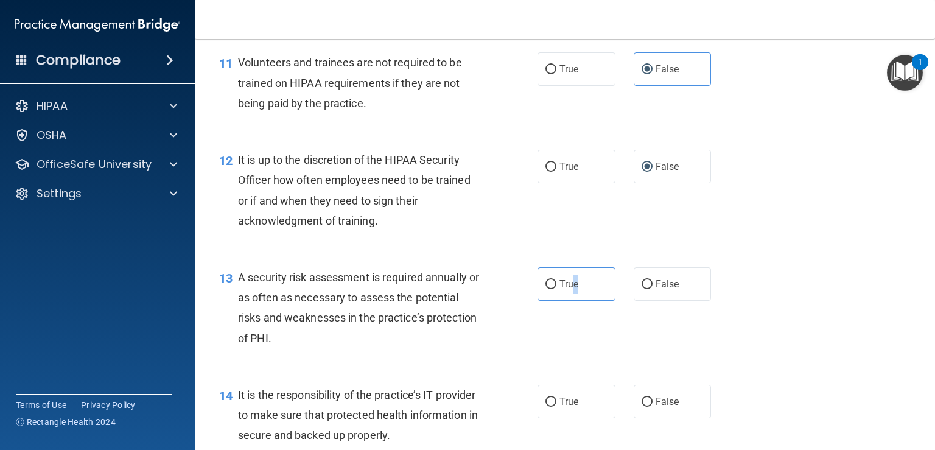
drag, startPoint x: 551, startPoint y: 303, endPoint x: 655, endPoint y: 392, distance: 137.3
click at [551, 289] on input "True" at bounding box center [551, 284] width 11 height 9
radio input "true"
click at [664, 407] on span "False" at bounding box center [668, 402] width 24 height 12
click at [653, 407] on input "False" at bounding box center [647, 402] width 11 height 9
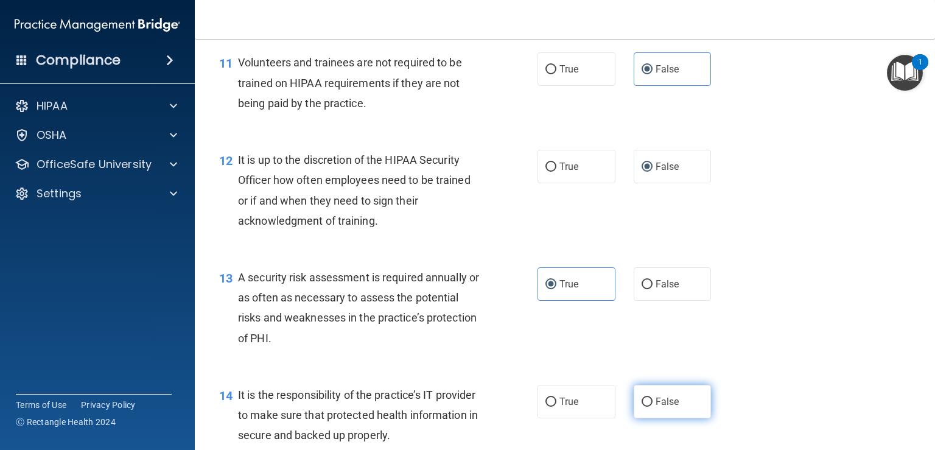
radio input "true"
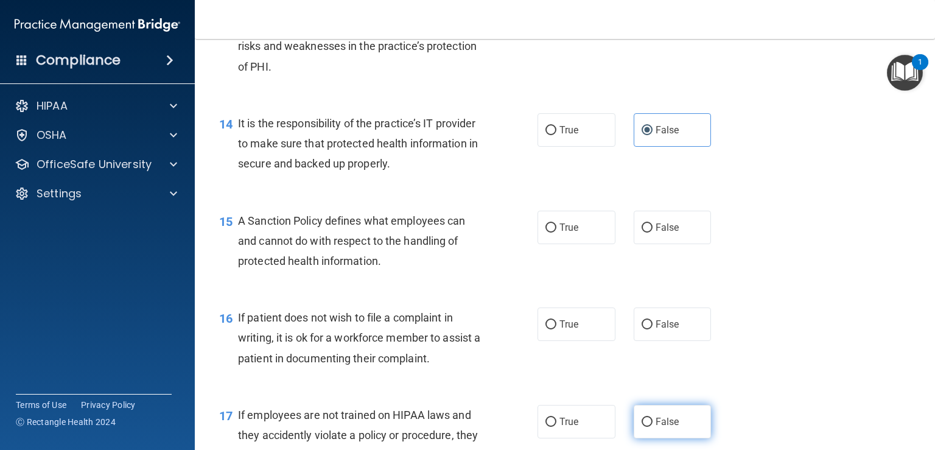
scroll to position [1644, 0]
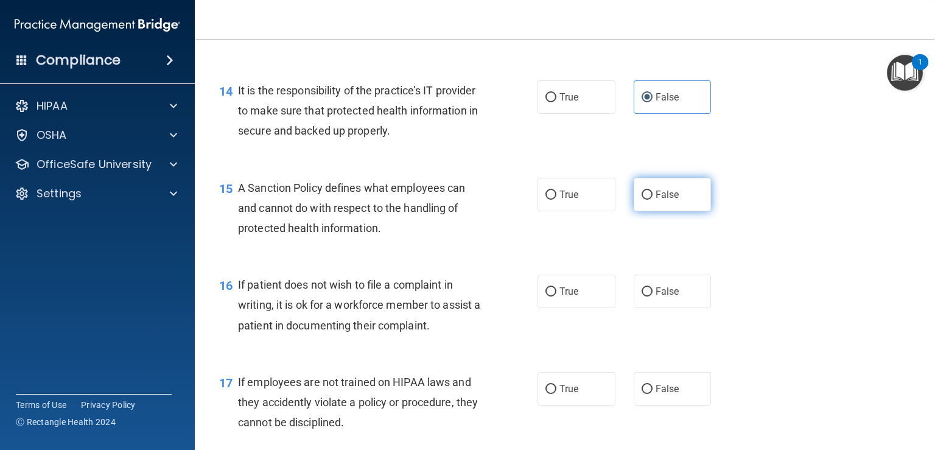
click at [661, 205] on label "False" at bounding box center [673, 194] width 78 height 33
click at [653, 200] on input "False" at bounding box center [647, 195] width 11 height 9
radio input "true"
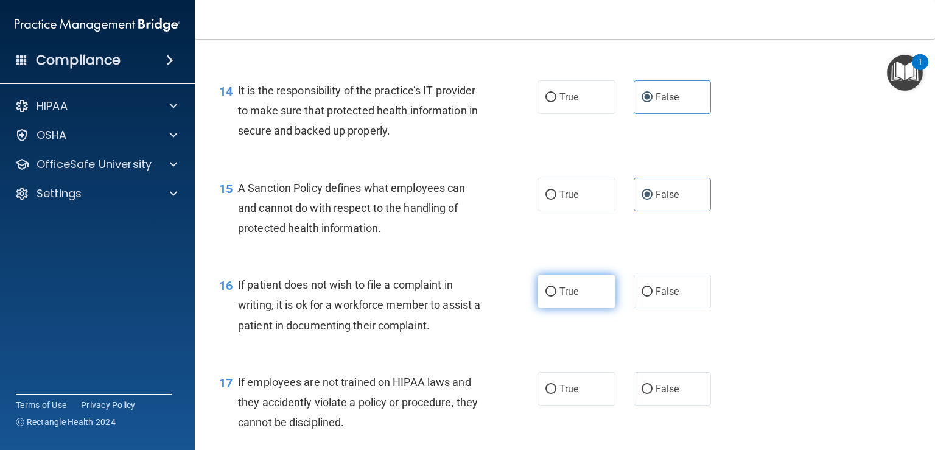
drag, startPoint x: 549, startPoint y: 329, endPoint x: 569, endPoint y: 323, distance: 21.2
click at [550, 329] on div "16 If patient does not wish to file a complaint in writing, it is ok for a work…" at bounding box center [378, 308] width 355 height 67
drag, startPoint x: 550, startPoint y: 310, endPoint x: 563, endPoint y: 314, distance: 12.7
click at [552, 308] on label "True" at bounding box center [577, 291] width 78 height 33
click at [552, 297] on input "True" at bounding box center [551, 291] width 11 height 9
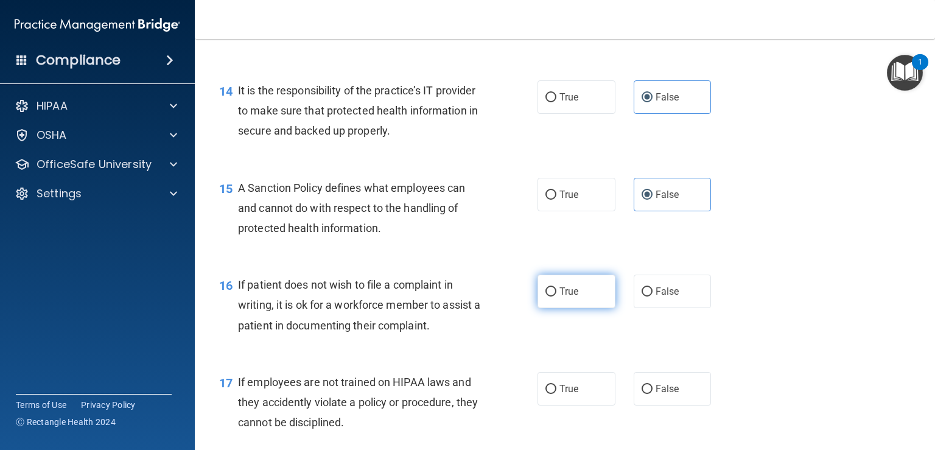
radio input "true"
click at [647, 398] on label "False" at bounding box center [673, 388] width 78 height 33
click at [647, 394] on input "False" at bounding box center [647, 389] width 11 height 9
radio input "true"
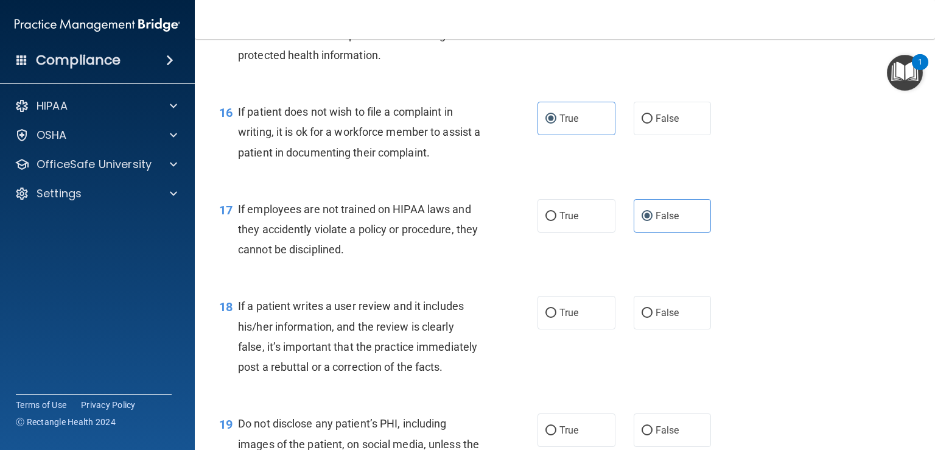
scroll to position [1827, 0]
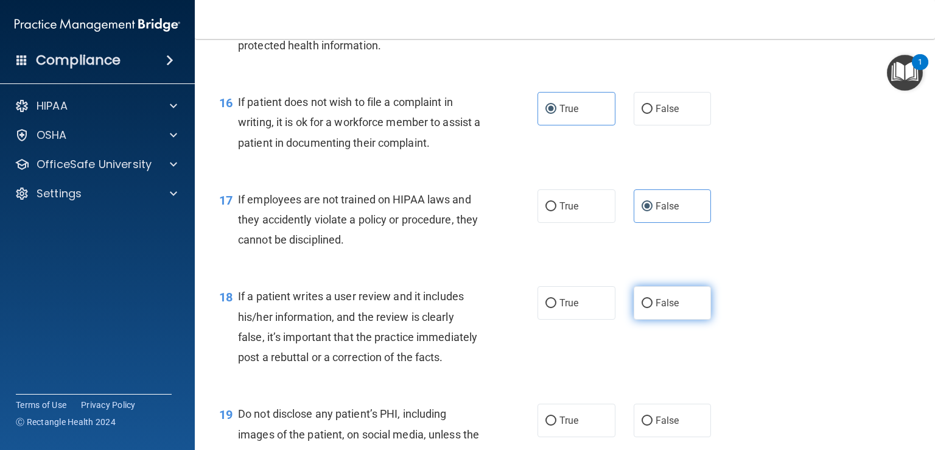
click at [656, 309] on span "False" at bounding box center [668, 303] width 24 height 12
click at [652, 308] on input "False" at bounding box center [647, 303] width 11 height 9
radio input "true"
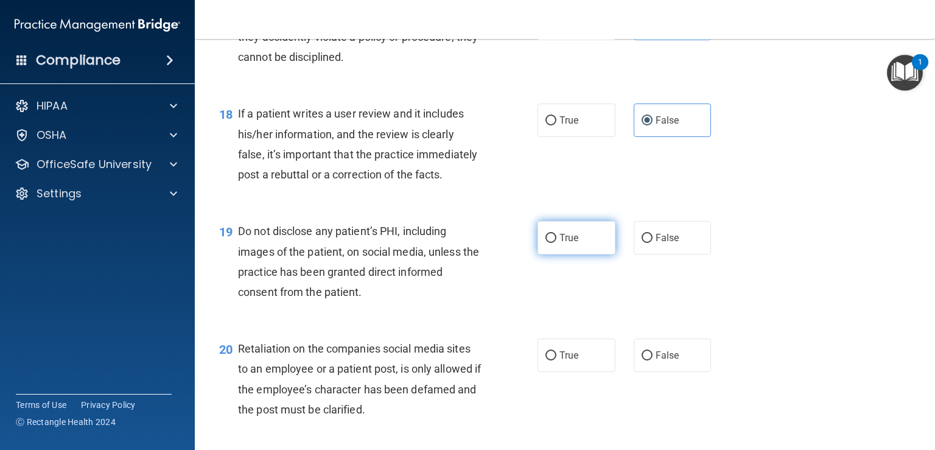
drag, startPoint x: 553, startPoint y: 278, endPoint x: 578, endPoint y: 288, distance: 26.8
click at [553, 255] on label "True" at bounding box center [577, 237] width 78 height 33
click at [553, 243] on input "True" at bounding box center [551, 238] width 11 height 9
radio input "true"
click at [659, 372] on label "False" at bounding box center [673, 355] width 78 height 33
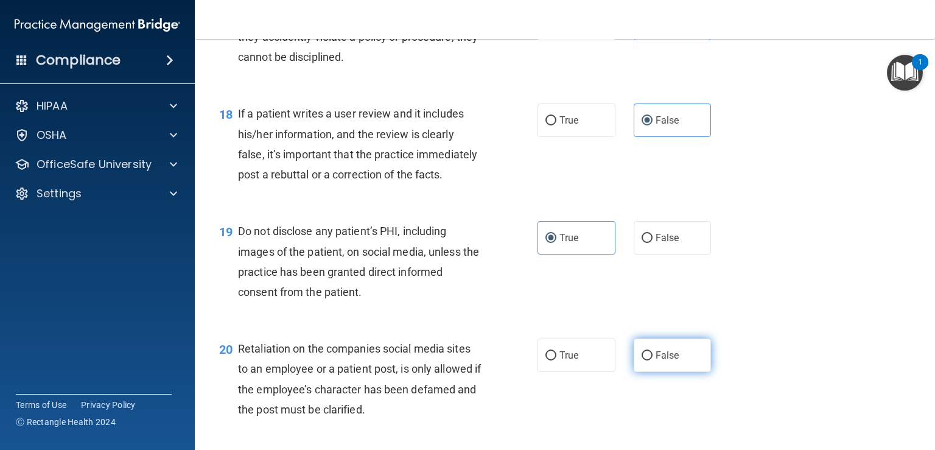
click at [653, 360] on input "False" at bounding box center [647, 355] width 11 height 9
radio input "true"
click at [656, 361] on span "False" at bounding box center [668, 356] width 24 height 12
click at [651, 360] on input "False" at bounding box center [647, 355] width 11 height 9
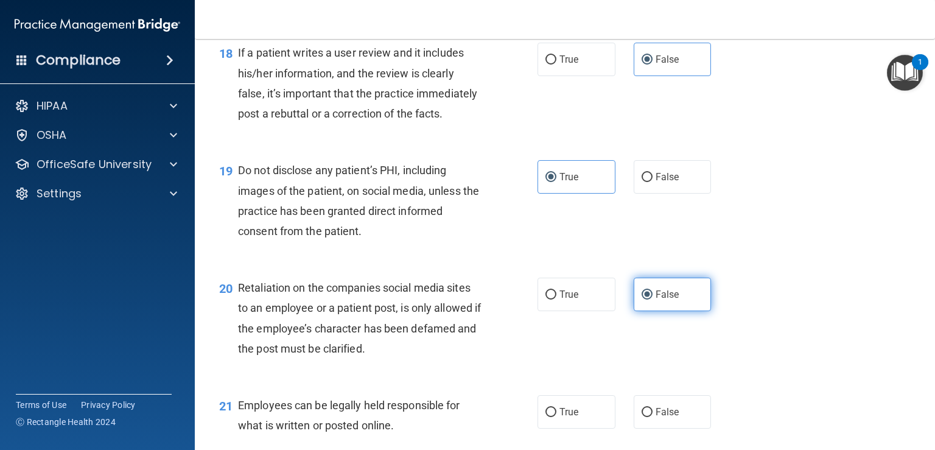
scroll to position [2131, 0]
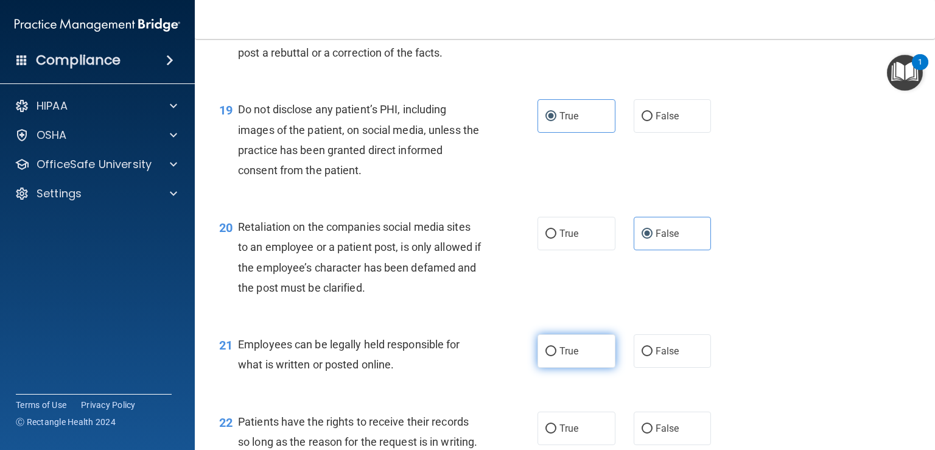
click at [563, 357] on span "True" at bounding box center [569, 351] width 19 height 12
click at [557, 356] on input "True" at bounding box center [551, 351] width 11 height 9
radio input "true"
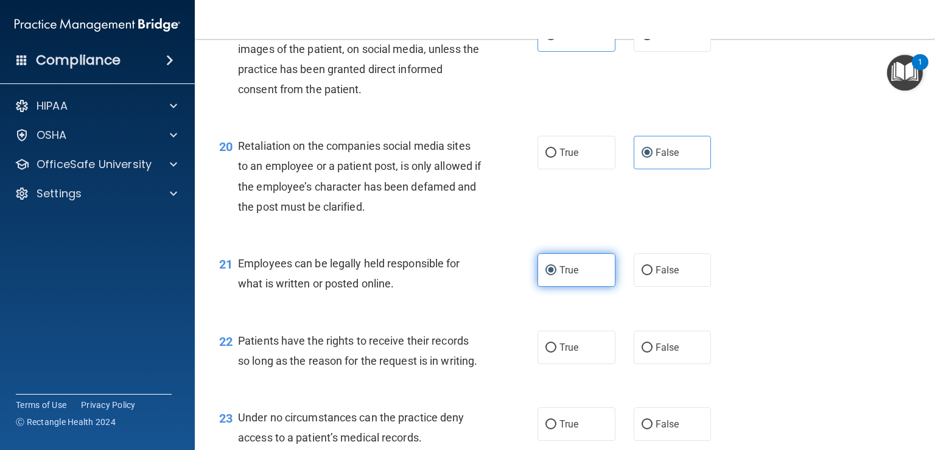
scroll to position [2253, 0]
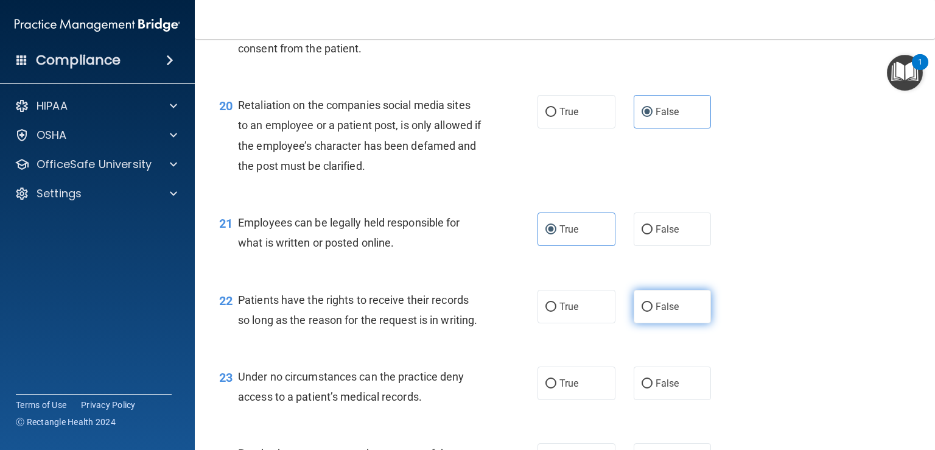
click at [647, 323] on label "False" at bounding box center [673, 306] width 78 height 33
click at [647, 312] on input "False" at bounding box center [647, 307] width 11 height 9
radio input "true"
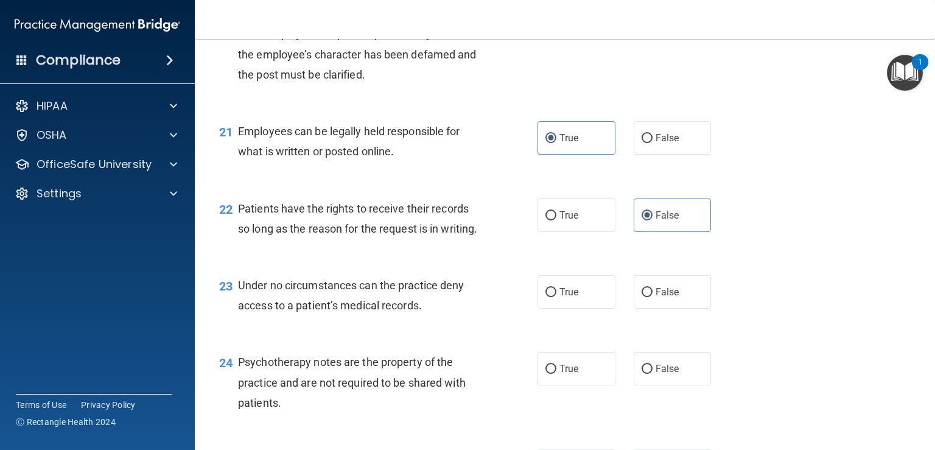
scroll to position [2375, 0]
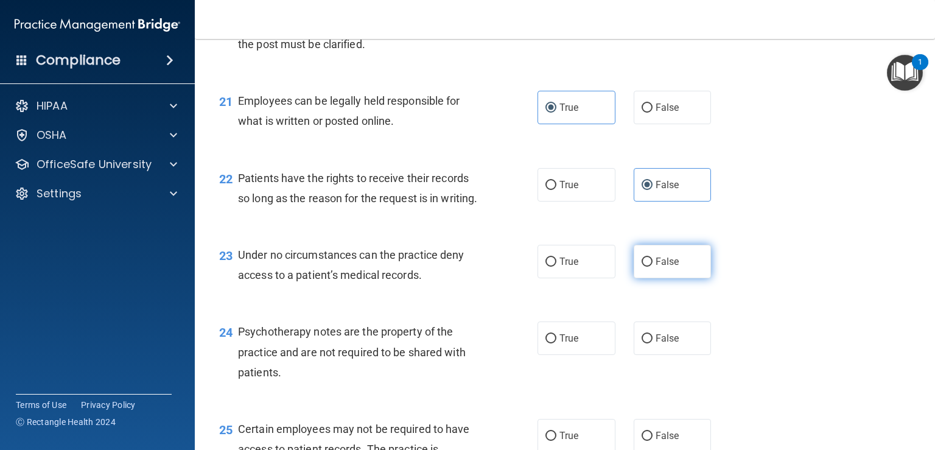
click at [638, 278] on label "False" at bounding box center [673, 261] width 78 height 33
click at [642, 267] on input "False" at bounding box center [647, 262] width 11 height 9
radio input "true"
click at [580, 355] on label "True" at bounding box center [577, 338] width 78 height 33
click at [557, 343] on input "True" at bounding box center [551, 338] width 11 height 9
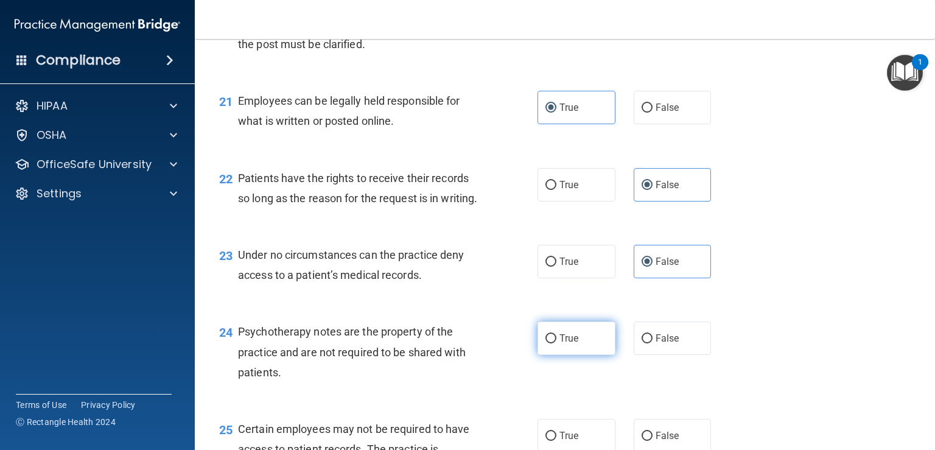
radio input "true"
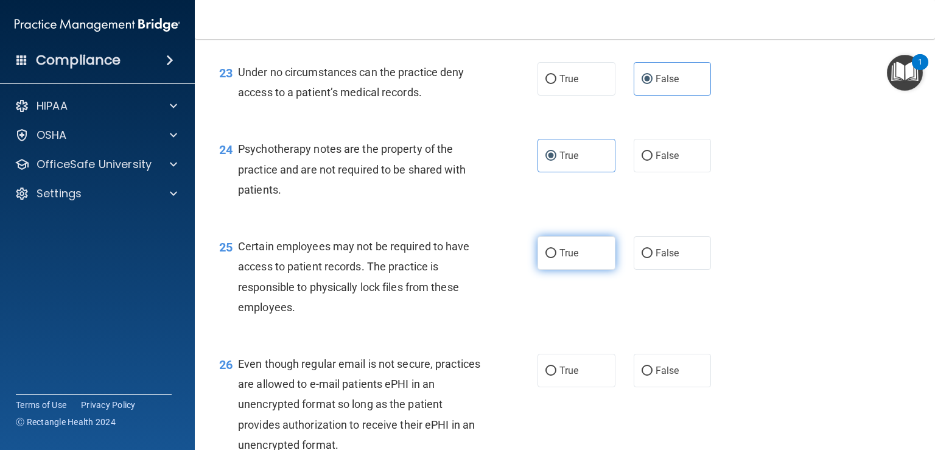
click at [550, 258] on input "True" at bounding box center [551, 253] width 11 height 9
radio input "true"
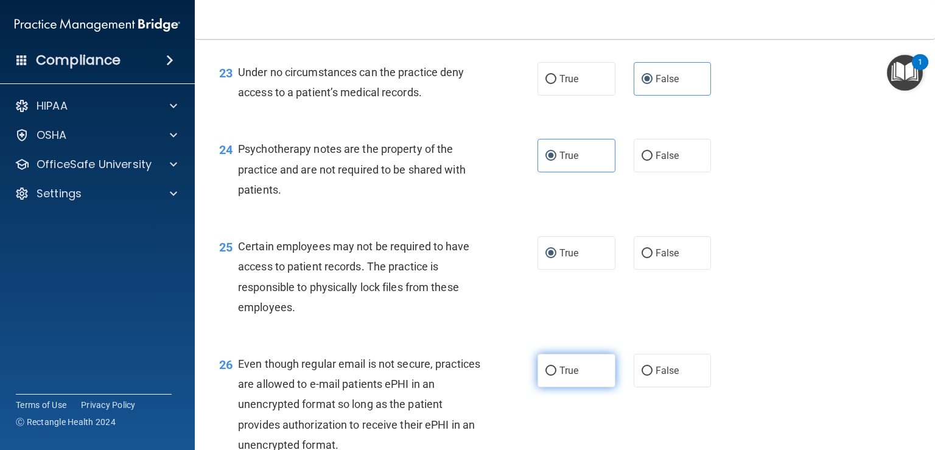
click at [568, 376] on span "True" at bounding box center [569, 371] width 19 height 12
click at [557, 376] on input "True" at bounding box center [551, 371] width 11 height 9
radio input "true"
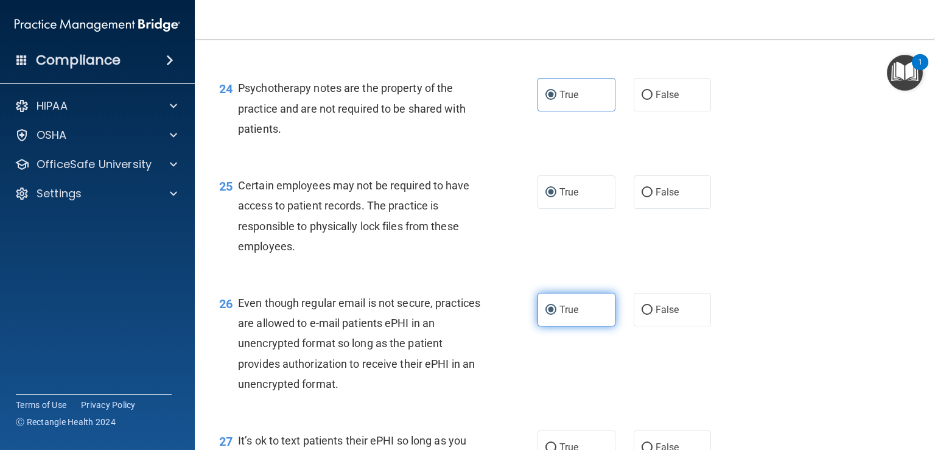
scroll to position [2679, 0]
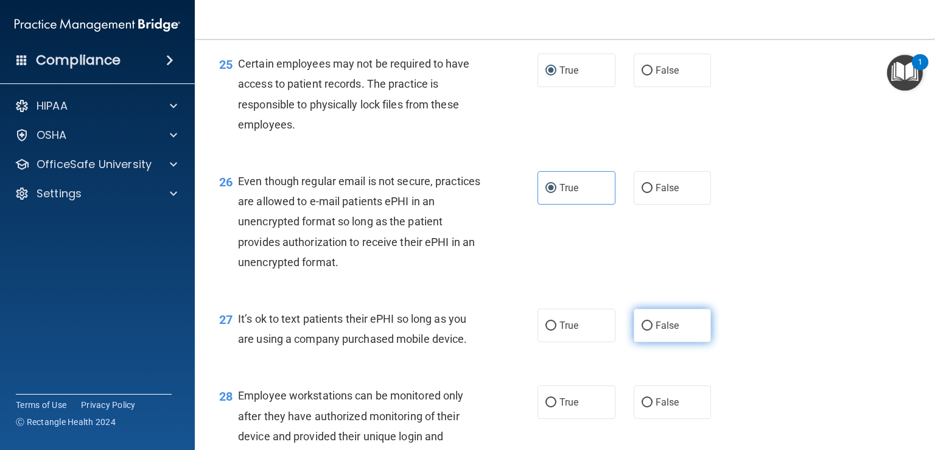
click at [643, 331] on input "False" at bounding box center [647, 326] width 11 height 9
radio input "true"
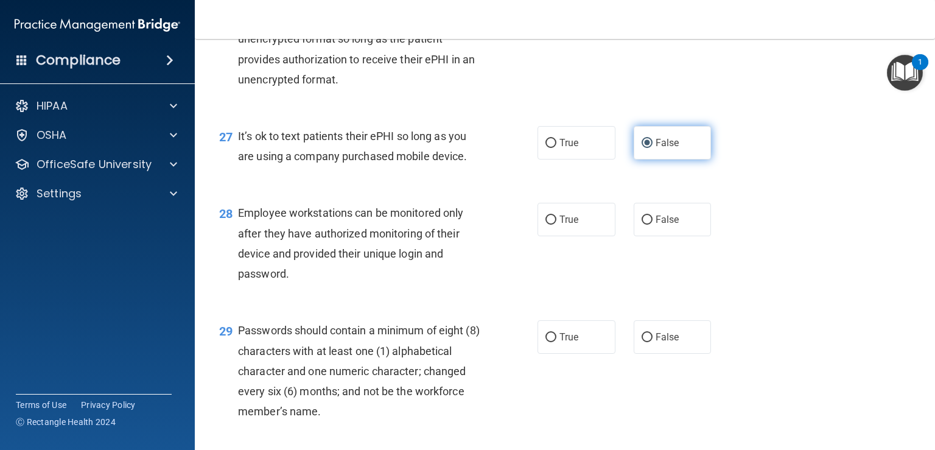
scroll to position [2984, 0]
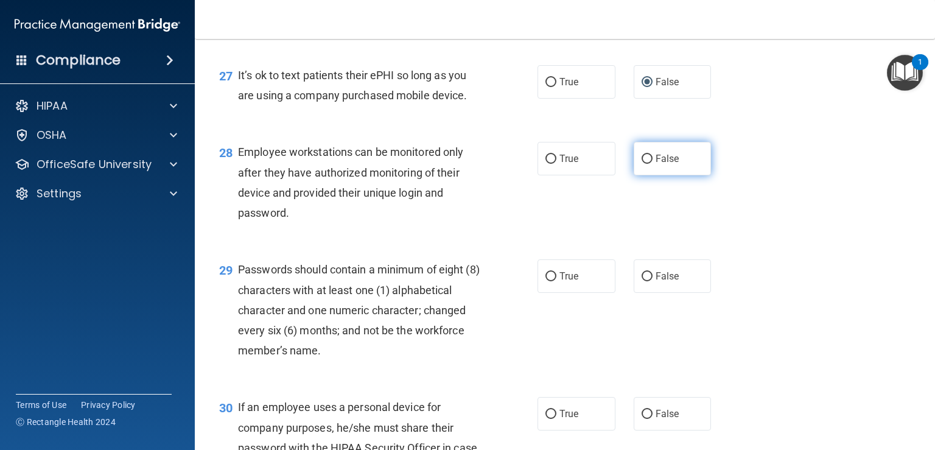
click at [645, 164] on input "False" at bounding box center [647, 159] width 11 height 9
radio input "true"
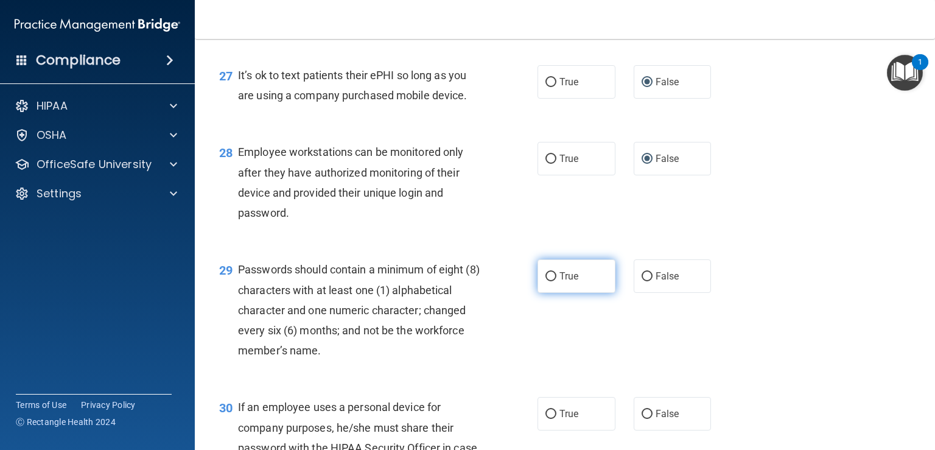
drag, startPoint x: 553, startPoint y: 343, endPoint x: 563, endPoint y: 343, distance: 9.8
click at [554, 293] on label "True" at bounding box center [577, 275] width 78 height 33
click at [554, 281] on input "True" at bounding box center [551, 276] width 11 height 9
radio input "true"
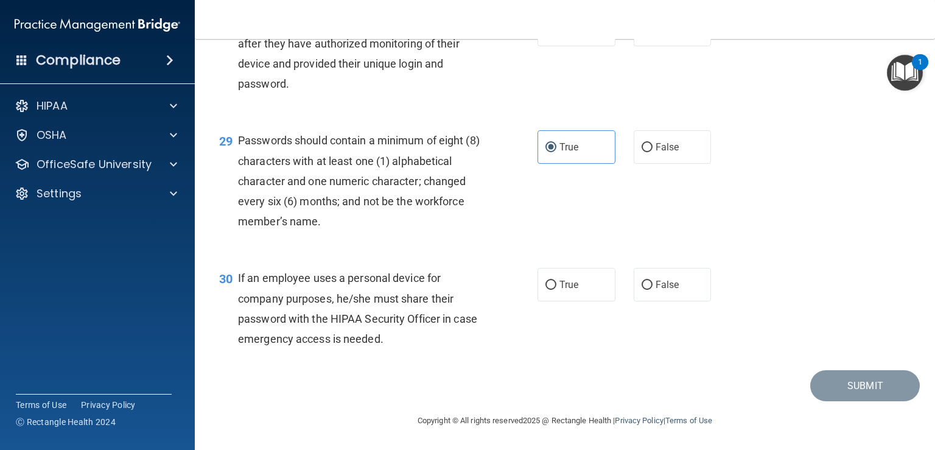
scroll to position [3167, 0]
click at [659, 290] on span "False" at bounding box center [668, 285] width 24 height 12
click at [653, 290] on input "False" at bounding box center [647, 285] width 11 height 9
radio input "true"
drag, startPoint x: 837, startPoint y: 395, endPoint x: 835, endPoint y: 389, distance: 6.9
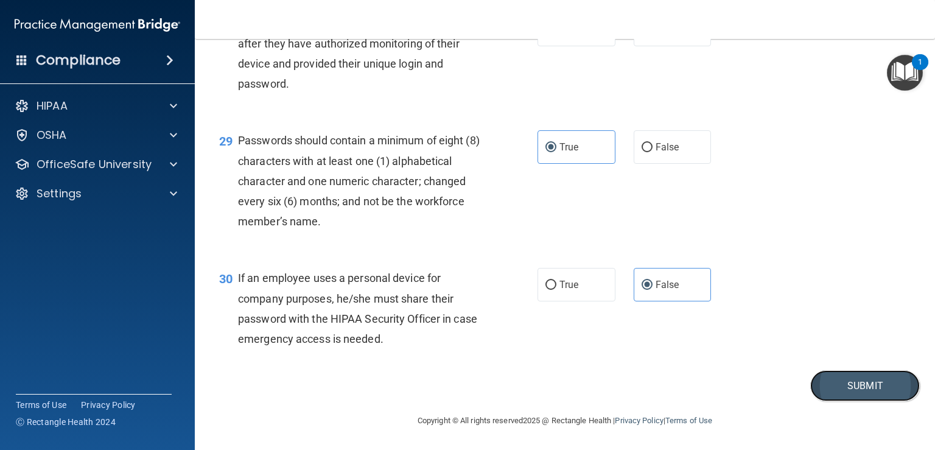
click at [846, 395] on button "Submit" at bounding box center [866, 385] width 110 height 31
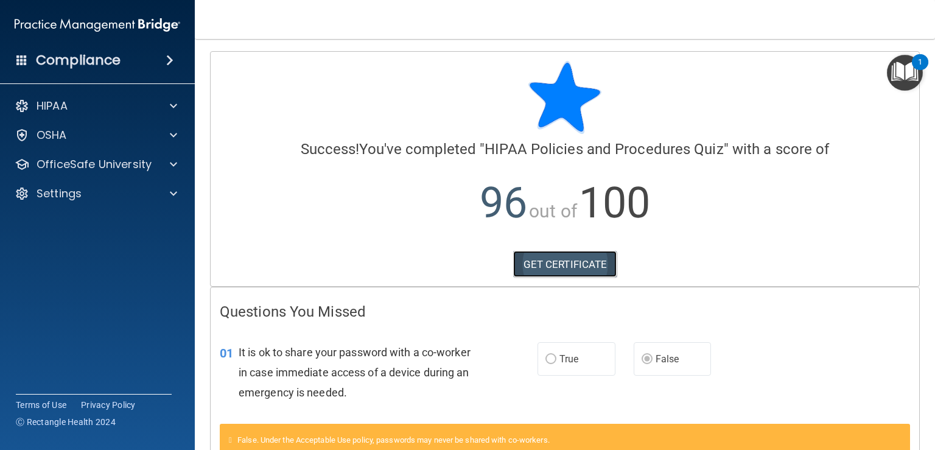
click at [547, 258] on link "GET CERTIFICATE" at bounding box center [565, 264] width 104 height 27
click at [70, 163] on p "OfficeSafe University" at bounding box center [94, 164] width 115 height 15
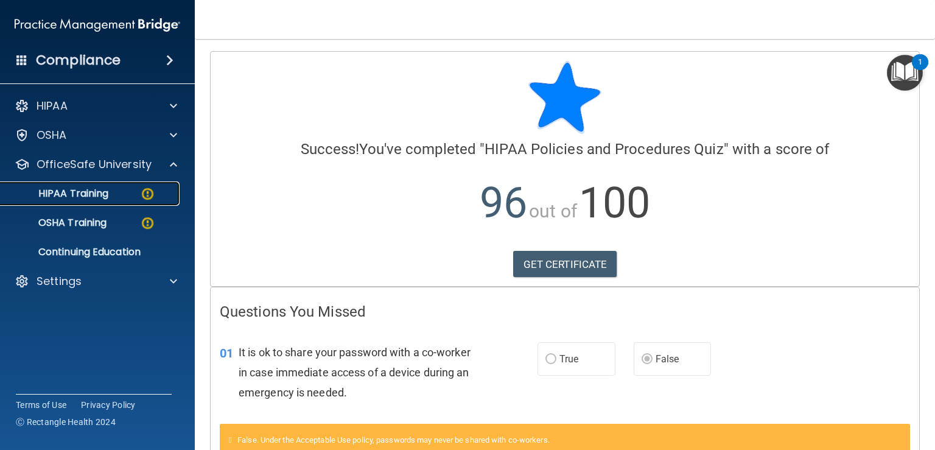
click at [107, 193] on p "HIPAA Training" at bounding box center [58, 194] width 100 height 12
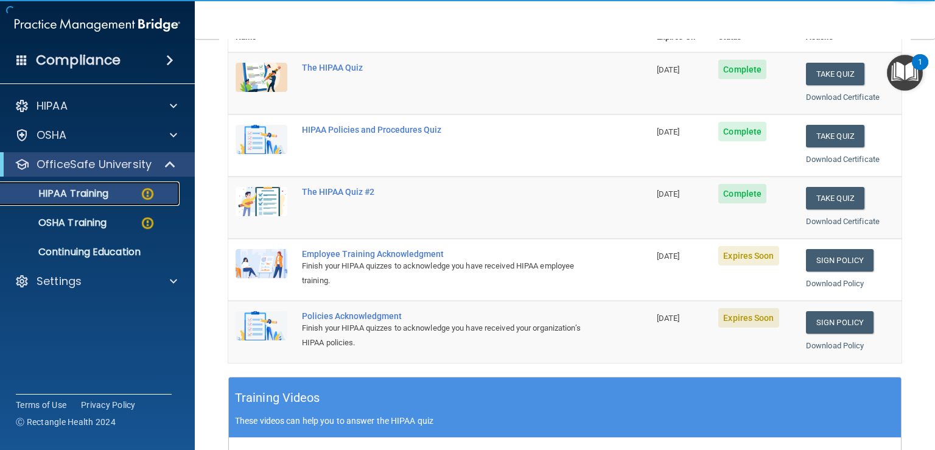
scroll to position [183, 0]
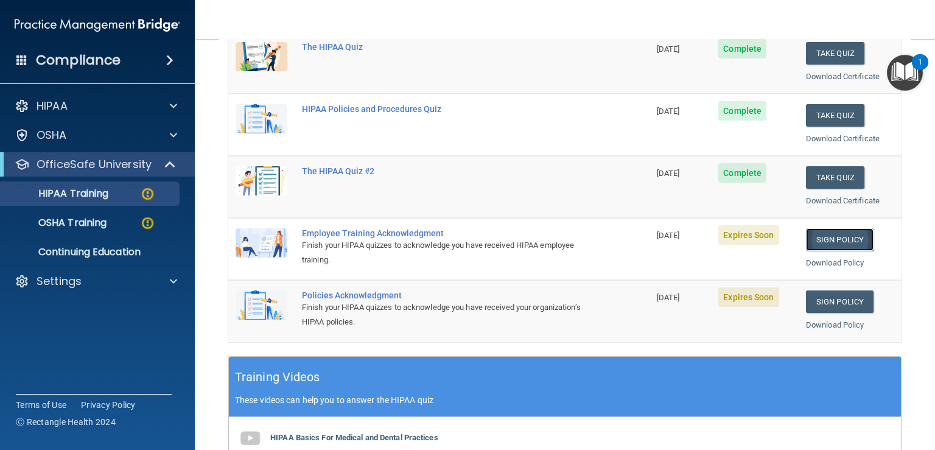
click at [845, 235] on link "Sign Policy" at bounding box center [840, 239] width 68 height 23
click at [833, 239] on link "Sign Policy" at bounding box center [840, 239] width 68 height 23
click at [843, 292] on link "Sign Policy" at bounding box center [840, 301] width 68 height 23
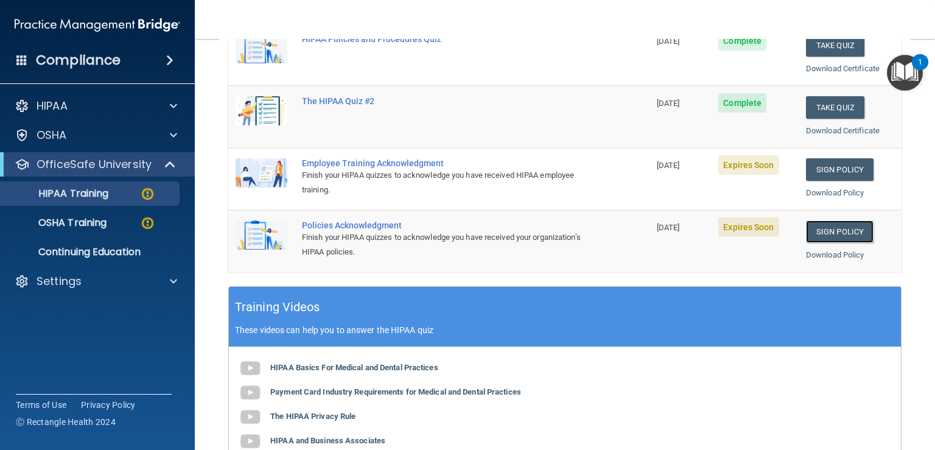
scroll to position [61, 0]
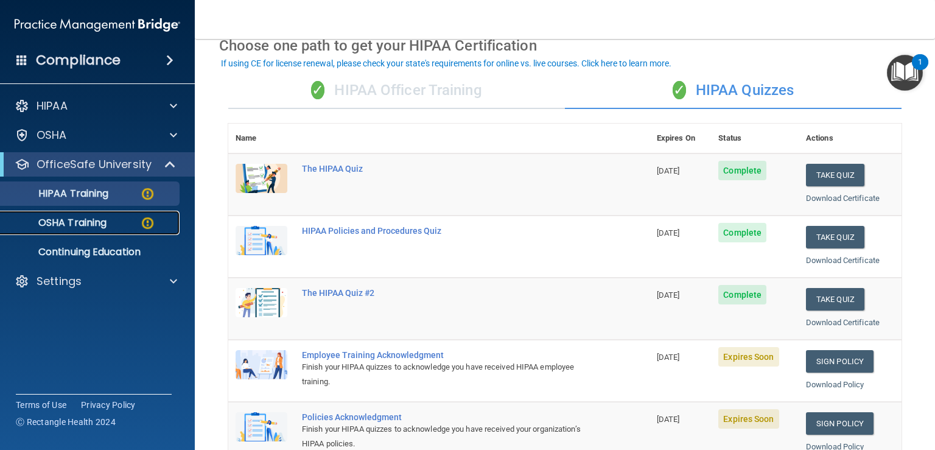
click at [88, 223] on p "OSHA Training" at bounding box center [57, 223] width 99 height 12
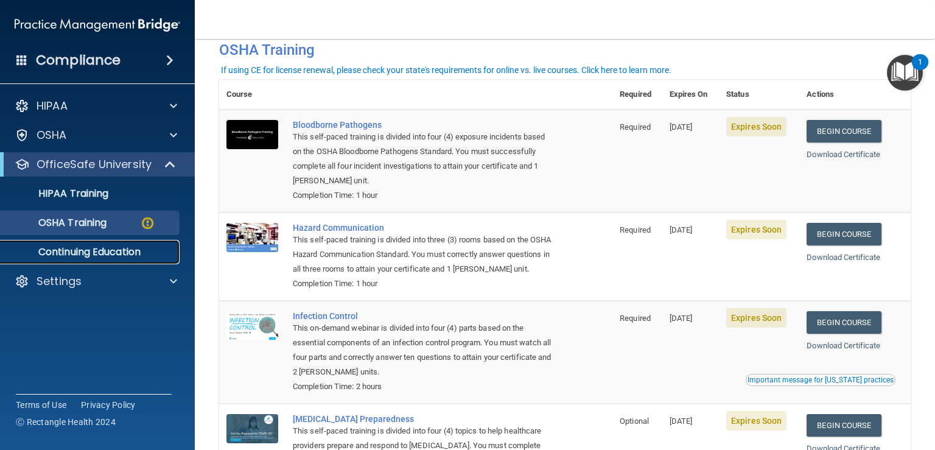
click at [116, 250] on p "Continuing Education" at bounding box center [91, 252] width 166 height 12
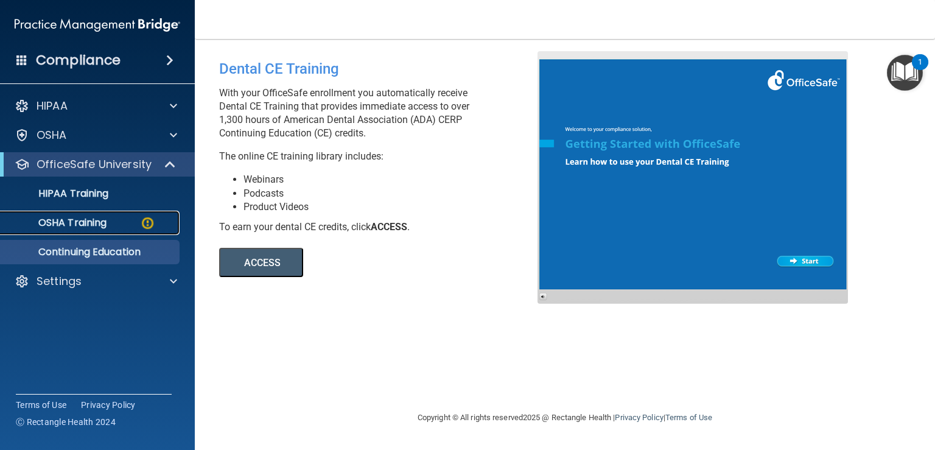
click at [100, 222] on p "OSHA Training" at bounding box center [57, 223] width 99 height 12
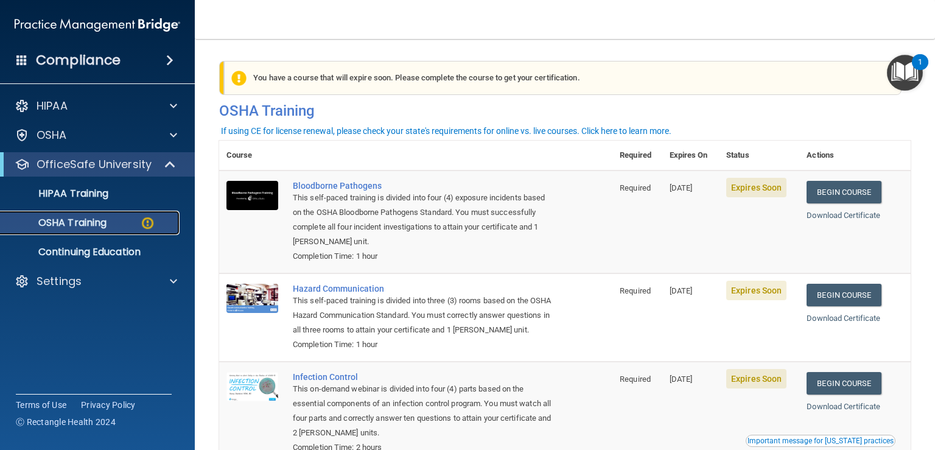
click at [47, 227] on p "OSHA Training" at bounding box center [57, 223] width 99 height 12
click at [85, 192] on p "HIPAA Training" at bounding box center [58, 194] width 100 height 12
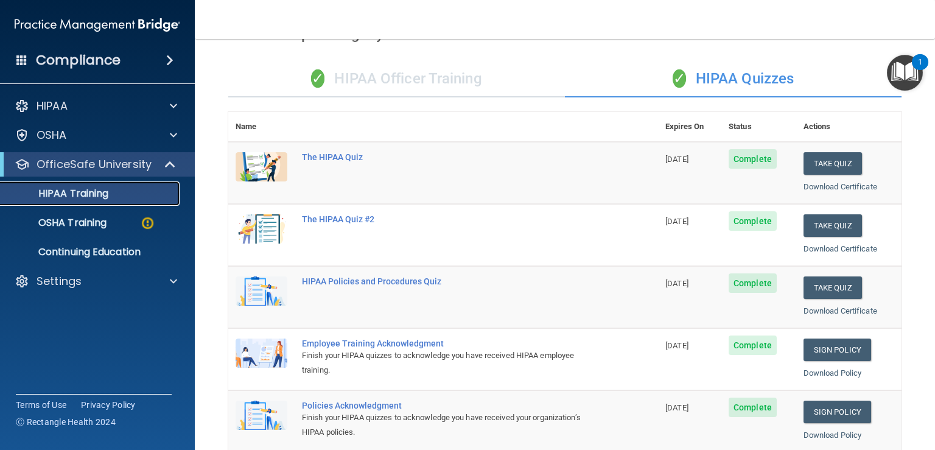
scroll to position [61, 0]
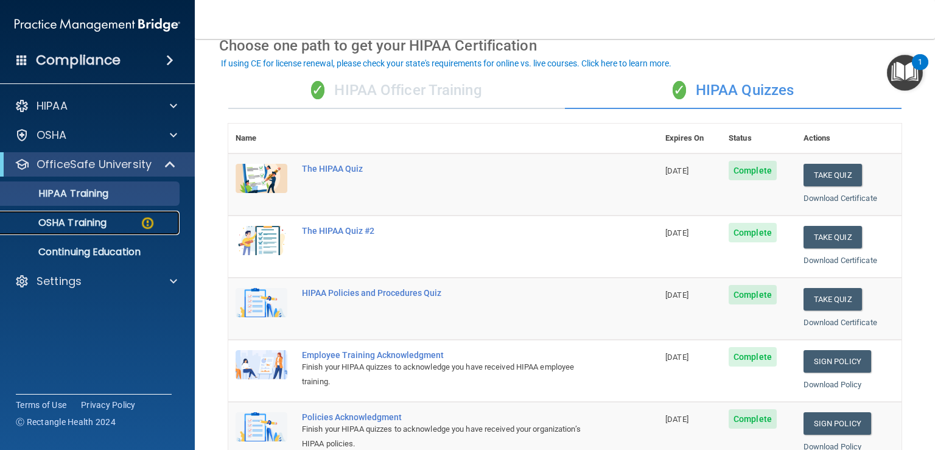
click at [67, 217] on p "OSHA Training" at bounding box center [57, 223] width 99 height 12
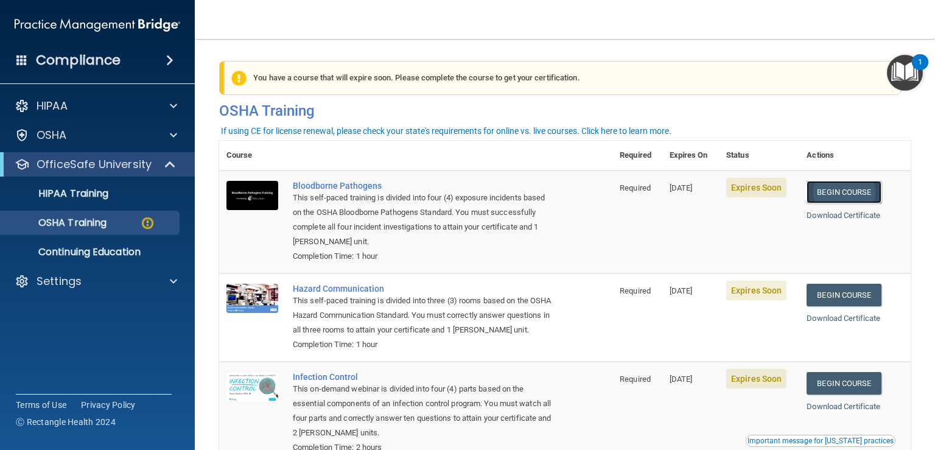
click at [848, 186] on link "Begin Course" at bounding box center [844, 192] width 74 height 23
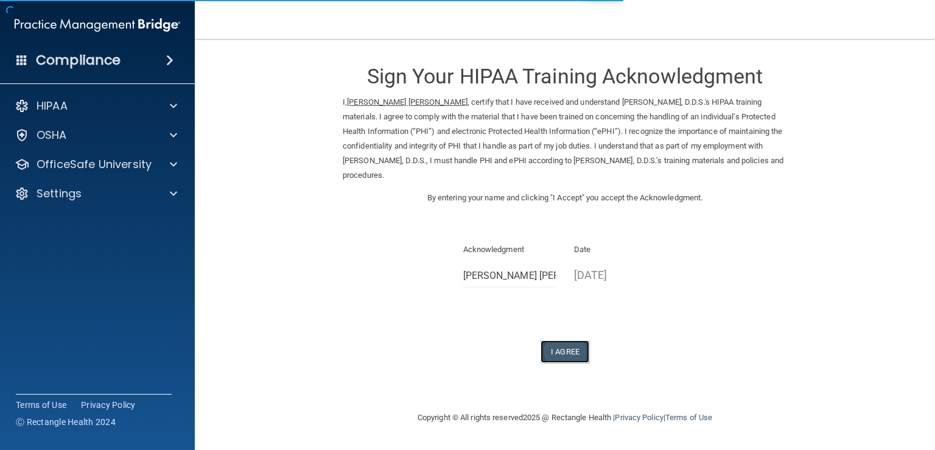
click at [564, 353] on button "I Agree" at bounding box center [565, 351] width 49 height 23
click at [572, 353] on button "I Agree" at bounding box center [565, 351] width 49 height 23
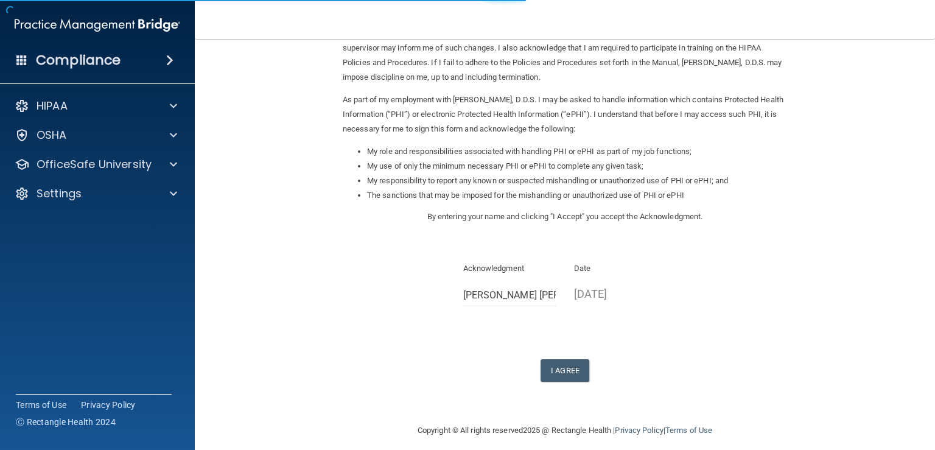
scroll to position [107, 0]
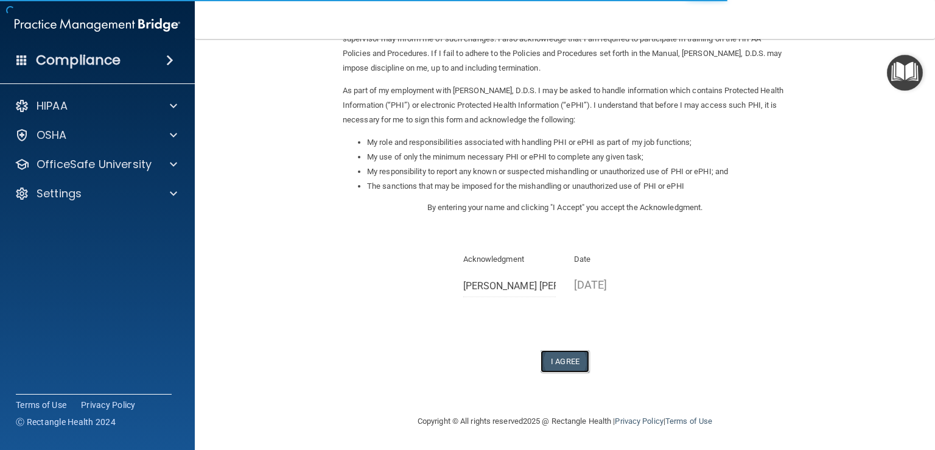
click at [569, 362] on button "I Agree" at bounding box center [565, 361] width 49 height 23
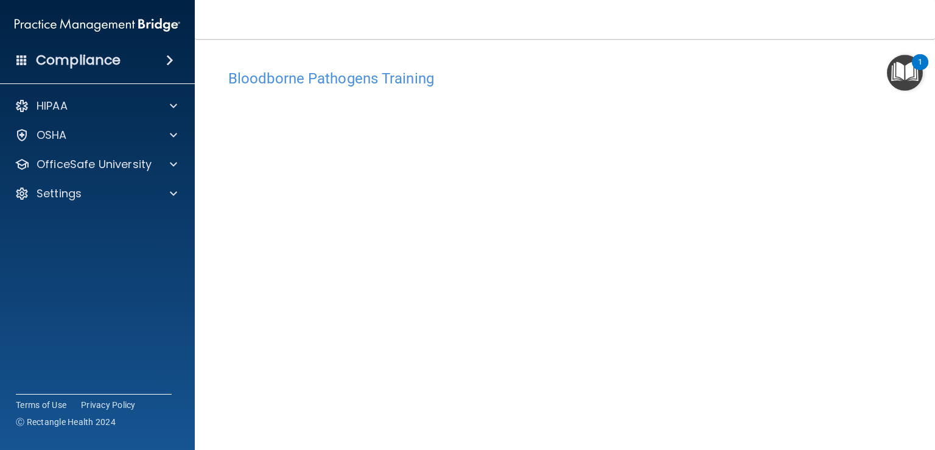
click at [215, 310] on main "Bloodborne Pathogens Training This course doesn’t expire until [DATE]. Are you …" at bounding box center [565, 244] width 740 height 411
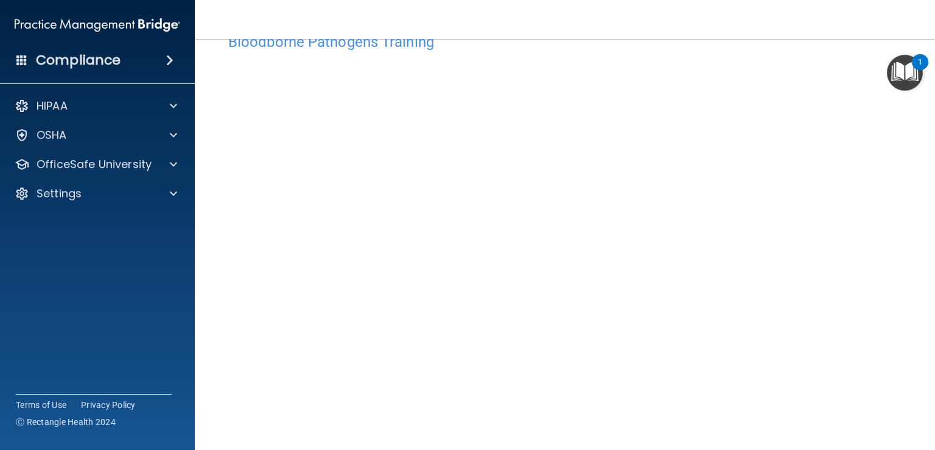
scroll to position [71, 0]
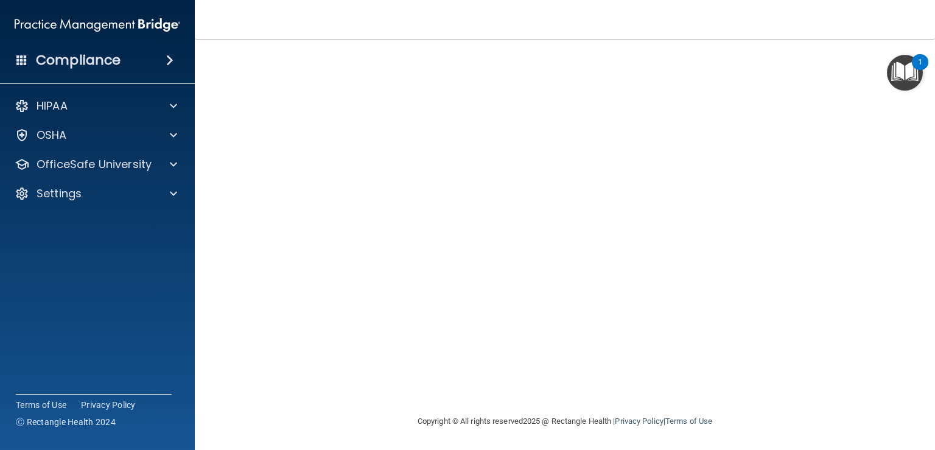
click at [218, 55] on main "Bloodborne Pathogens Training This course doesn’t expire until [DATE]. Are you …" at bounding box center [565, 244] width 740 height 411
click at [905, 183] on main "Bloodborne Pathogens Training This course doesn’t expire until [DATE]. Are you …" at bounding box center [565, 244] width 740 height 411
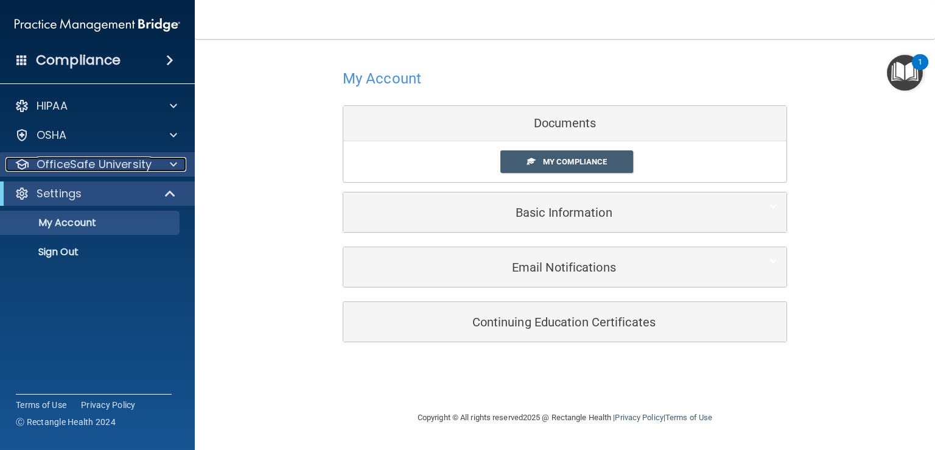
click at [88, 167] on p "OfficeSafe University" at bounding box center [94, 164] width 115 height 15
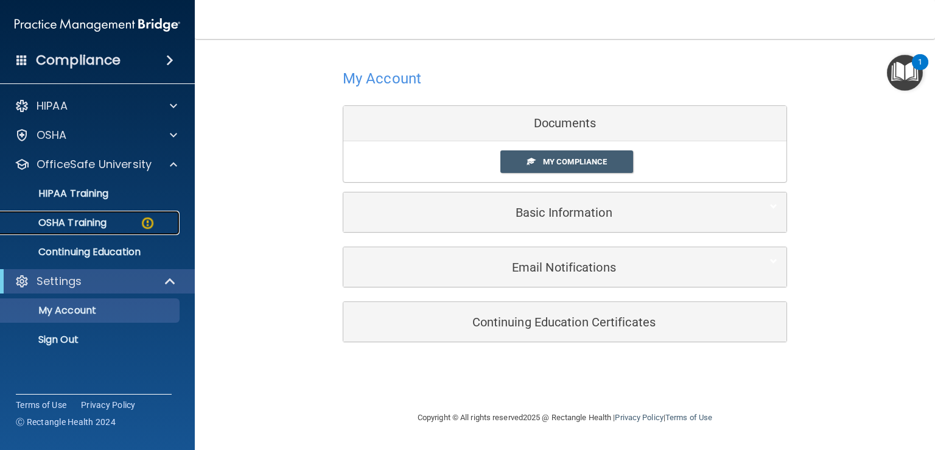
click at [119, 225] on div "OSHA Training" at bounding box center [91, 223] width 166 height 12
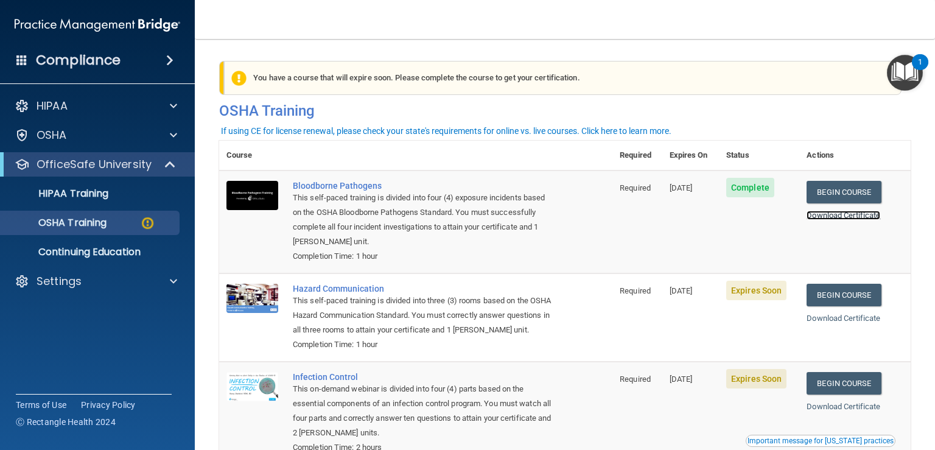
click at [807, 215] on link "Download Certificate" at bounding box center [844, 215] width 74 height 9
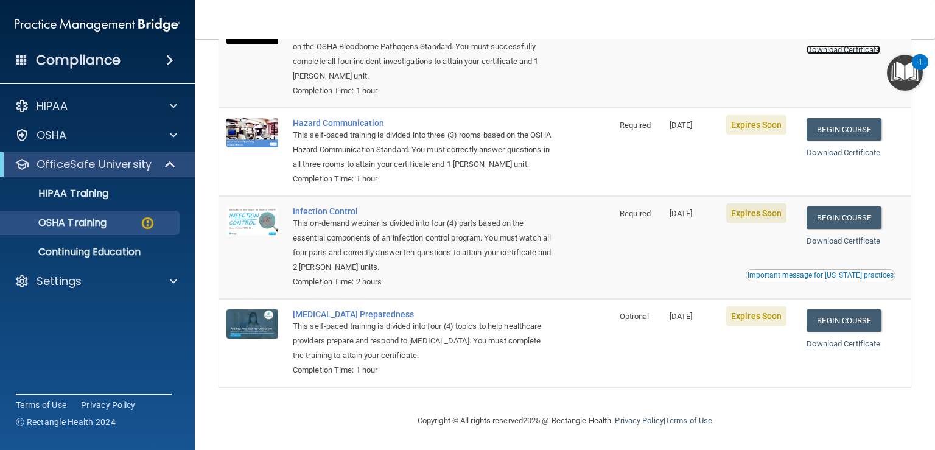
scroll to position [182, 0]
